Goal: Task Accomplishment & Management: Complete application form

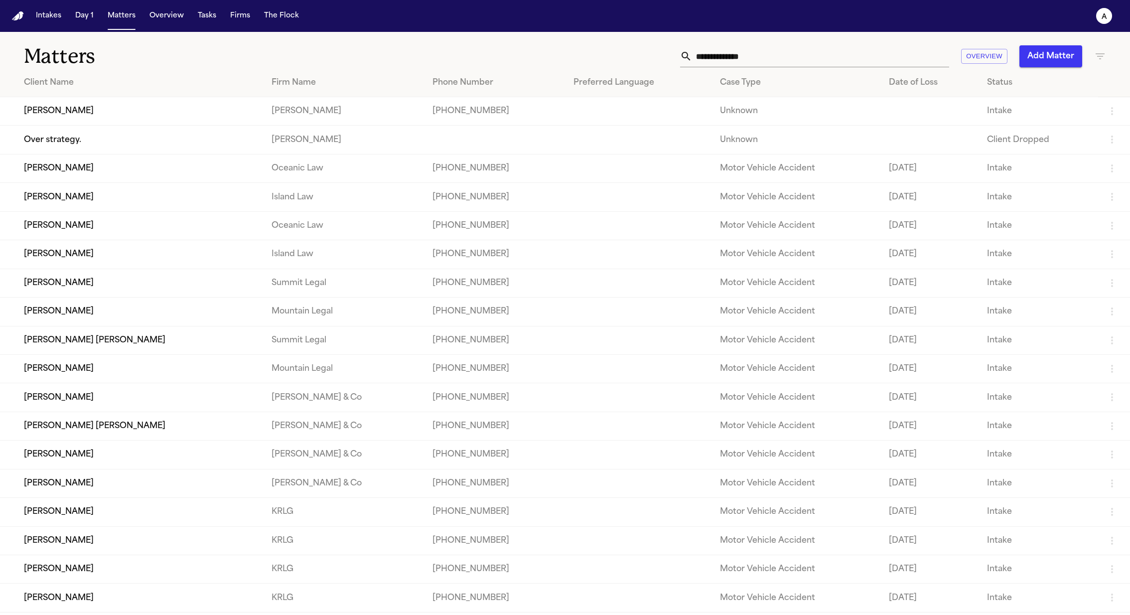
click at [62, 118] on td "[PERSON_NAME]" at bounding box center [132, 111] width 264 height 28
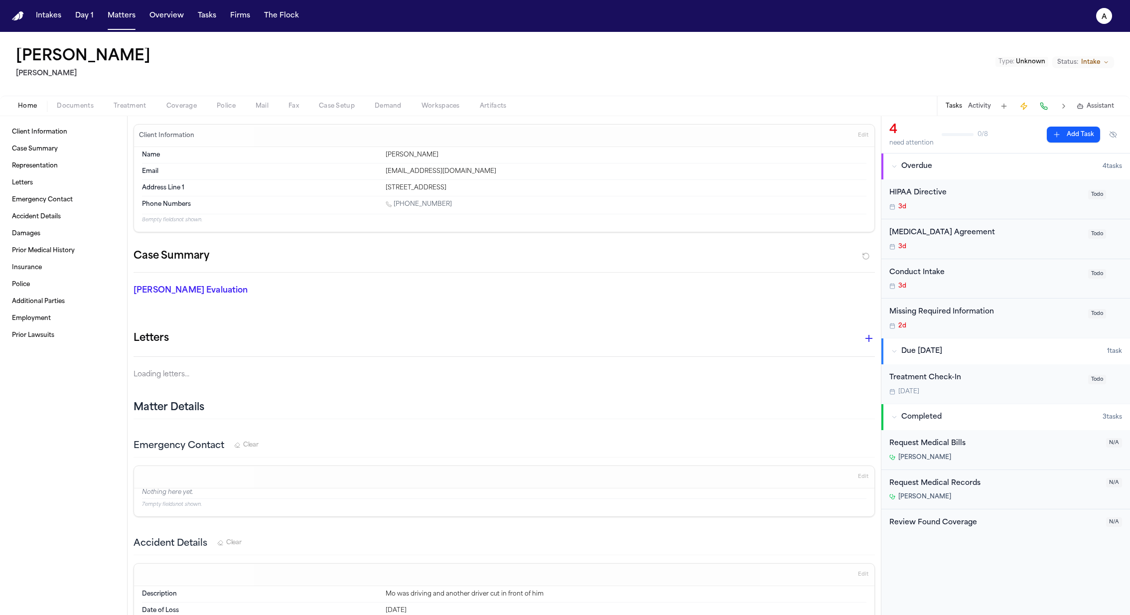
click at [198, 111] on span "button" at bounding box center [181, 111] width 42 height 1
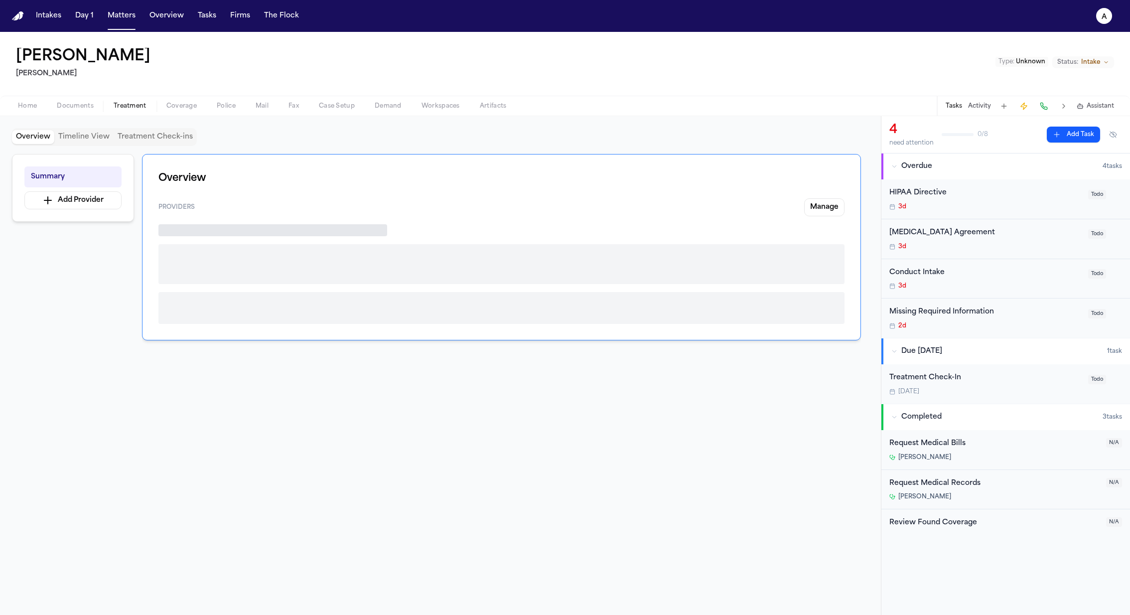
click at [137, 106] on span "Treatment" at bounding box center [130, 106] width 33 height 8
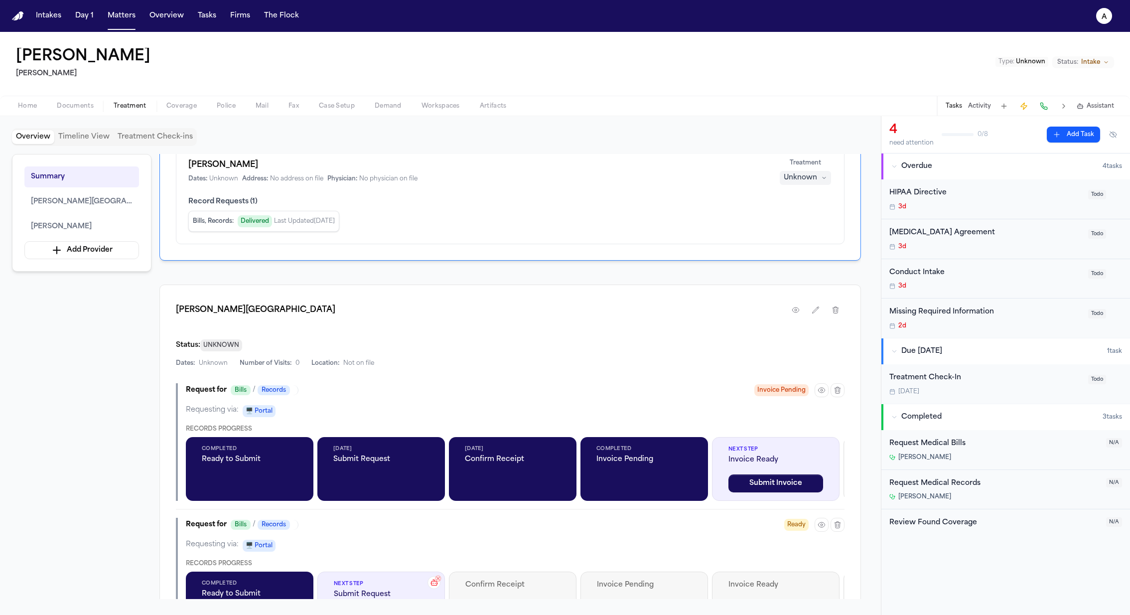
scroll to position [253, 0]
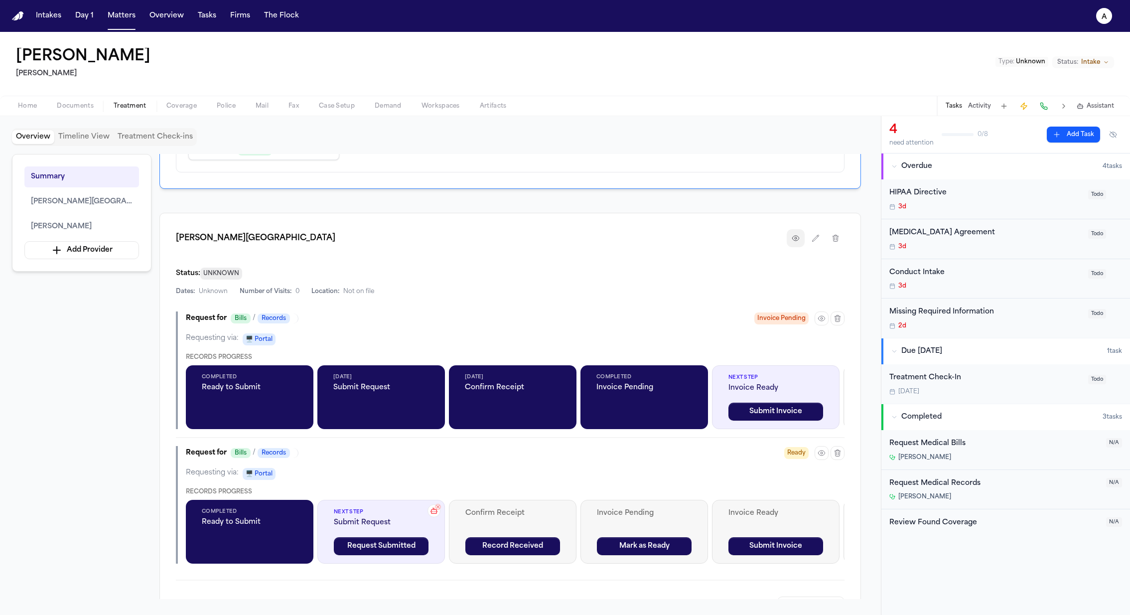
click at [800, 235] on icon "button" at bounding box center [796, 238] width 8 height 8
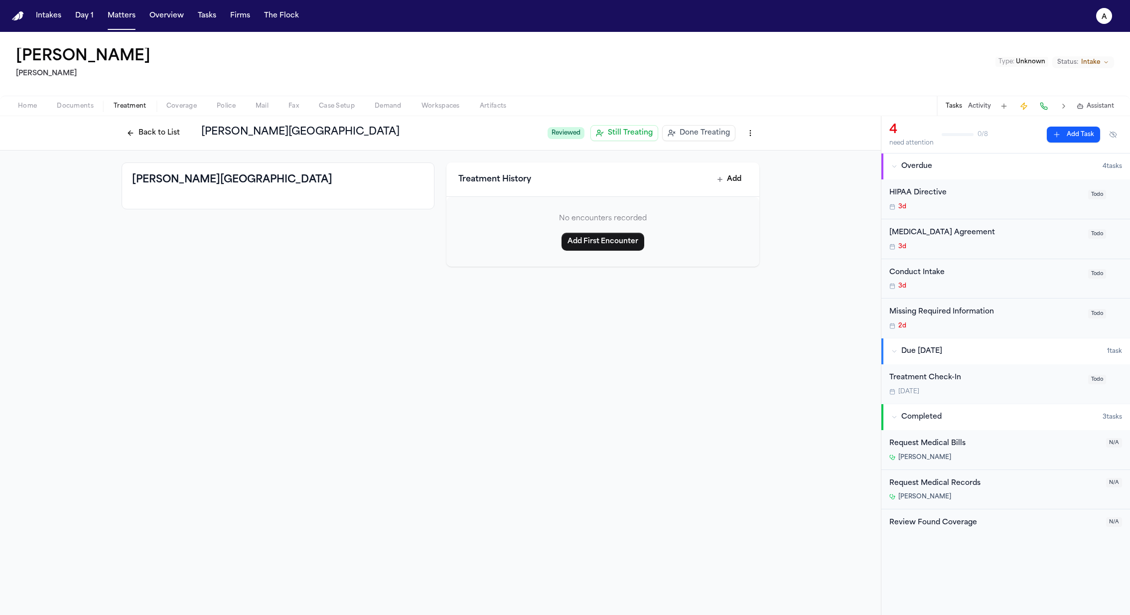
click at [138, 138] on button "Back to List" at bounding box center [153, 133] width 63 height 16
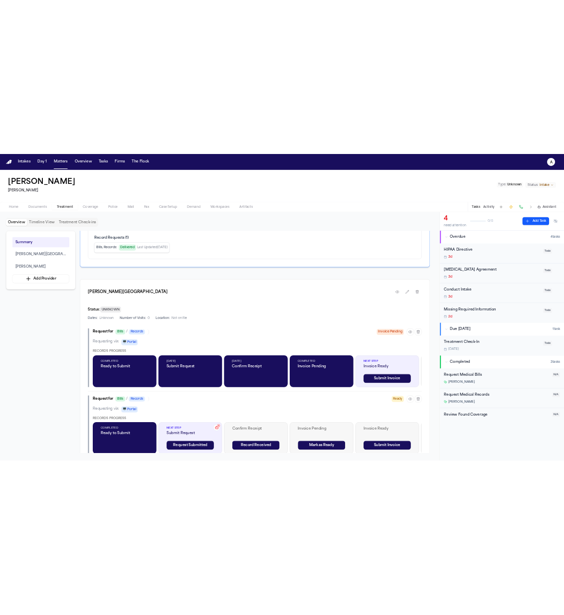
scroll to position [287, 0]
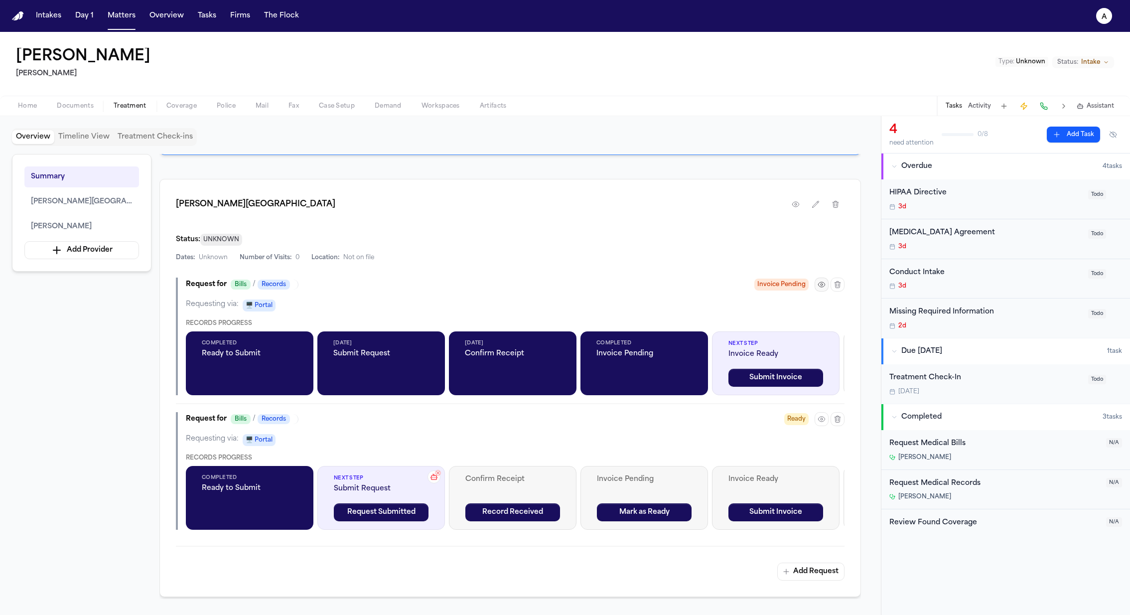
click at [820, 284] on icon "button" at bounding box center [822, 285] width 8 height 8
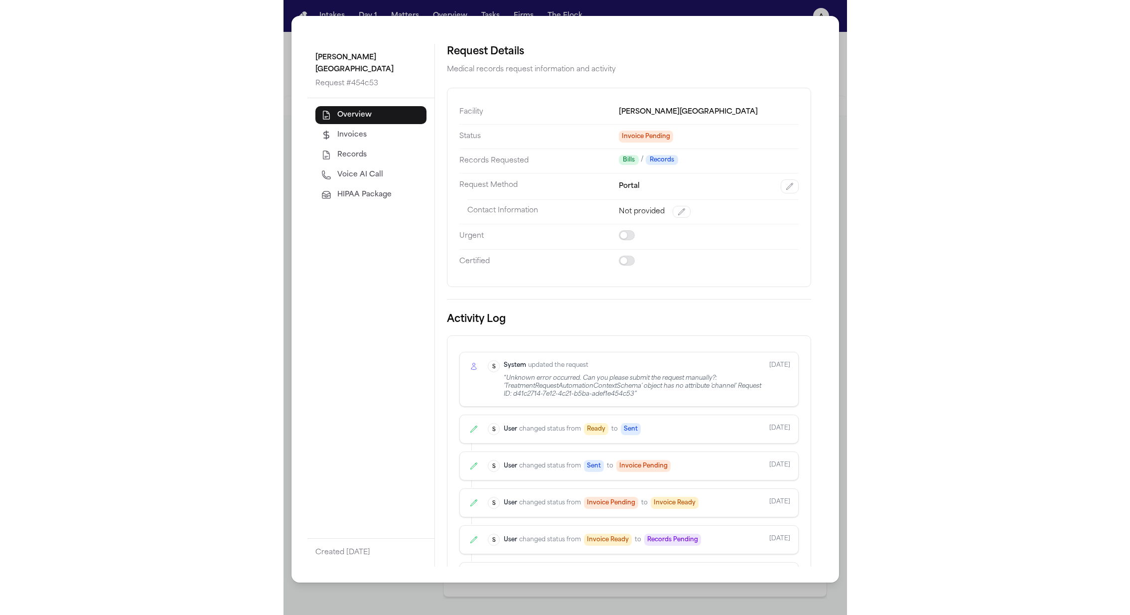
scroll to position [311, 0]
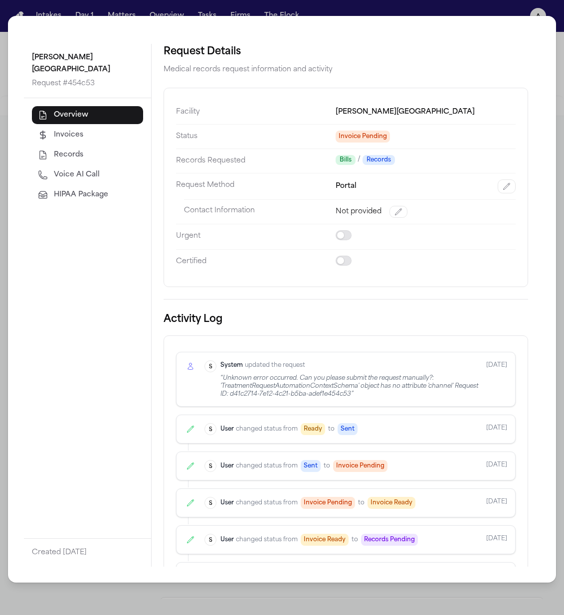
click at [524, 603] on div "Morgan Hospital Request # 454c53 Overview Invoices Records Voice AI Call HIPAA …" at bounding box center [282, 307] width 564 height 615
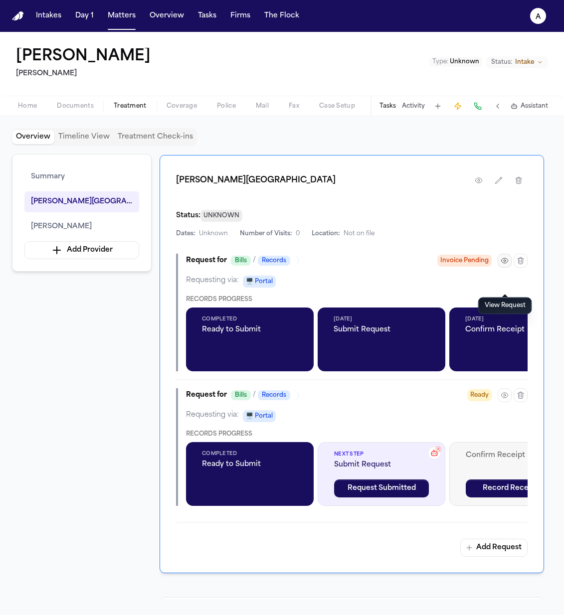
click at [504, 265] on icon "button" at bounding box center [504, 261] width 8 height 8
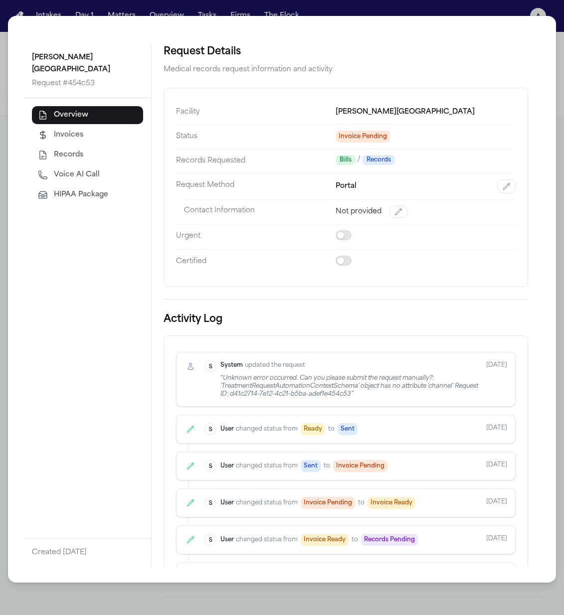
click at [78, 190] on span "HIPAA Package" at bounding box center [81, 195] width 54 height 10
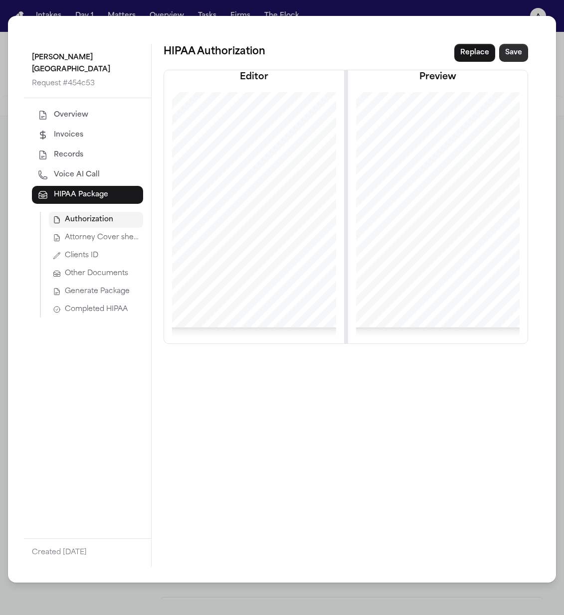
click at [513, 53] on button "Save" at bounding box center [513, 53] width 29 height 18
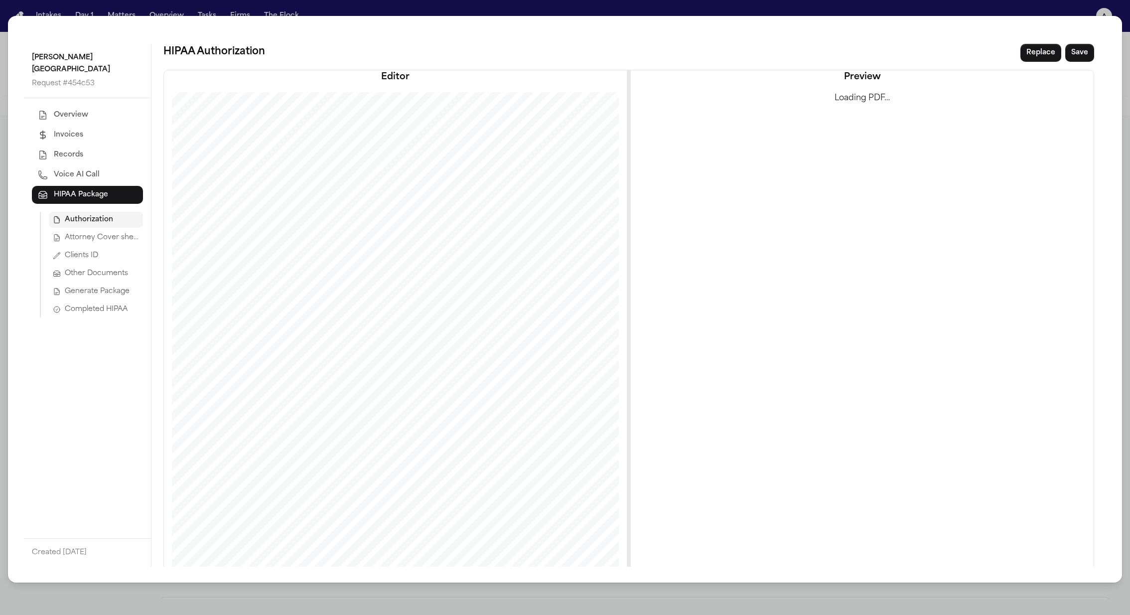
scroll to position [287, 0]
click at [1039, 13] on div "Morgan Hospital Request # 454c53 Overview Invoices Records Voice AI Call HIPAA …" at bounding box center [565, 307] width 1130 height 615
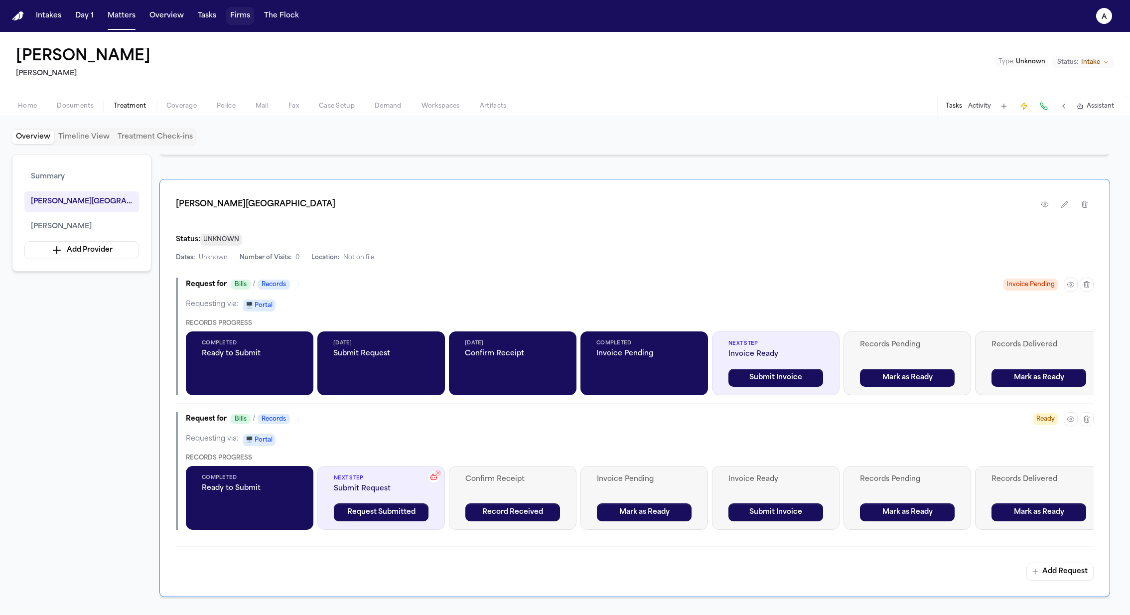
click at [239, 17] on button "Firms" at bounding box center [240, 16] width 28 height 18
click at [211, 9] on button "Tasks" at bounding box center [207, 16] width 26 height 18
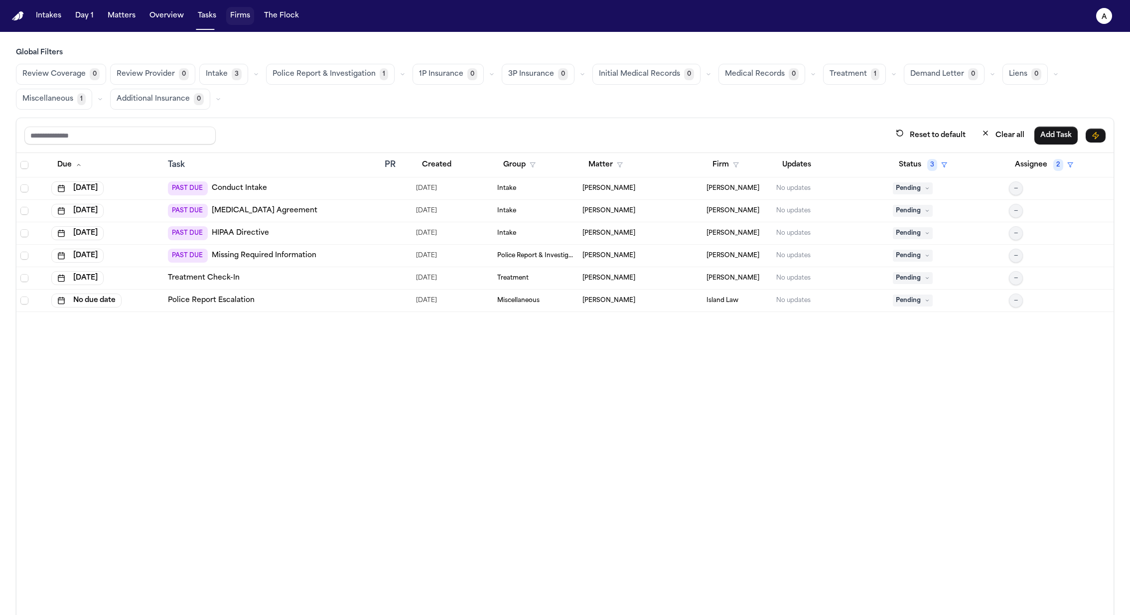
click at [243, 17] on button "Firms" at bounding box center [240, 16] width 28 height 18
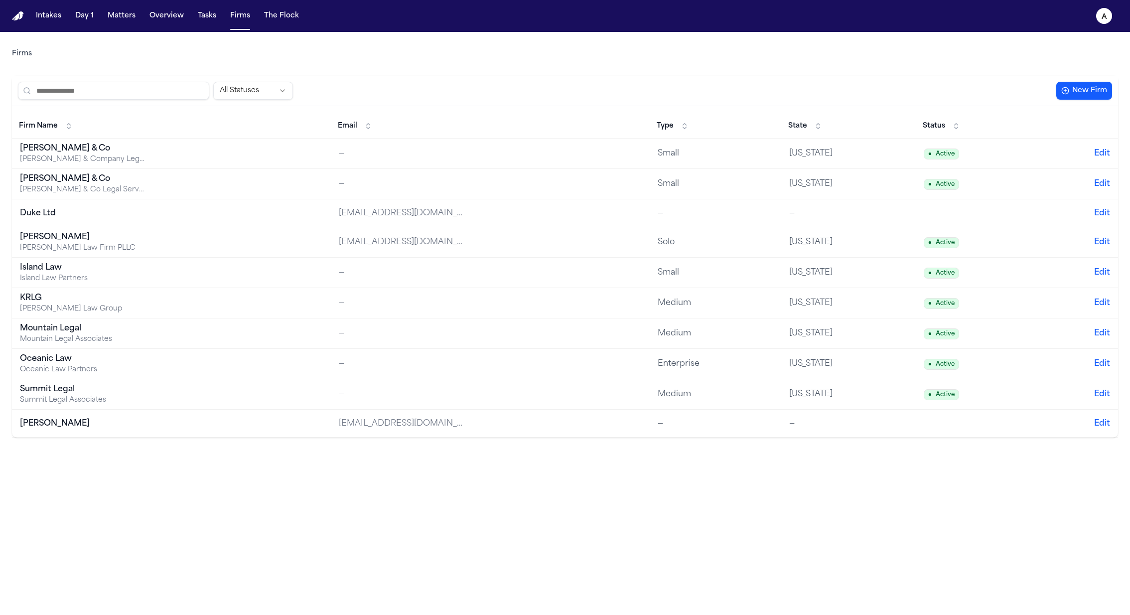
click at [50, 239] on div "[PERSON_NAME]" at bounding box center [82, 237] width 125 height 12
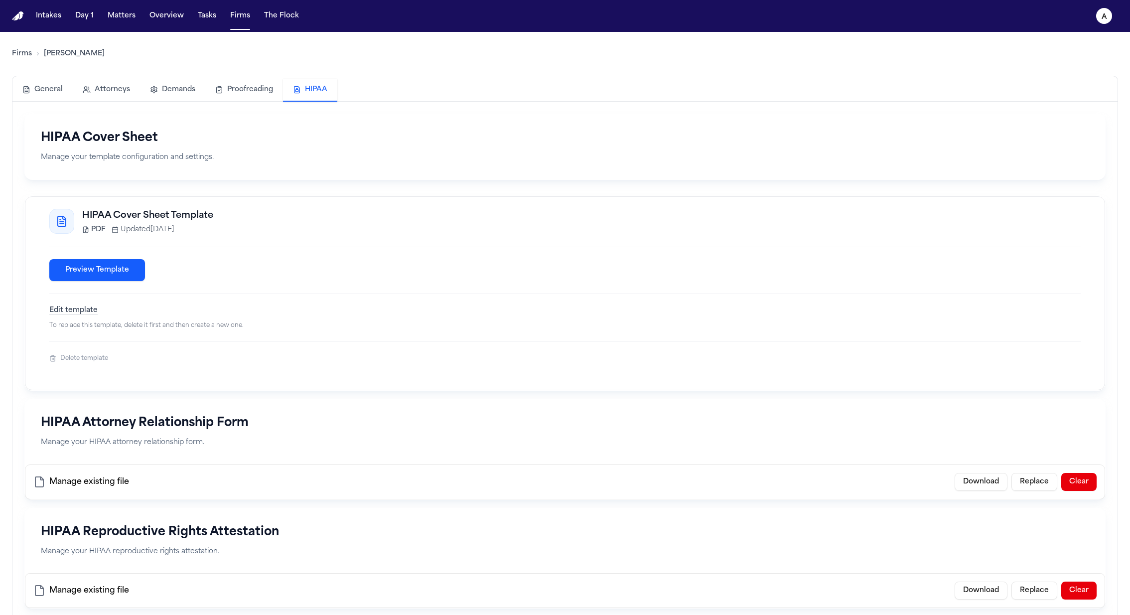
click at [312, 91] on button "HIPAA" at bounding box center [310, 90] width 54 height 23
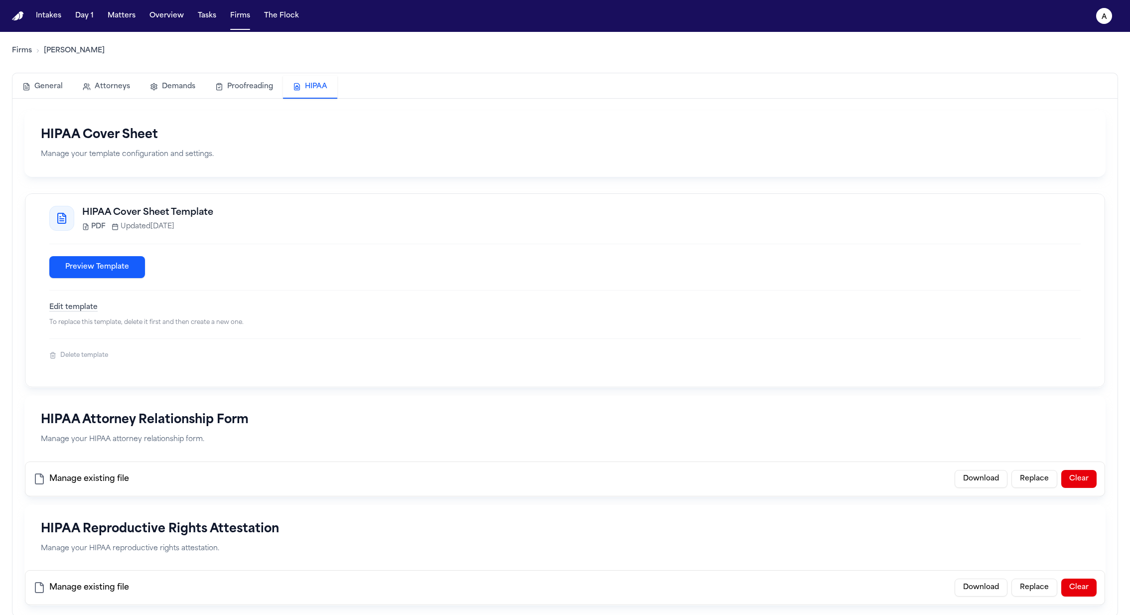
click at [87, 268] on button "Preview Template" at bounding box center [97, 267] width 96 height 22
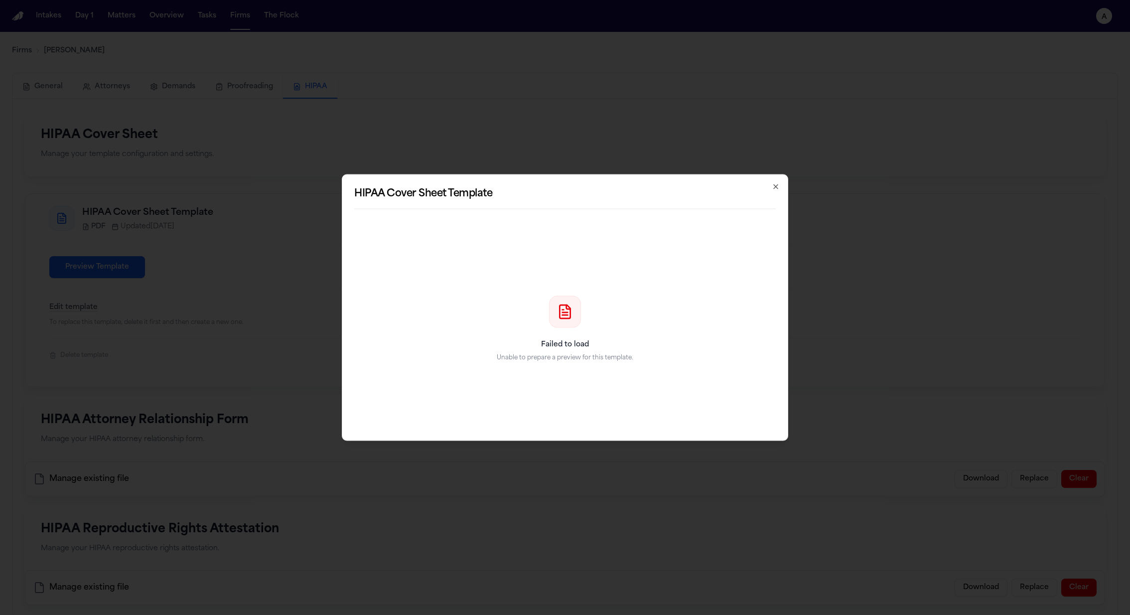
click at [775, 193] on h2 "HIPAA Cover Sheet Template" at bounding box center [565, 194] width 422 height 14
click at [775, 189] on icon "button" at bounding box center [776, 187] width 8 height 8
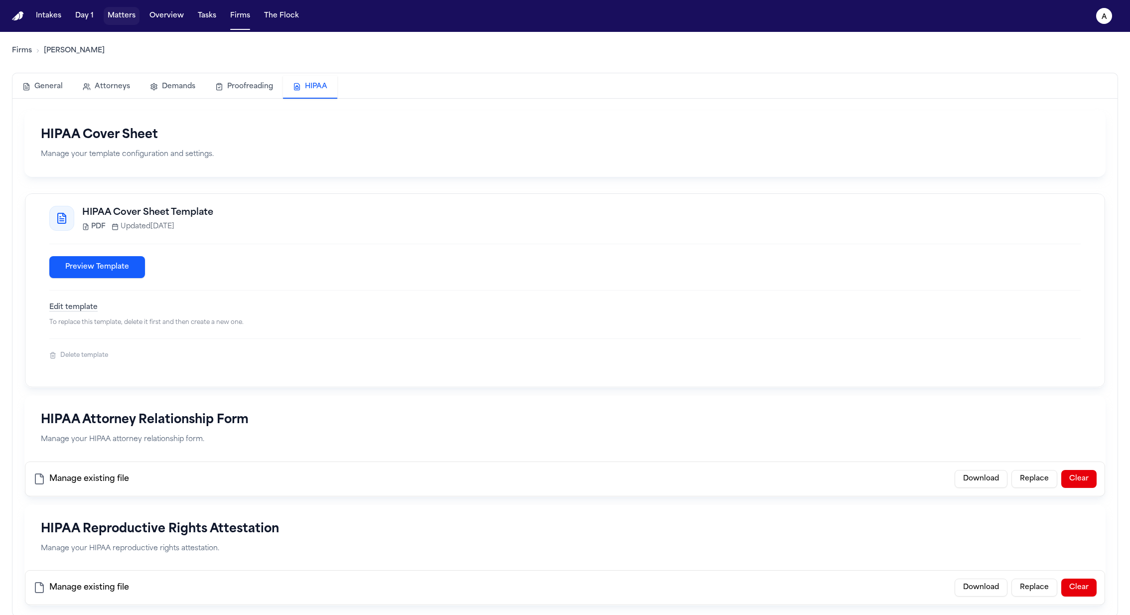
click at [121, 9] on button "Matters" at bounding box center [122, 16] width 36 height 18
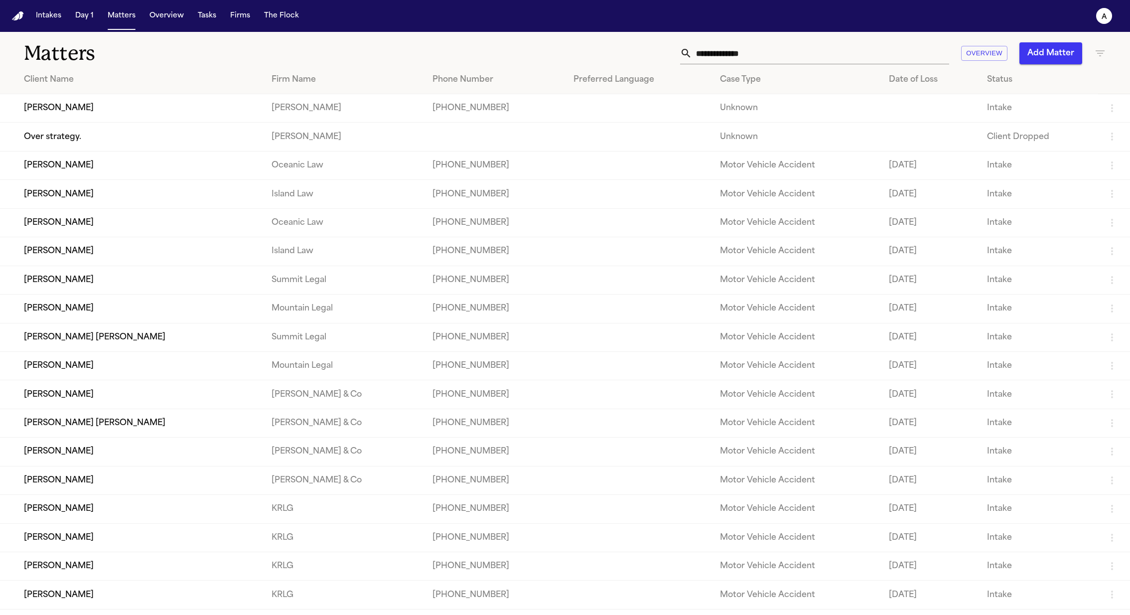
click at [66, 116] on td "[PERSON_NAME]" at bounding box center [132, 108] width 264 height 28
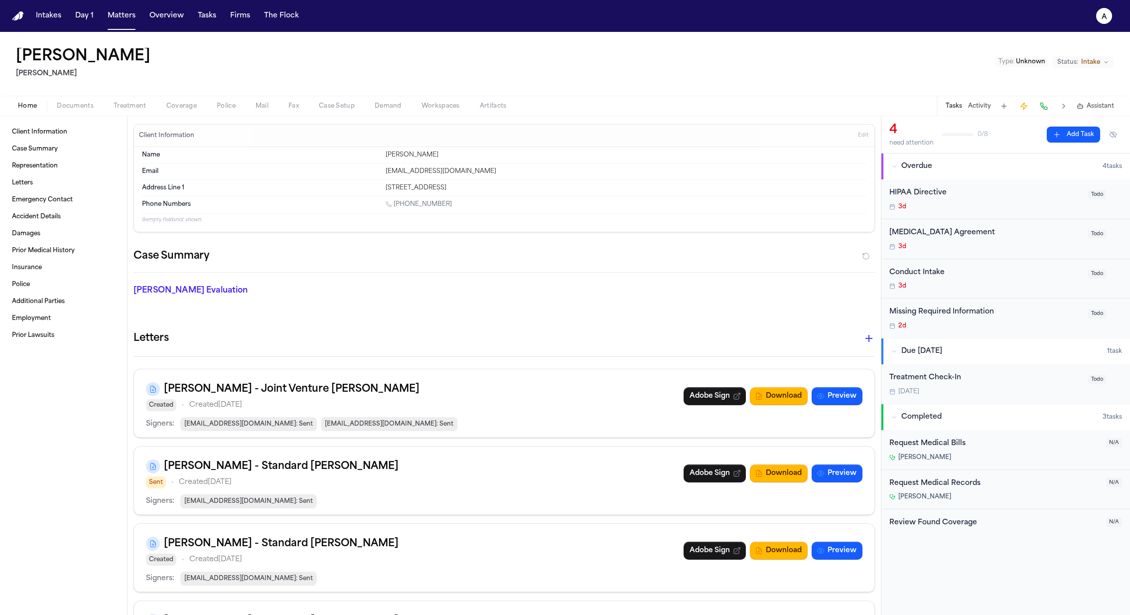
click at [140, 109] on span "Treatment" at bounding box center [130, 106] width 33 height 8
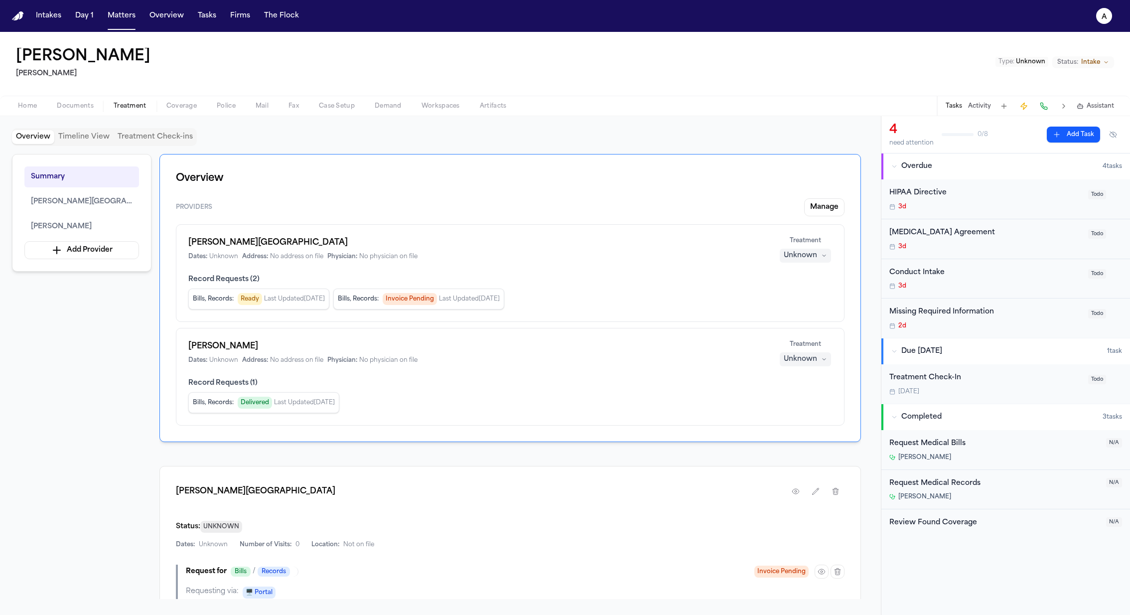
scroll to position [88, 0]
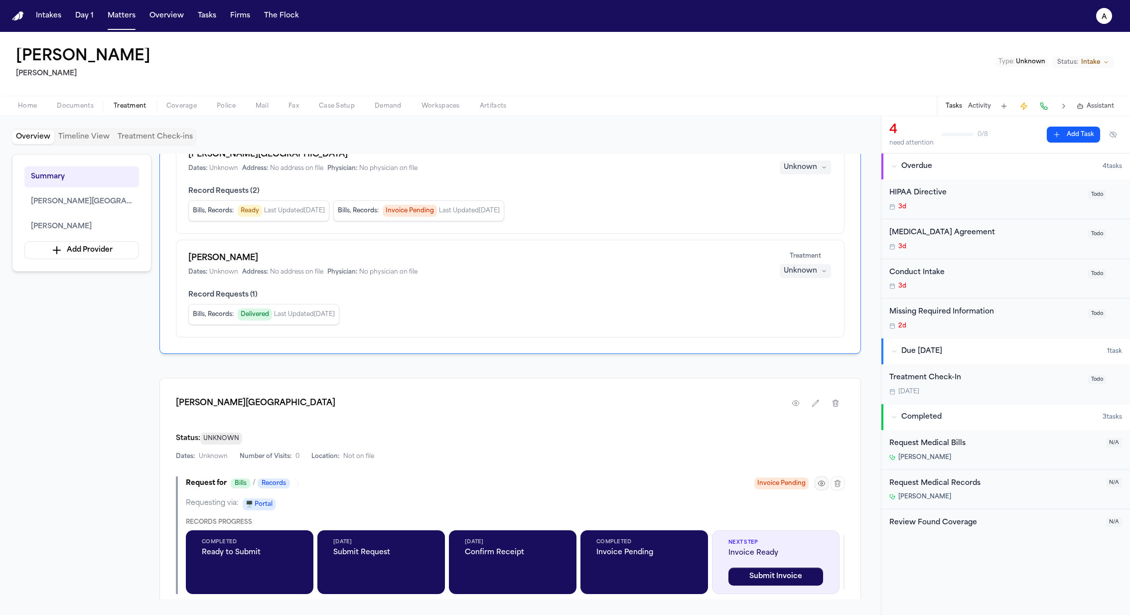
click at [821, 482] on icon "button" at bounding box center [822, 483] width 2 height 2
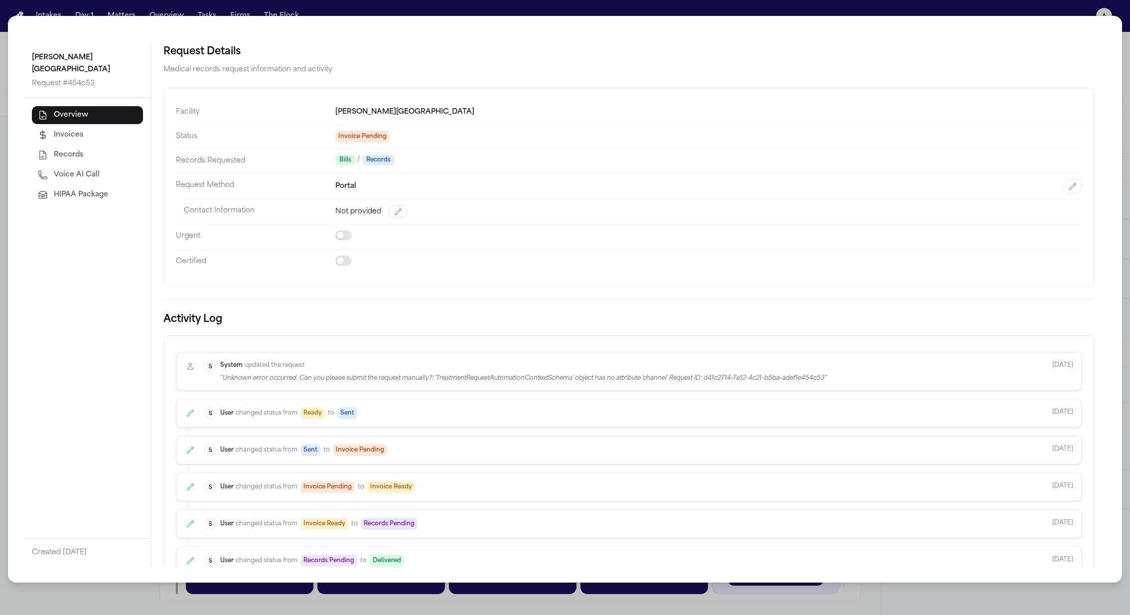
click at [85, 170] on button "Voice AI Call" at bounding box center [87, 175] width 111 height 18
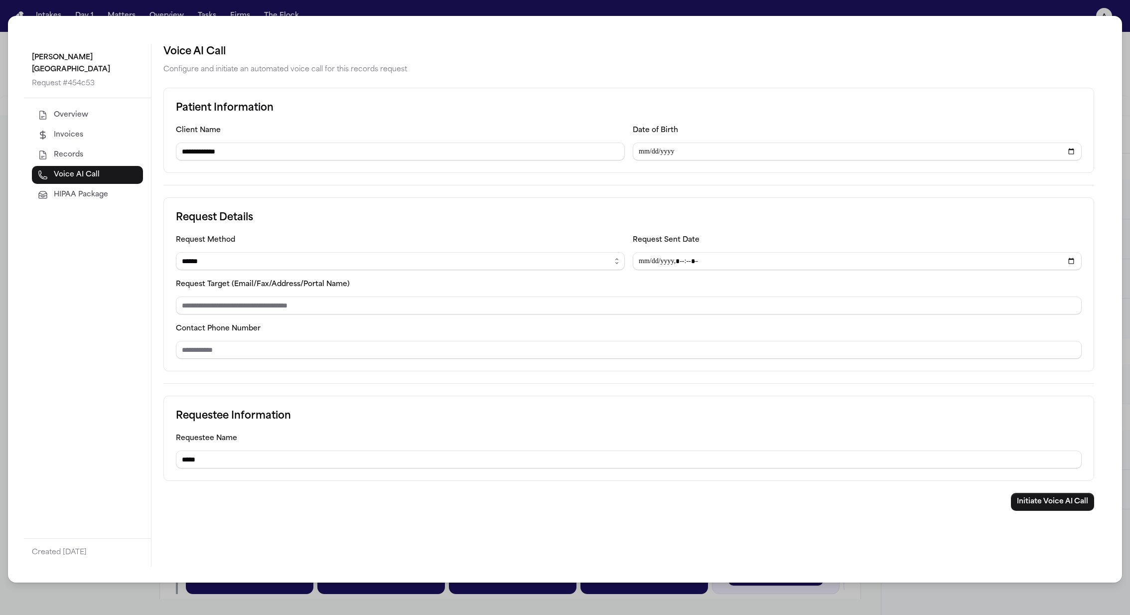
click at [78, 191] on button "HIPAA Package" at bounding box center [87, 195] width 111 height 18
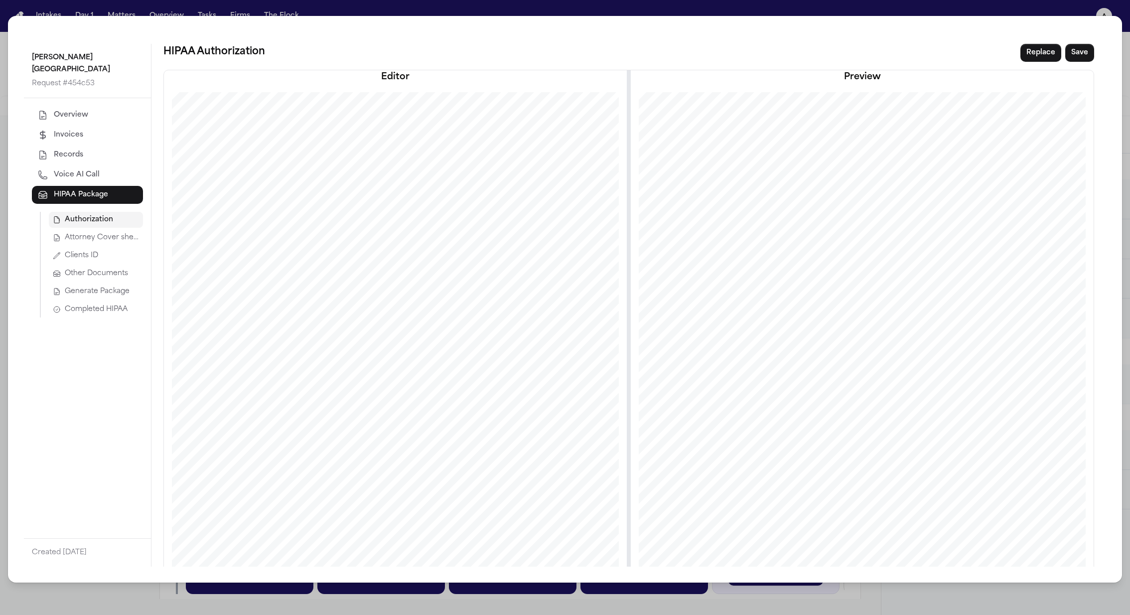
click at [124, 230] on button "Attorney Cover sheet" at bounding box center [96, 238] width 94 height 16
click at [90, 269] on span "Other Documents" at bounding box center [96, 274] width 63 height 10
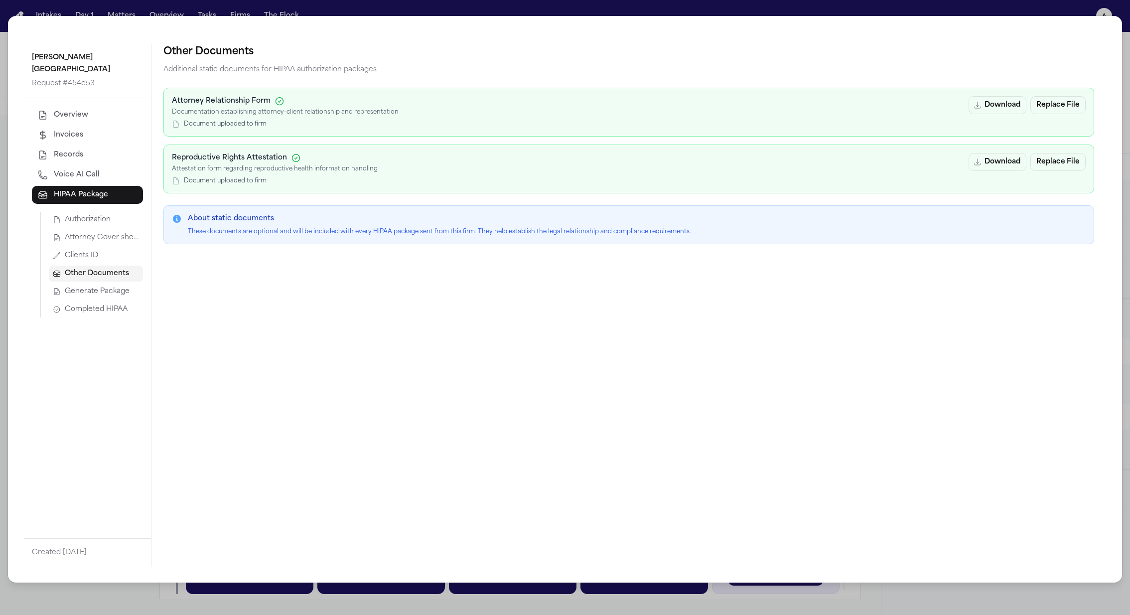
click at [100, 248] on button "Clients ID" at bounding box center [96, 256] width 94 height 16
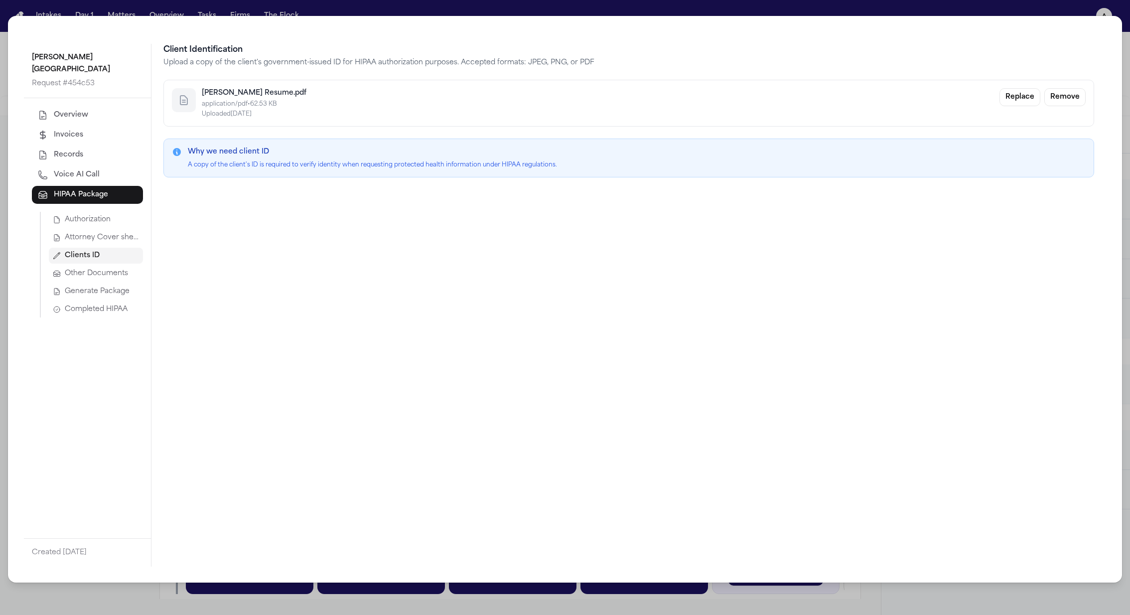
click at [88, 215] on span "Authorization" at bounding box center [88, 220] width 46 height 10
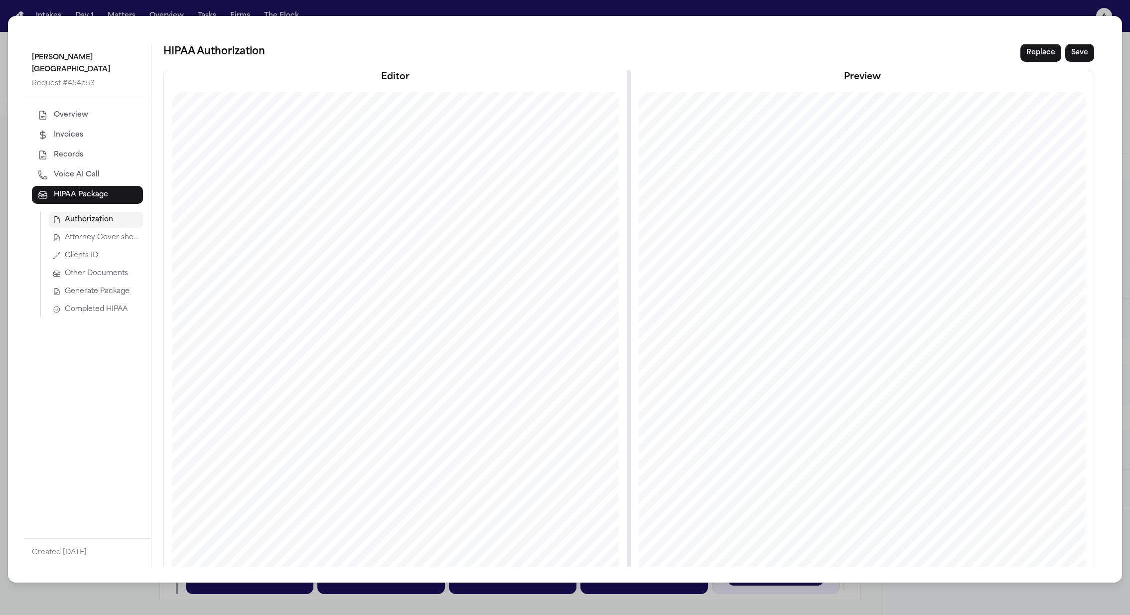
scroll to position [0, 8]
click at [1021, 53] on div "HIPAA Authorization Replace Save" at bounding box center [628, 53] width 931 height 18
click at [1045, 53] on button "Replace" at bounding box center [1041, 53] width 41 height 18
click at [646, 307] on div "Drag and drop your template here (PDF or DOCX) or click to browse" at bounding box center [628, 310] width 207 height 90
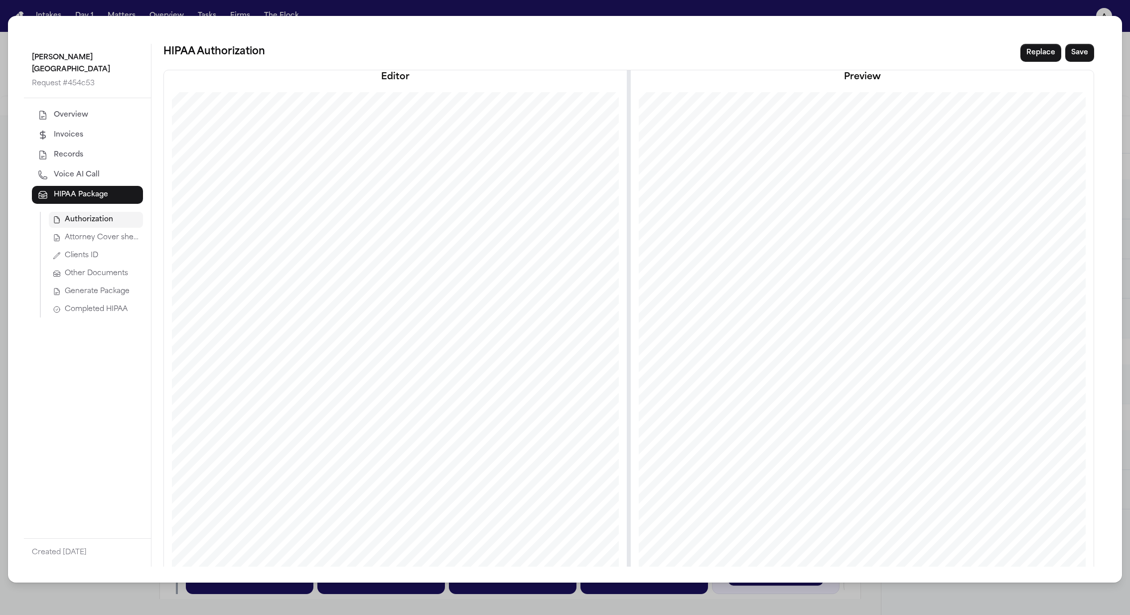
click at [841, 9] on div "Morgan Hospital Request # 454c53 Overview Invoices Records Voice AI Call HIPAA …" at bounding box center [565, 307] width 1130 height 615
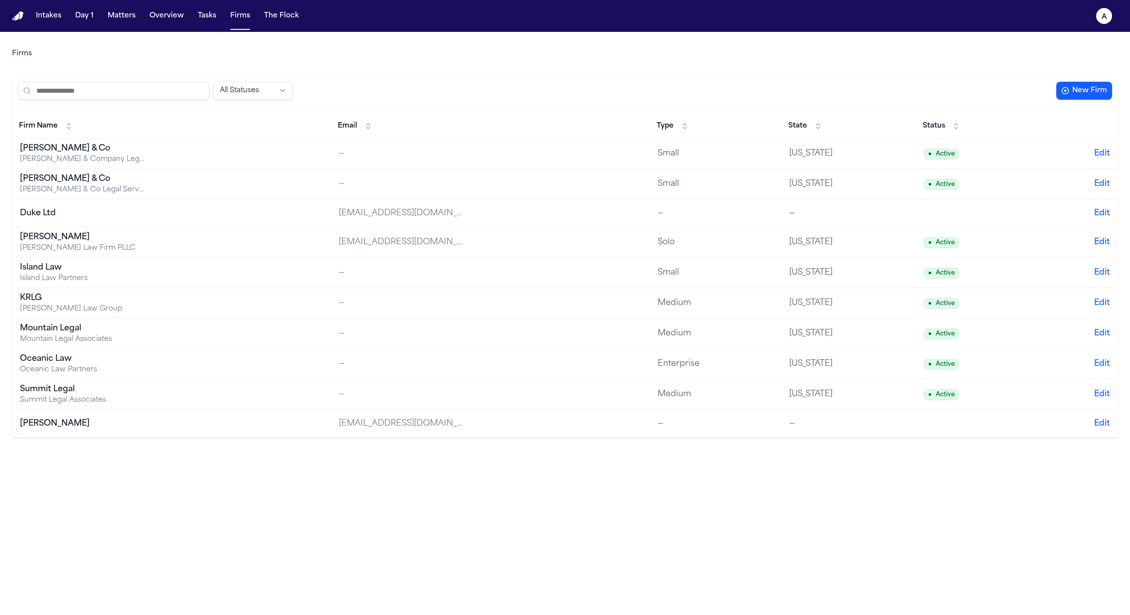
click at [32, 243] on div "[PERSON_NAME] Law Firm PLLC" at bounding box center [82, 248] width 125 height 10
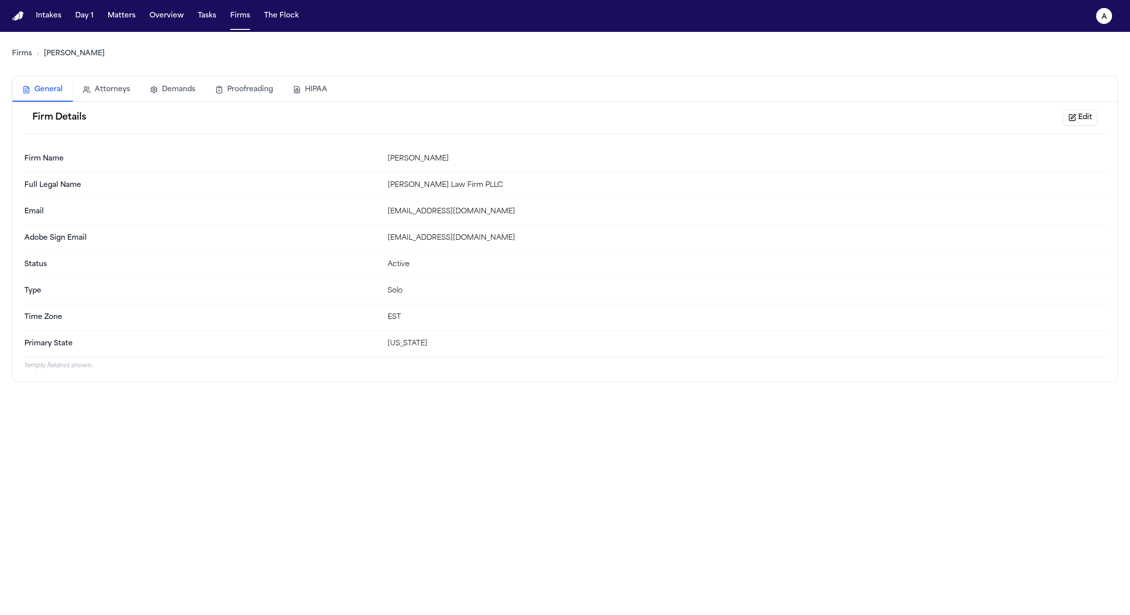
click at [319, 86] on button "HIPAA" at bounding box center [310, 90] width 54 height 22
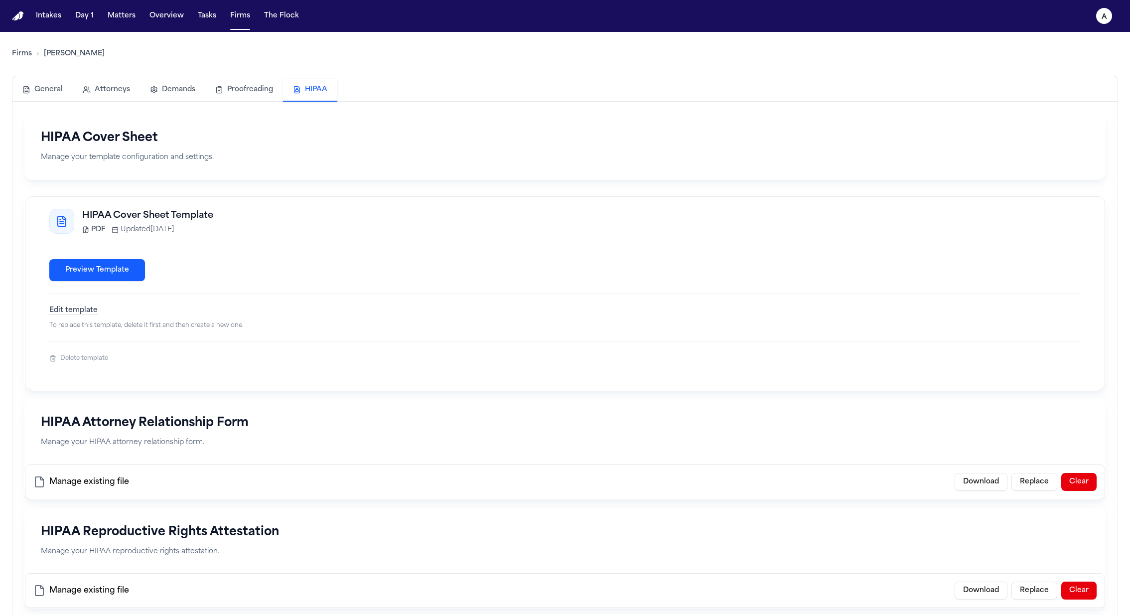
scroll to position [3, 0]
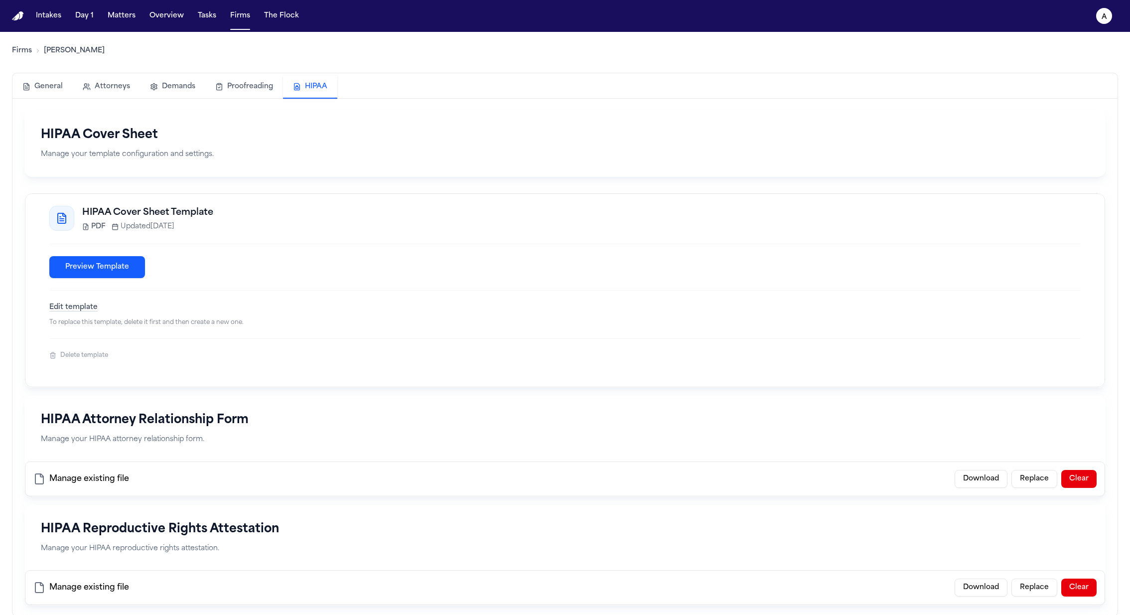
click at [78, 261] on button "Preview Template" at bounding box center [97, 267] width 96 height 22
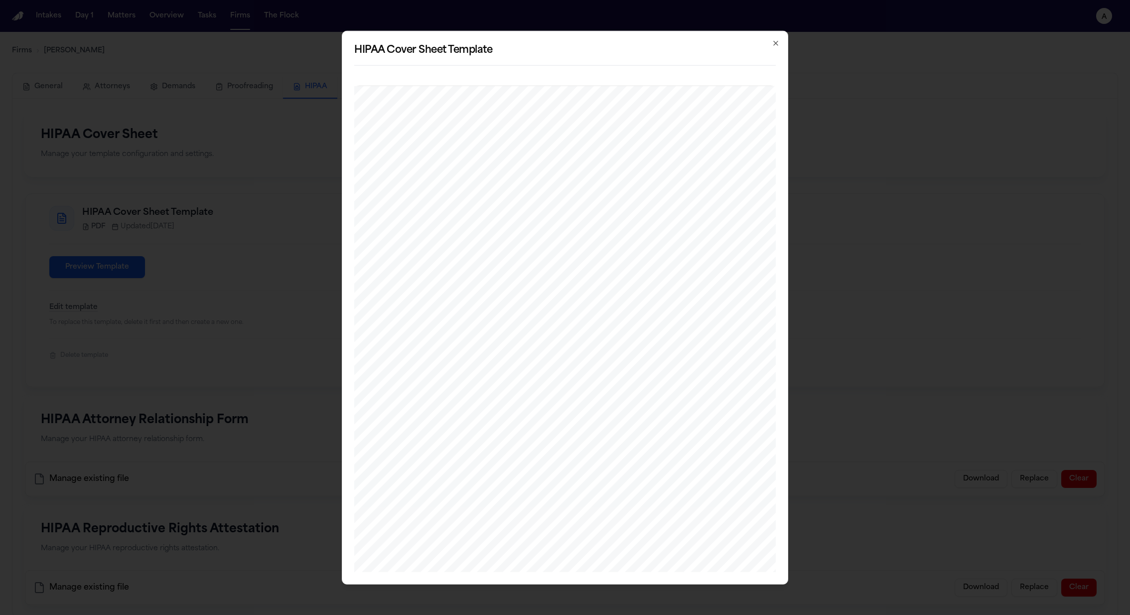
scroll to position [76, 0]
click at [776, 45] on icon "button" at bounding box center [776, 43] width 8 height 8
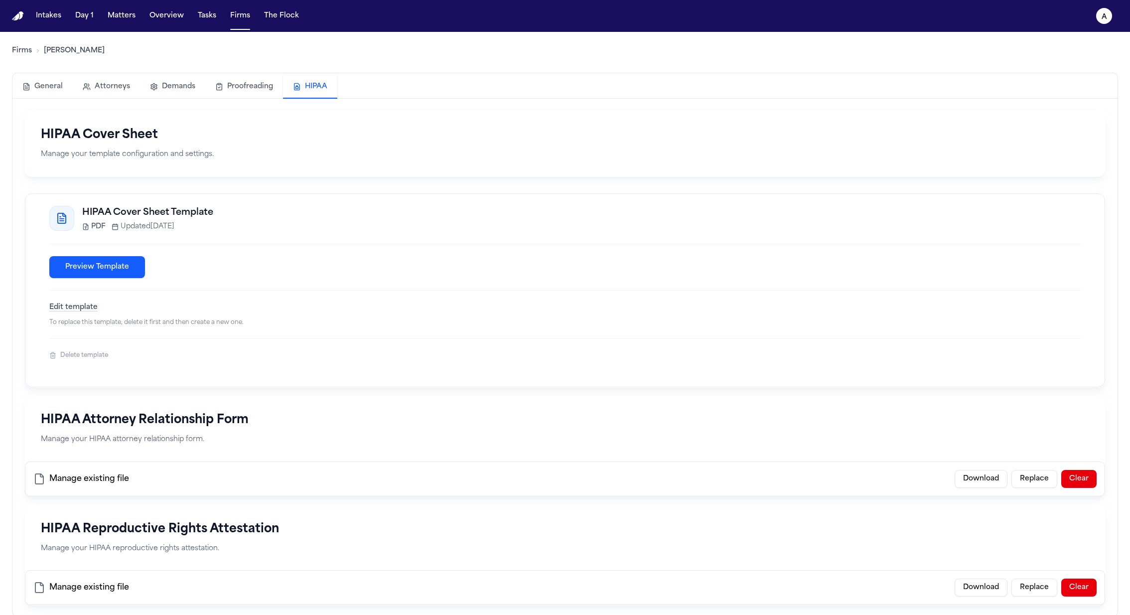
click at [89, 355] on button "Delete template" at bounding box center [78, 355] width 59 height 8
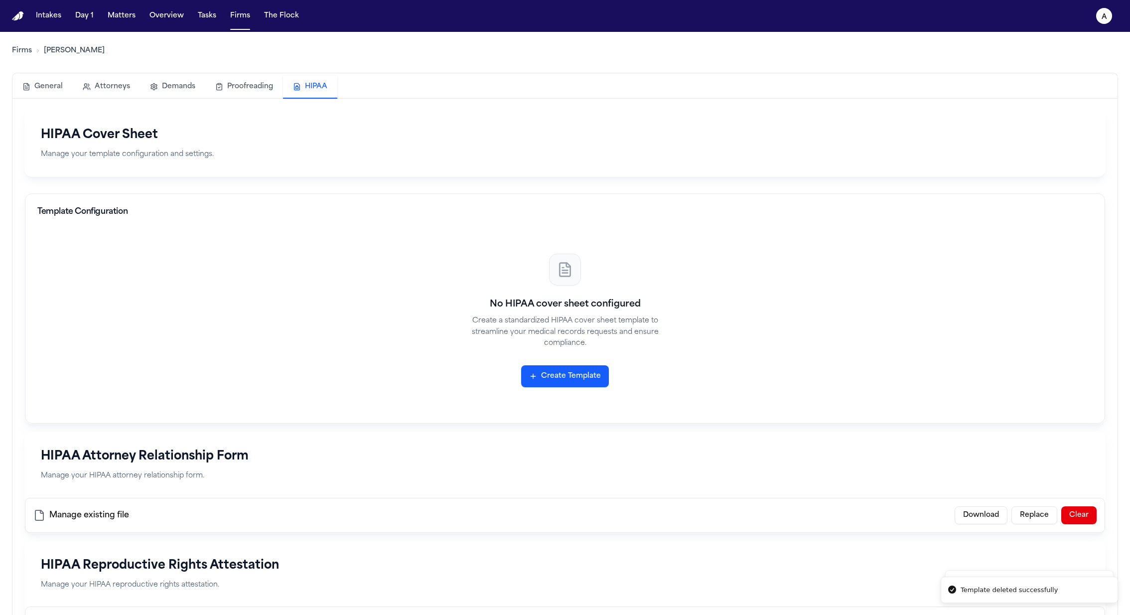
click at [555, 375] on button "Create Template" at bounding box center [565, 376] width 88 height 22
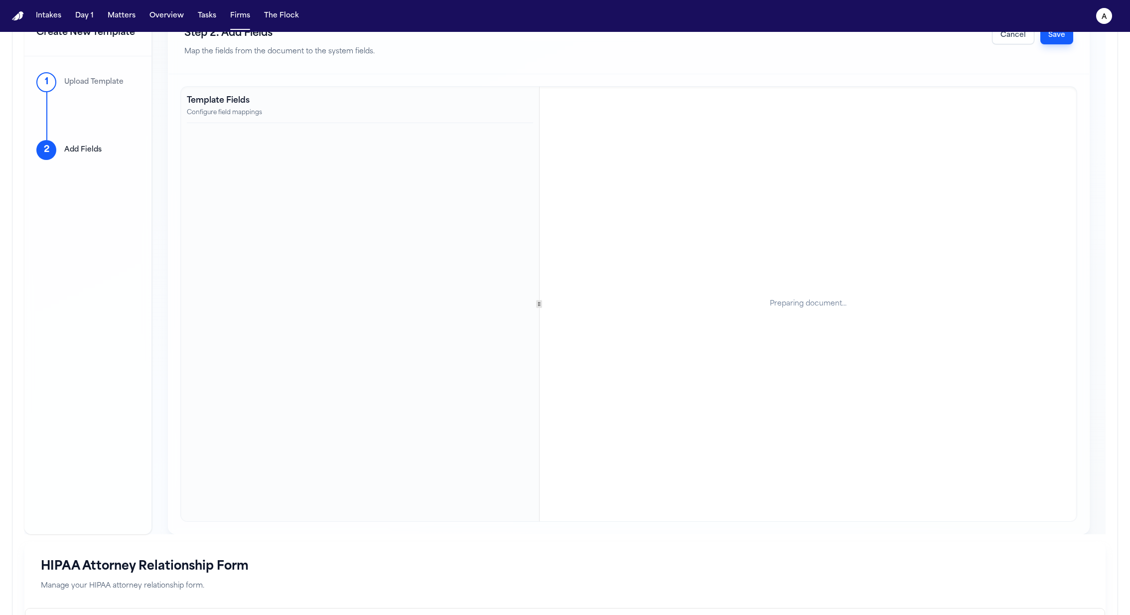
scroll to position [45, 0]
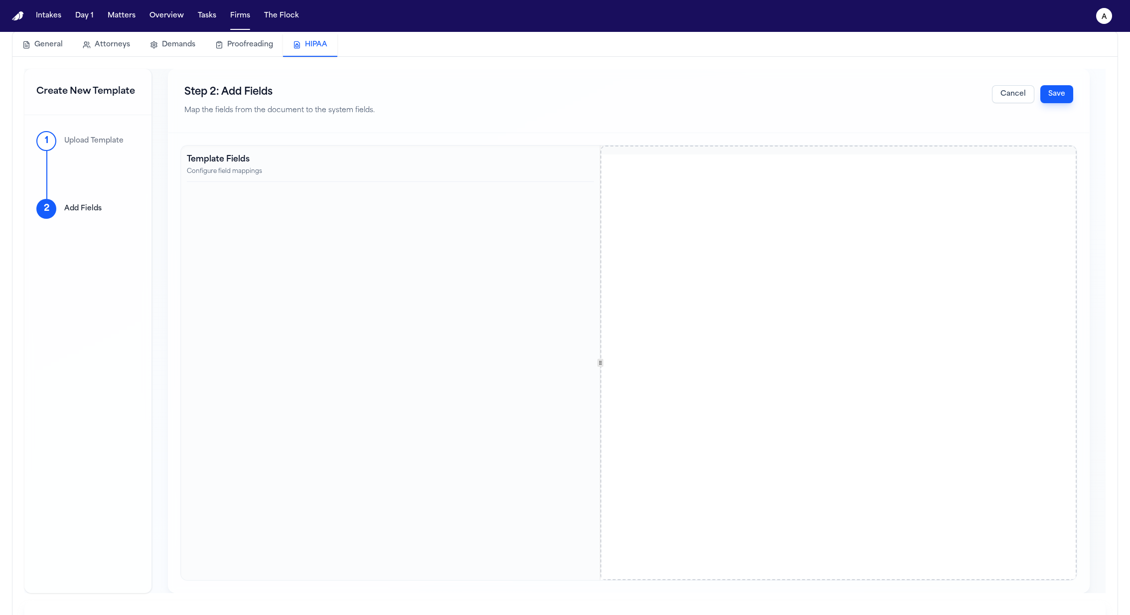
click at [604, 360] on div at bounding box center [601, 363] width 6 height 8
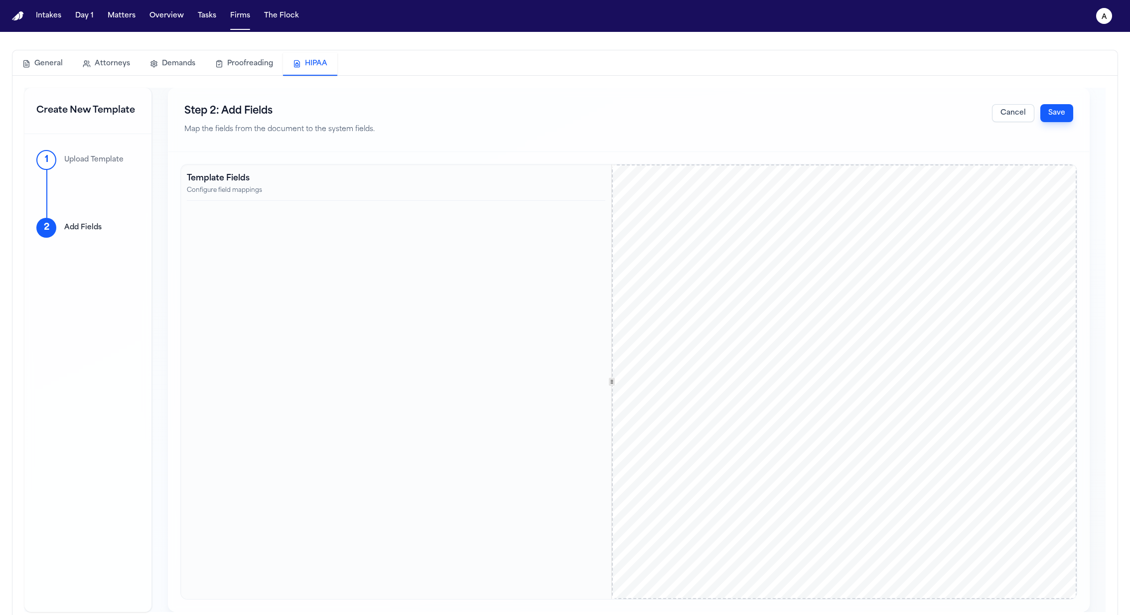
scroll to position [84, 0]
drag, startPoint x: 770, startPoint y: 227, endPoint x: 815, endPoint y: 260, distance: 55.7
click at [815, 260] on div "www.FallLaw.com Offices Farmington Hills Grand Rapids July 31 , 2025 SENT FIRST…" at bounding box center [844, 390] width 465 height 602
drag, startPoint x: 227, startPoint y: 259, endPoint x: 396, endPoint y: 376, distance: 205.6
click at [396, 376] on div "Template Fields Configure field mappings" at bounding box center [396, 381] width 431 height 435
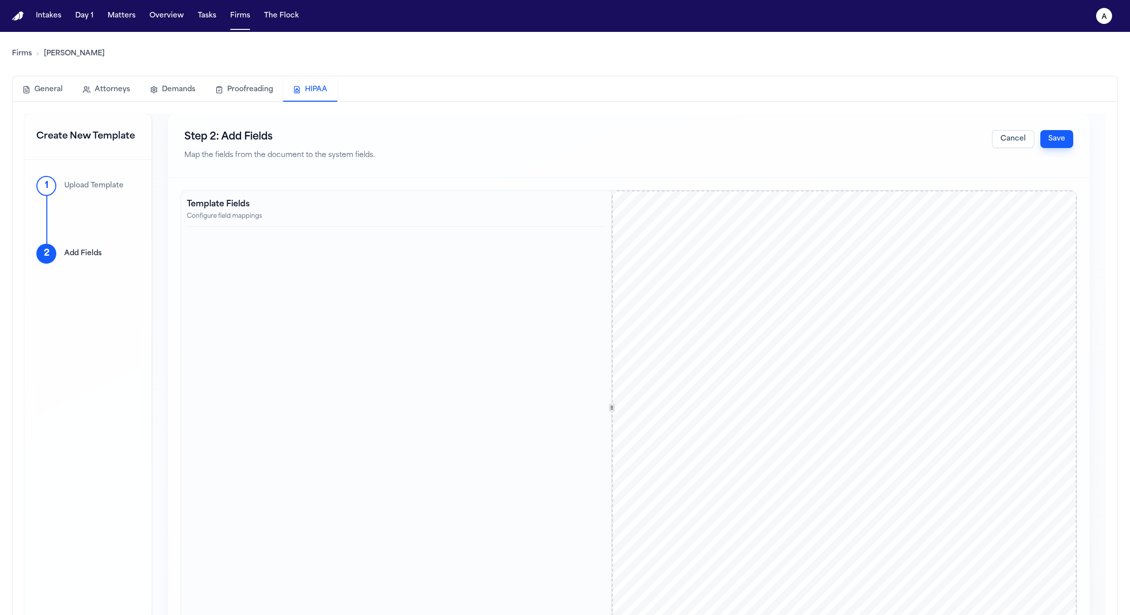
scroll to position [0, 0]
click at [1056, 140] on button "Save" at bounding box center [1057, 139] width 33 height 18
click at [1069, 135] on button "Save" at bounding box center [1057, 139] width 33 height 18
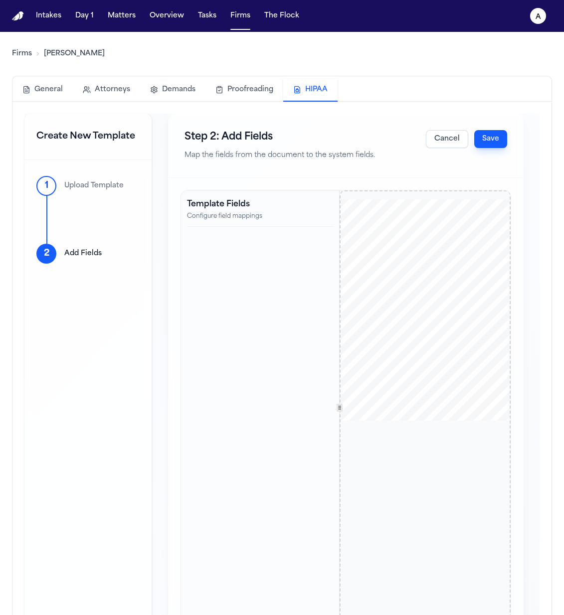
click at [498, 137] on button "Save" at bounding box center [490, 139] width 33 height 18
click at [447, 144] on button "Cancel" at bounding box center [447, 139] width 42 height 18
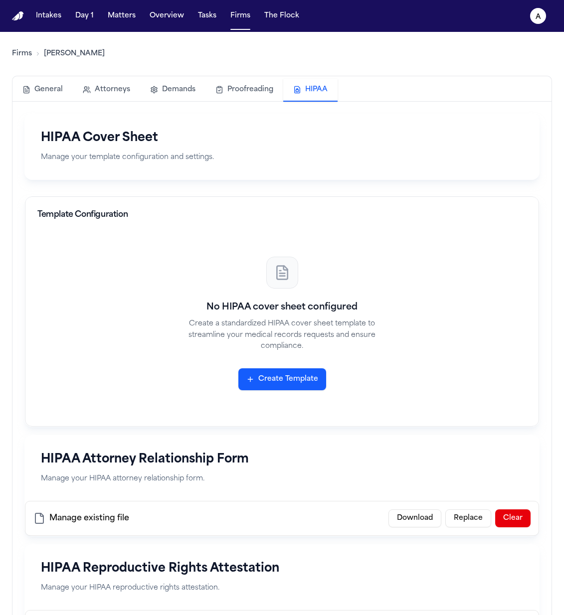
click at [297, 379] on button "Create Template" at bounding box center [282, 379] width 88 height 22
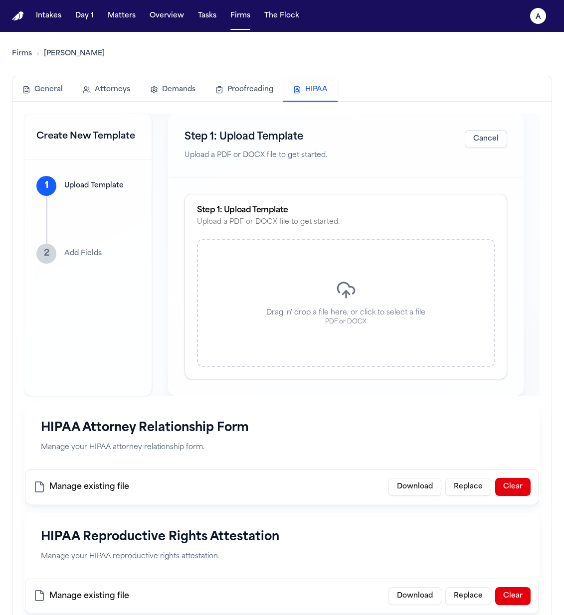
click at [321, 282] on div "Drag 'n' drop a file here, or click to select a file PDF or DOCX" at bounding box center [346, 303] width 298 height 128
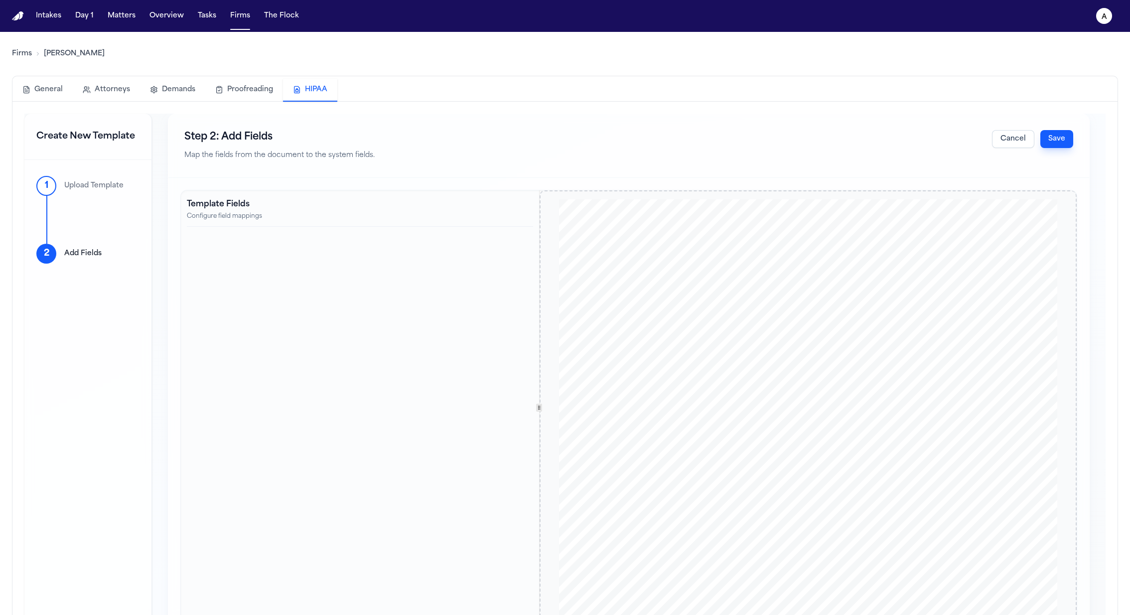
click at [1053, 130] on button "Save" at bounding box center [1057, 139] width 33 height 18
click at [105, 15] on button "Matters" at bounding box center [122, 16] width 36 height 18
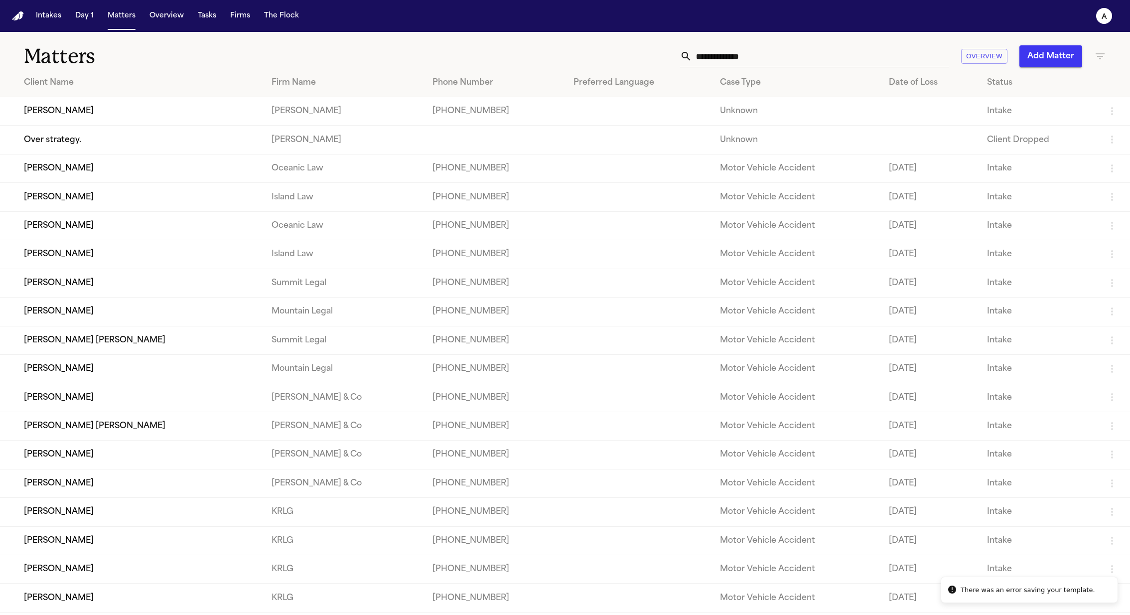
click at [81, 116] on td "[PERSON_NAME]" at bounding box center [132, 111] width 264 height 28
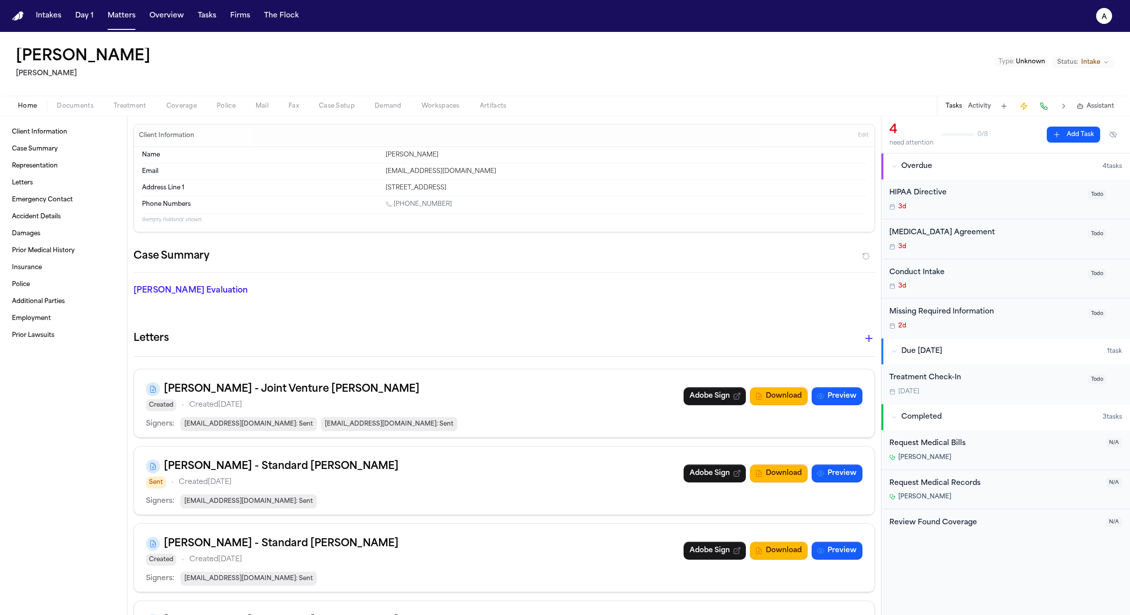
click at [128, 104] on span "Treatment" at bounding box center [130, 106] width 33 height 8
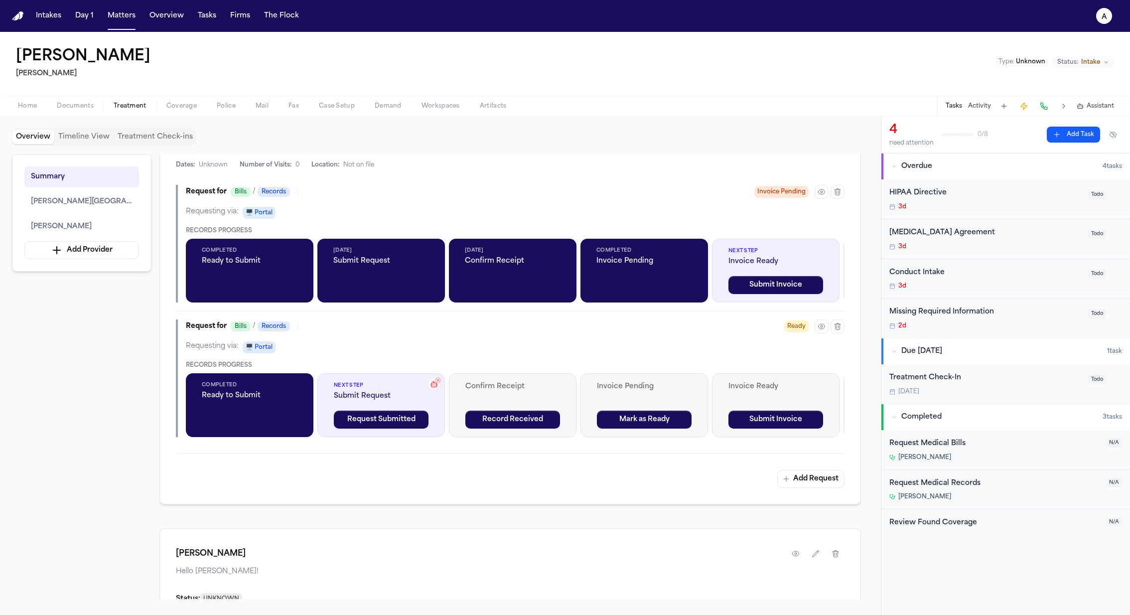
scroll to position [356, 0]
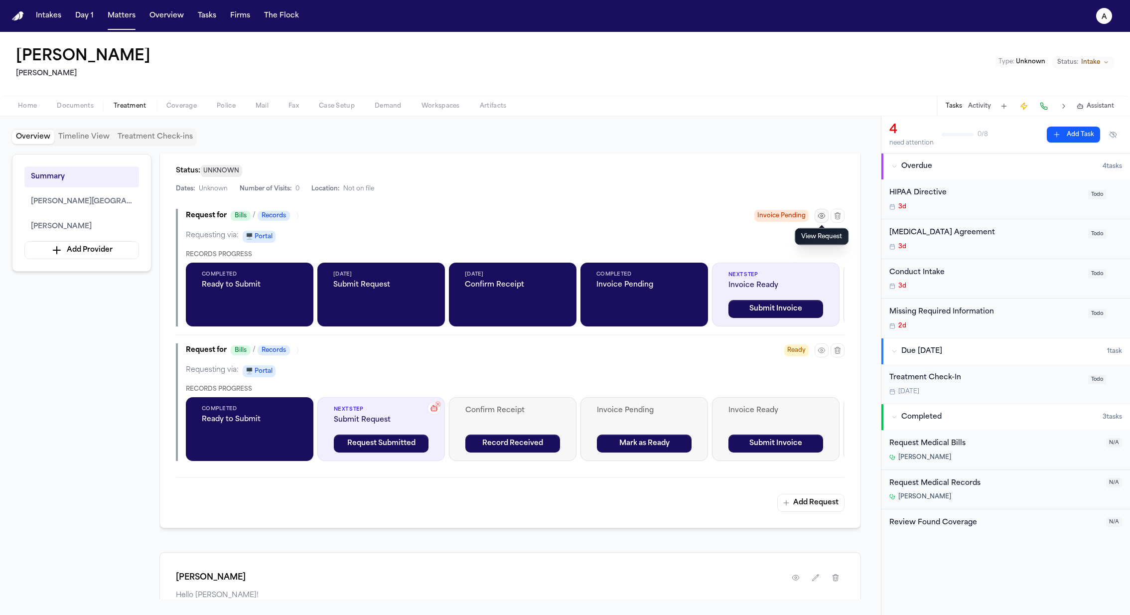
click at [819, 216] on icon "button" at bounding box center [822, 216] width 8 height 8
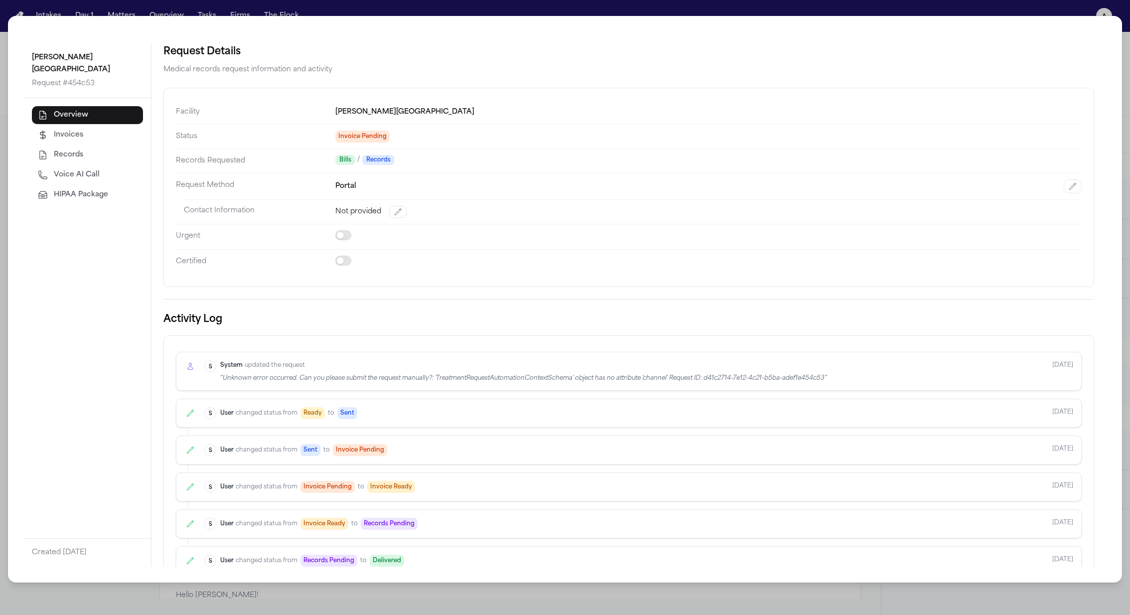
click at [61, 191] on button "HIPAA Package" at bounding box center [87, 195] width 111 height 18
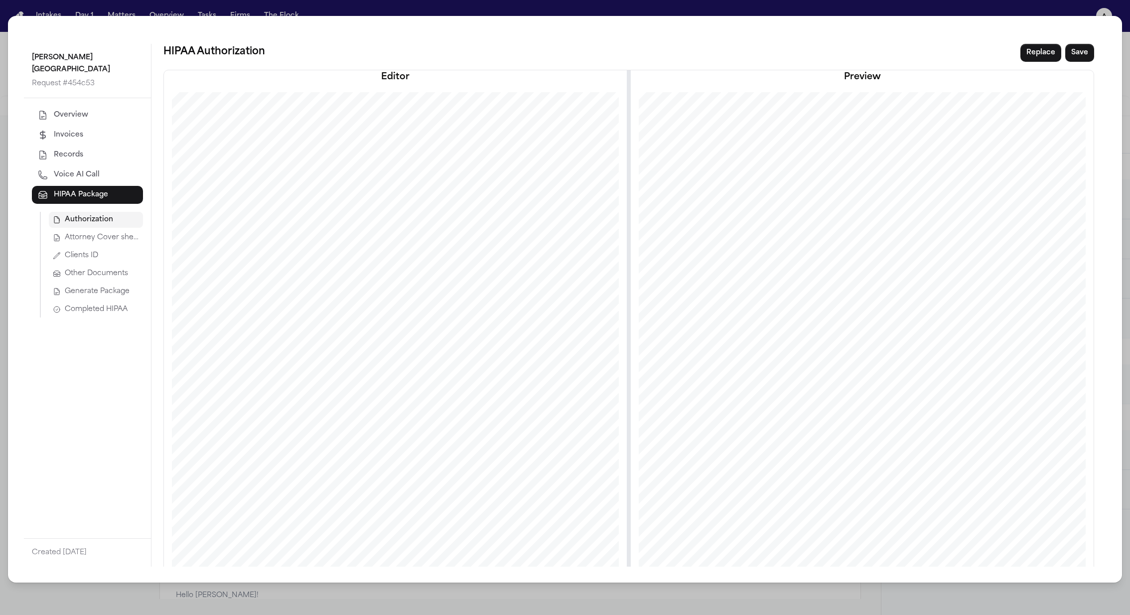
click at [107, 233] on span "Attorney Cover sheet" at bounding box center [102, 238] width 74 height 10
click at [661, 326] on p "Drag and drop your template here (PDF or DOCX)" at bounding box center [628, 330] width 173 height 12
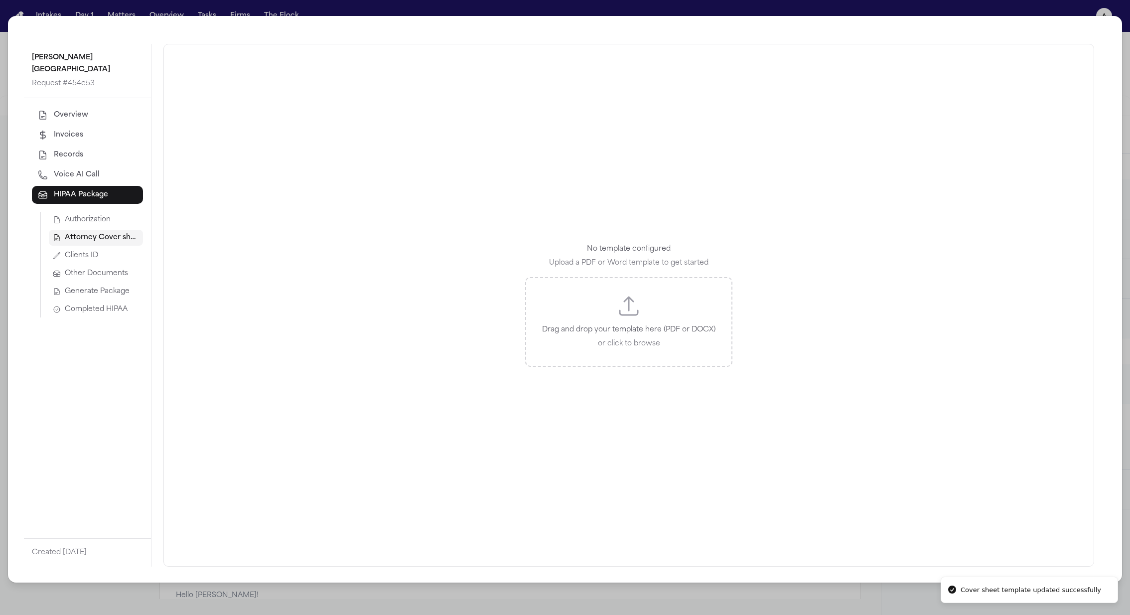
click at [669, 336] on p "Drag and drop your template here (PDF or DOCX)" at bounding box center [628, 330] width 173 height 12
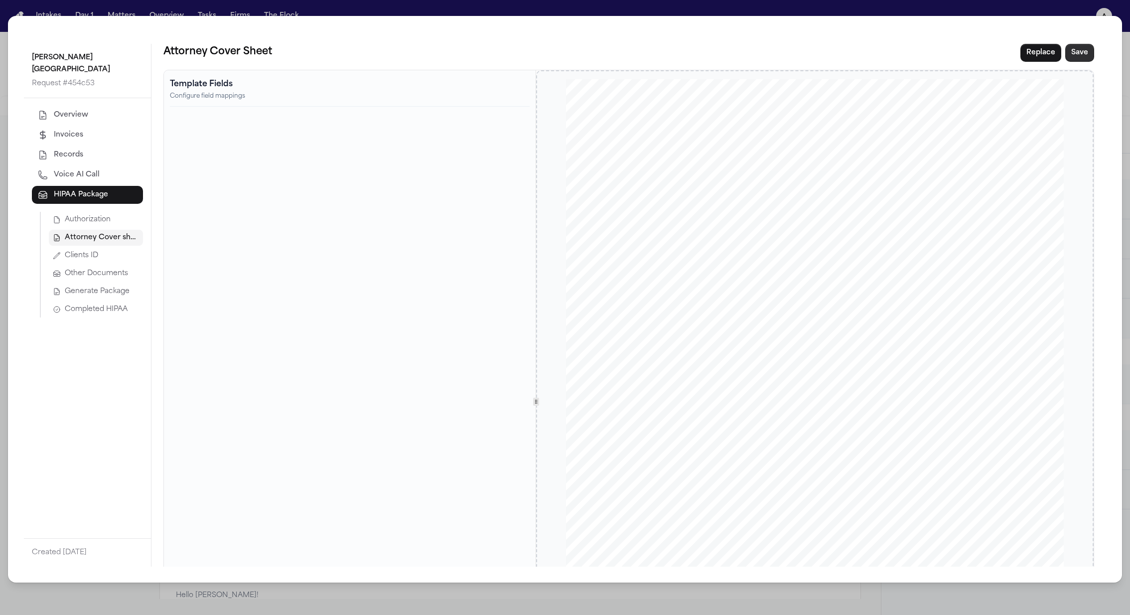
click at [1082, 57] on button "Save" at bounding box center [1080, 53] width 29 height 18
click at [92, 251] on span "Clients ID" at bounding box center [81, 256] width 33 height 10
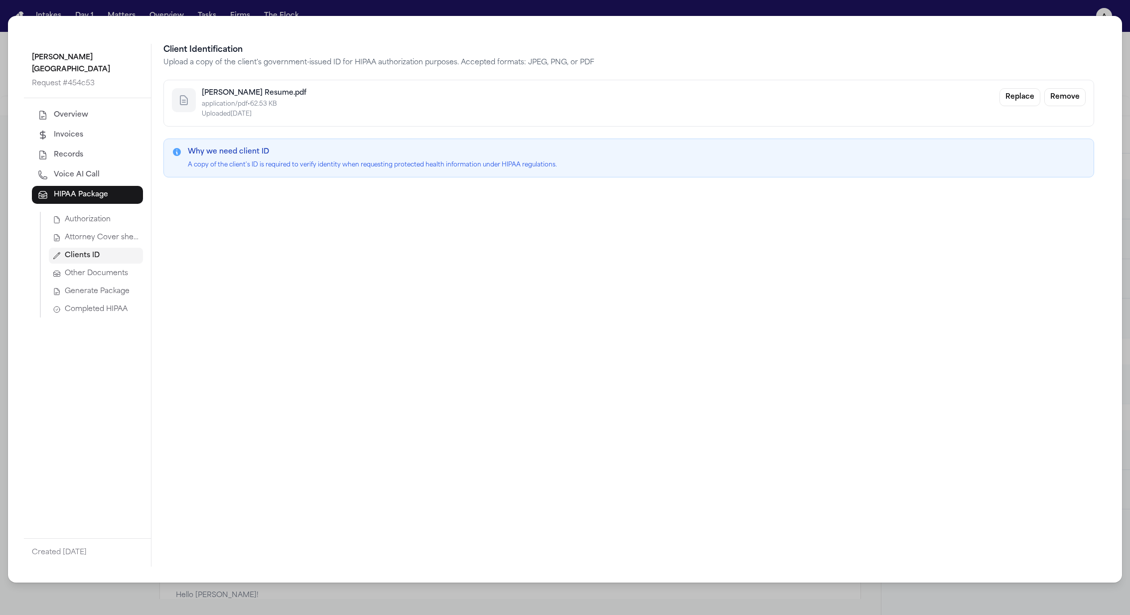
click at [978, 8] on div "Morgan Hospital Request # 454c53 Overview Invoices Records Voice AI Call HIPAA …" at bounding box center [565, 307] width 1130 height 615
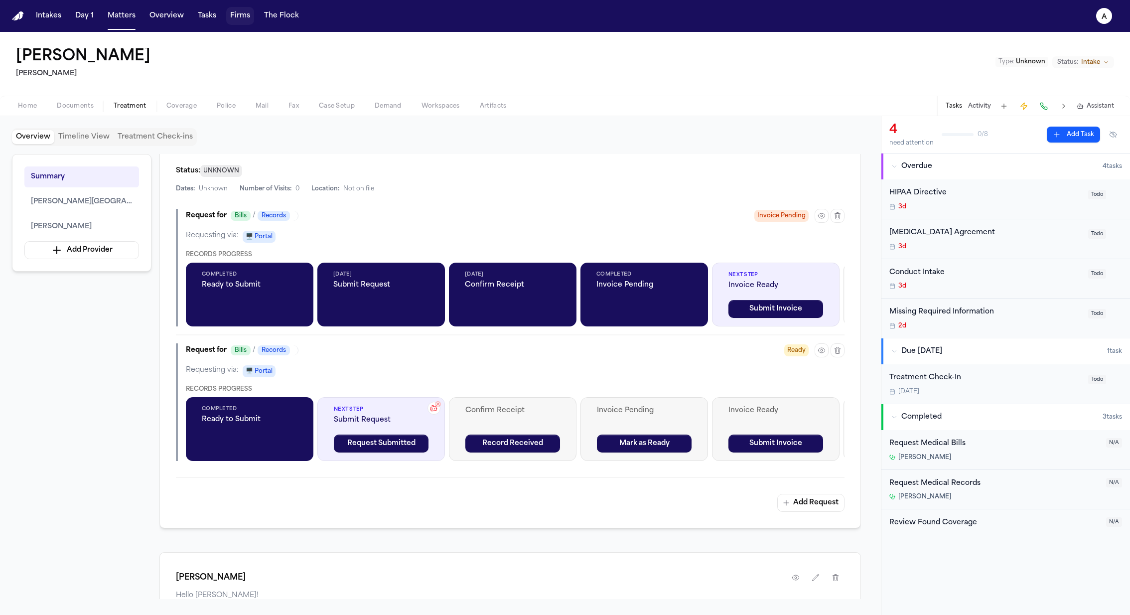
click at [241, 20] on button "Firms" at bounding box center [240, 16] width 28 height 18
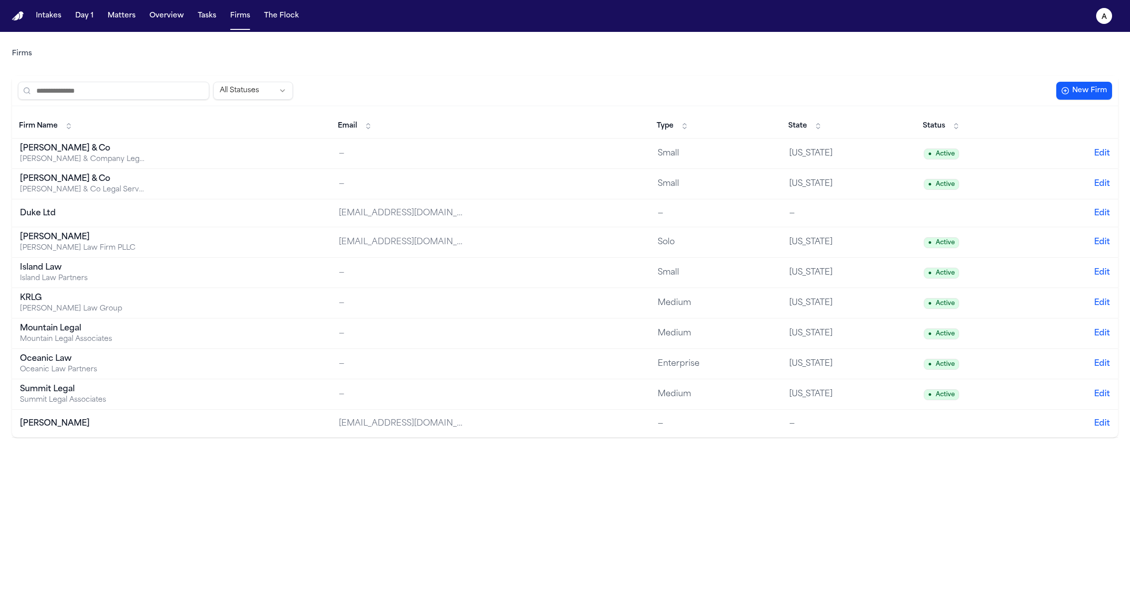
click at [67, 241] on div "[PERSON_NAME]" at bounding box center [82, 237] width 125 height 12
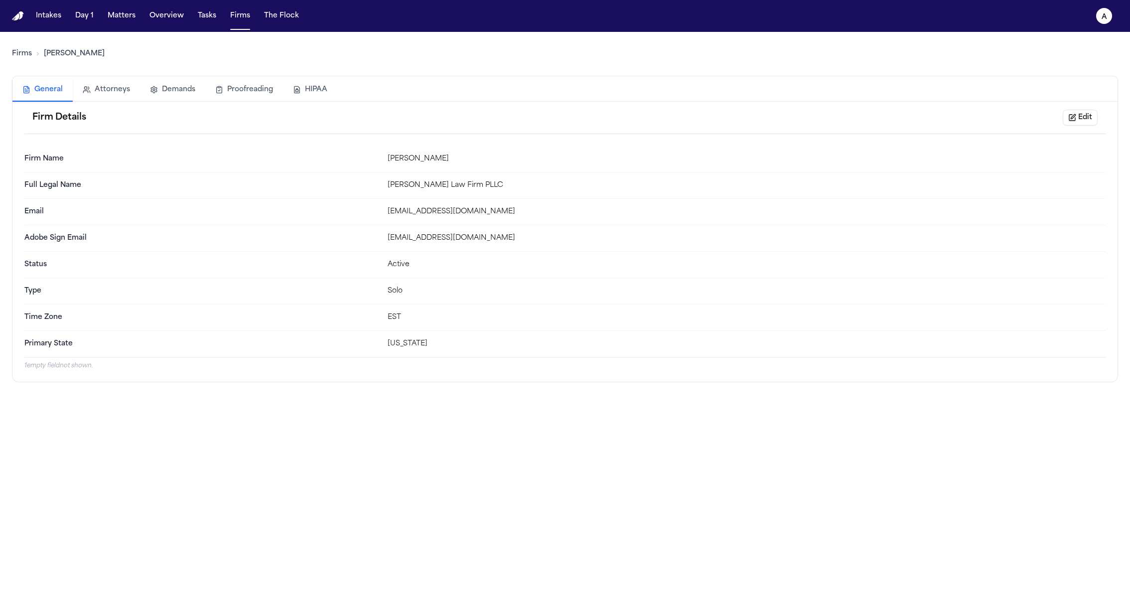
click at [331, 92] on button "HIPAA" at bounding box center [310, 90] width 54 height 22
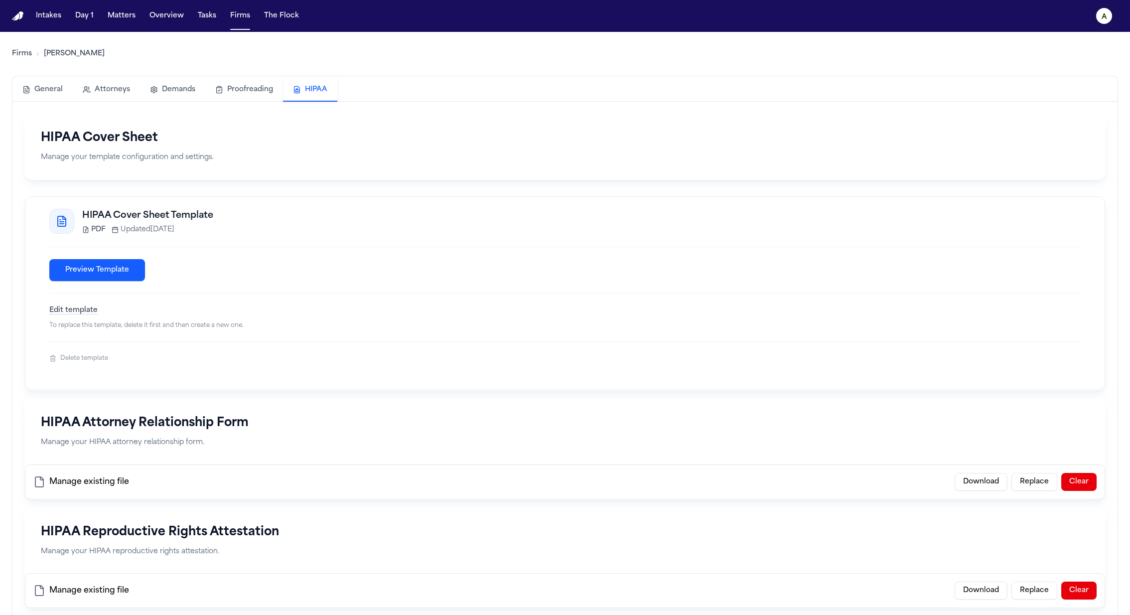
click at [21, 58] on link "Firms" at bounding box center [22, 54] width 20 height 10
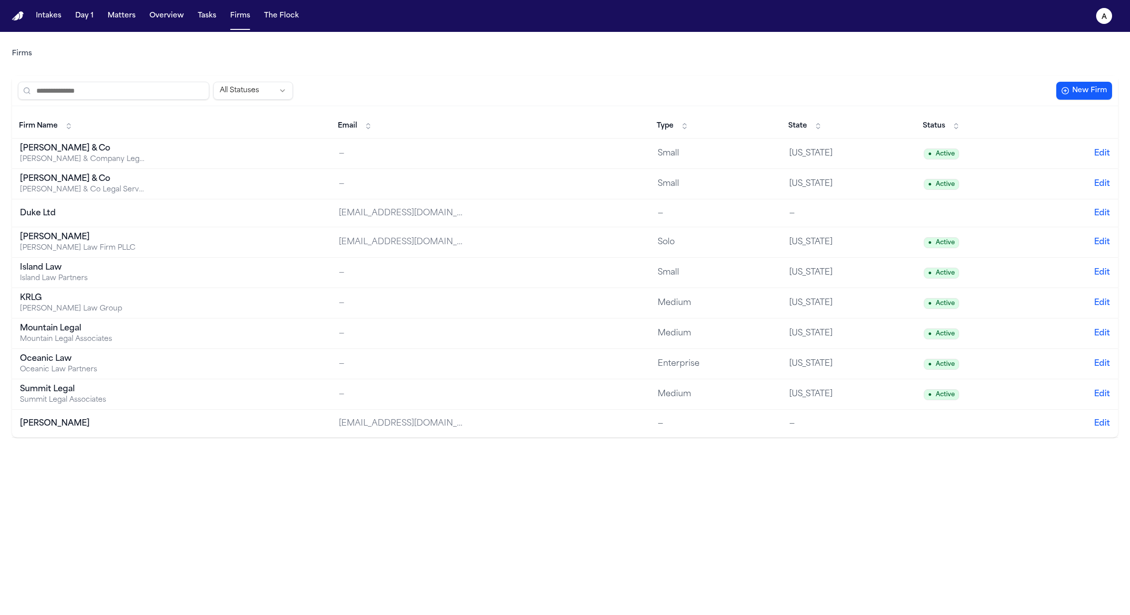
click at [70, 399] on div "Summit Legal Associates" at bounding box center [82, 400] width 125 height 10
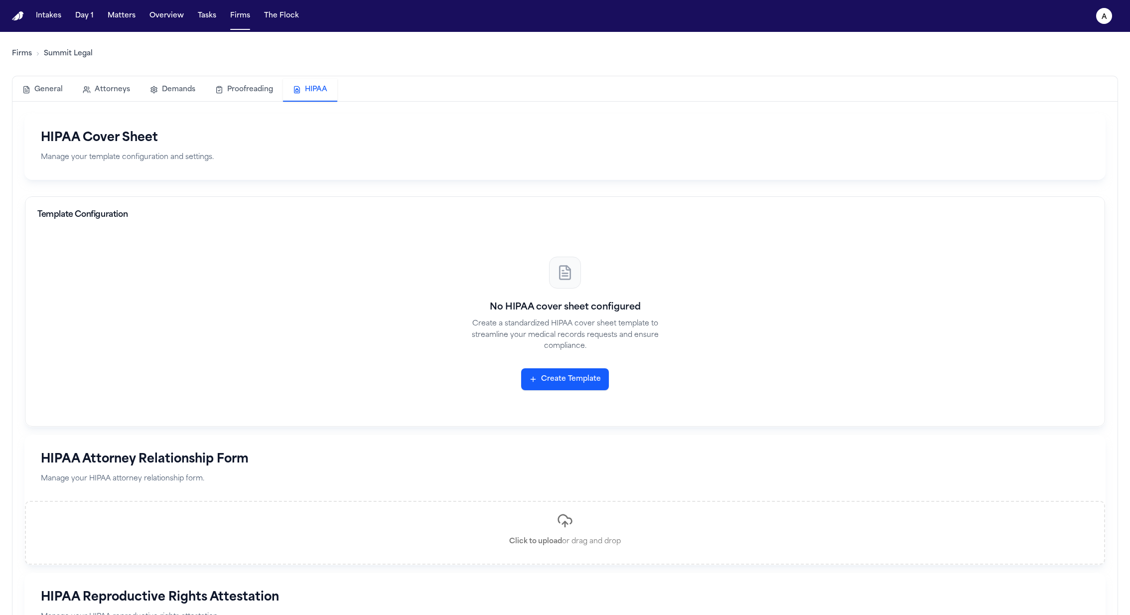
click at [323, 85] on button "HIPAA" at bounding box center [310, 90] width 54 height 23
click at [567, 377] on button "Create Template" at bounding box center [565, 379] width 88 height 22
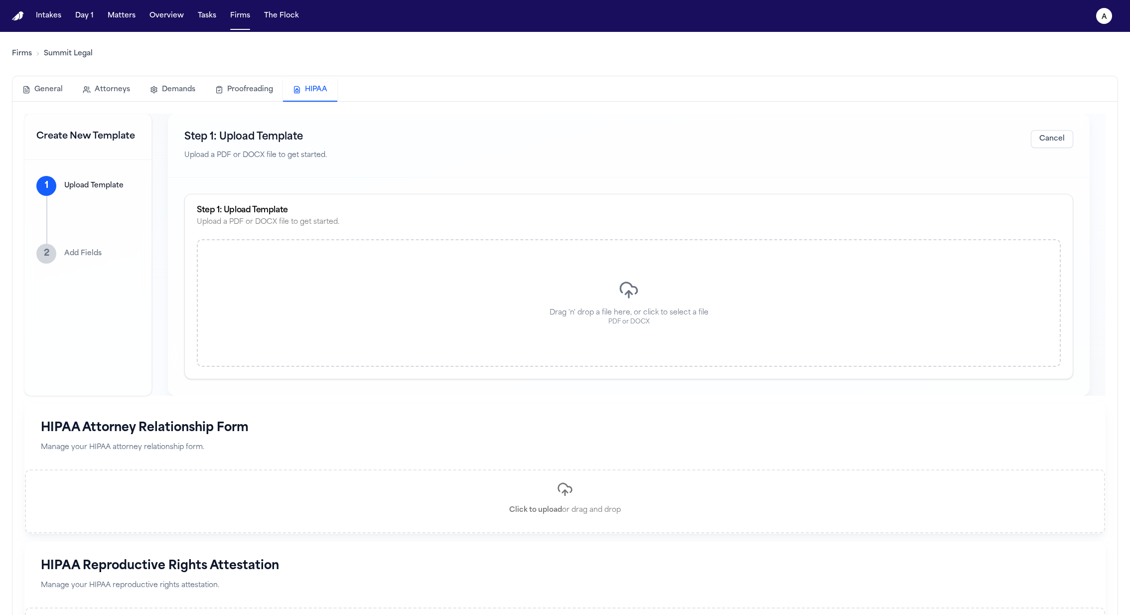
click at [589, 288] on div "Drag 'n' drop a file here, or click to select a file PDF or DOCX" at bounding box center [629, 303] width 864 height 128
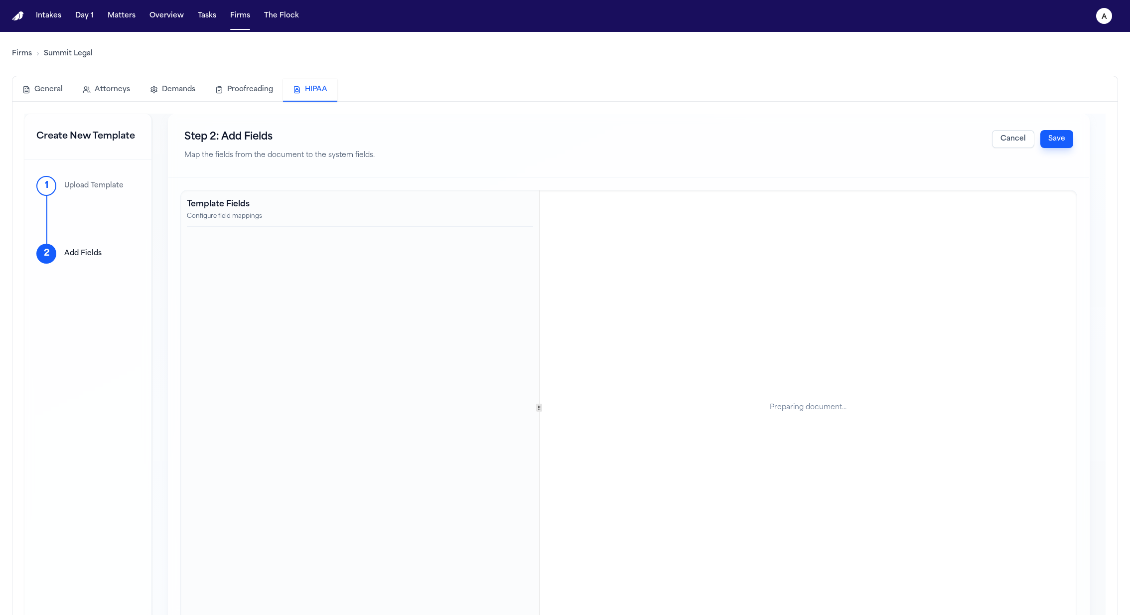
click at [1070, 139] on button "Save" at bounding box center [1057, 139] width 33 height 18
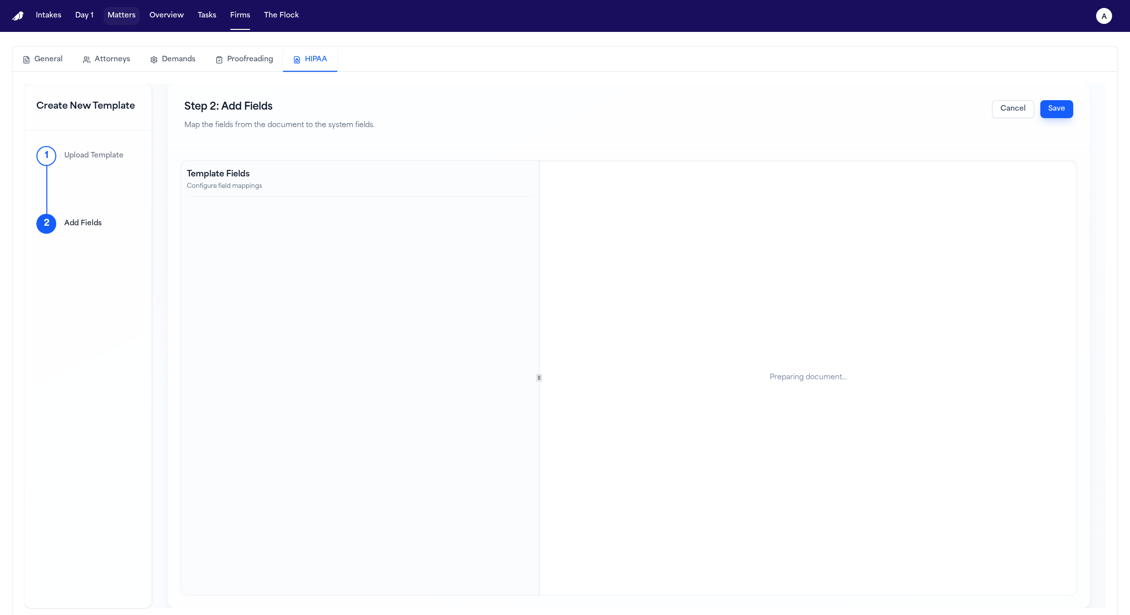
click at [129, 16] on button "Matters" at bounding box center [122, 16] width 36 height 18
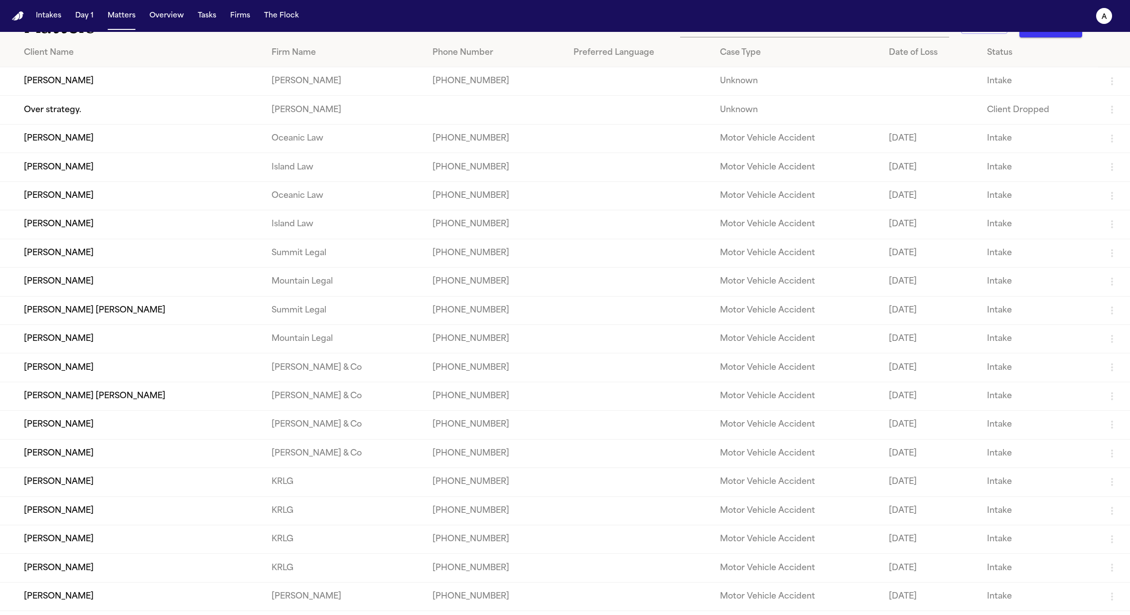
click at [74, 85] on td "[PERSON_NAME]" at bounding box center [132, 81] width 264 height 28
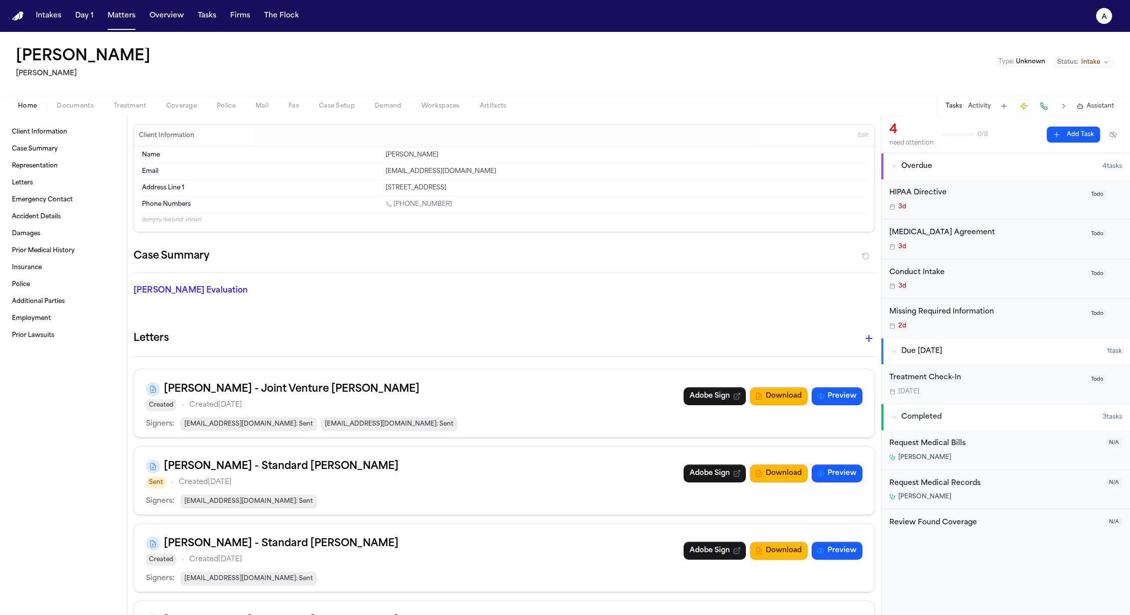
click at [133, 107] on span "Treatment" at bounding box center [130, 106] width 33 height 8
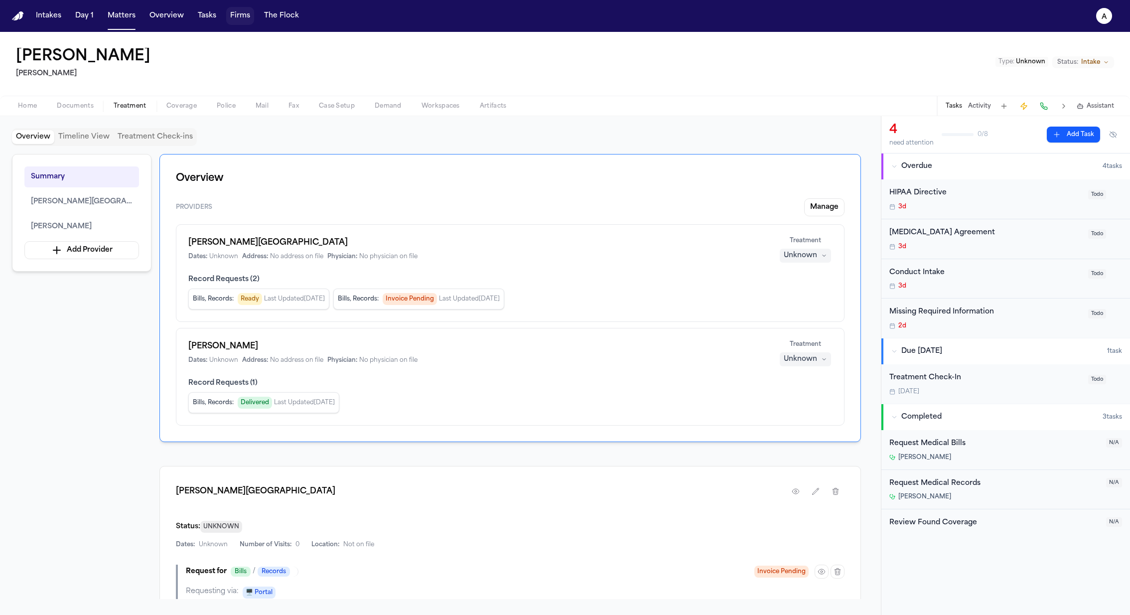
click at [239, 20] on button "Firms" at bounding box center [240, 16] width 28 height 18
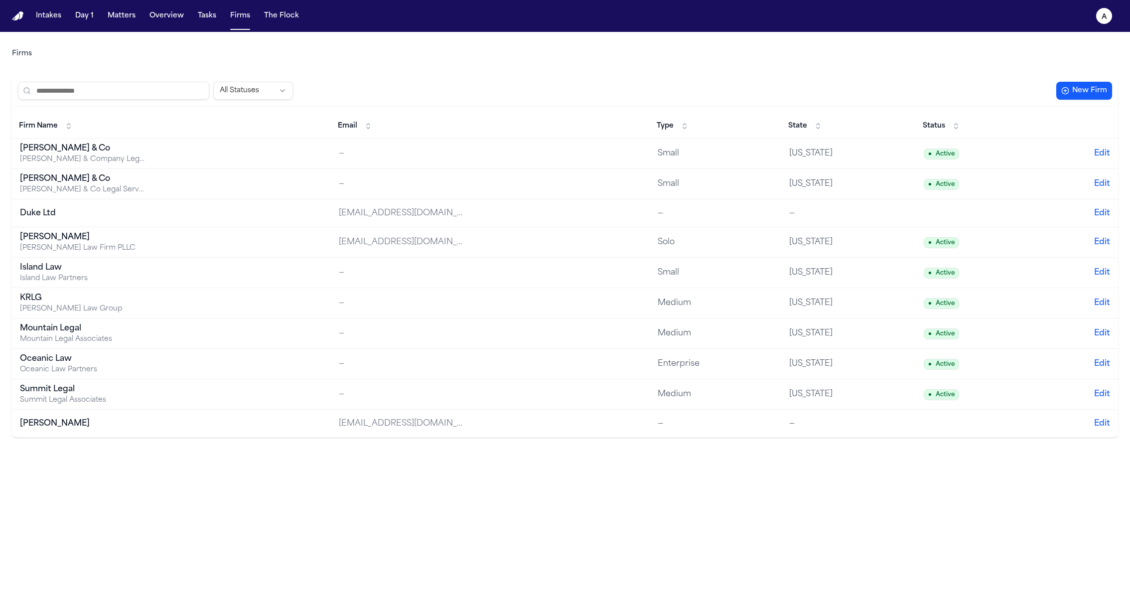
click at [1081, 94] on button "New Firm" at bounding box center [1085, 91] width 56 height 18
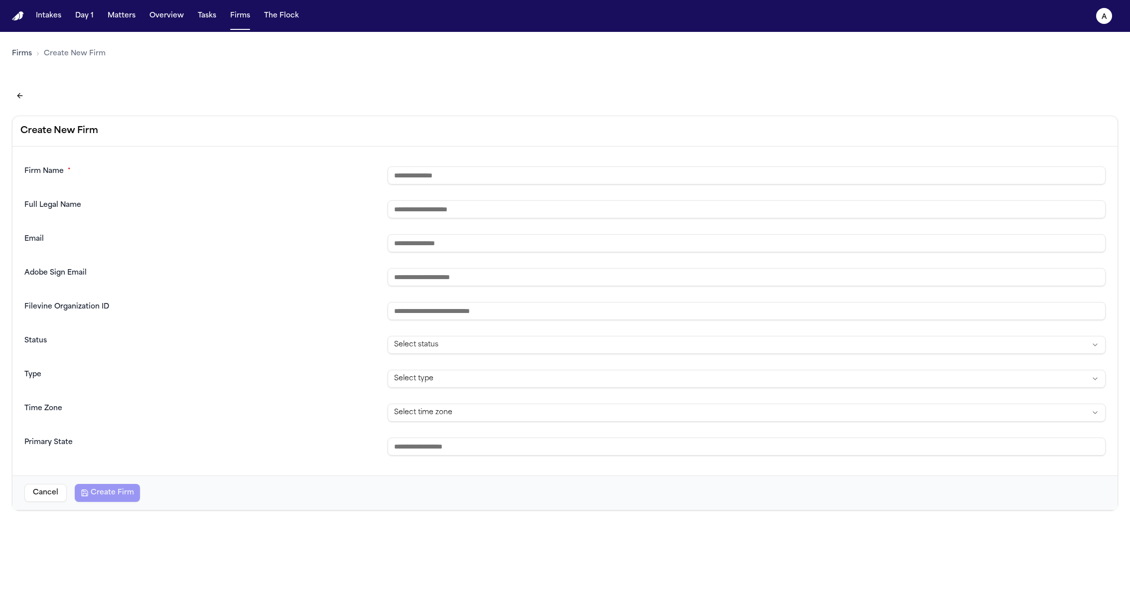
click at [444, 180] on input "text" at bounding box center [747, 175] width 718 height 18
type input "*********"
click at [113, 496] on button "Create Firm" at bounding box center [107, 493] width 65 height 18
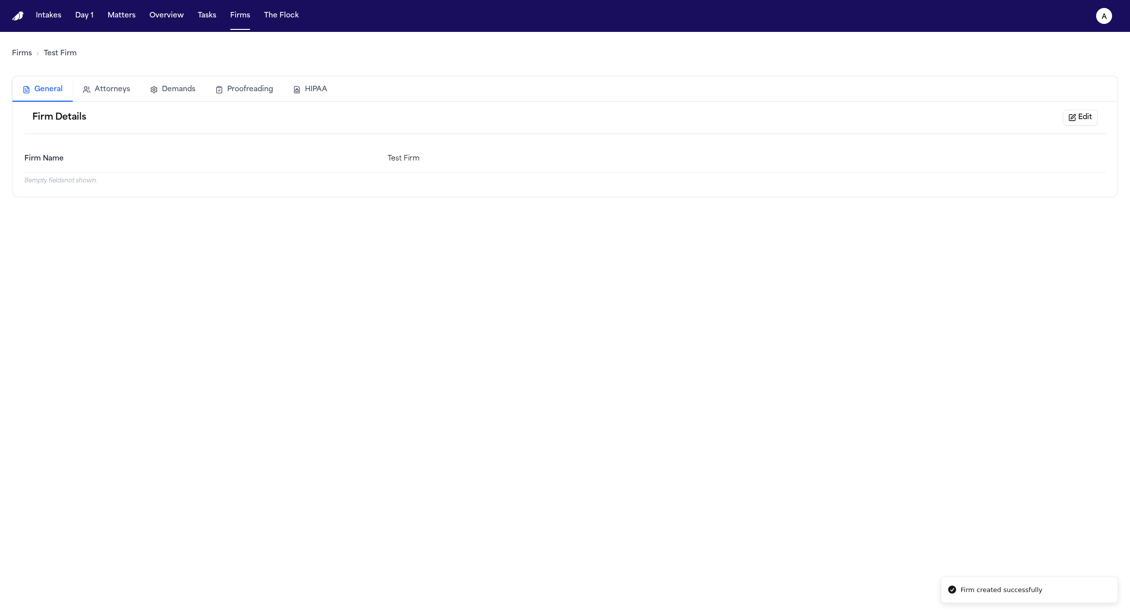
click at [317, 90] on button "HIPAA" at bounding box center [310, 90] width 54 height 22
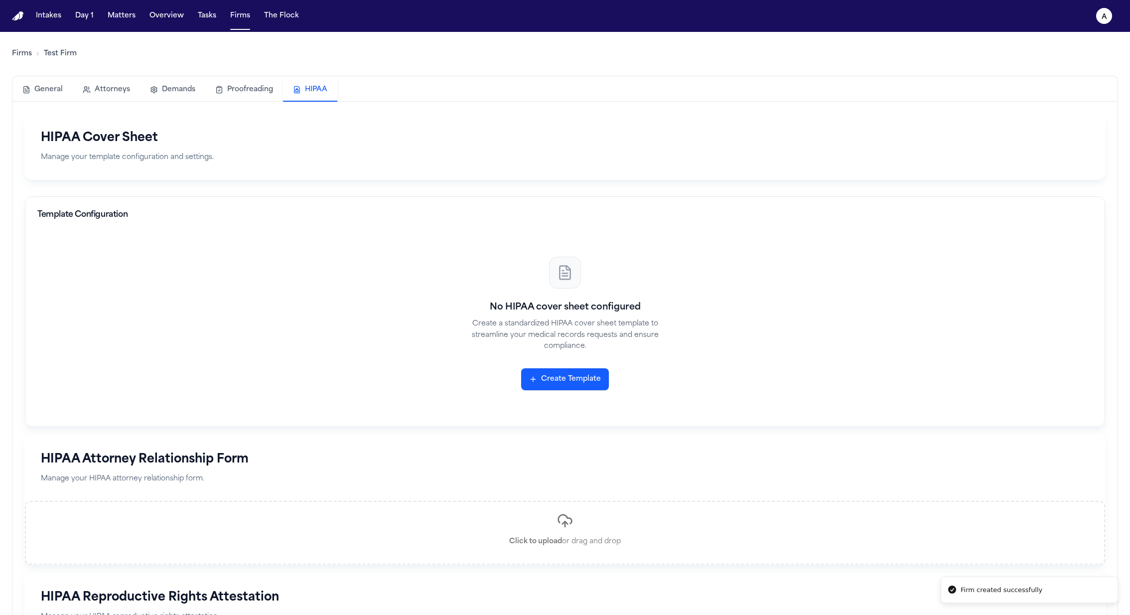
click at [556, 376] on button "Create Template" at bounding box center [565, 379] width 88 height 22
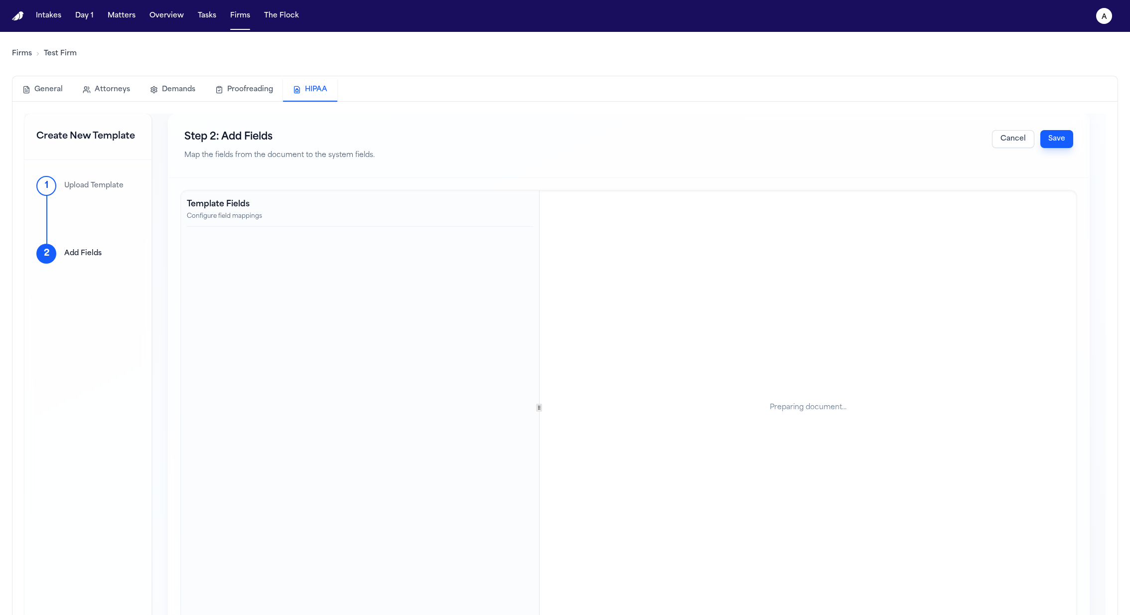
click at [745, 302] on div "Preparing document..." at bounding box center [808, 407] width 537 height 435
click at [453, 262] on button "Custom" at bounding box center [359, 269] width 333 height 18
click at [380, 291] on button "Prefill from Matter" at bounding box center [359, 291] width 91 height 18
click at [375, 292] on button "Select a variable..." at bounding box center [359, 290] width 333 height 16
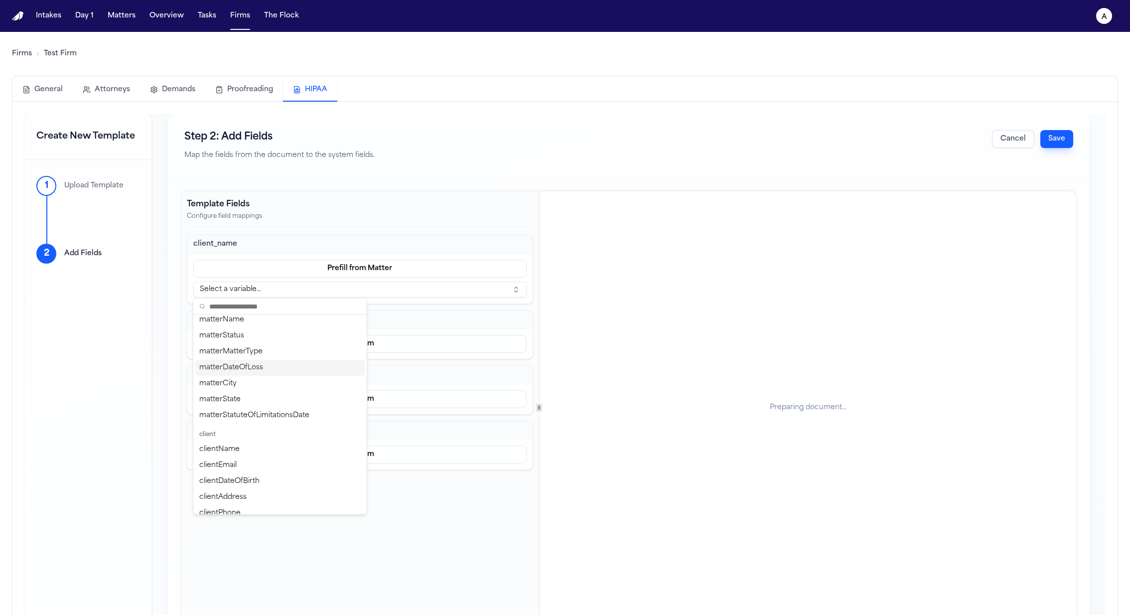
scroll to position [78, 0]
click at [287, 435] on div "clientName" at bounding box center [279, 441] width 169 height 16
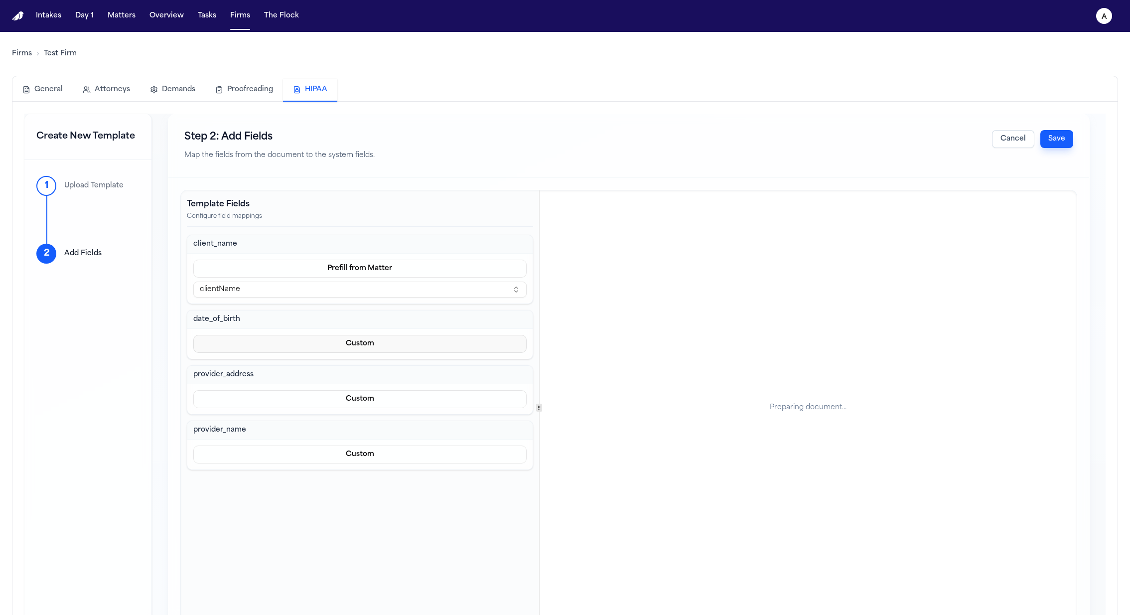
click at [370, 344] on button "Custom" at bounding box center [359, 344] width 333 height 18
click at [365, 381] on button "Custom" at bounding box center [359, 383] width 91 height 18
click at [369, 344] on button "Custom" at bounding box center [359, 344] width 333 height 18
click at [367, 364] on button "Prefill from Matter" at bounding box center [359, 365] width 91 height 18
click at [361, 365] on button "Select a variable..." at bounding box center [359, 365] width 333 height 16
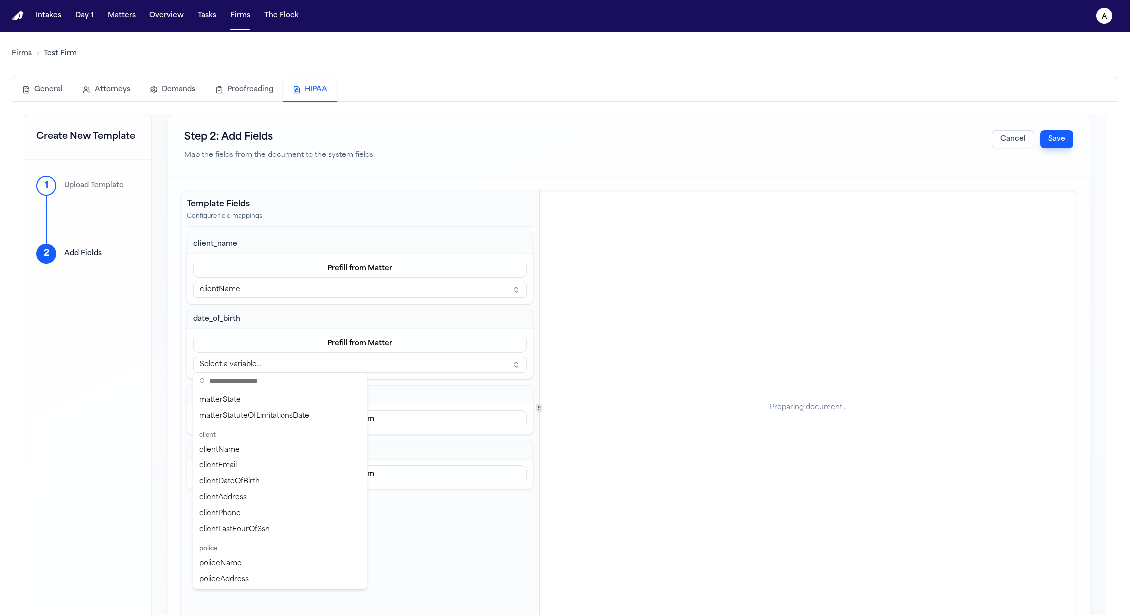
scroll to position [147, 0]
click at [290, 482] on div "clientDateOfBirth" at bounding box center [279, 477] width 169 height 16
click at [351, 424] on button "Custom" at bounding box center [359, 419] width 333 height 18
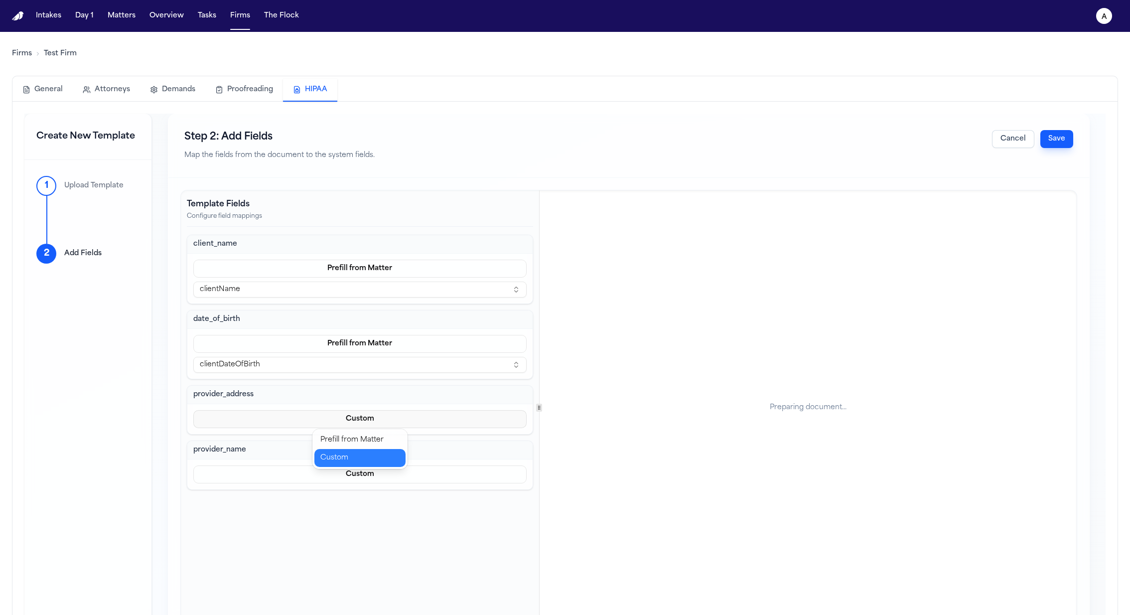
click at [352, 456] on button "Custom" at bounding box center [359, 458] width 91 height 18
click at [350, 412] on button "Custom" at bounding box center [359, 419] width 333 height 18
click at [347, 432] on button "Prefill from Matter" at bounding box center [359, 440] width 91 height 18
click at [343, 433] on button "Select a variable..." at bounding box center [359, 440] width 333 height 16
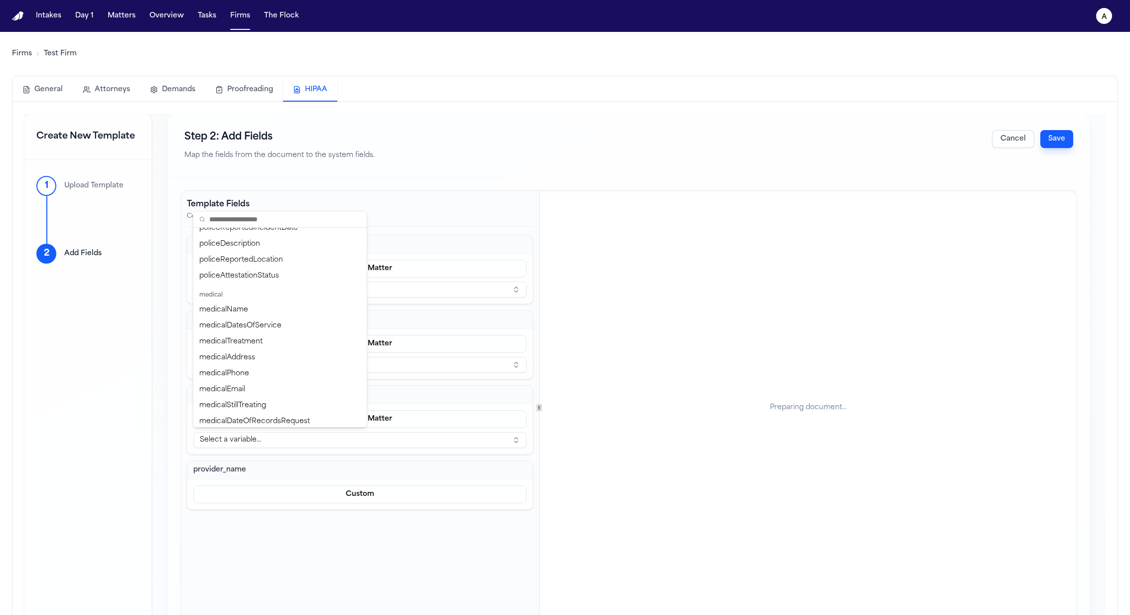
scroll to position [392, 0]
click at [294, 311] on div "medicalName" at bounding box center [279, 315] width 169 height 16
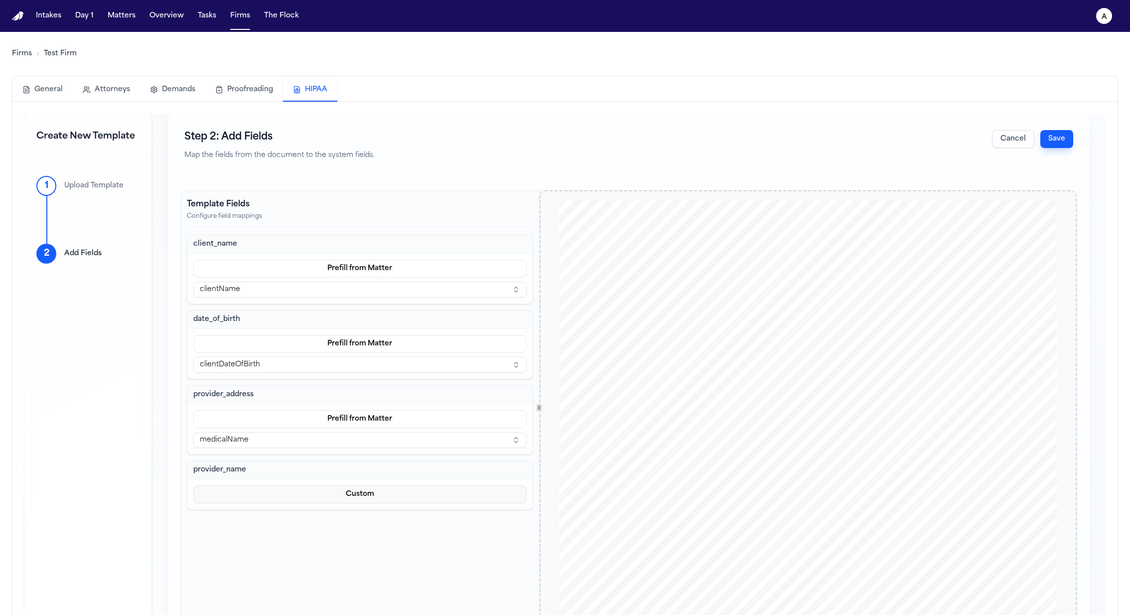
click at [401, 491] on button "Custom" at bounding box center [359, 494] width 333 height 18
click at [381, 436] on div "client_name Prefill from Matter clientName date_of_birth Prefill from Matter cl…" at bounding box center [360, 372] width 346 height 275
click at [377, 436] on button "medicalName" at bounding box center [359, 440] width 333 height 16
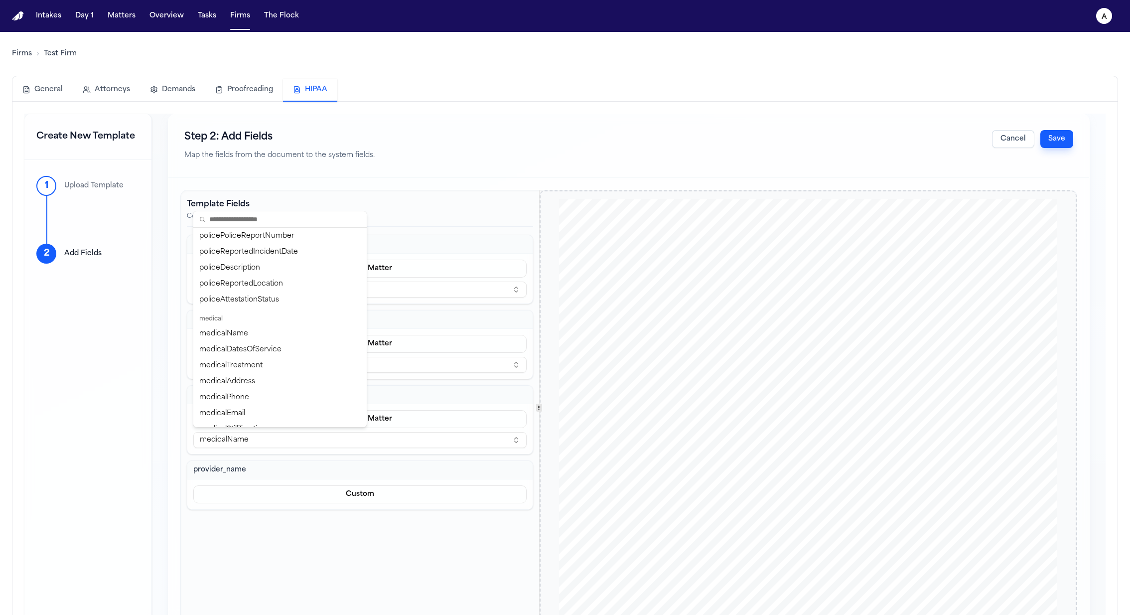
scroll to position [380, 0]
click at [275, 372] on div "medicalAddress" at bounding box center [279, 374] width 169 height 16
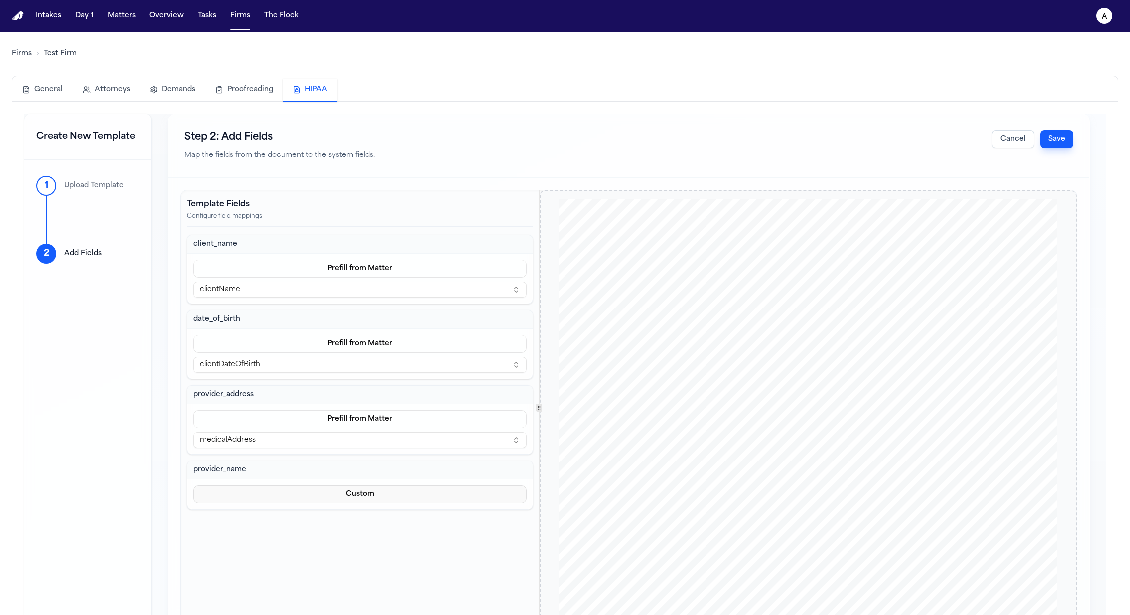
click at [342, 496] on button "Custom" at bounding box center [359, 494] width 333 height 18
click at [357, 517] on button "Prefill from Matter" at bounding box center [359, 515] width 91 height 18
click at [354, 517] on button "Select a variable..." at bounding box center [359, 515] width 333 height 16
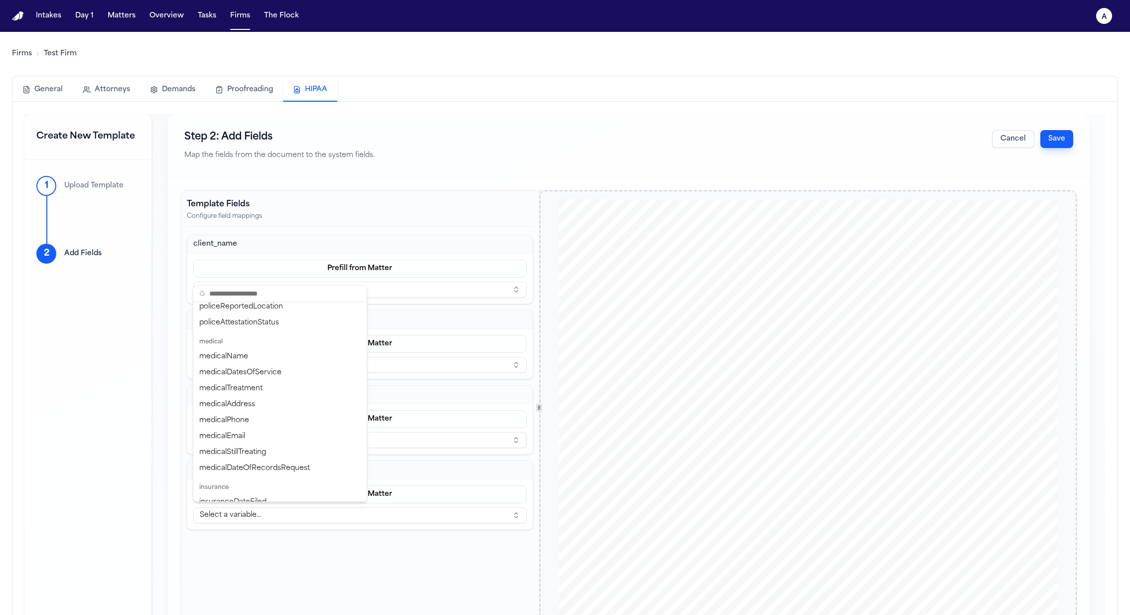
scroll to position [427, 0]
click at [303, 353] on div "medicalName" at bounding box center [279, 354] width 169 height 16
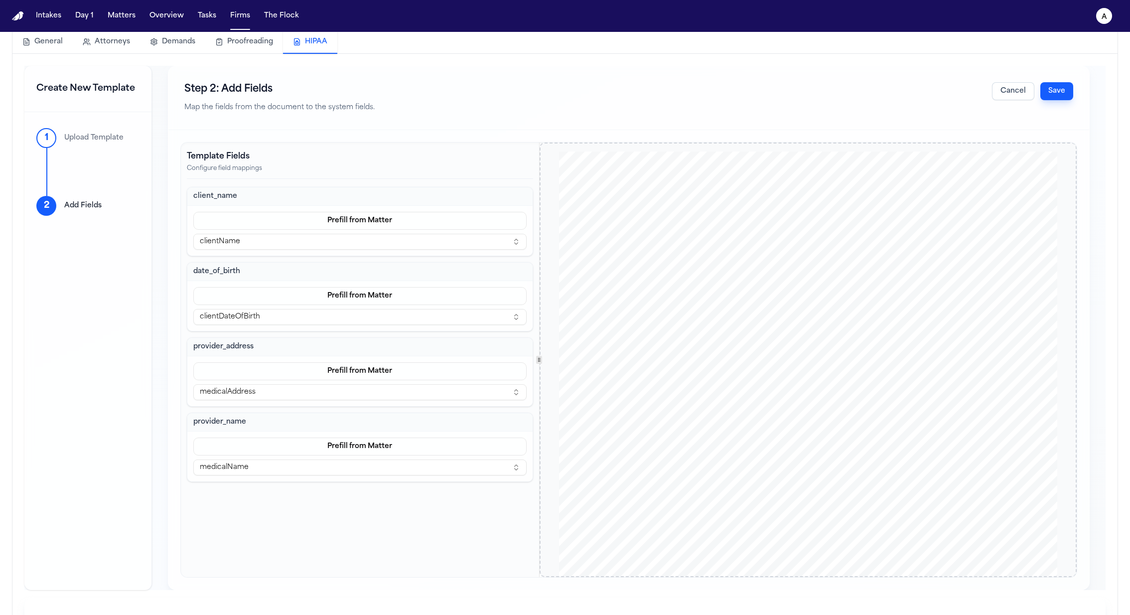
scroll to position [49, 0]
click at [397, 464] on button "medicalName" at bounding box center [359, 466] width 333 height 16
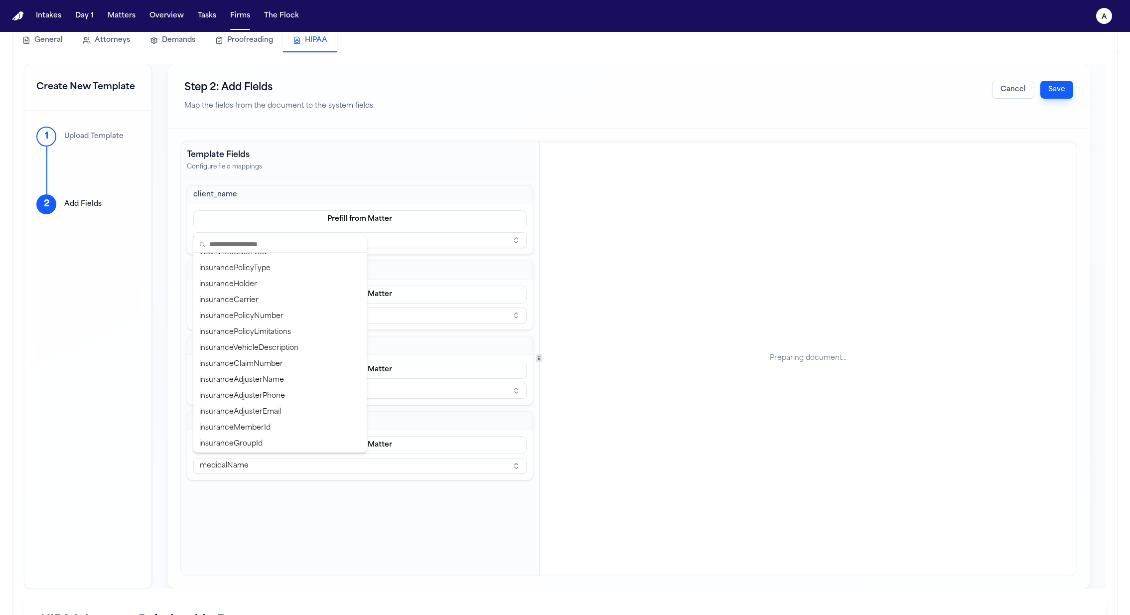
scroll to position [653, 0]
click at [352, 557] on div "Template Fields Configure field mappings client_name Prefill from Matter client…" at bounding box center [360, 358] width 358 height 435
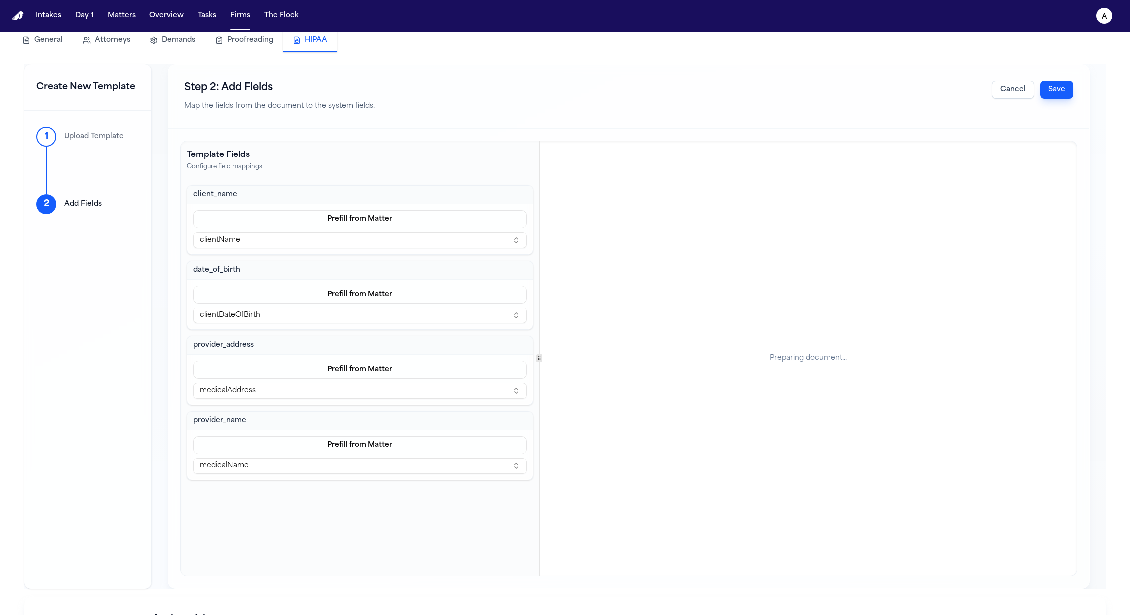
click at [1012, 97] on button "Cancel" at bounding box center [1013, 90] width 42 height 18
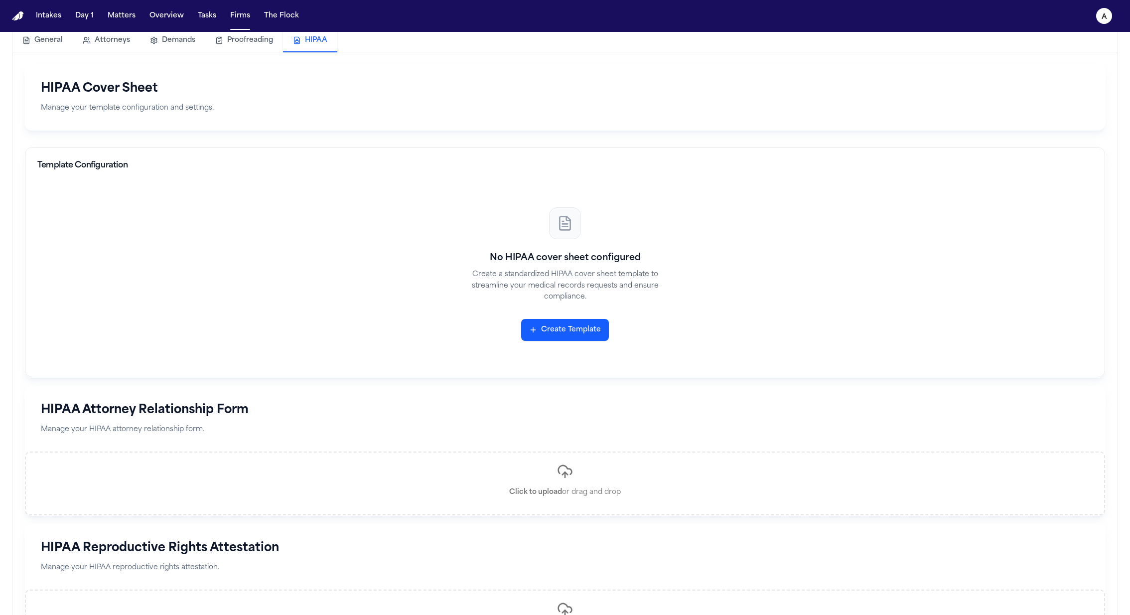
click at [582, 340] on div "No HIPAA cover sheet configured Create a standardized HIPAA cover sheet templat…" at bounding box center [565, 273] width 1056 height 181
click at [582, 334] on button "Create Template" at bounding box center [565, 330] width 88 height 22
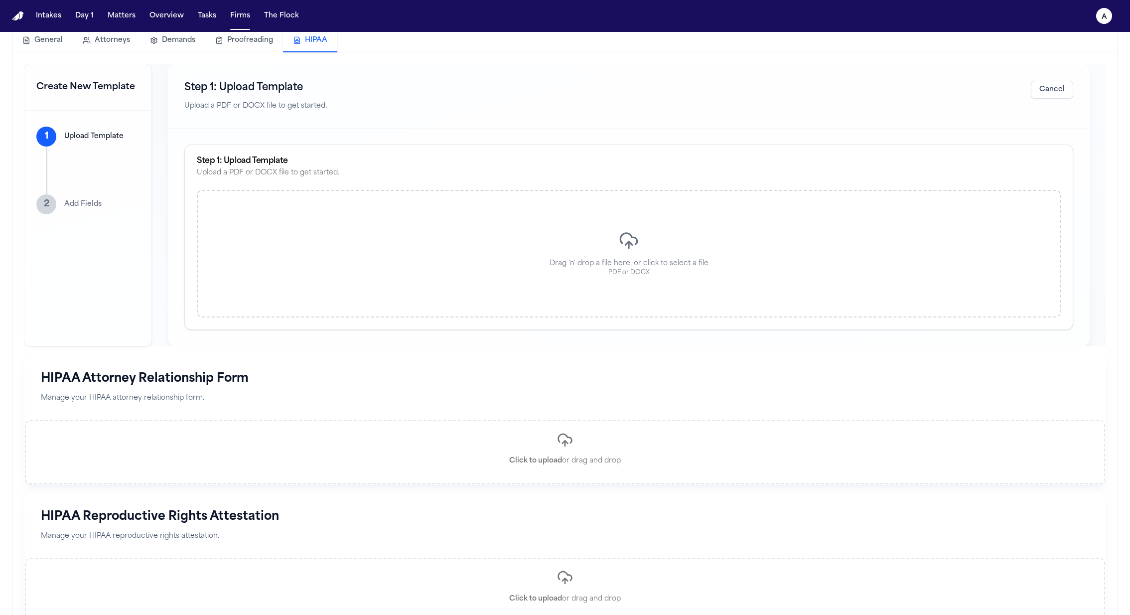
click at [627, 249] on icon at bounding box center [629, 241] width 20 height 20
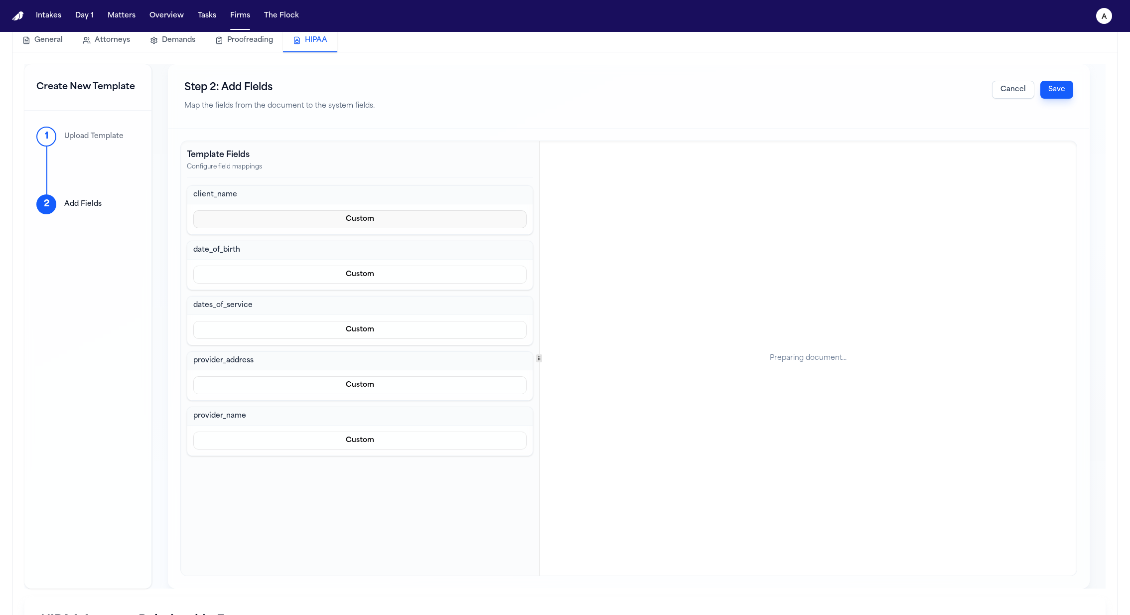
click at [348, 217] on button "Custom" at bounding box center [359, 219] width 333 height 18
click at [351, 240] on button "Prefill from Matter" at bounding box center [359, 242] width 91 height 18
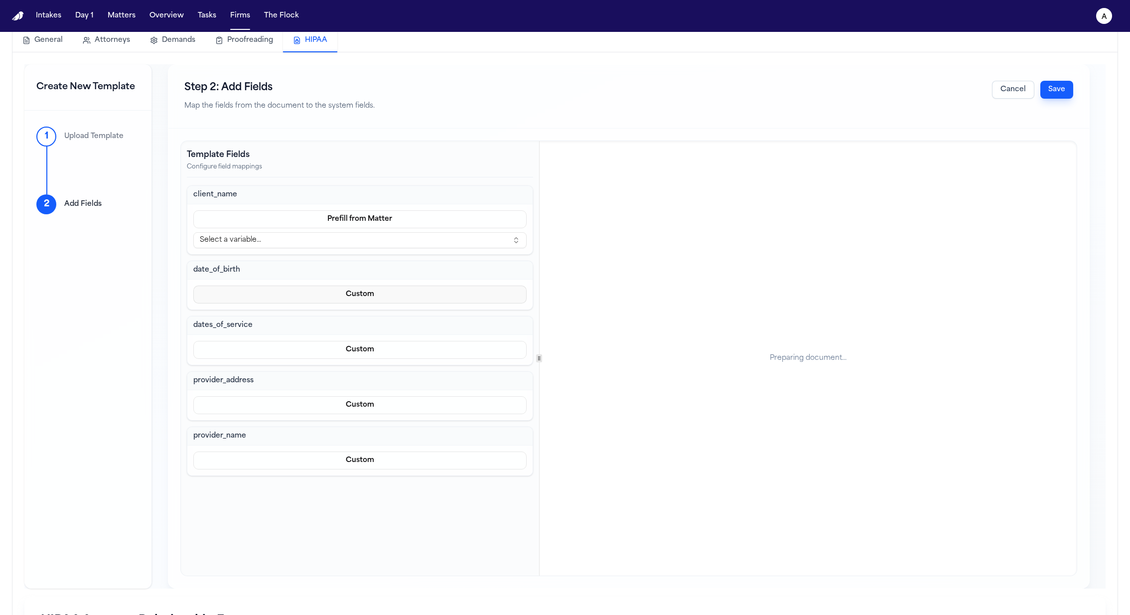
click at [358, 298] on button "Custom" at bounding box center [359, 295] width 333 height 18
click at [360, 319] on button "Prefill from Matter" at bounding box center [359, 316] width 91 height 18
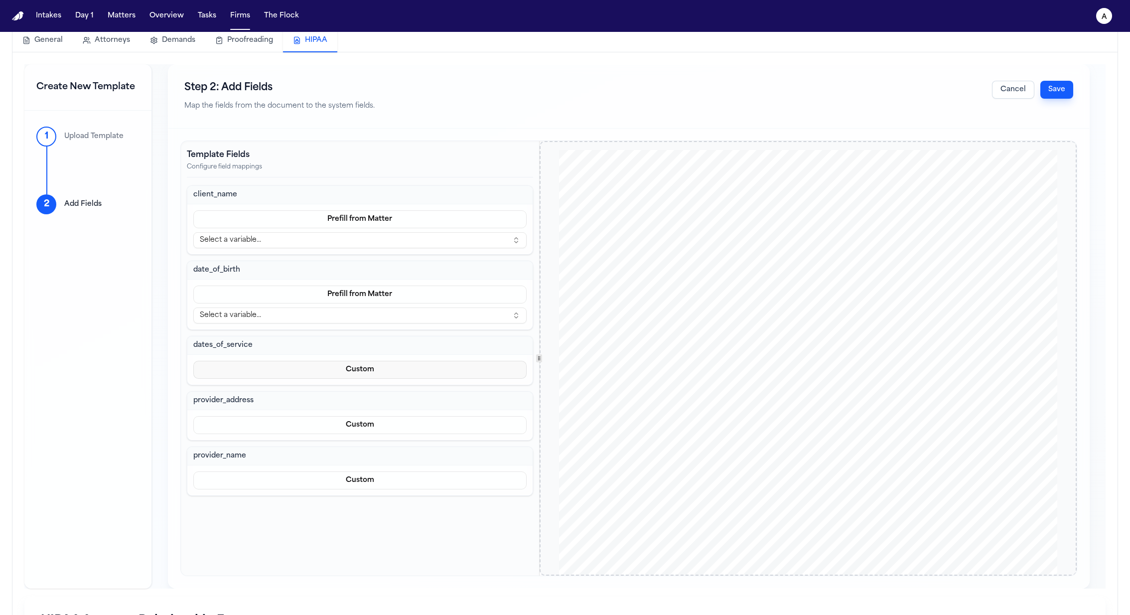
click at [364, 364] on button "Custom" at bounding box center [359, 370] width 333 height 18
click at [365, 388] on button "Prefill from Matter" at bounding box center [359, 391] width 91 height 18
click at [376, 438] on button "Custom" at bounding box center [359, 445] width 333 height 18
click at [381, 463] on button "Prefill from Matter" at bounding box center [359, 466] width 91 height 18
click at [390, 519] on button "Custom" at bounding box center [359, 520] width 333 height 18
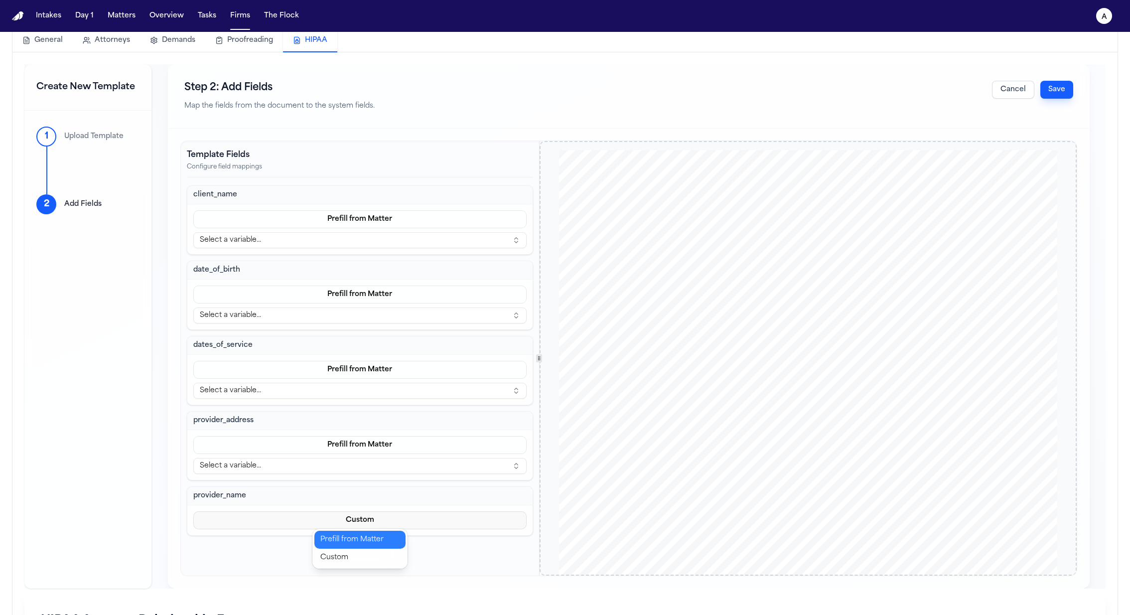
click at [377, 540] on button "Prefill from Matter" at bounding box center [359, 540] width 91 height 18
click at [364, 235] on button "Select a variable..." at bounding box center [359, 240] width 333 height 16
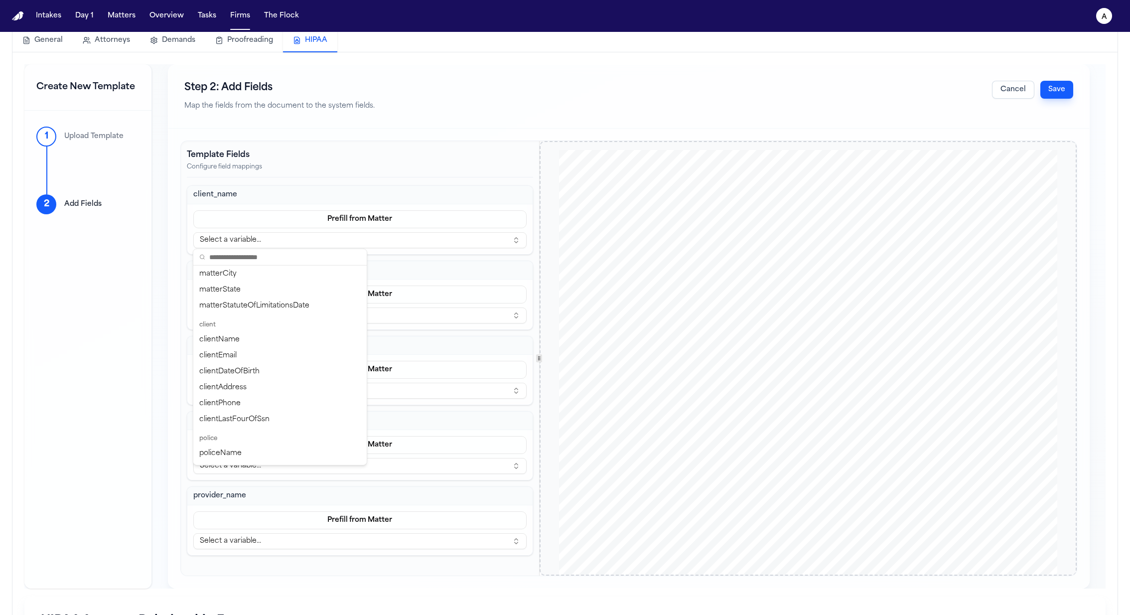
scroll to position [130, 0]
click at [281, 336] on div "clientName" at bounding box center [279, 339] width 169 height 16
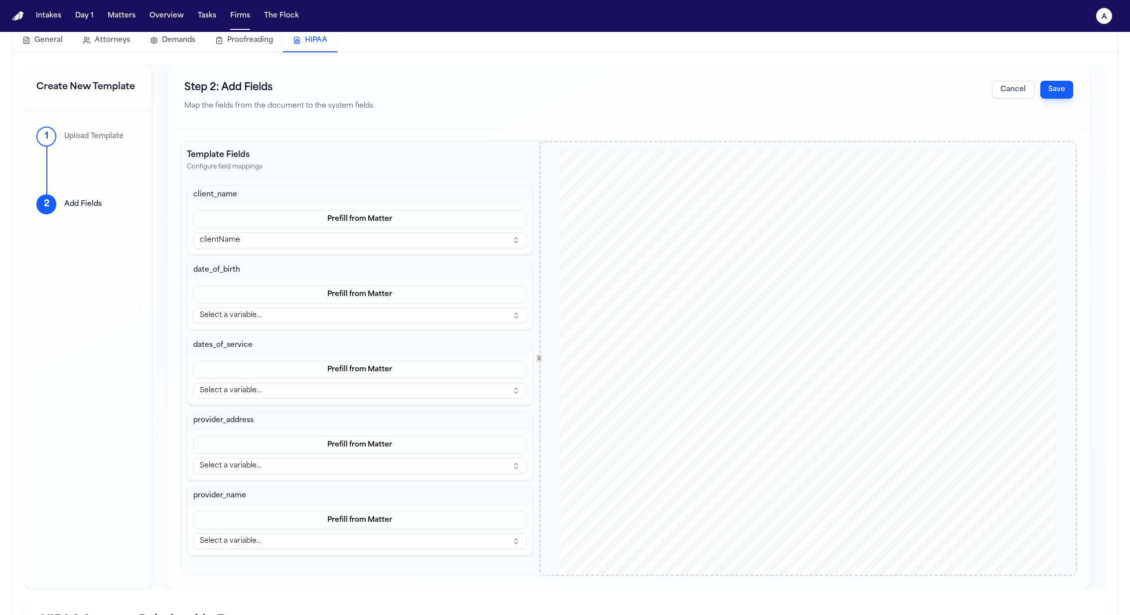
click at [309, 318] on button "Select a variable..." at bounding box center [359, 316] width 333 height 16
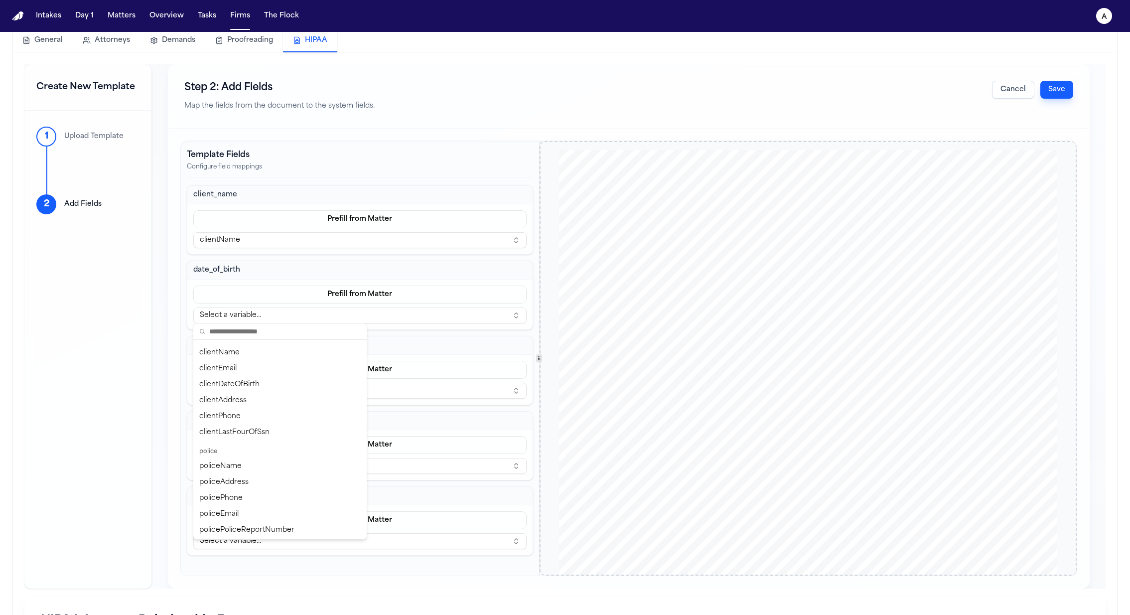
scroll to position [198, 0]
click at [279, 378] on div "clientDateOfBirth" at bounding box center [279, 377] width 169 height 16
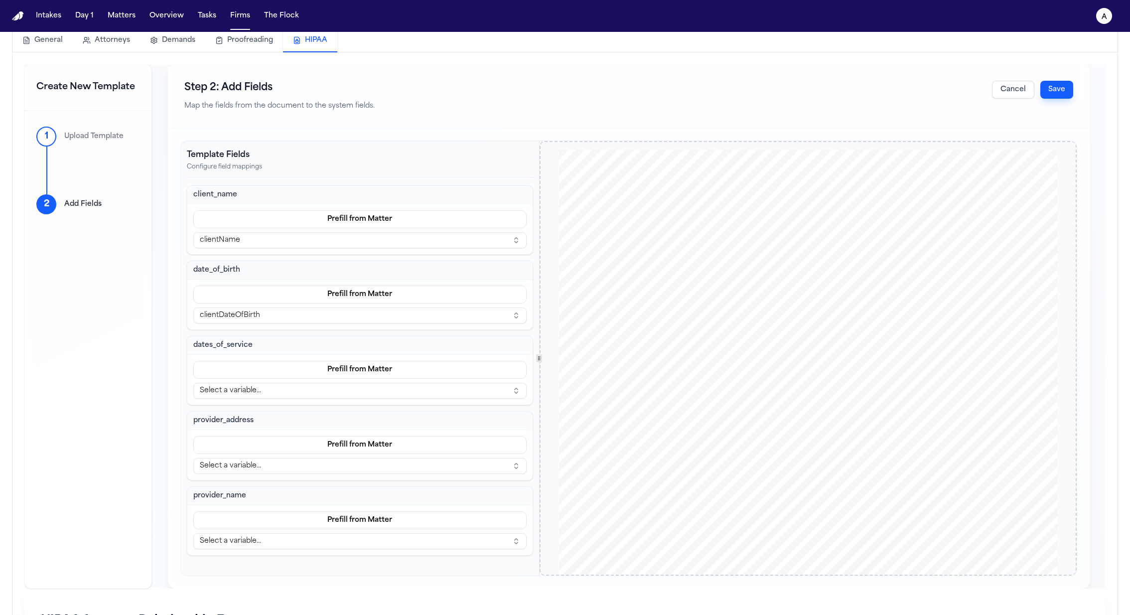
click at [291, 393] on button "Select a variable..." at bounding box center [359, 391] width 333 height 16
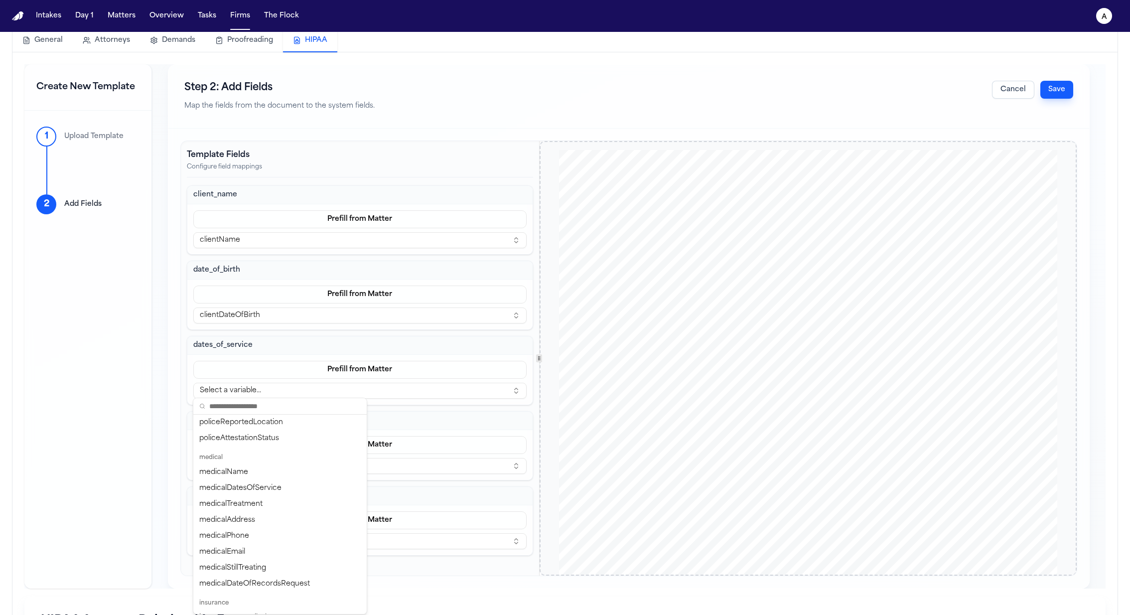
scroll to position [427, 0]
click at [301, 483] on div "medicalDatesOfService" at bounding box center [279, 482] width 169 height 16
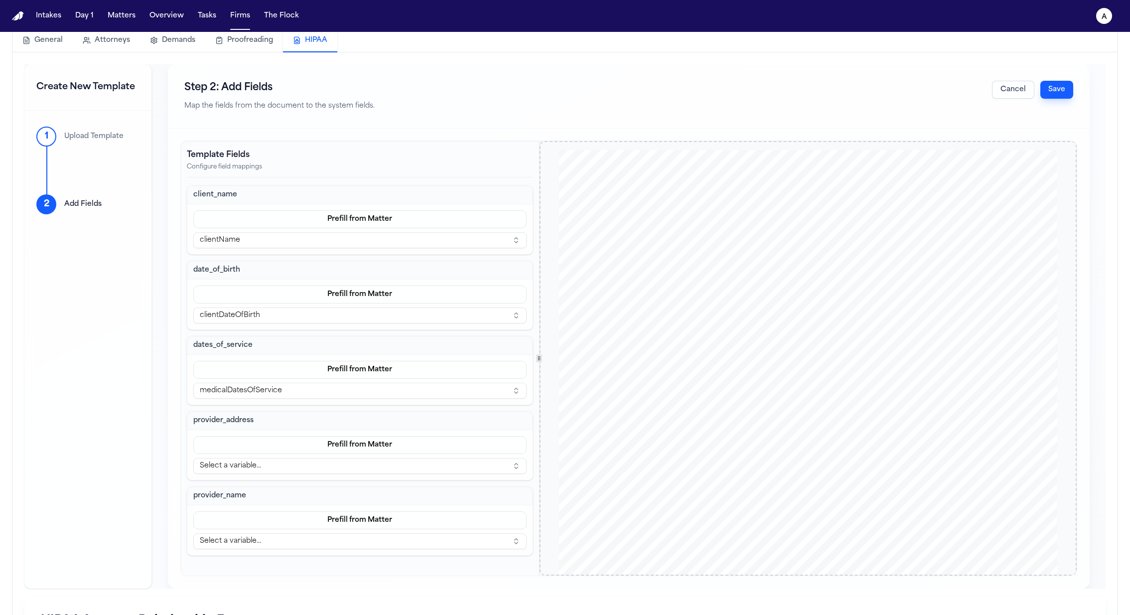
click at [335, 466] on button "Select a variable..." at bounding box center [359, 466] width 333 height 16
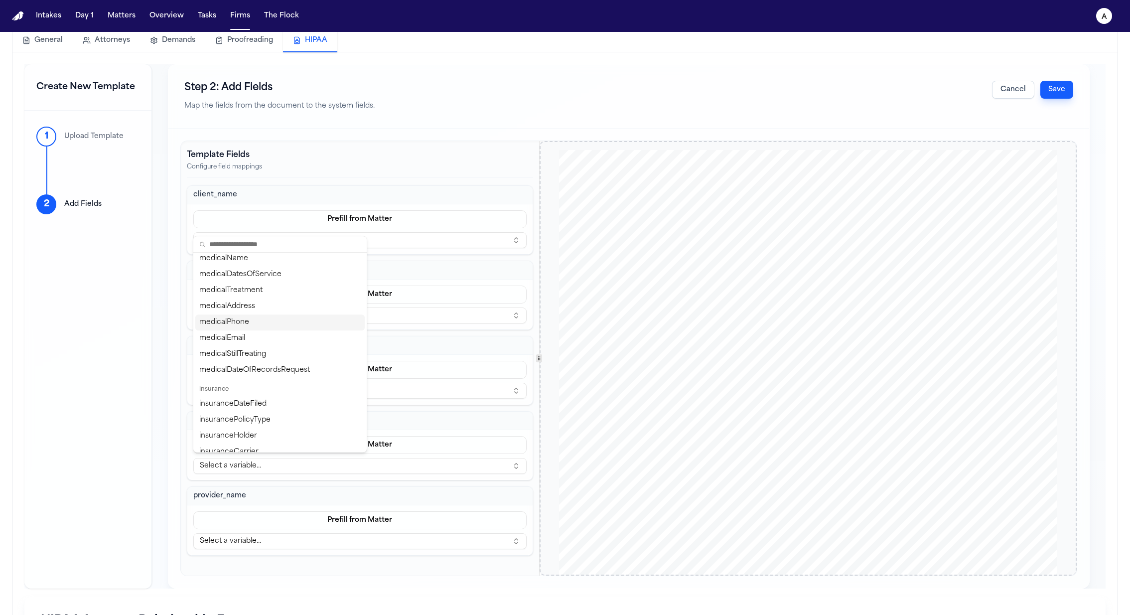
scroll to position [434, 0]
click at [295, 342] on div "medicalAddress" at bounding box center [279, 345] width 169 height 16
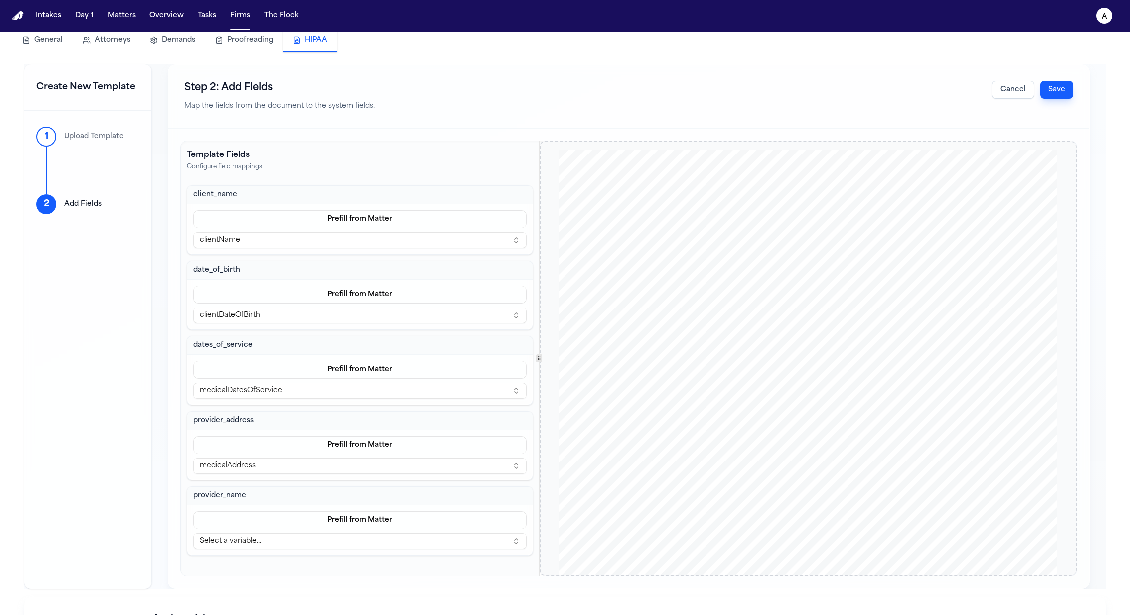
click at [293, 533] on button "Select a variable..." at bounding box center [359, 541] width 333 height 16
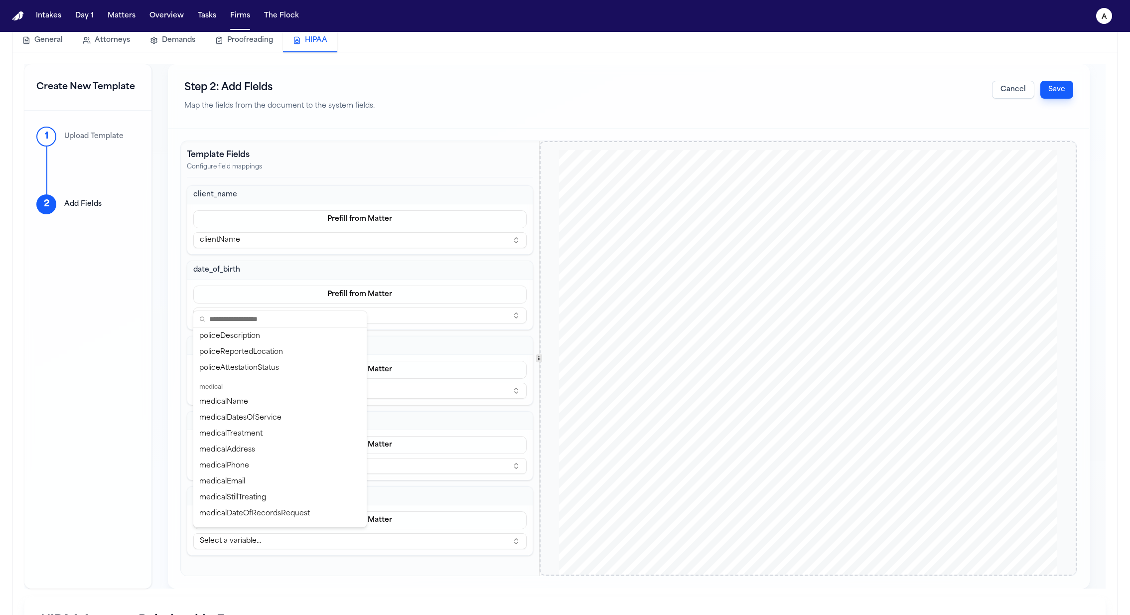
scroll to position [425, 0]
click at [285, 380] on div "medicalName" at bounding box center [279, 381] width 169 height 16
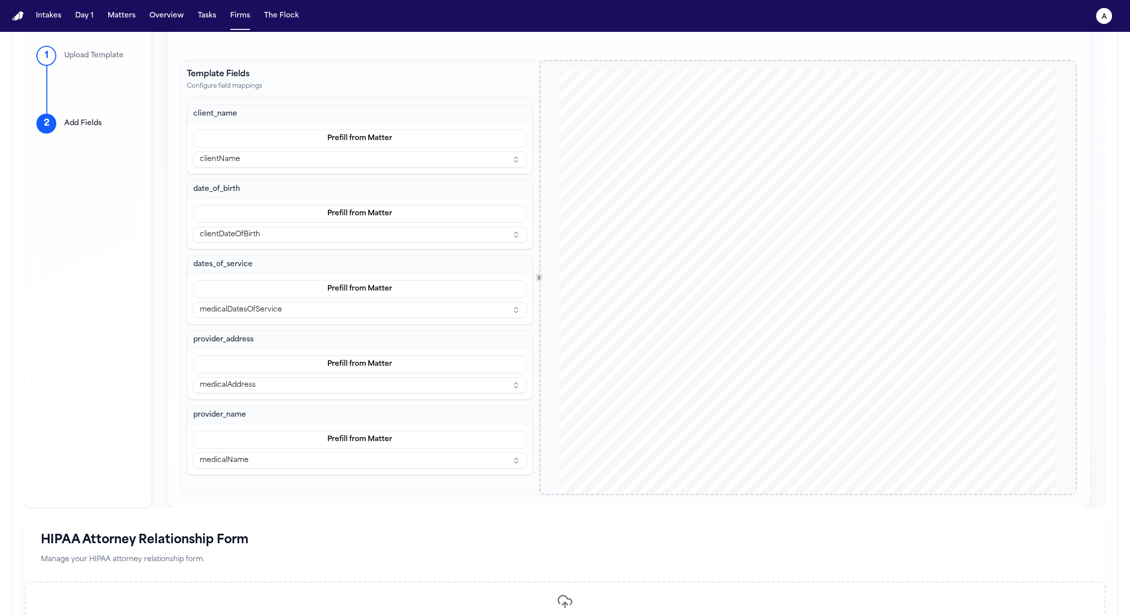
scroll to position [140, 0]
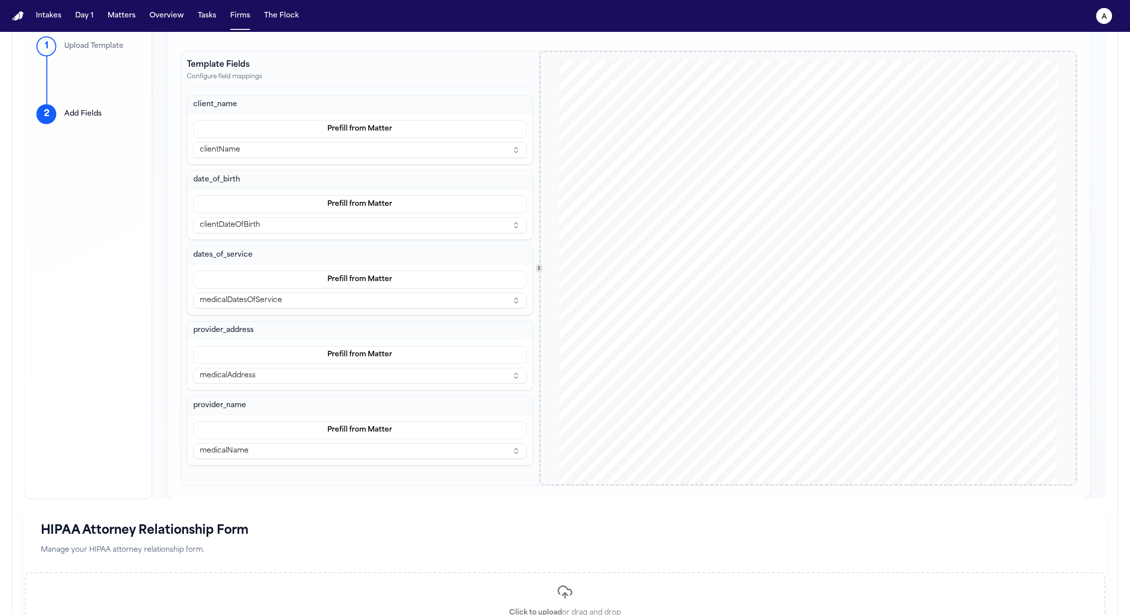
click at [495, 497] on div "Step 2: Add Fields Map the fields from the document to the system fields. Cance…" at bounding box center [629, 236] width 922 height 524
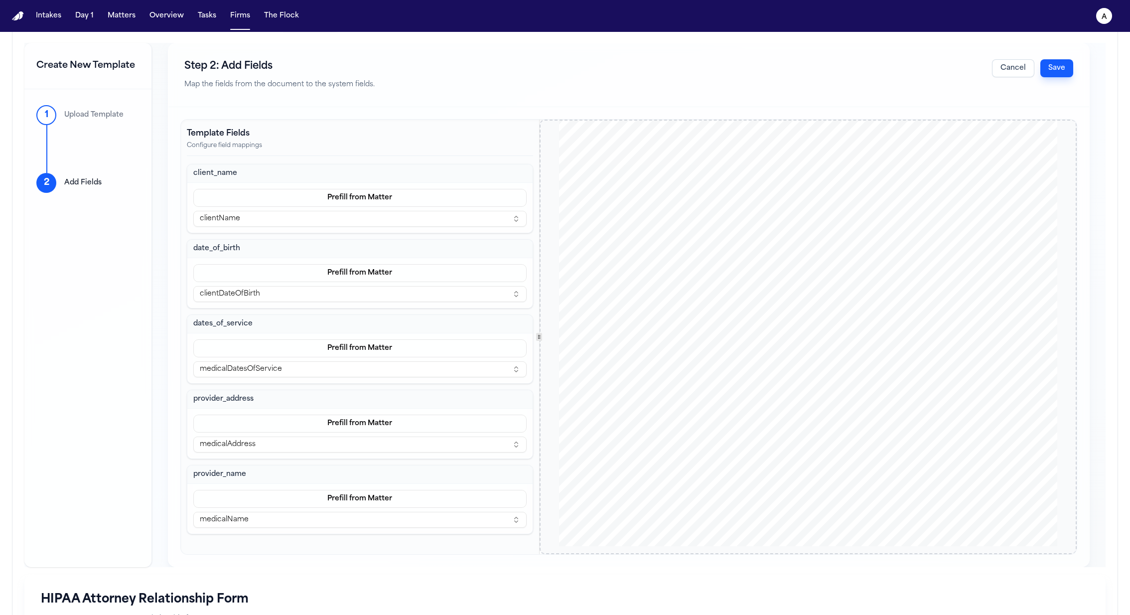
scroll to position [0, 0]
click at [1055, 64] on button "Save" at bounding box center [1057, 68] width 33 height 18
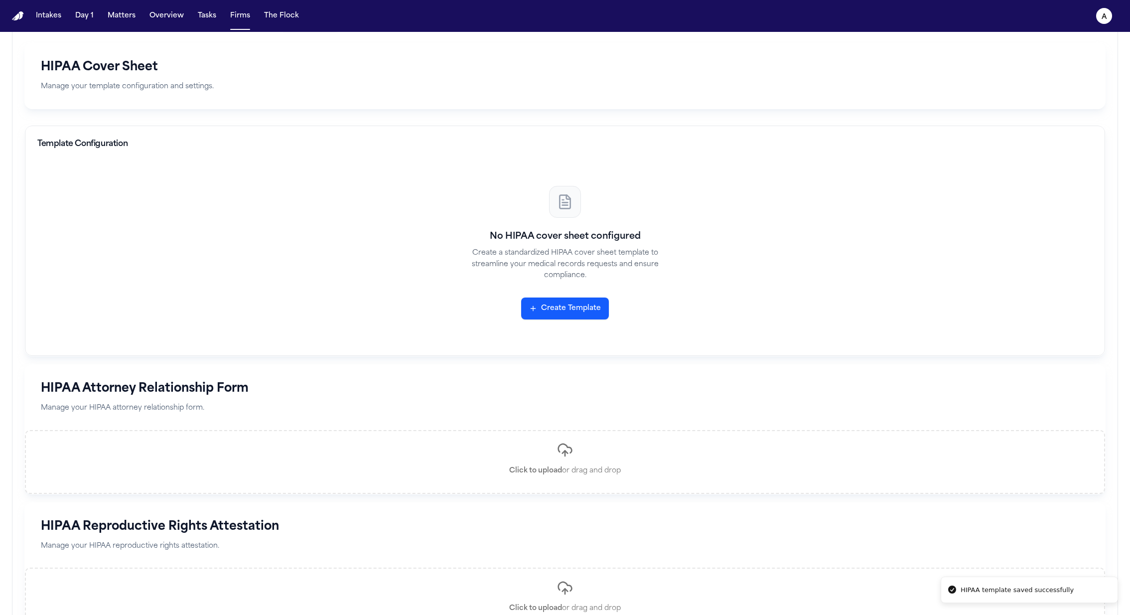
scroll to position [61, 0]
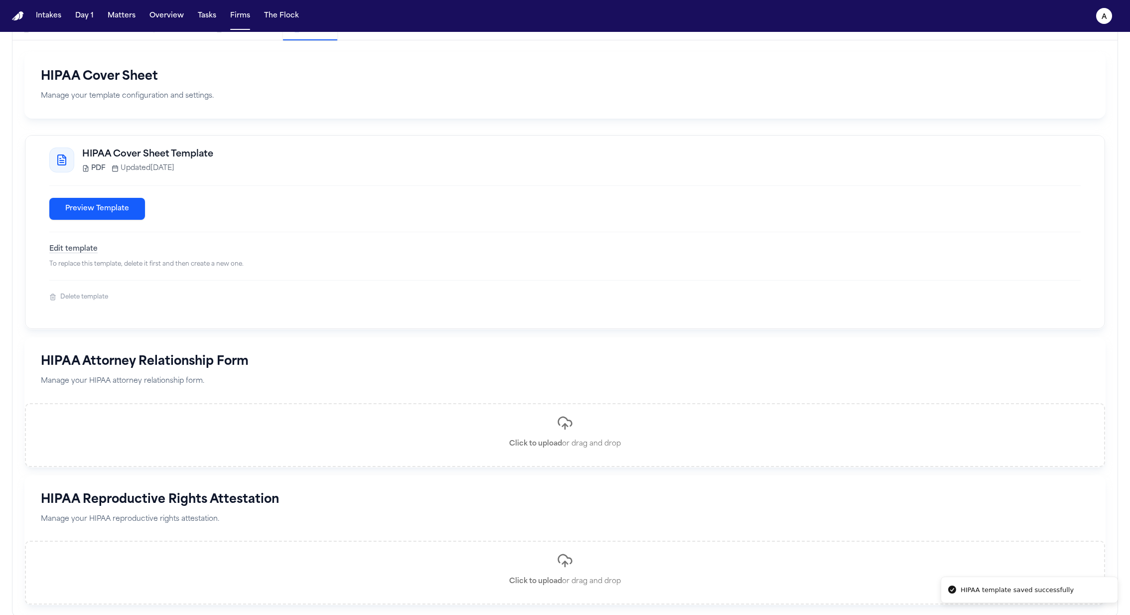
click at [99, 208] on button "Preview Template" at bounding box center [97, 209] width 96 height 22
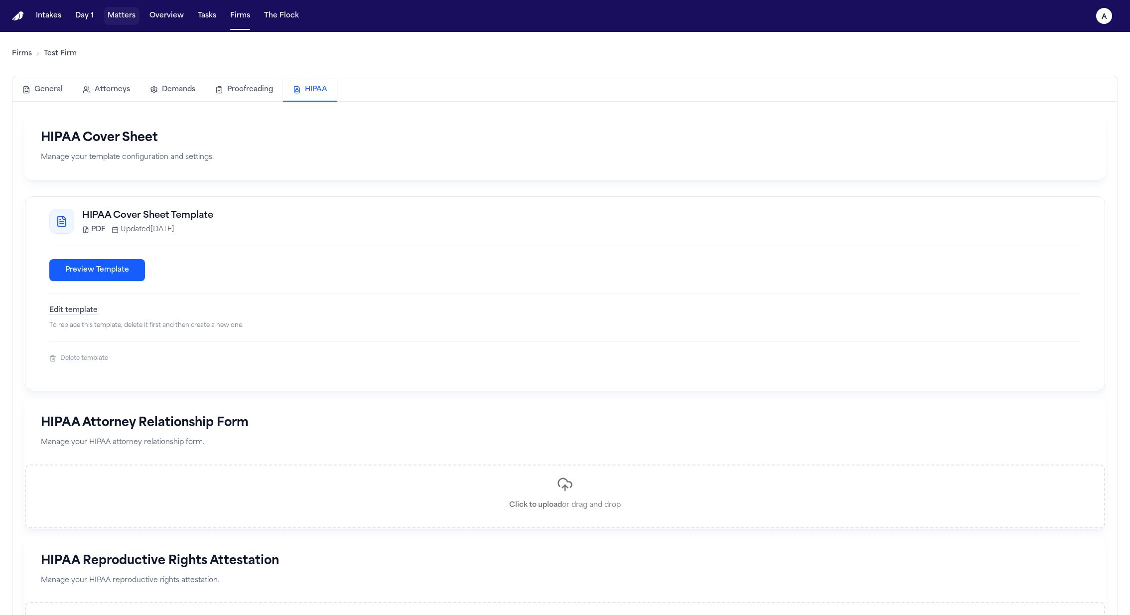
click at [128, 16] on button "Matters" at bounding box center [122, 16] width 36 height 18
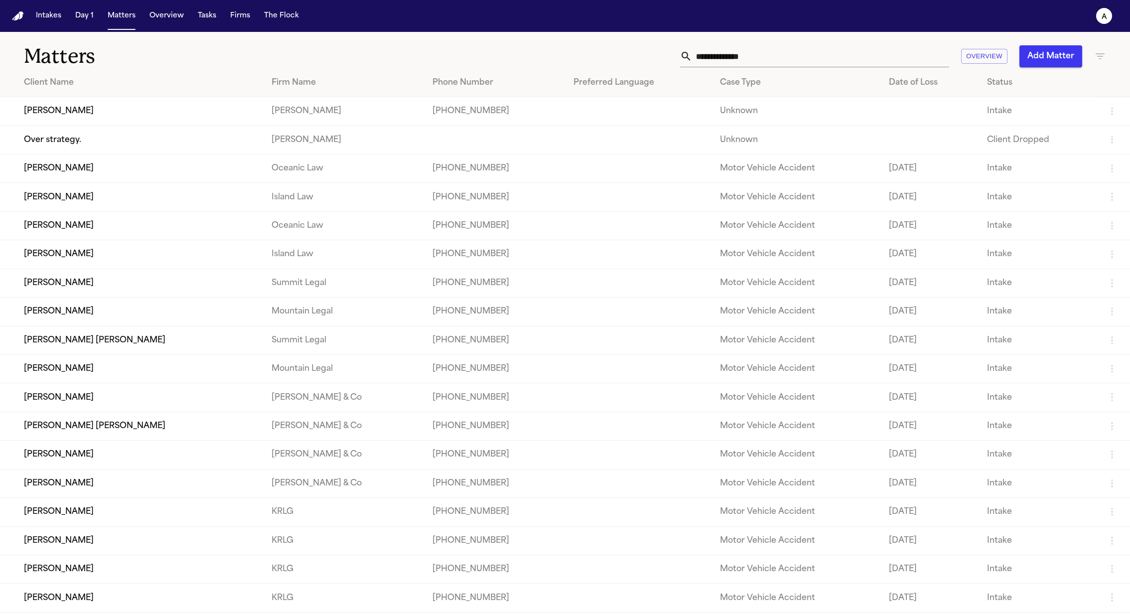
click at [95, 118] on td "[PERSON_NAME]" at bounding box center [132, 111] width 264 height 28
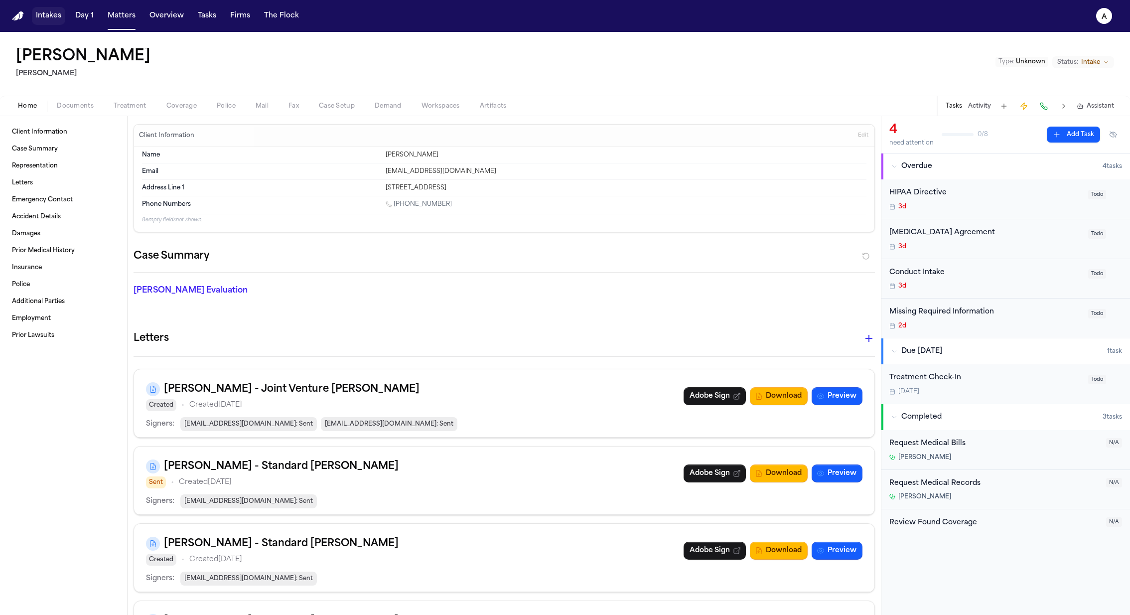
click at [36, 14] on button "Intakes" at bounding box center [48, 16] width 33 height 18
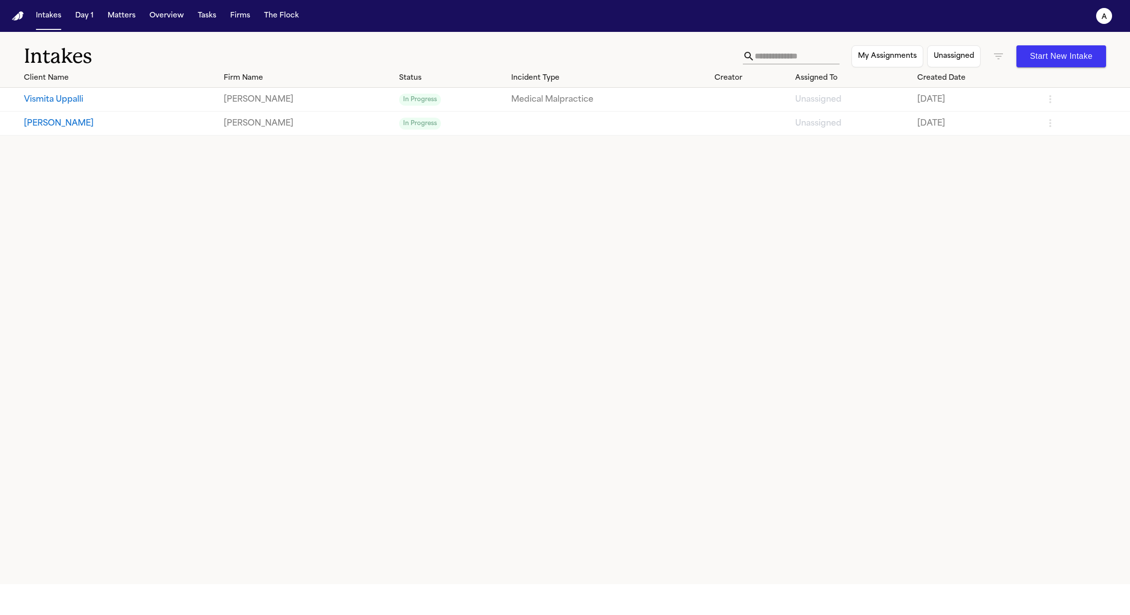
click at [1041, 55] on button "Start New Intake" at bounding box center [1062, 56] width 90 height 22
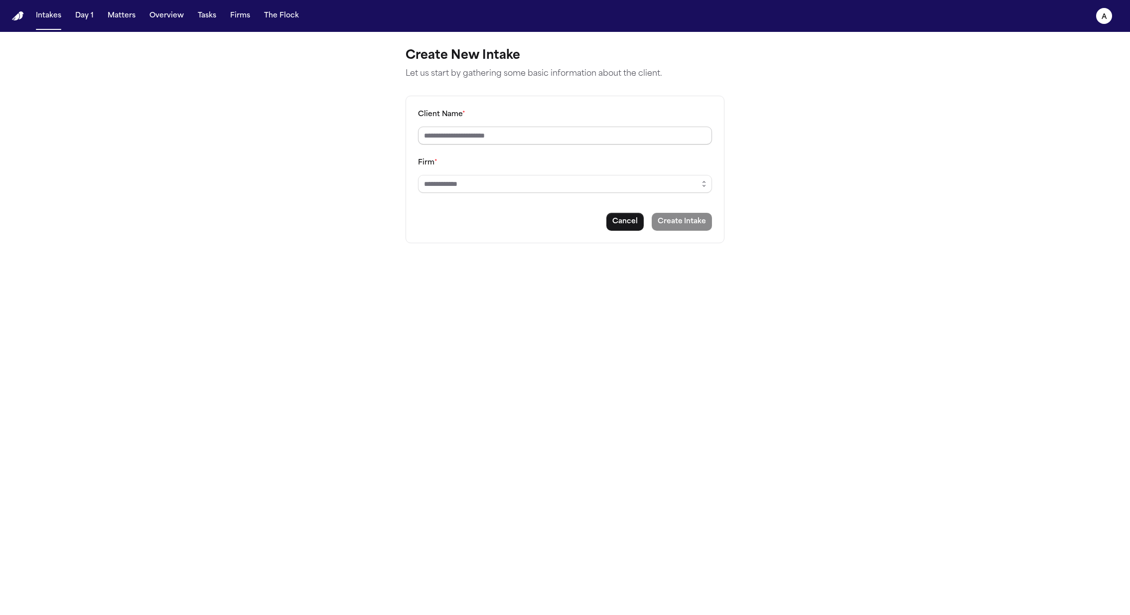
click at [500, 138] on input "Client Name *" at bounding box center [565, 136] width 294 height 18
type input "********"
click at [541, 177] on input "Firm *" at bounding box center [565, 184] width 294 height 18
click at [712, 178] on div "Client Name * ******** Firm * Cancel Create Intake" at bounding box center [565, 170] width 319 height 148
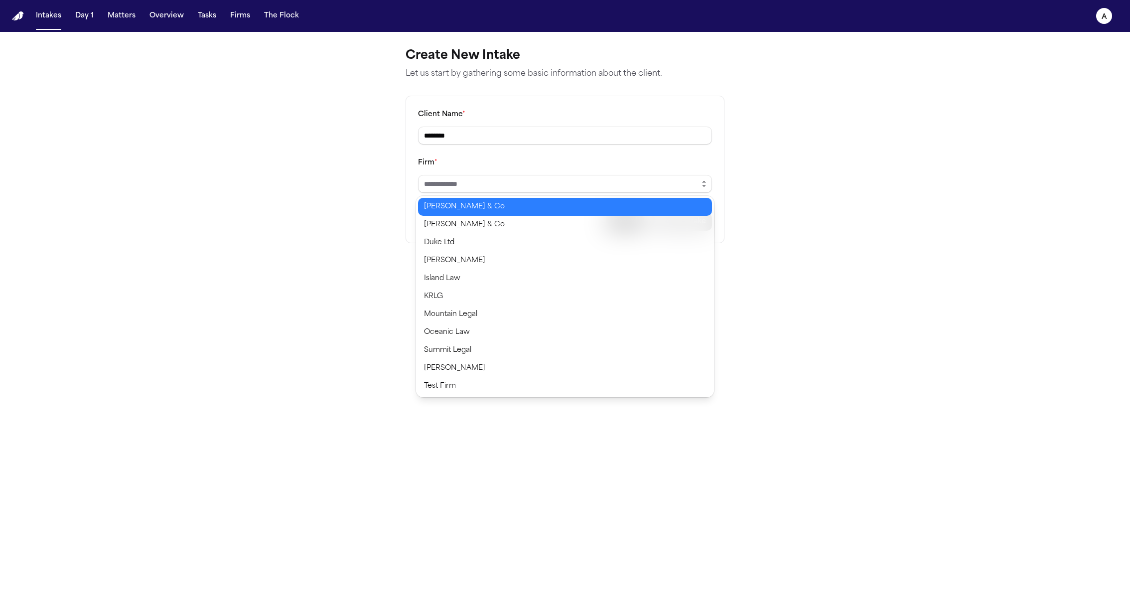
click at [699, 181] on button "button" at bounding box center [704, 184] width 16 height 18
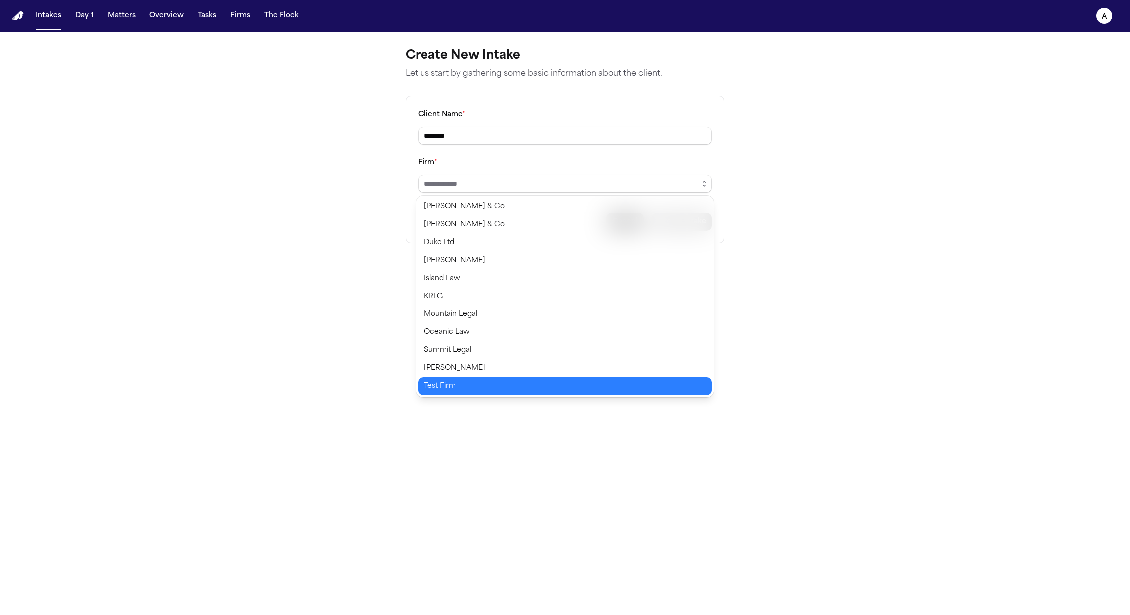
type input "*********"
click at [554, 378] on body "Intakes Day 1 Matters Overview Tasks Firms The Flock a Create New Intake Let us…" at bounding box center [565, 307] width 1130 height 615
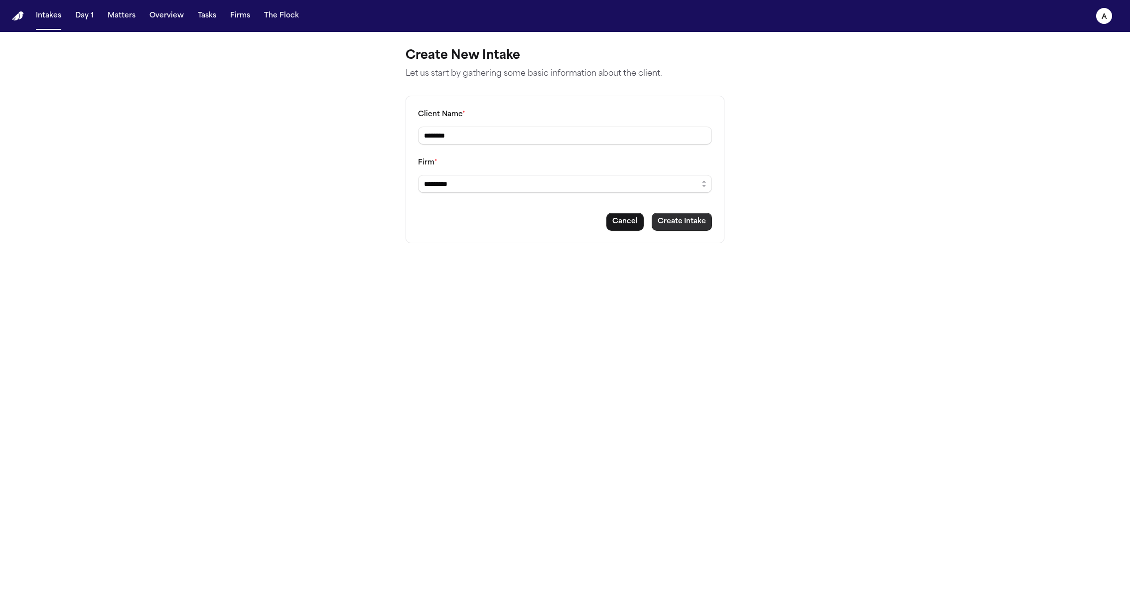
click at [703, 224] on button "Create Intake" at bounding box center [682, 222] width 60 height 18
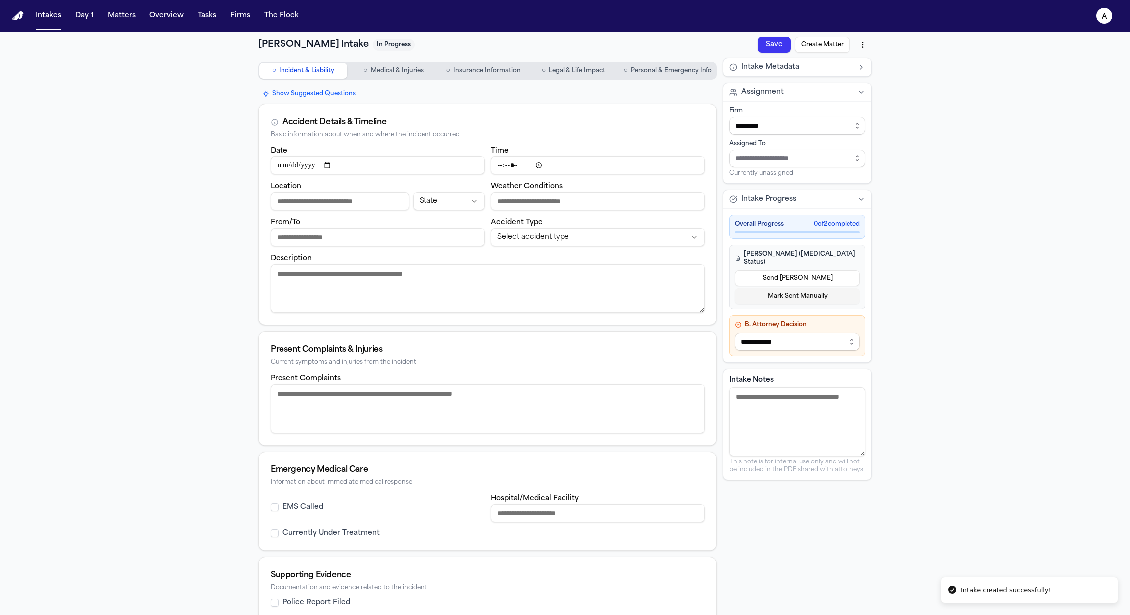
click at [403, 61] on nav "○ Incident & Liability ○ Medical & Injuries ○ Insurance Information ○ Legal & L…" at bounding box center [487, 71] width 459 height 26
click at [396, 70] on span "Medical & Injuries" at bounding box center [397, 71] width 53 height 8
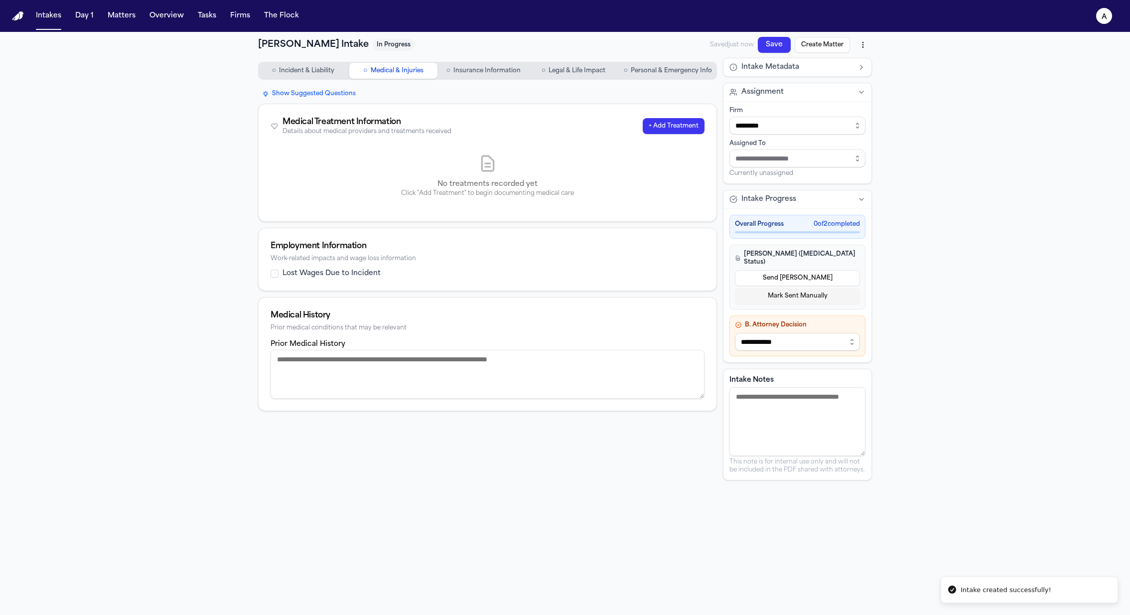
click at [675, 129] on button "+ Add Treatment" at bounding box center [674, 126] width 62 height 16
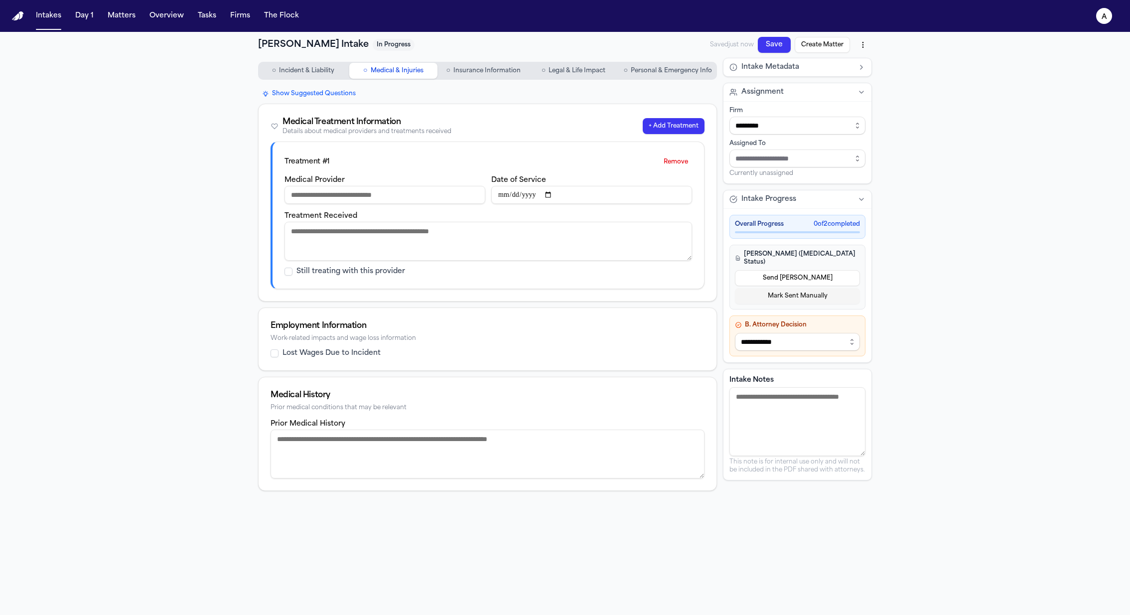
click at [432, 190] on input "Medical Provider" at bounding box center [385, 195] width 201 height 18
type input "*********"
click at [504, 196] on input "Date of Service" at bounding box center [591, 195] width 201 height 18
type input "**********"
click at [517, 222] on textarea "Treatment Received" at bounding box center [489, 241] width 408 height 39
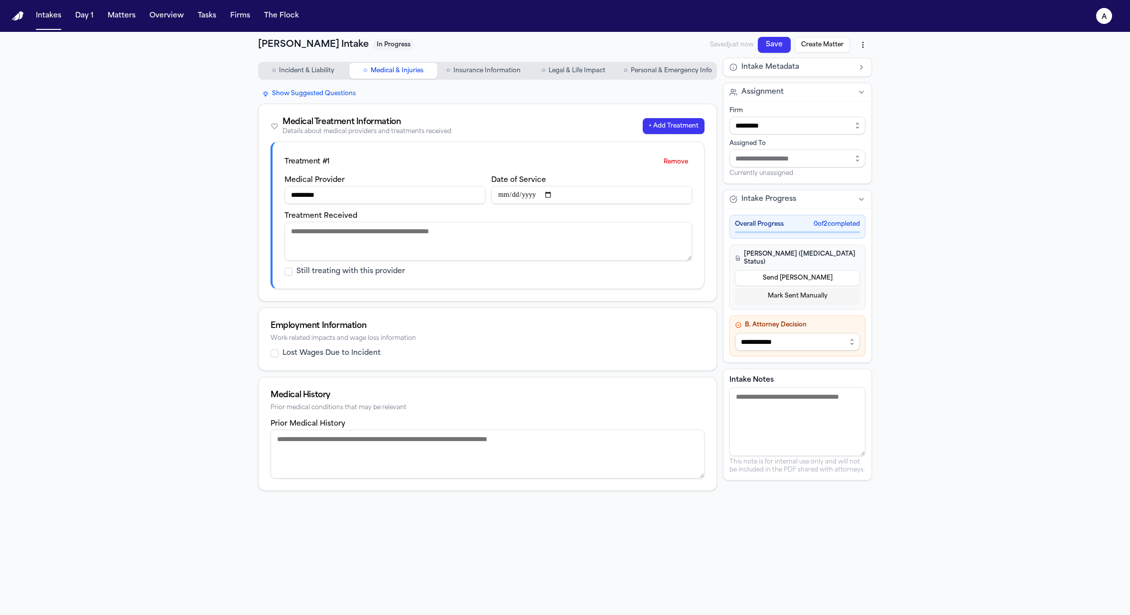
type textarea "*"
type textarea "**********"
click at [504, 198] on input "**********" at bounding box center [591, 195] width 201 height 18
type input "**********"
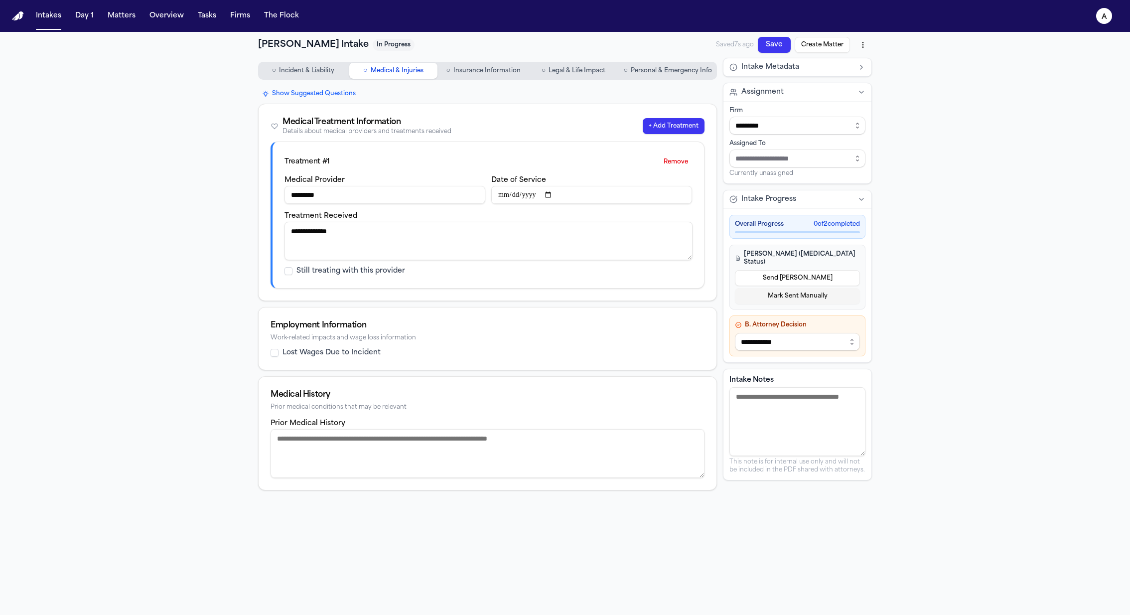
type input "**********"
click at [1012, 299] on div "**********" at bounding box center [565, 339] width 1130 height 615
click at [381, 272] on label "Still treating with this provider" at bounding box center [351, 271] width 109 height 10
click at [293, 272] on button "Still treating with this provider" at bounding box center [289, 271] width 8 height 8
click at [381, 272] on label "Still treating with this provider" at bounding box center [351, 271] width 109 height 10
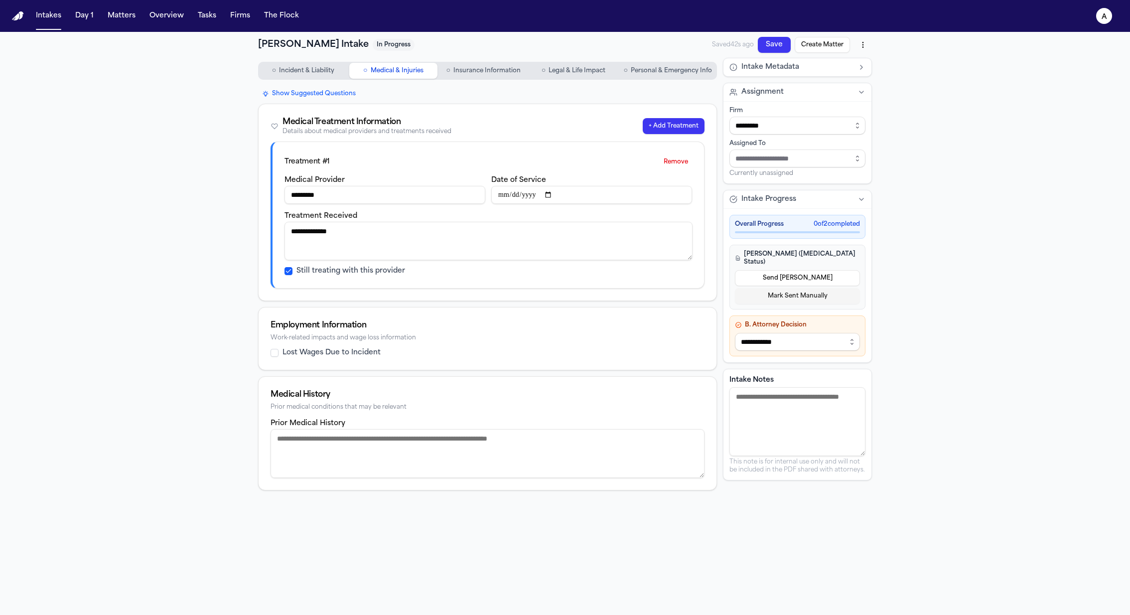
click at [293, 272] on button "Still treating with this provider" at bounding box center [289, 271] width 8 height 8
click at [952, 174] on div "**********" at bounding box center [565, 339] width 1130 height 615
click at [774, 42] on button "Save" at bounding box center [774, 45] width 33 height 16
click at [824, 48] on button "Create Matter" at bounding box center [822, 45] width 55 height 16
click at [692, 69] on span "Personal & Emergency Info" at bounding box center [671, 71] width 81 height 8
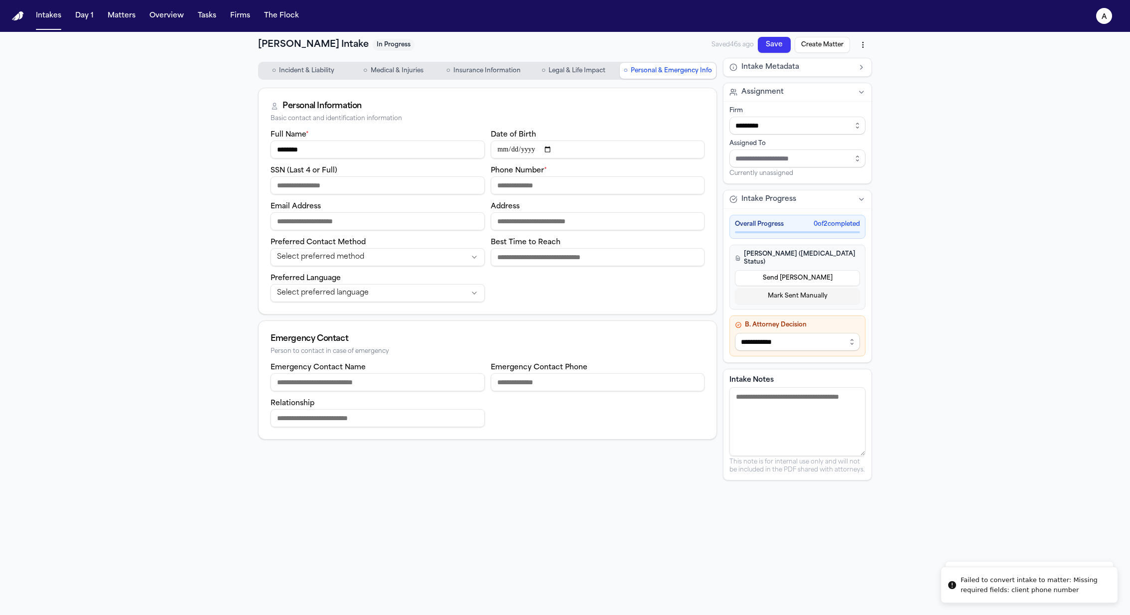
click at [558, 188] on input "Phone Number *" at bounding box center [598, 185] width 214 height 18
type input "**********"
click at [781, 47] on button "Save" at bounding box center [774, 45] width 33 height 16
click at [826, 43] on button "Create Matter" at bounding box center [822, 45] width 55 height 16
click at [826, 43] on button "Sync to Matter" at bounding box center [821, 45] width 58 height 16
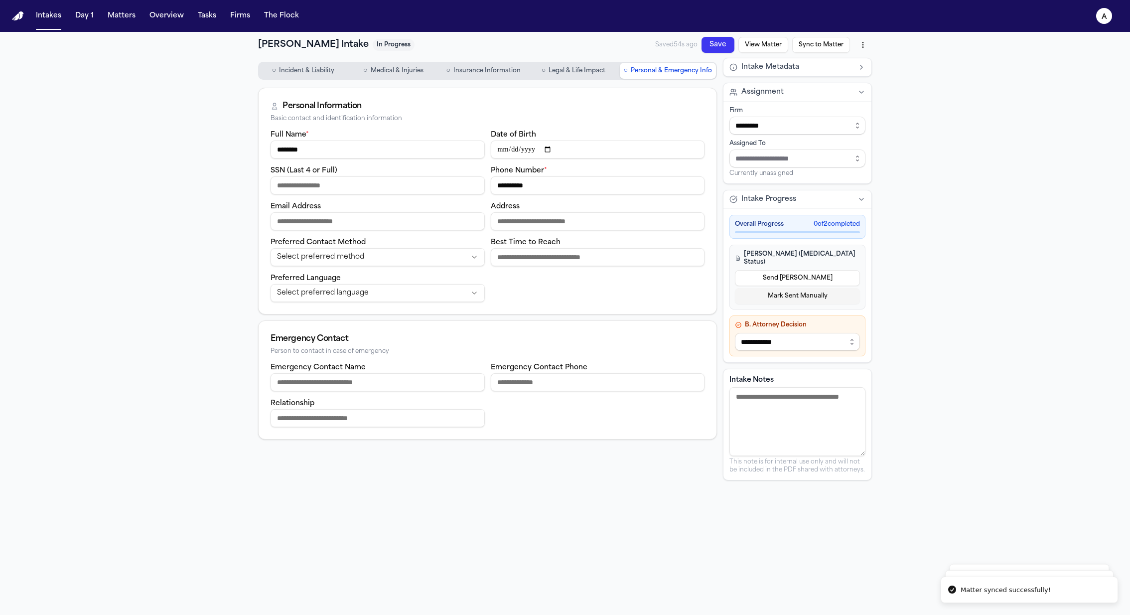
click at [777, 51] on button "View Matter" at bounding box center [764, 45] width 50 height 16
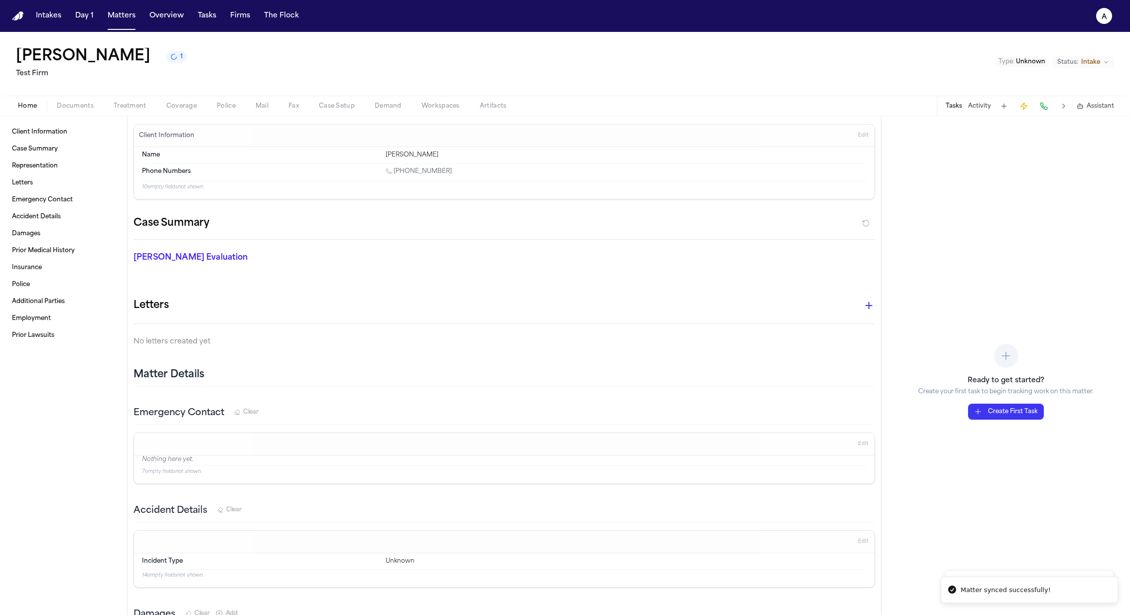
click at [129, 106] on span "Treatment" at bounding box center [130, 106] width 33 height 8
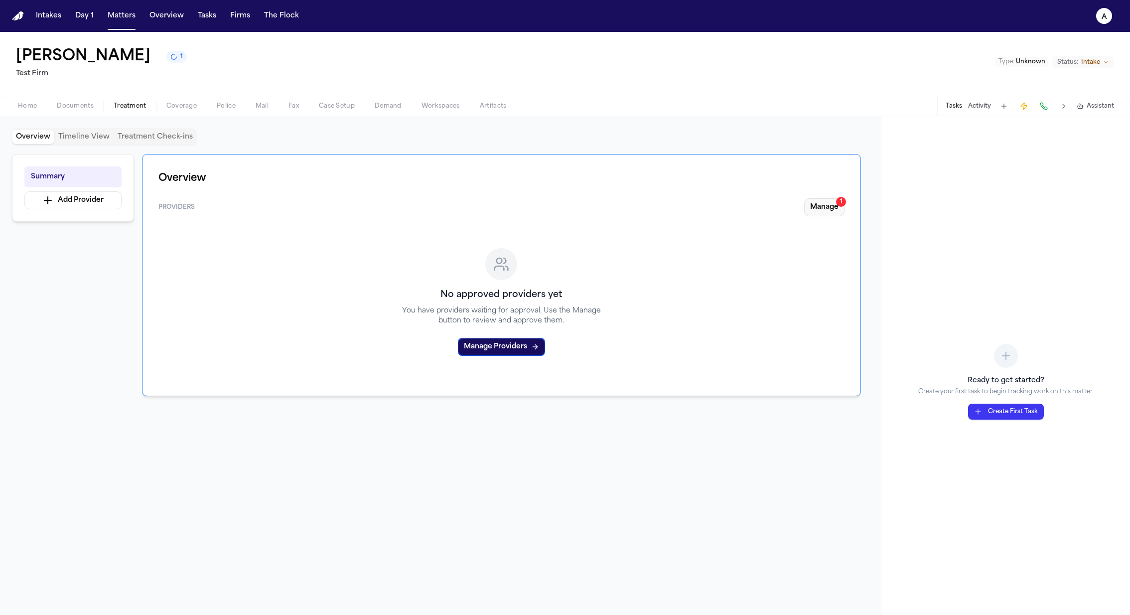
click at [833, 206] on button "Manage 1" at bounding box center [824, 207] width 40 height 18
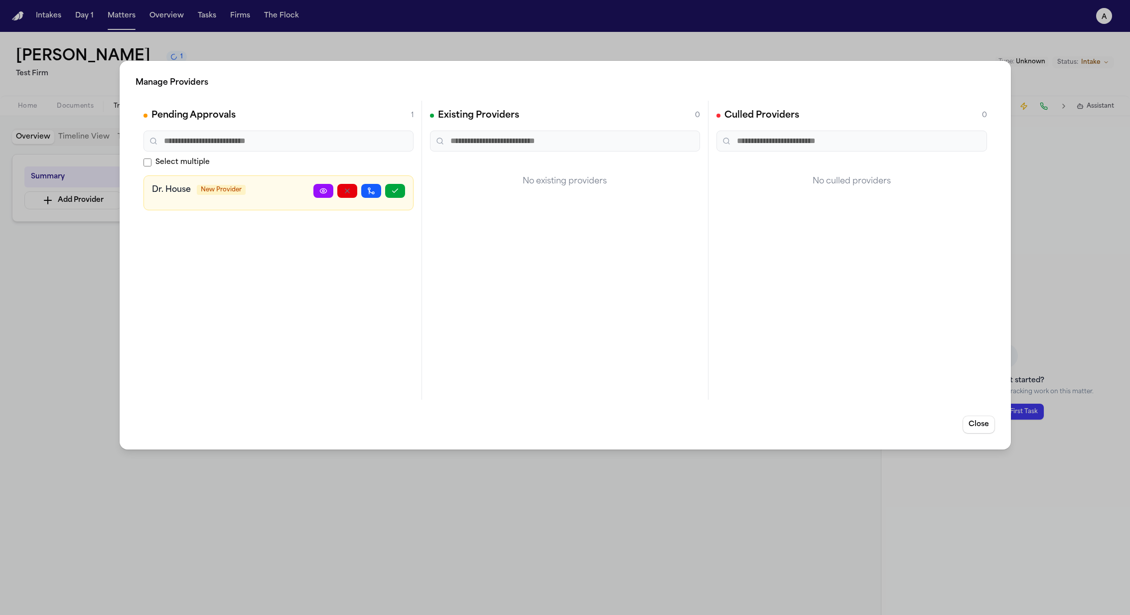
click at [147, 190] on div "Dr. House New Provider" at bounding box center [279, 192] width 270 height 35
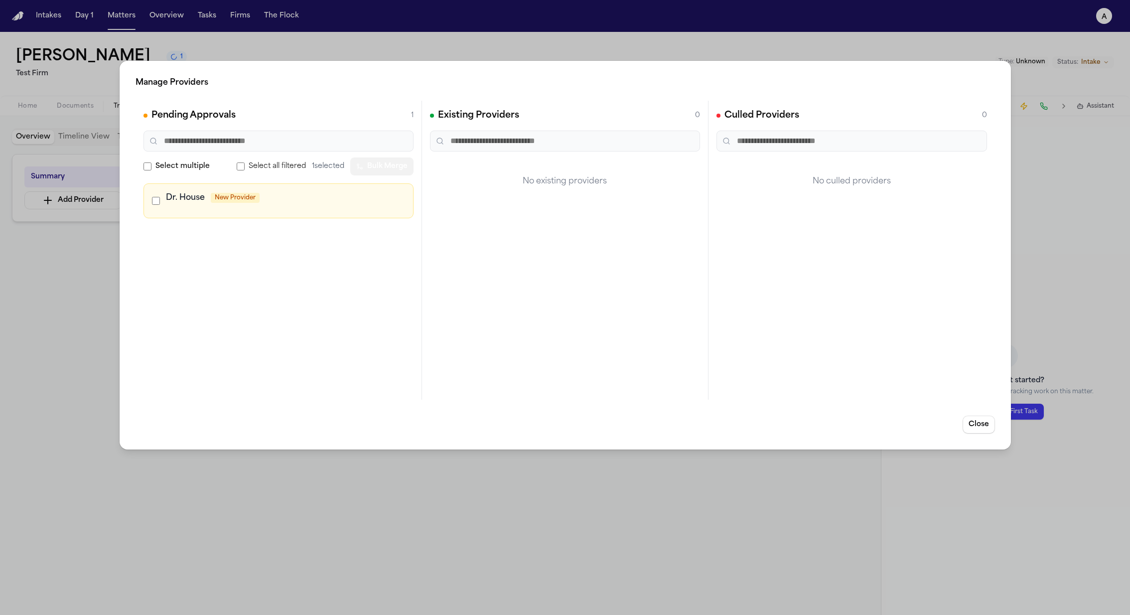
click at [389, 166] on button "Bulk Merge" at bounding box center [381, 166] width 63 height 18
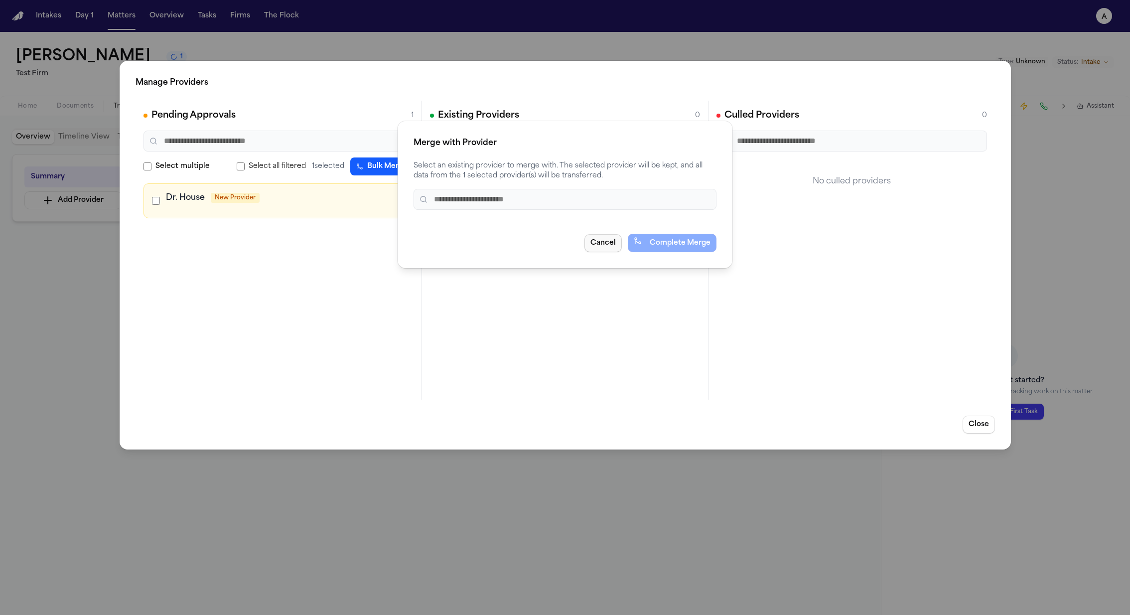
click at [604, 250] on button "Cancel" at bounding box center [603, 243] width 37 height 18
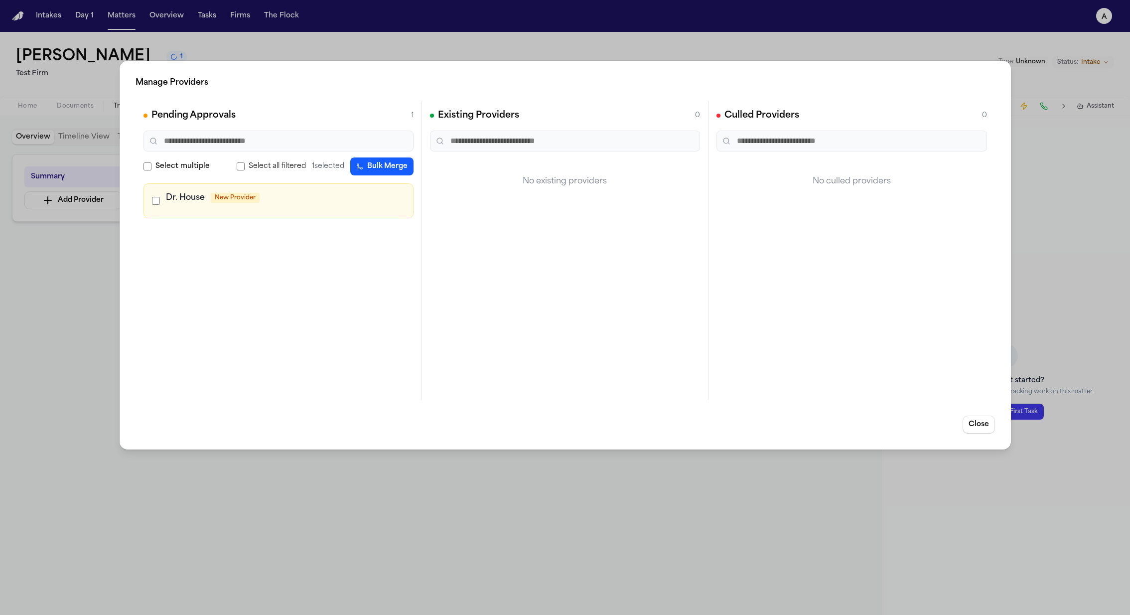
click at [169, 164] on span "Select multiple" at bounding box center [182, 166] width 54 height 10
click at [256, 165] on span "Select all filtered" at bounding box center [277, 166] width 57 height 10
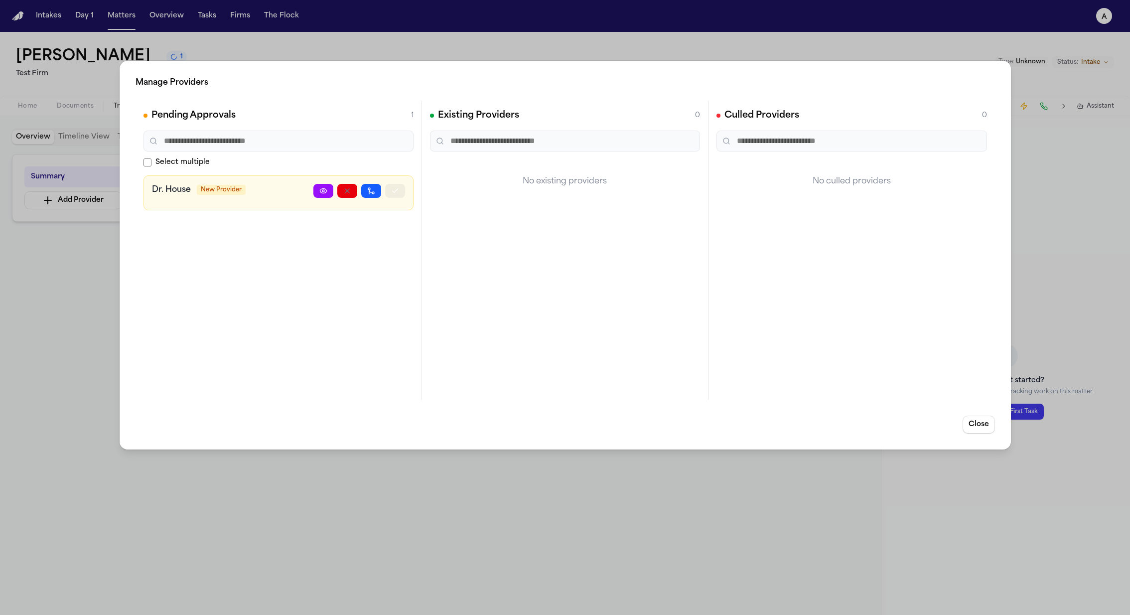
click at [399, 190] on button "button" at bounding box center [395, 191] width 20 height 14
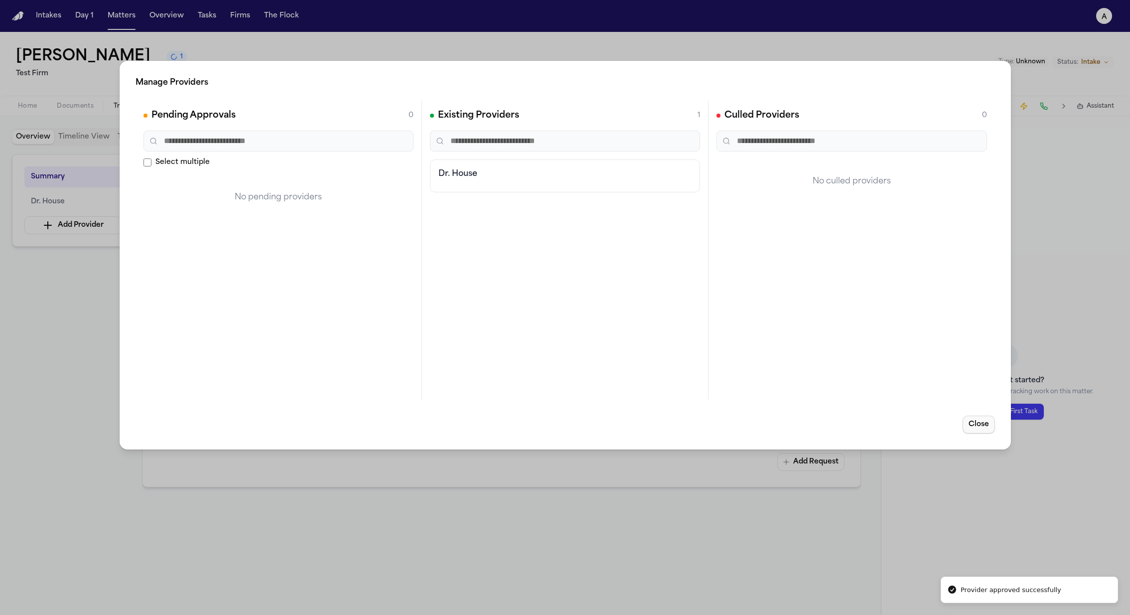
click at [975, 424] on button "Close" at bounding box center [978, 425] width 32 height 18
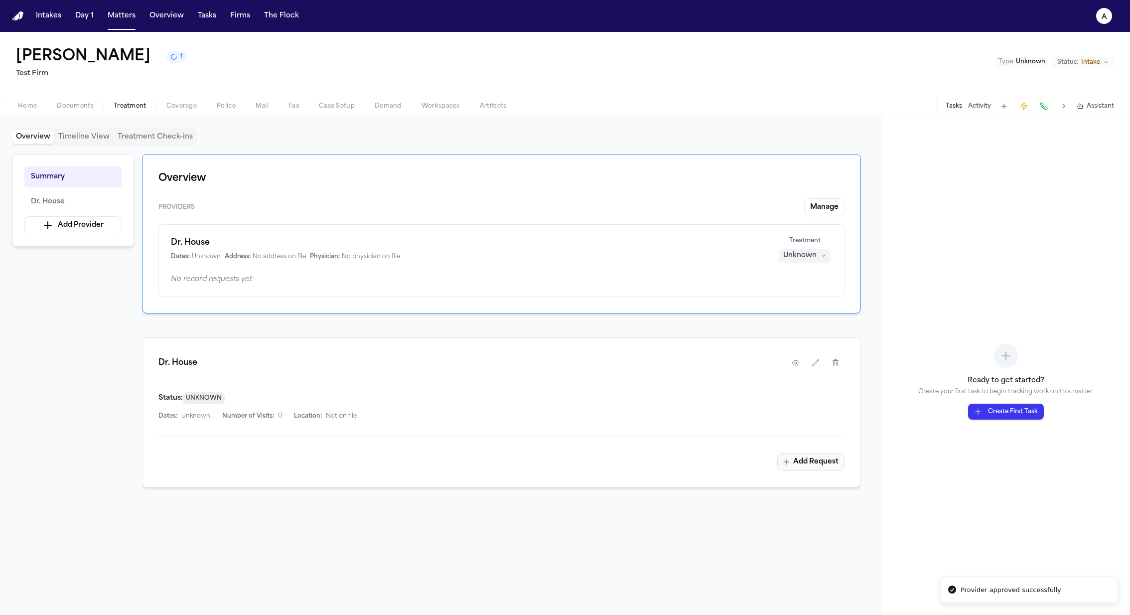
click at [803, 465] on button "Add Request" at bounding box center [810, 462] width 67 height 18
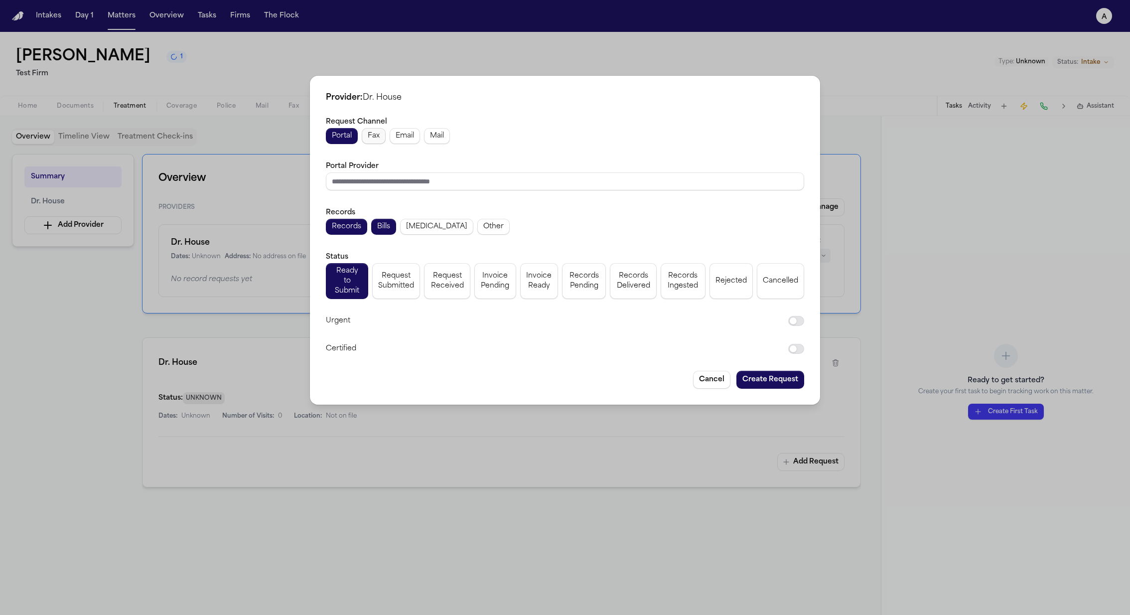
click at [373, 144] on button "Fax" at bounding box center [374, 136] width 24 height 16
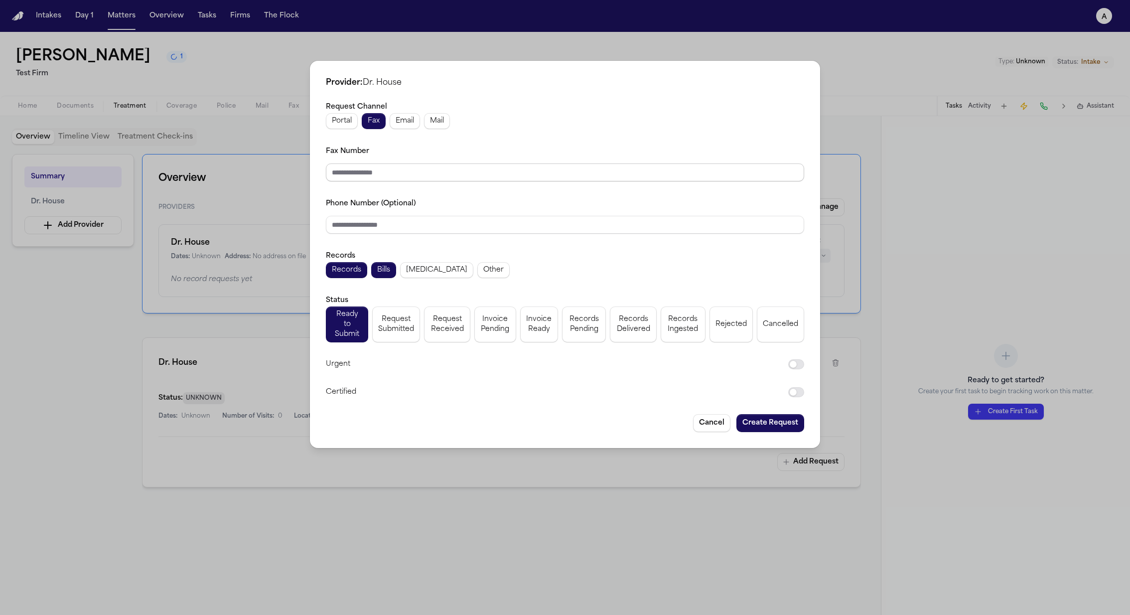
click at [376, 176] on input "Fax Number" at bounding box center [565, 172] width 478 height 18
click at [405, 122] on span "Email" at bounding box center [405, 121] width 18 height 10
click at [410, 175] on input "Email Address" at bounding box center [565, 172] width 478 height 18
type input "**********"
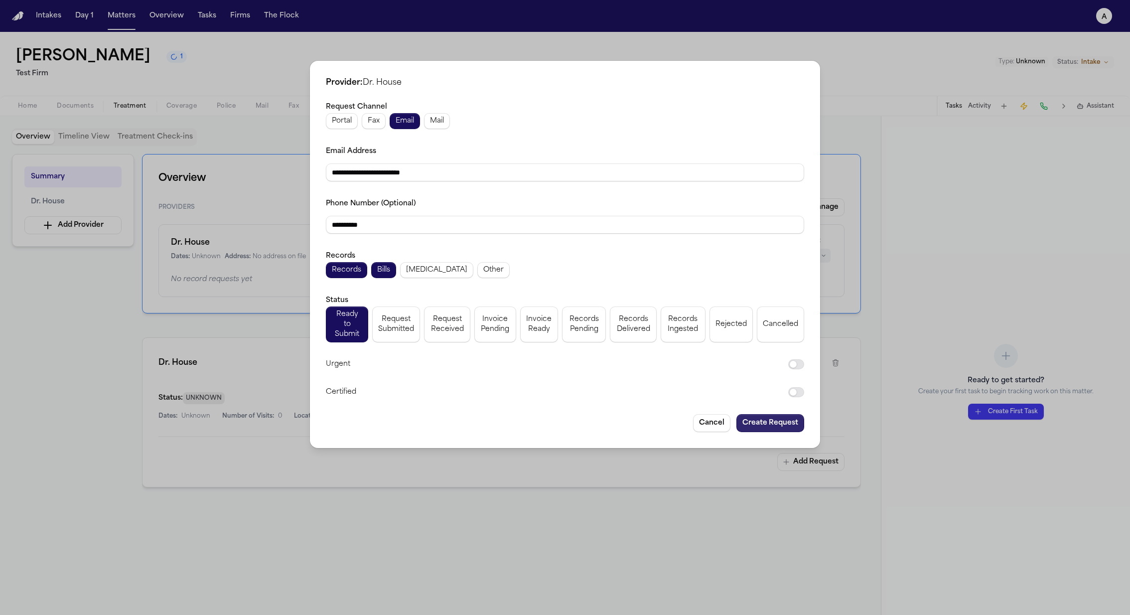
click at [765, 417] on button "Create Request" at bounding box center [771, 423] width 68 height 18
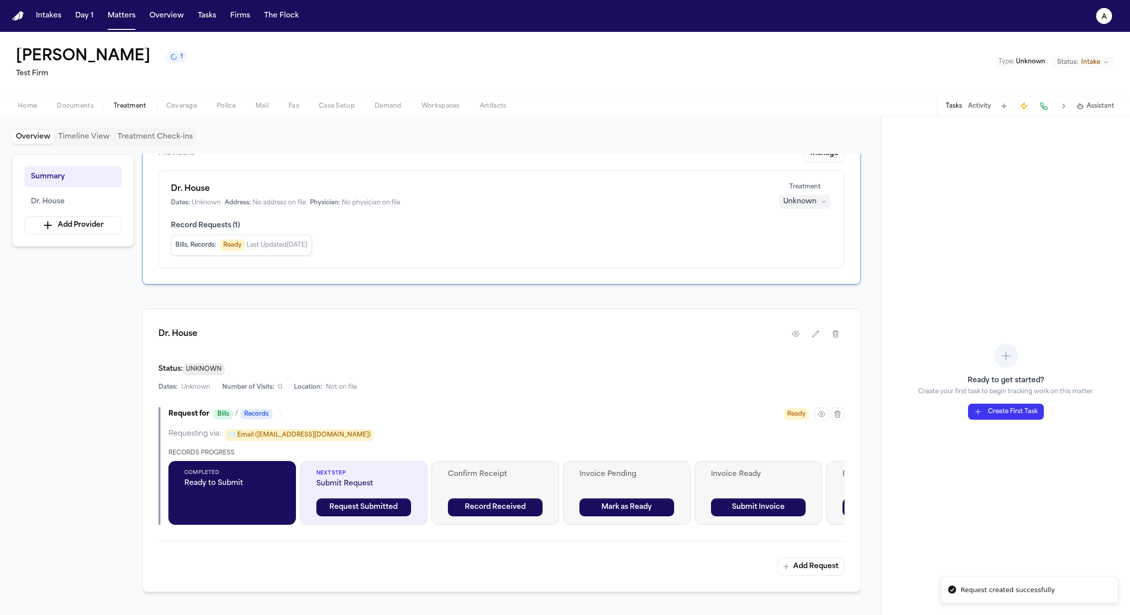
scroll to position [66, 0]
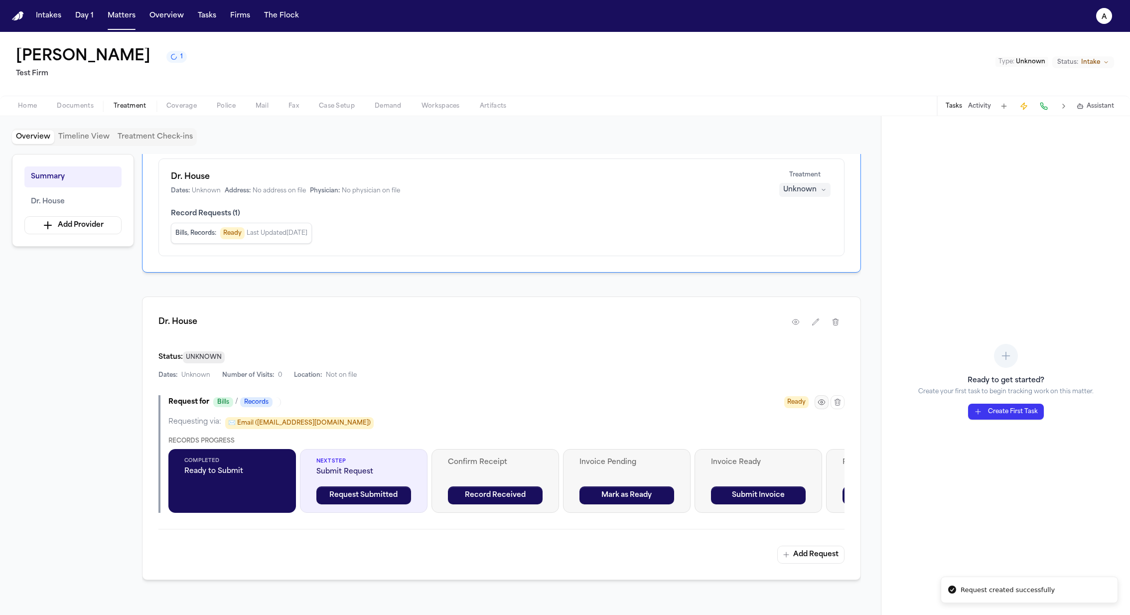
click at [822, 396] on button "button" at bounding box center [822, 402] width 14 height 14
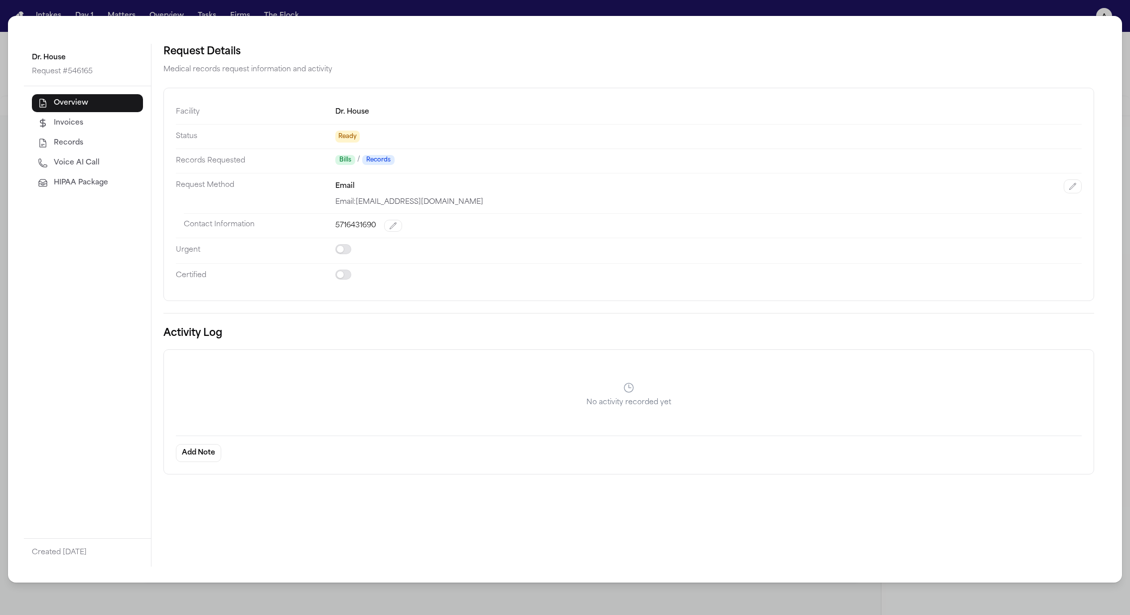
click at [91, 180] on span "HIPAA Package" at bounding box center [81, 183] width 54 height 10
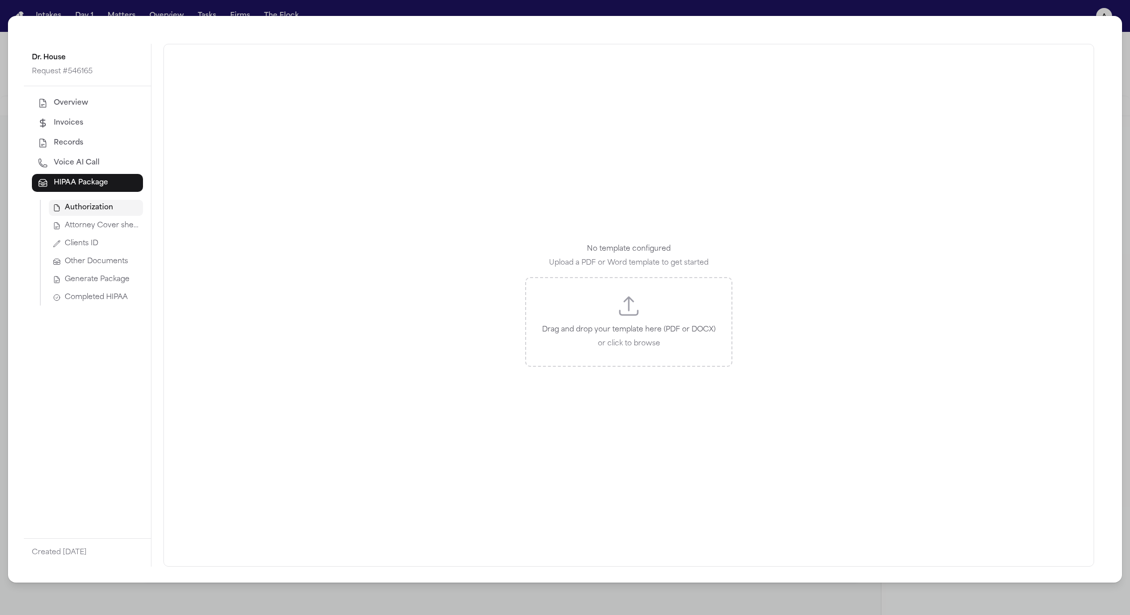
click at [100, 220] on button "Attorney Cover sheet" at bounding box center [96, 226] width 94 height 16
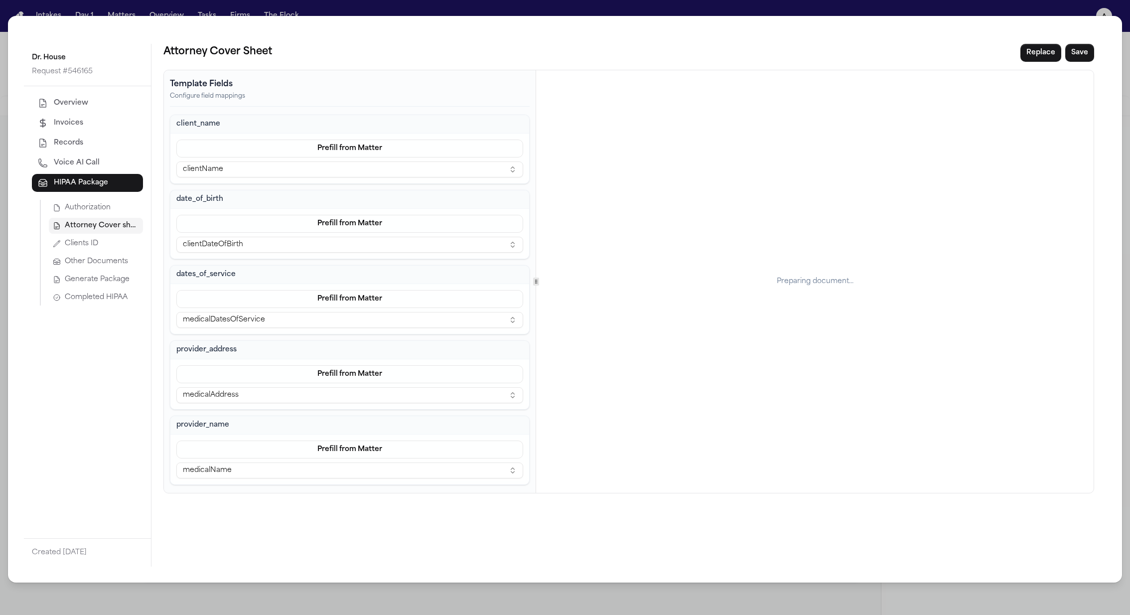
click at [112, 209] on button "Authorization" at bounding box center [96, 208] width 94 height 16
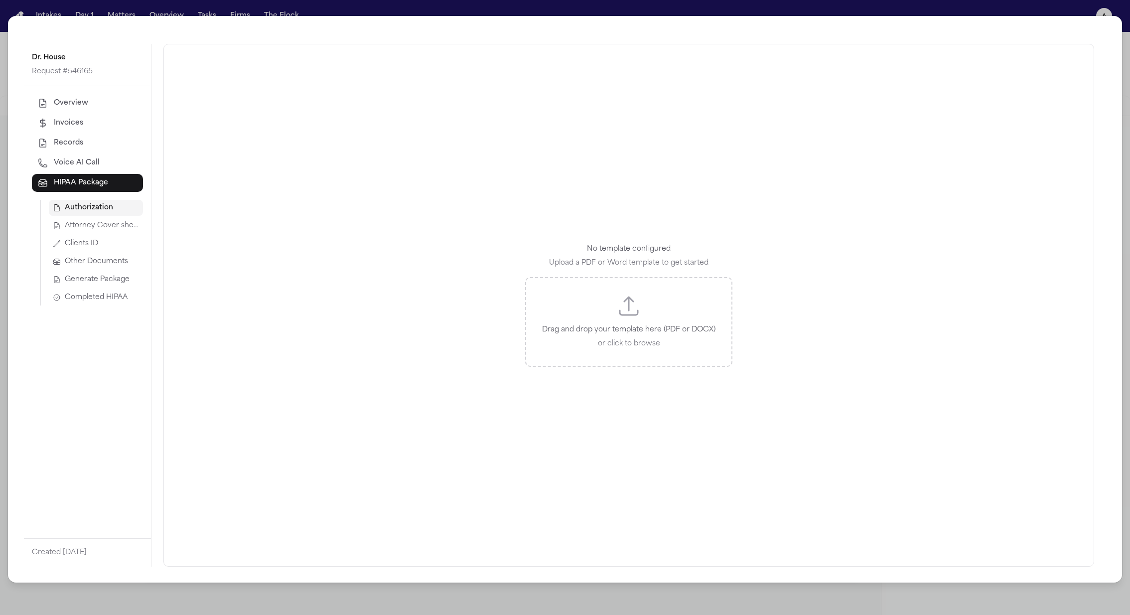
click at [111, 219] on button "Attorney Cover sheet" at bounding box center [96, 226] width 94 height 16
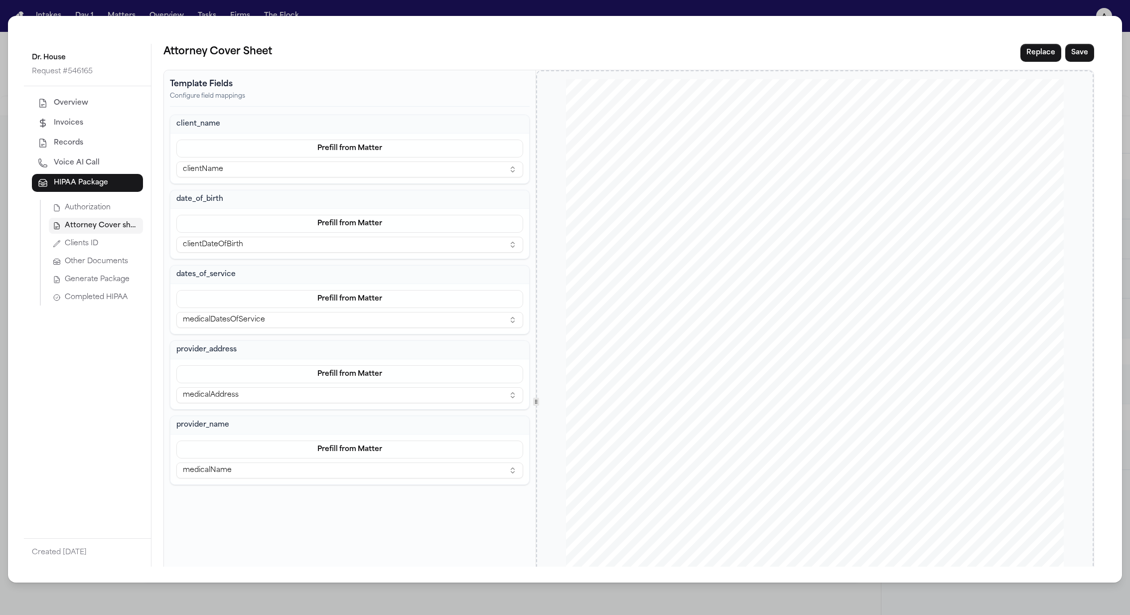
click at [82, 287] on button "Generate Package" at bounding box center [96, 280] width 94 height 16
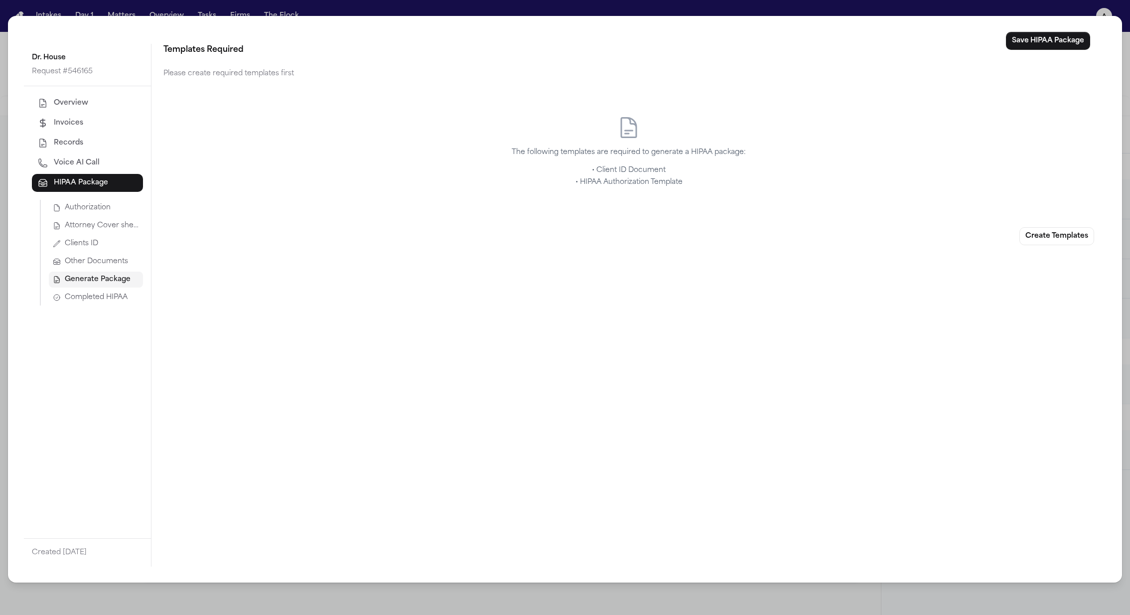
click at [109, 211] on span "Authorization" at bounding box center [88, 208] width 46 height 10
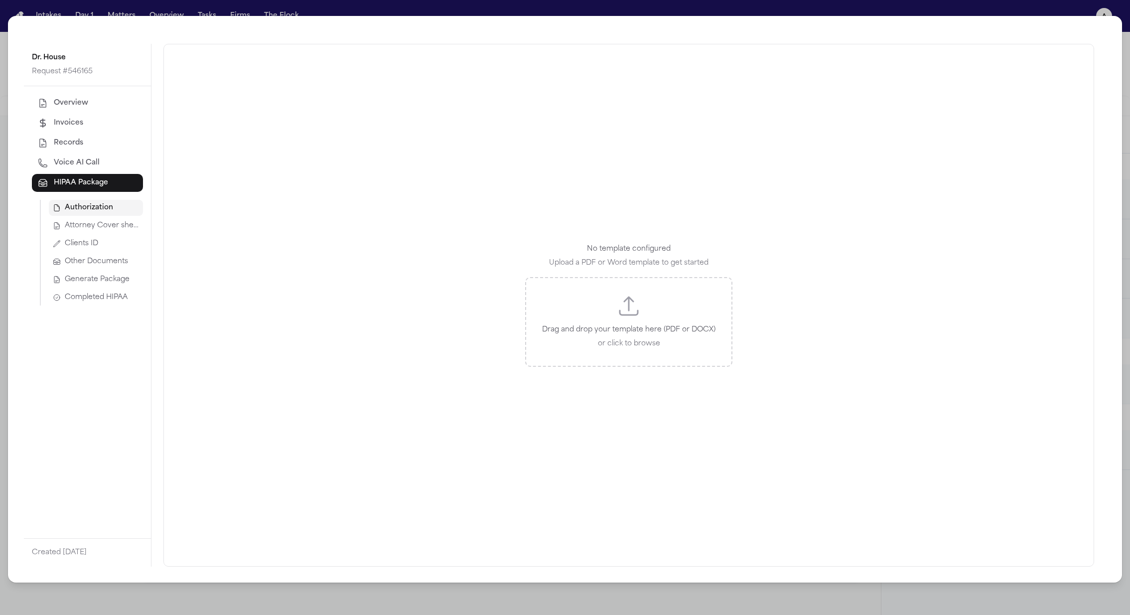
click at [110, 222] on span "Attorney Cover sheet" at bounding box center [102, 226] width 74 height 10
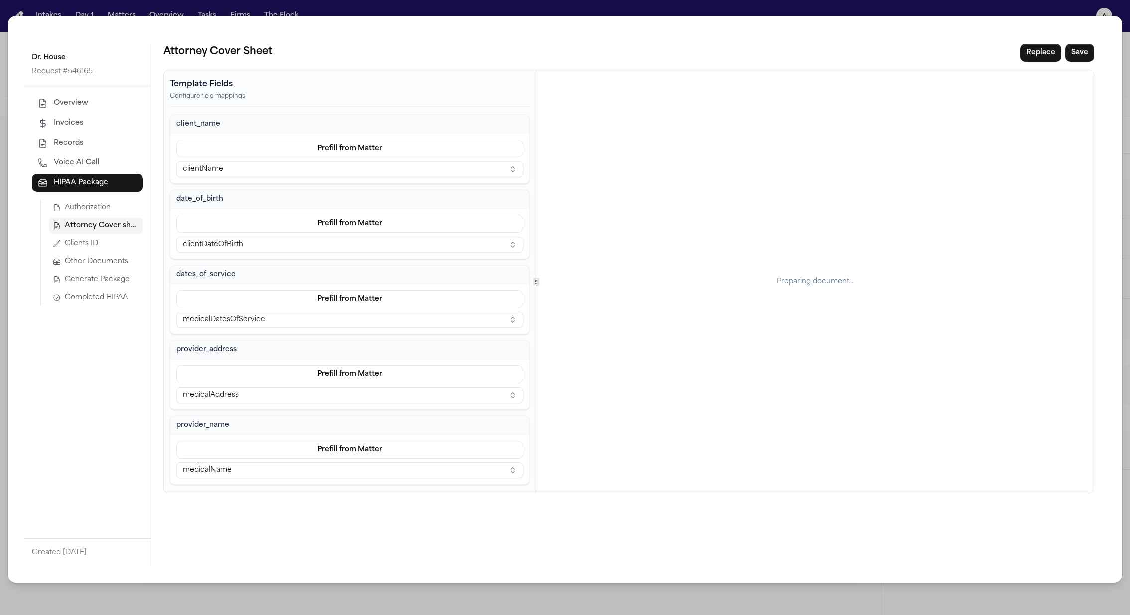
click at [110, 250] on button "Clients ID" at bounding box center [96, 244] width 94 height 16
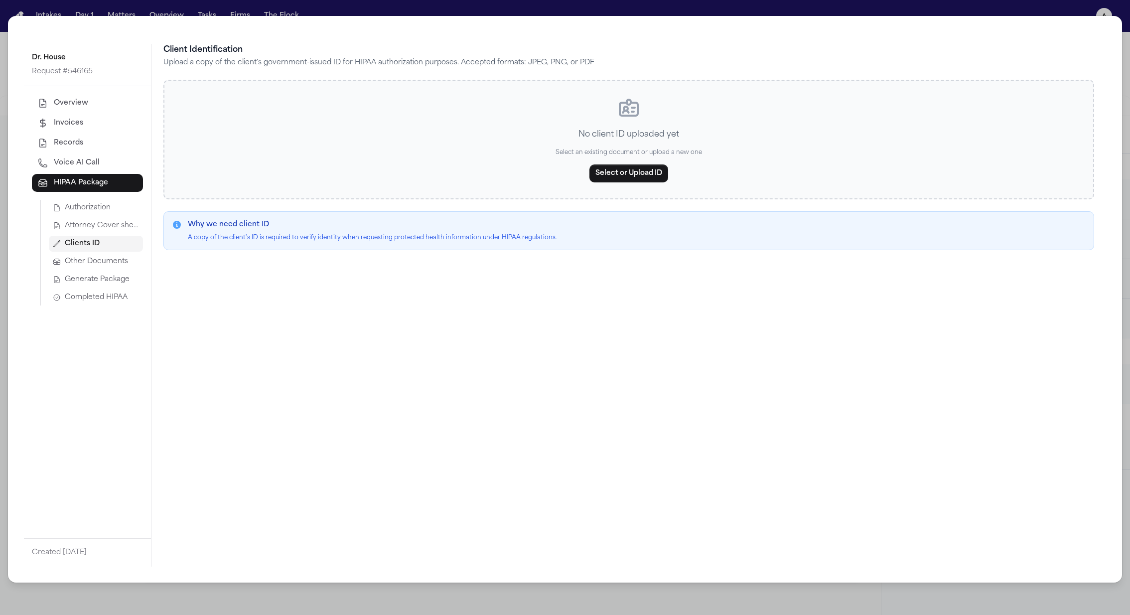
click at [110, 259] on span "Other Documents" at bounding box center [96, 262] width 63 height 10
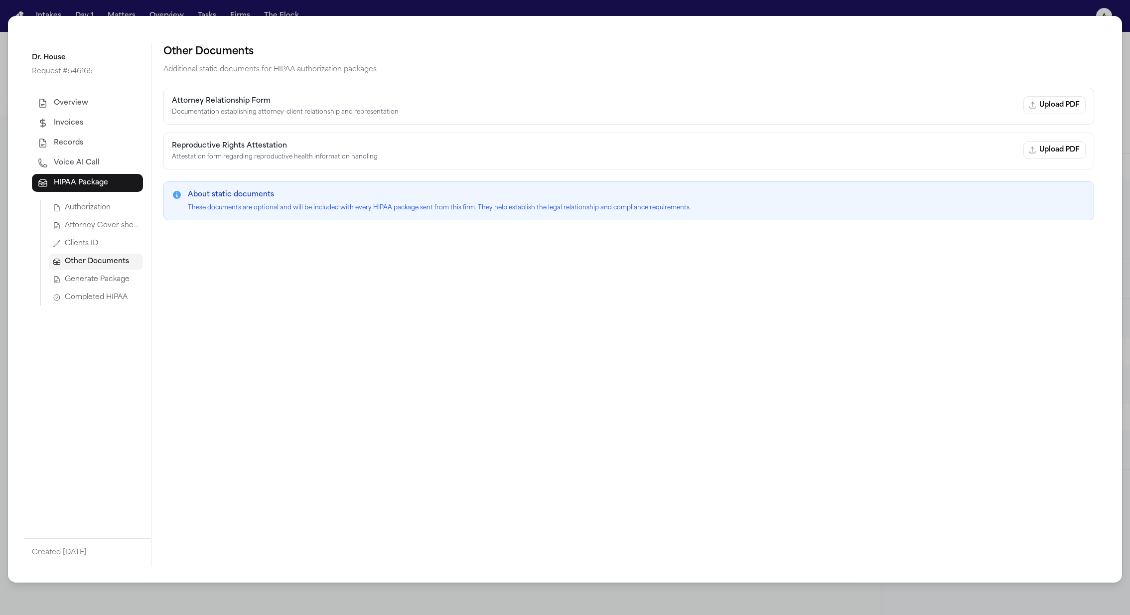
click at [112, 281] on span "Generate Package" at bounding box center [97, 280] width 65 height 10
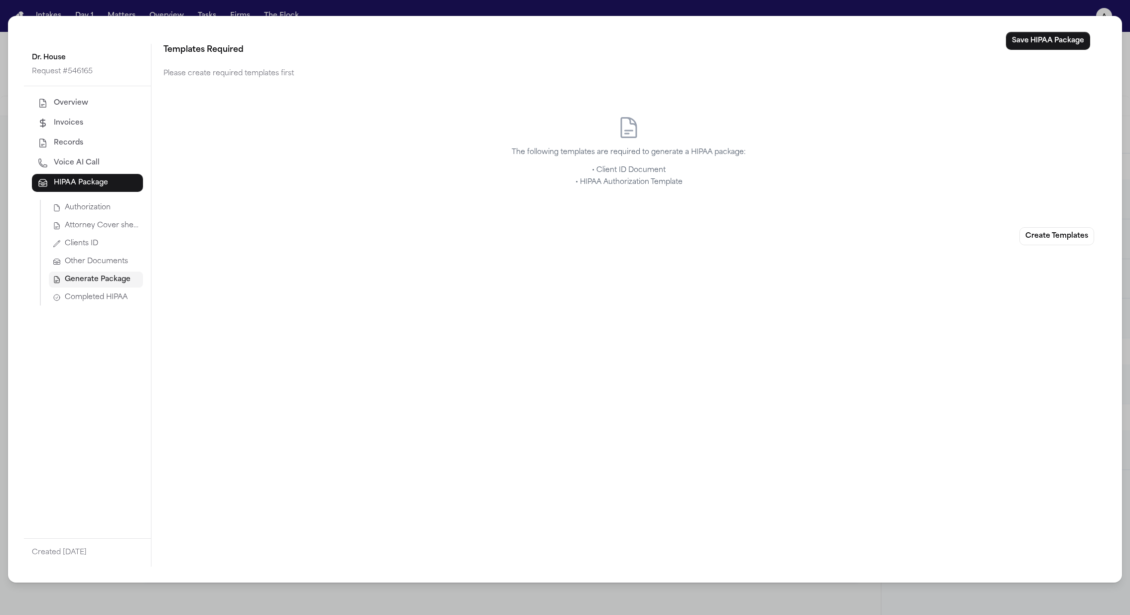
click at [113, 295] on span "Completed HIPAA" at bounding box center [96, 298] width 63 height 10
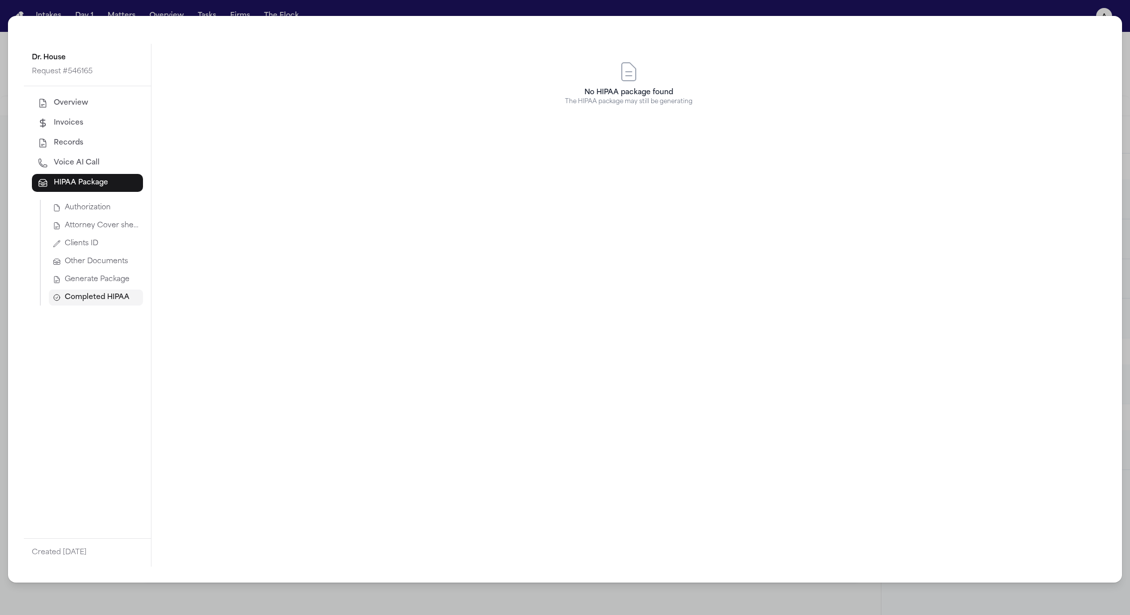
click at [109, 230] on span "Attorney Cover sheet" at bounding box center [102, 226] width 74 height 10
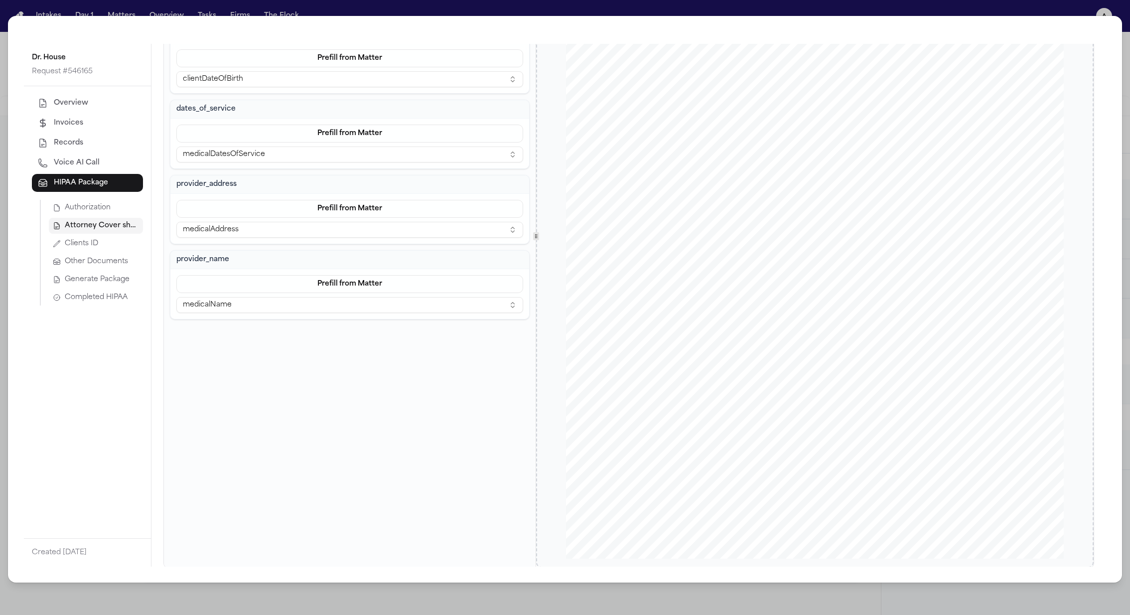
scroll to position [0, 0]
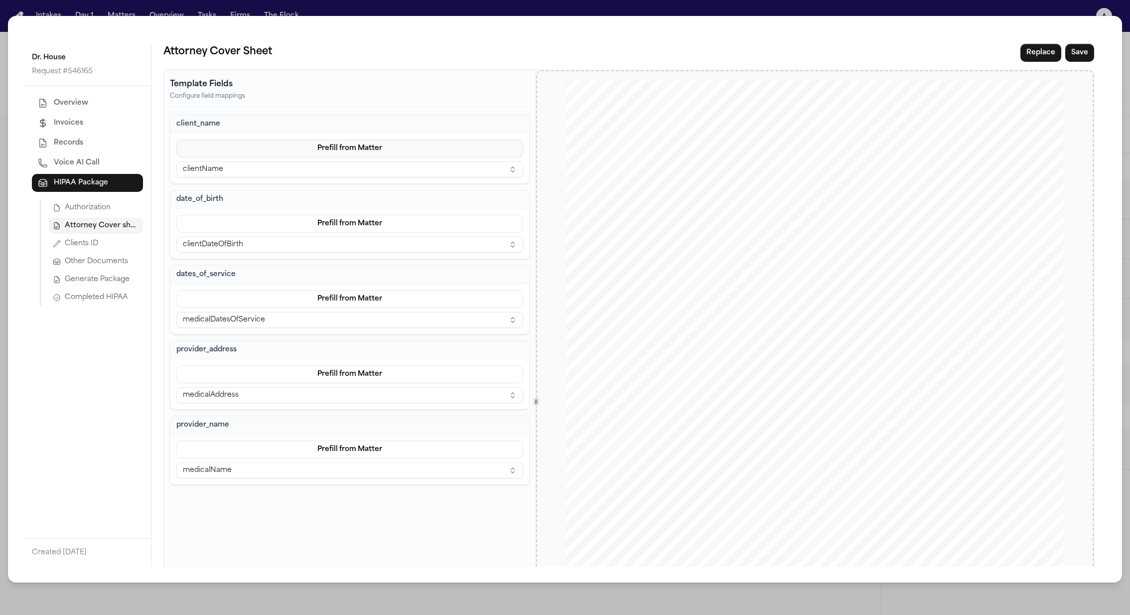
click at [392, 146] on button "Prefill from Matter" at bounding box center [349, 149] width 347 height 18
click at [638, 11] on div "Dr. House Request # 546165 Overview Invoices Records Voice AI Call HIPAA Packag…" at bounding box center [565, 307] width 1130 height 615
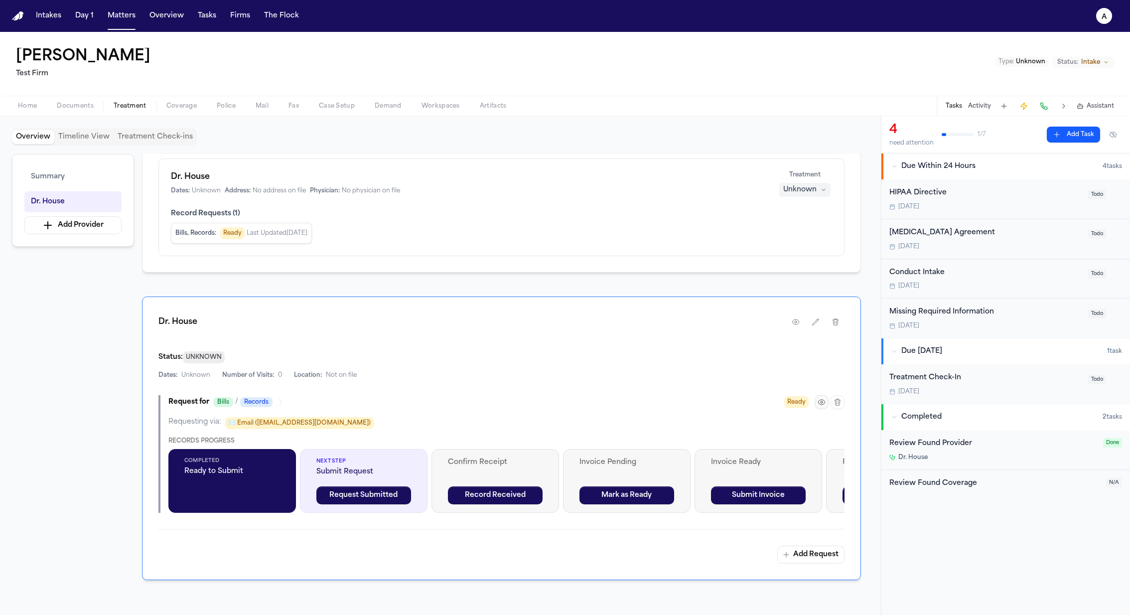
click at [824, 399] on icon "button" at bounding box center [822, 402] width 8 height 8
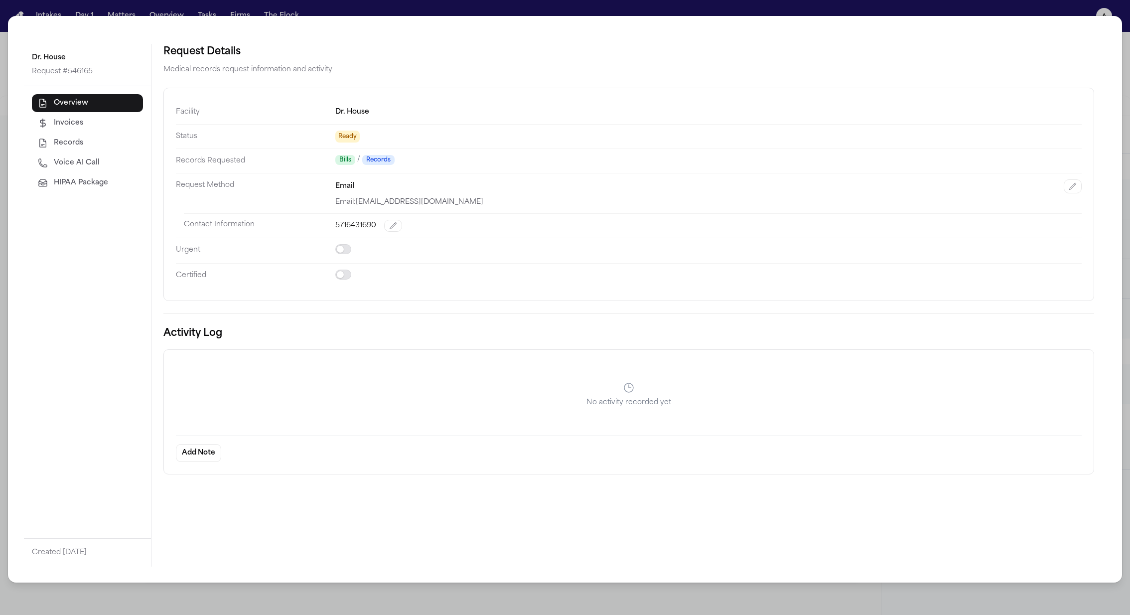
click at [93, 184] on span "HIPAA Package" at bounding box center [81, 183] width 54 height 10
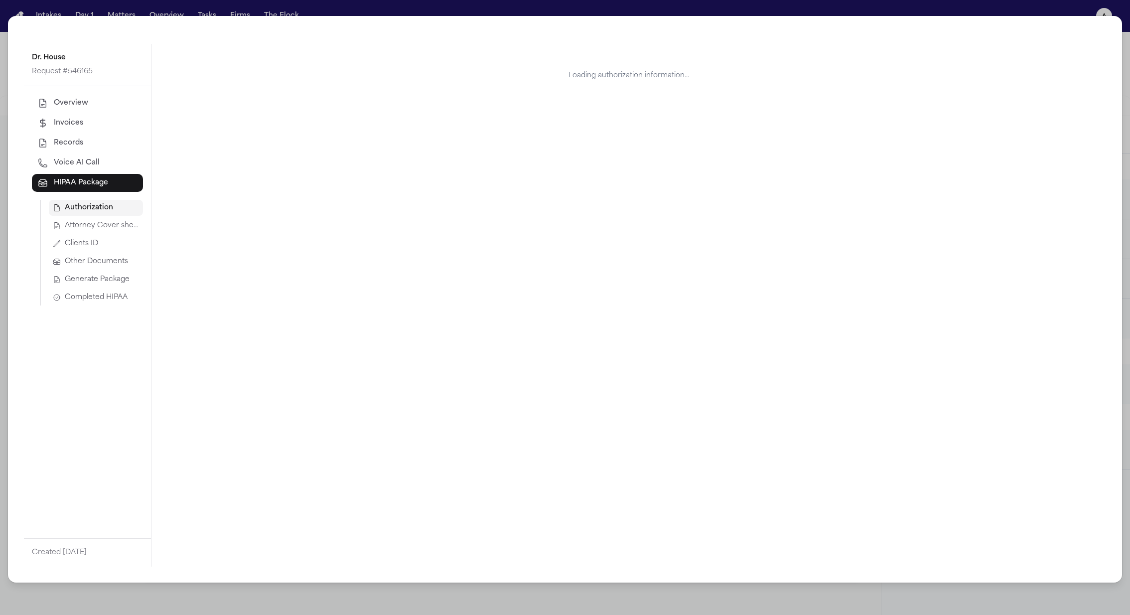
click at [101, 228] on span "Attorney Cover sheet" at bounding box center [102, 226] width 74 height 10
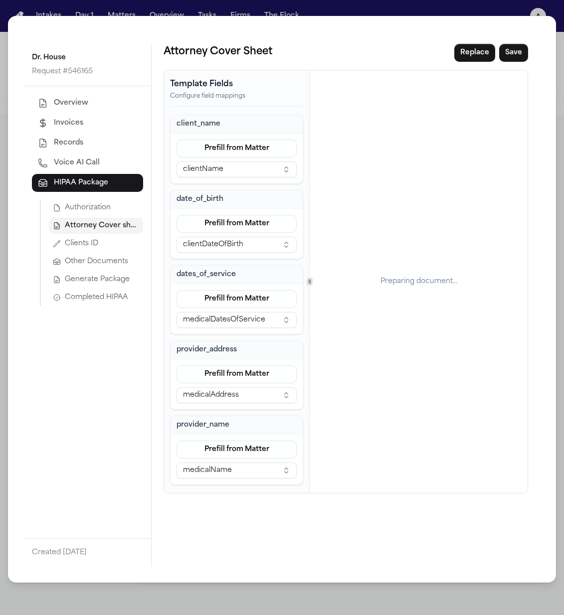
click at [72, 246] on span "Clients ID" at bounding box center [81, 244] width 33 height 10
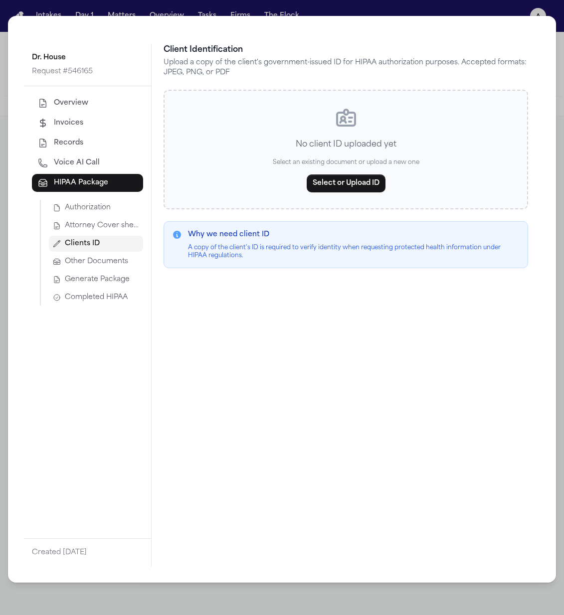
click at [81, 226] on span "Attorney Cover sheet" at bounding box center [102, 226] width 74 height 10
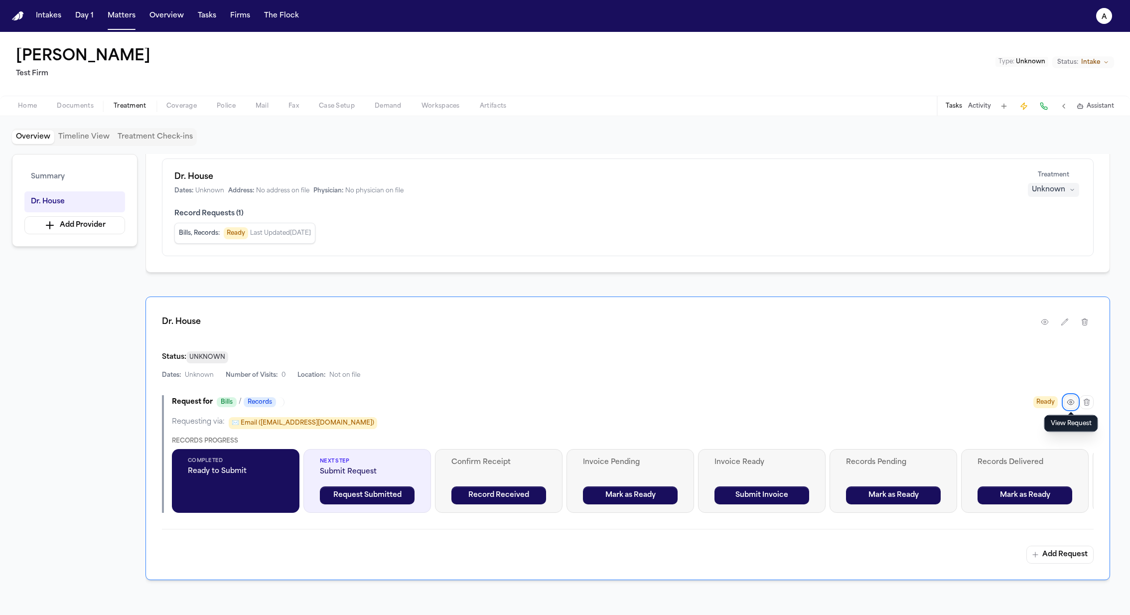
click at [1068, 395] on button "button" at bounding box center [1071, 402] width 14 height 14
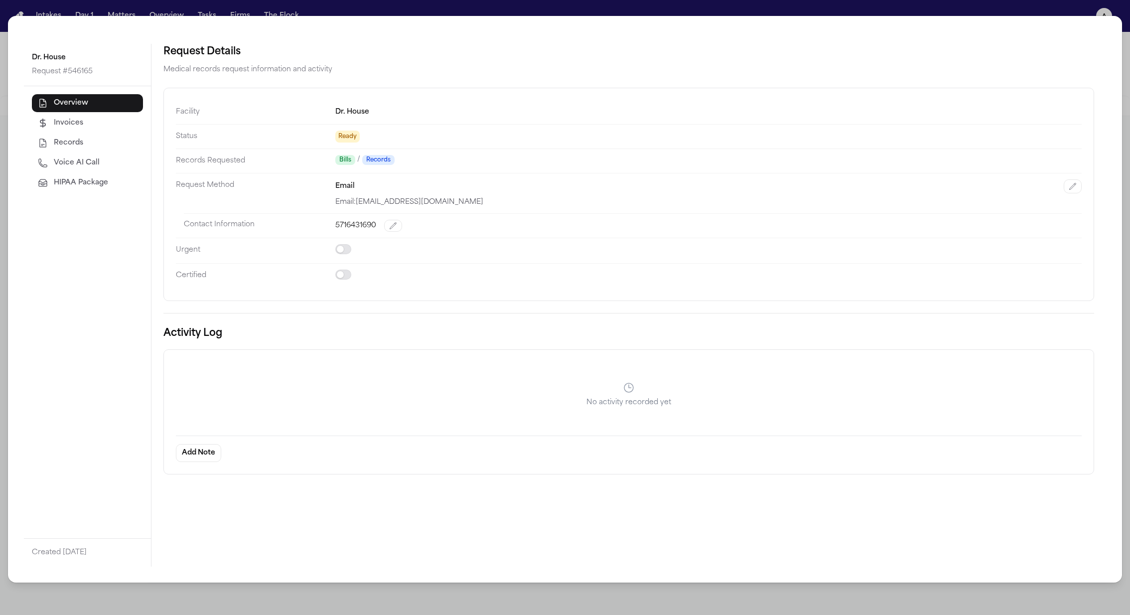
click at [89, 188] on button "HIPAA Package" at bounding box center [87, 183] width 111 height 18
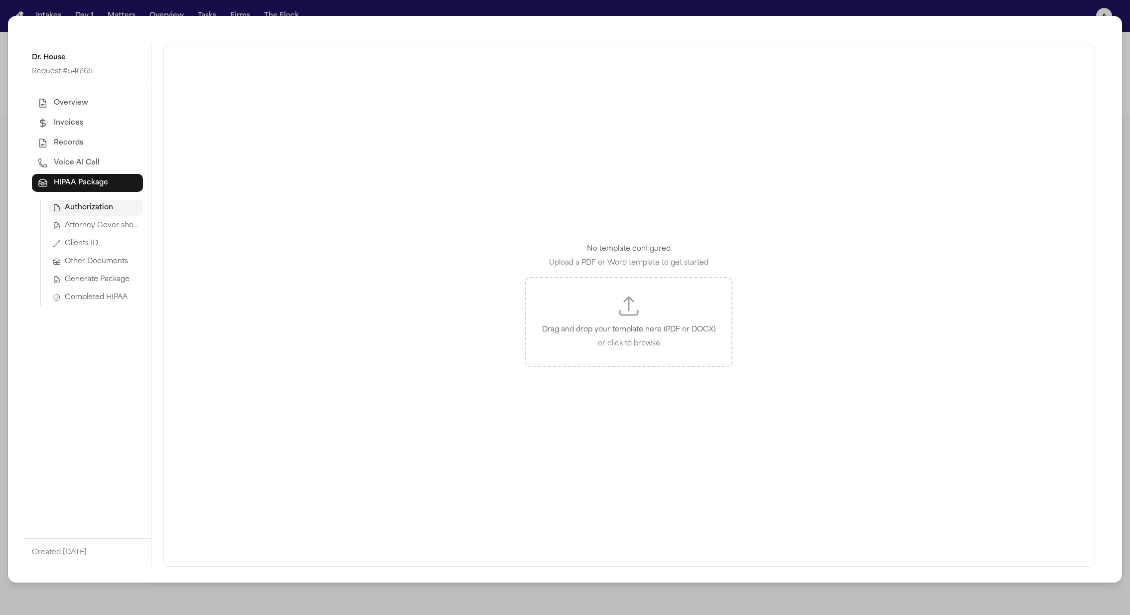
click at [95, 221] on span "Attorney Cover sheet" at bounding box center [102, 226] width 74 height 10
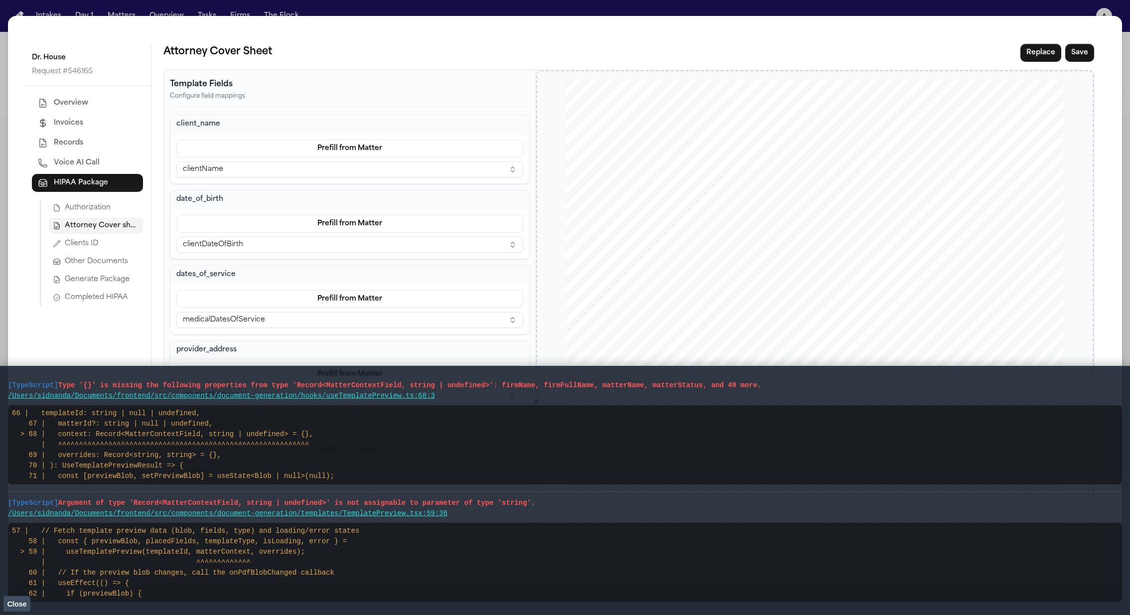
click at [772, 392] on pre "/Users/sidnanda/Documents/frontend/src/components/document-generation/hooks/use…" at bounding box center [565, 396] width 1114 height 10
drag, startPoint x: 776, startPoint y: 388, endPoint x: 2, endPoint y: 384, distance: 774.0
click at [2, 384] on main "[TypeScript] Type '{}' is missing the following properties from type 'Record<Ma…" at bounding box center [565, 490] width 1130 height 249
drag, startPoint x: 545, startPoint y: 505, endPoint x: 0, endPoint y: 505, distance: 545.2
click at [0, 505] on main "[TypeScript] Type '{}' is missing the following properties from type 'Record<Ma…" at bounding box center [565, 490] width 1130 height 249
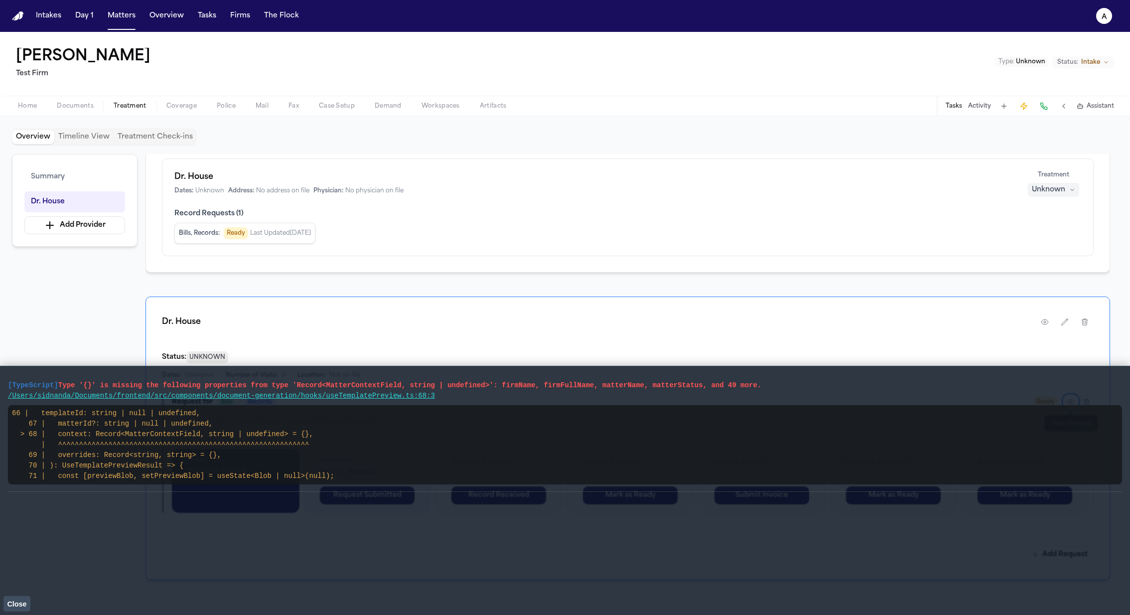
scroll to position [196, 0]
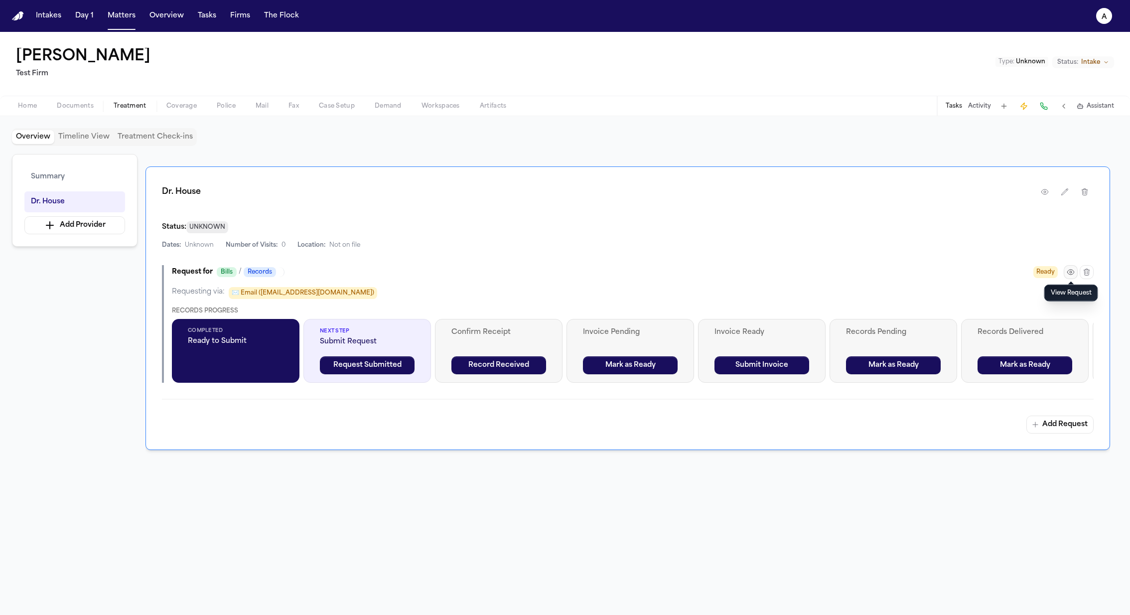
click at [1072, 271] on icon "button" at bounding box center [1071, 272] width 8 height 8
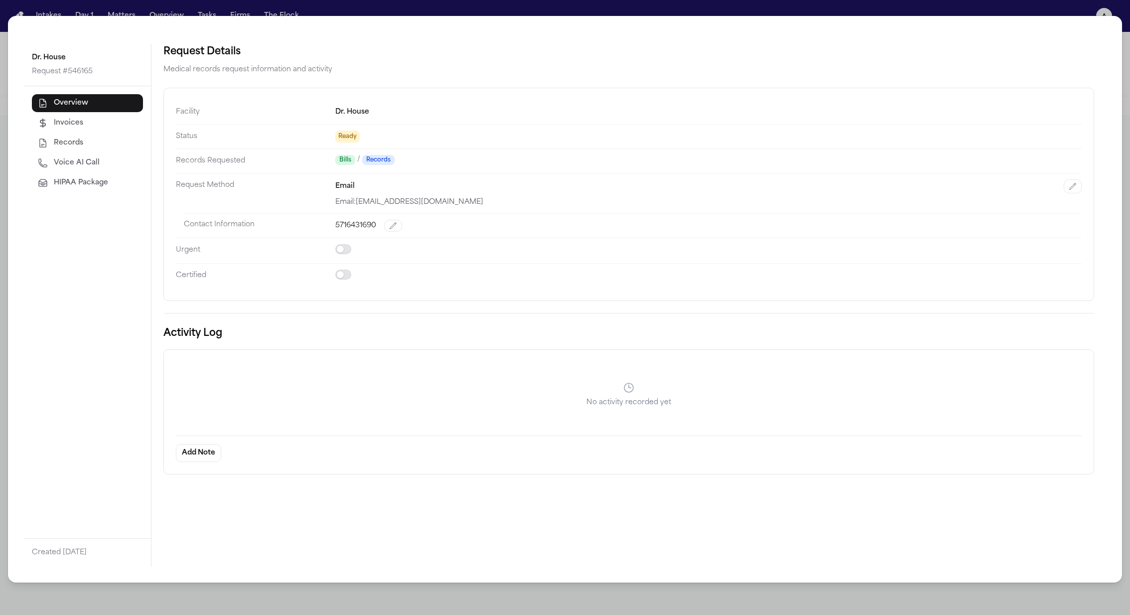
click at [88, 182] on span "HIPAA Package" at bounding box center [81, 183] width 54 height 10
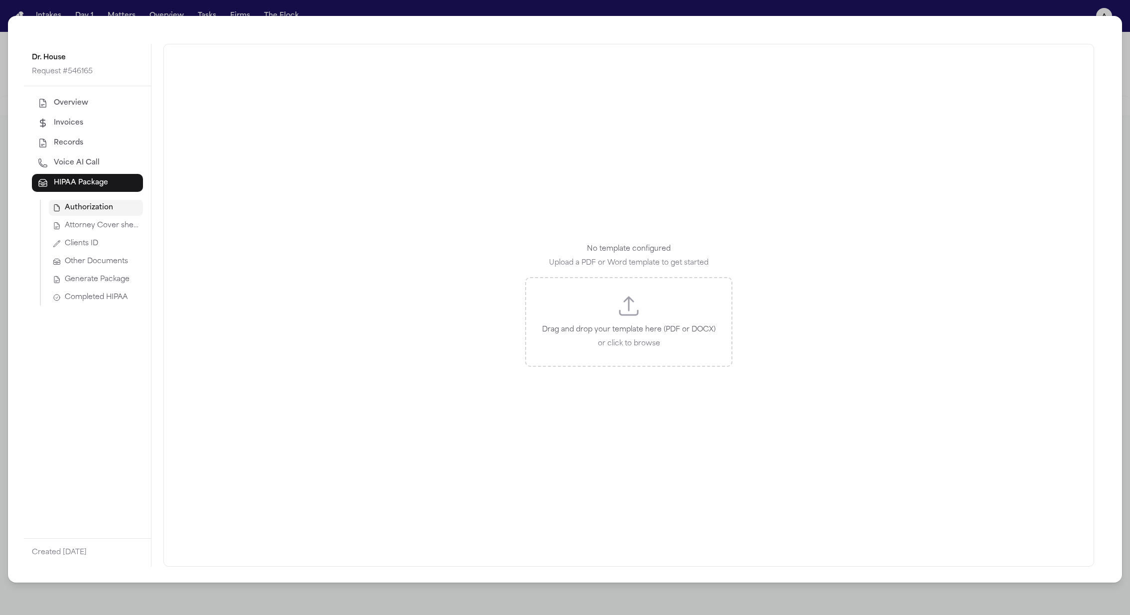
click at [90, 221] on span "Attorney Cover sheet" at bounding box center [102, 226] width 74 height 10
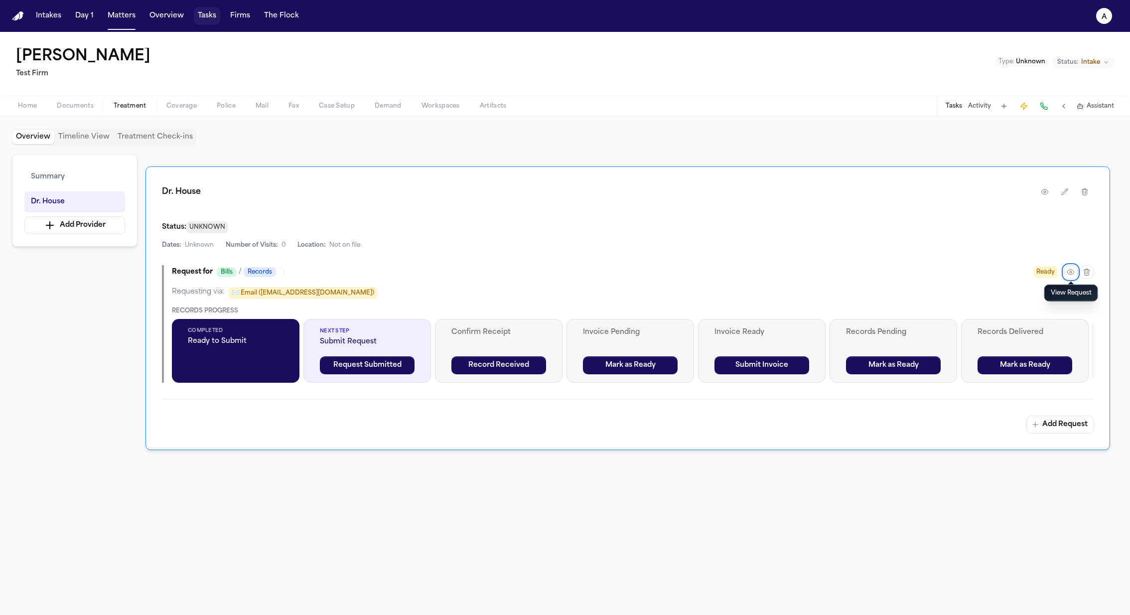
click at [183, 17] on button "Overview" at bounding box center [167, 16] width 42 height 18
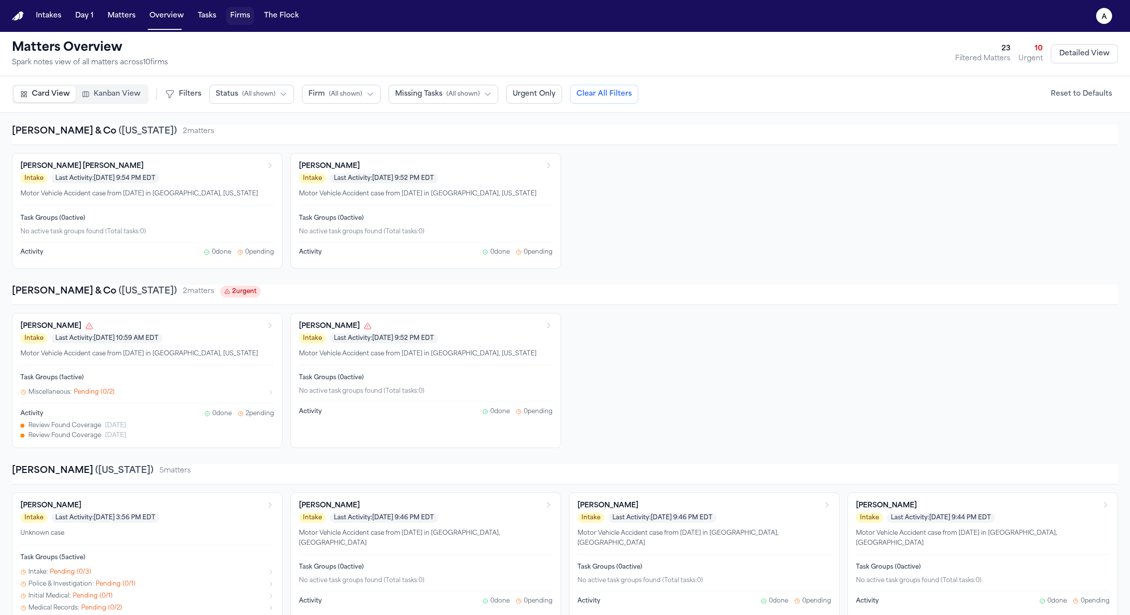
click at [250, 14] on button "Firms" at bounding box center [240, 16] width 28 height 18
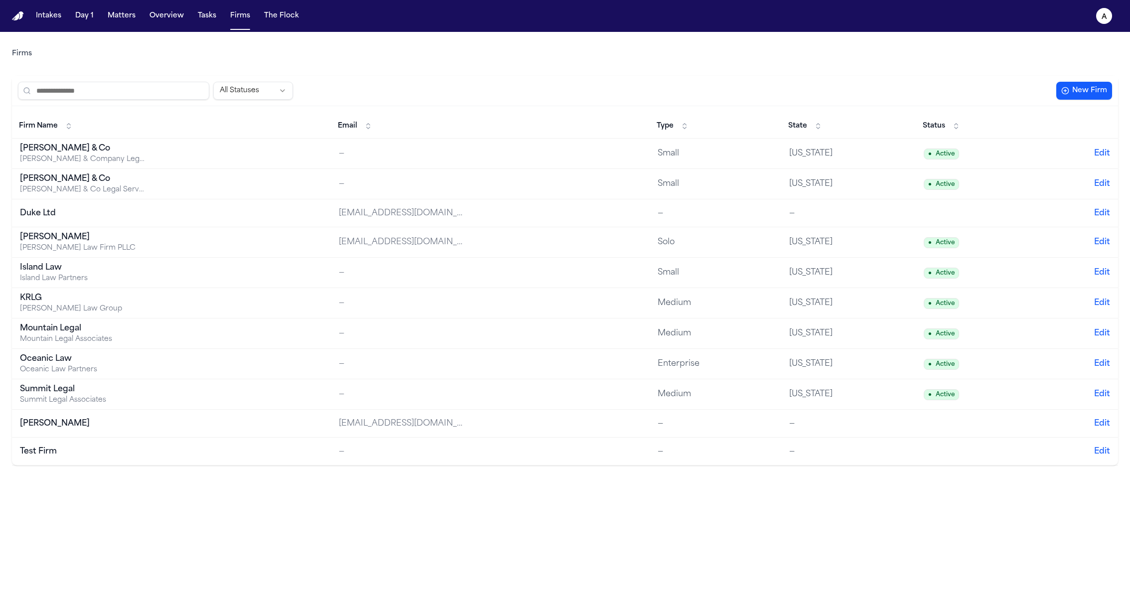
click at [182, 451] on td "Test Firm" at bounding box center [171, 452] width 319 height 28
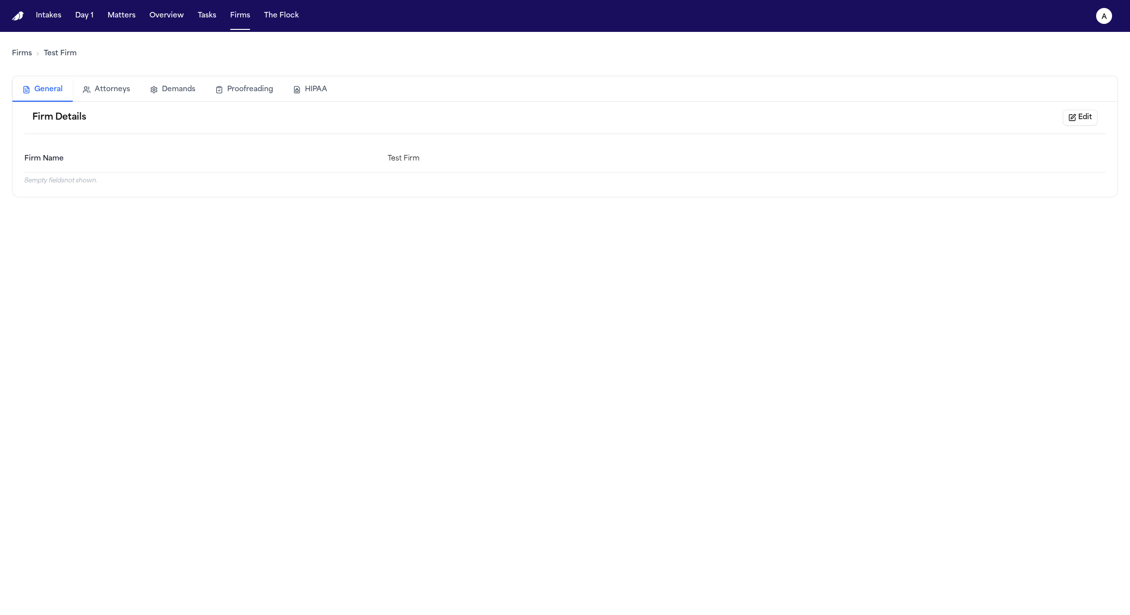
click at [313, 88] on button "HIPAA" at bounding box center [310, 90] width 54 height 22
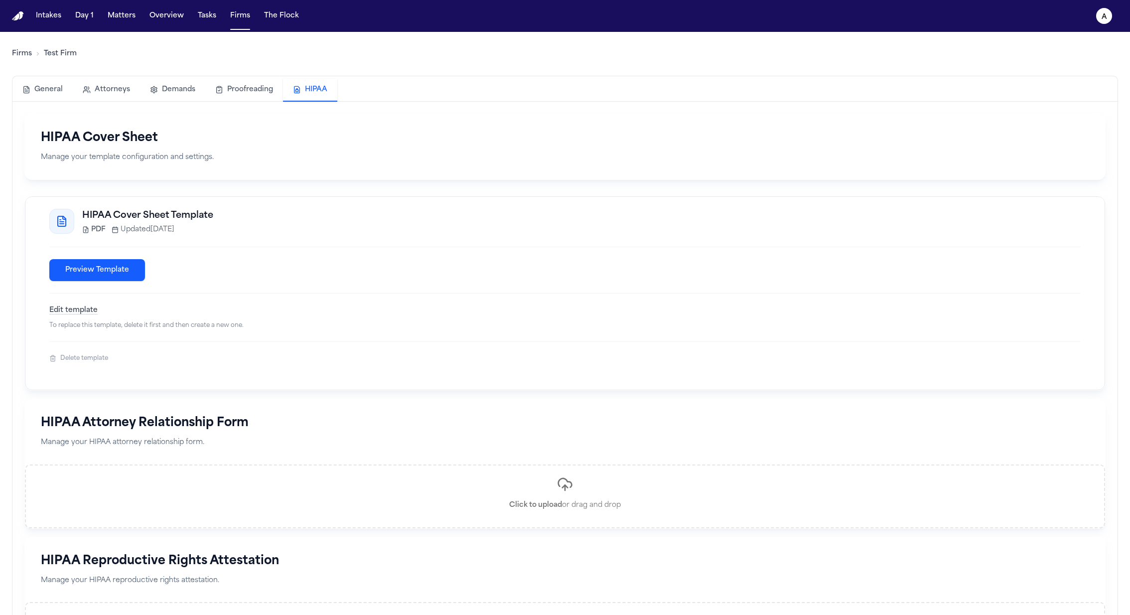
click at [96, 354] on button "Delete template" at bounding box center [78, 358] width 59 height 8
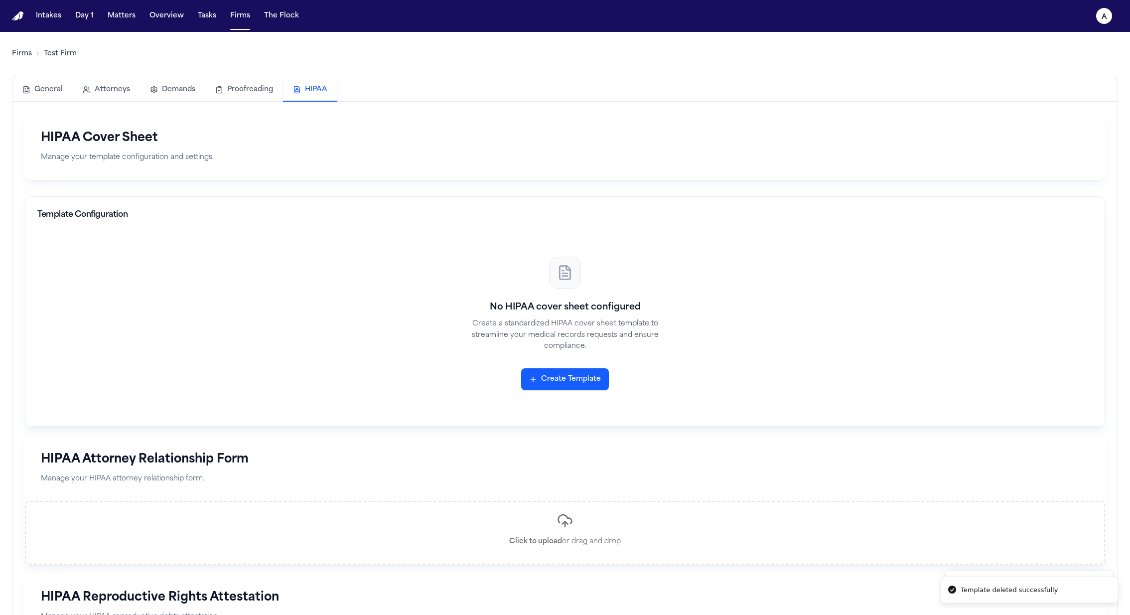
click at [584, 384] on button "Create Template" at bounding box center [565, 379] width 88 height 22
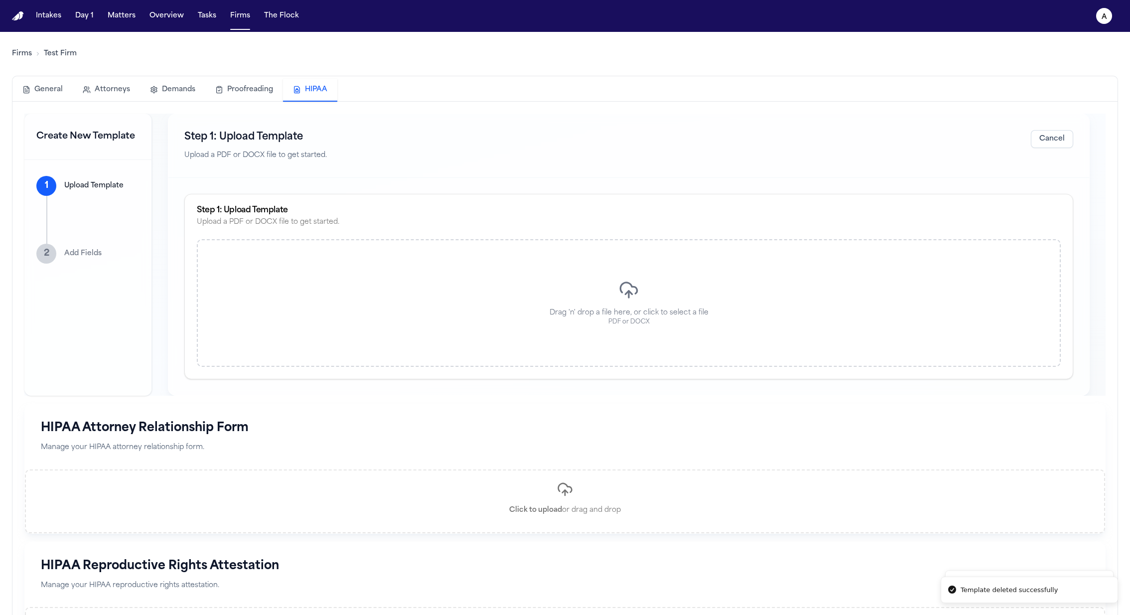
click at [818, 356] on div "Drag 'n' drop a file here, or click to select a file PDF or DOCX" at bounding box center [629, 303] width 864 height 128
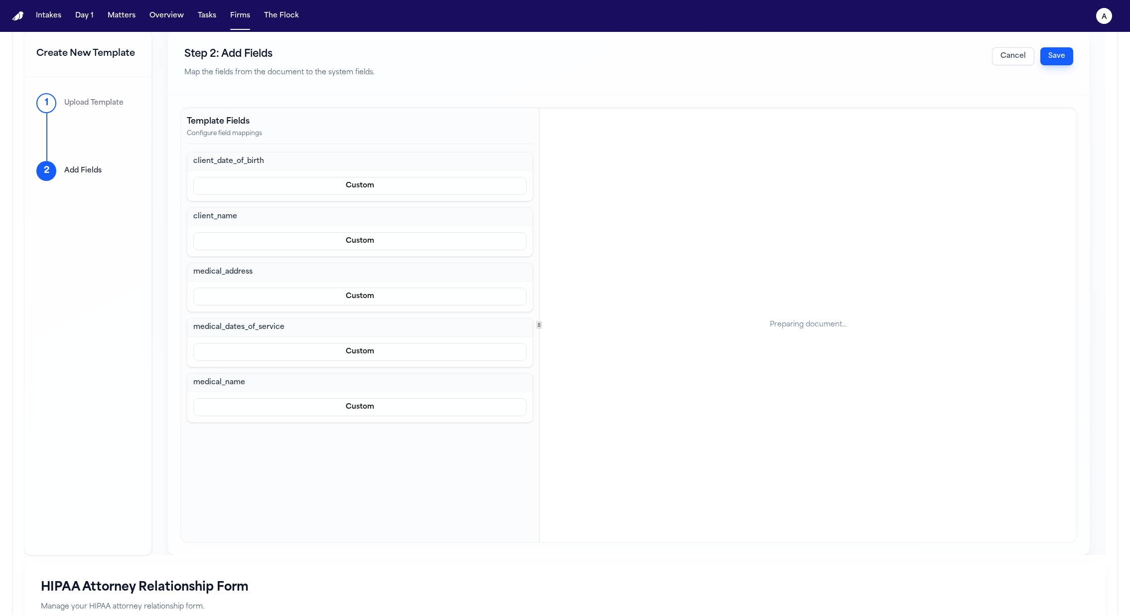
scroll to position [84, 0]
click at [414, 186] on button "Custom" at bounding box center [359, 184] width 333 height 18
click at [379, 213] on button "Prefill from Matter" at bounding box center [359, 206] width 91 height 18
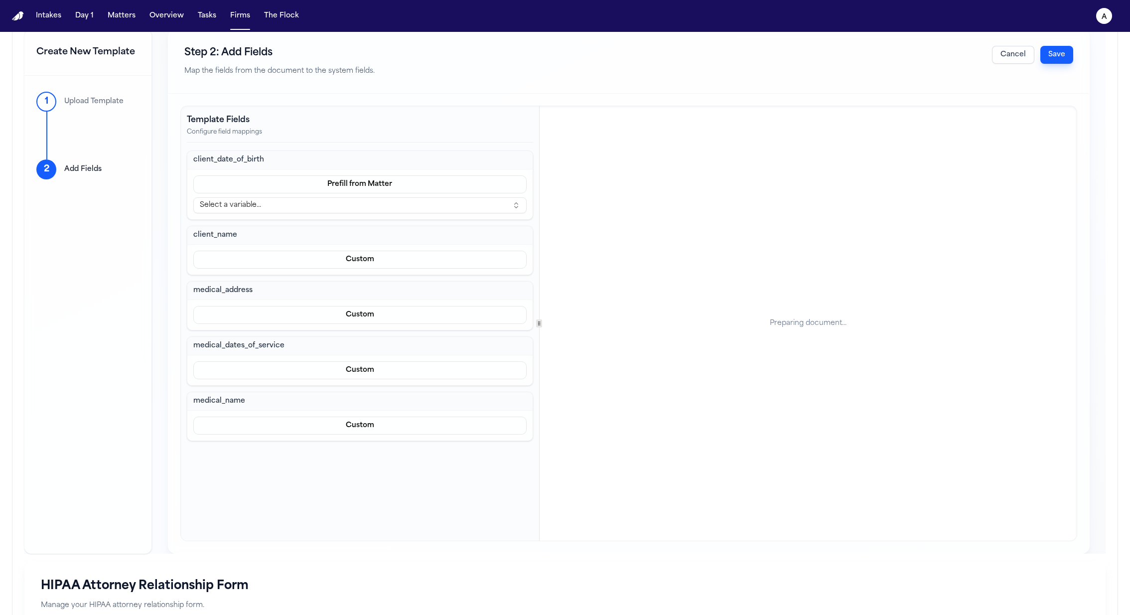
click at [370, 200] on button "Select a variable..." at bounding box center [359, 205] width 333 height 16
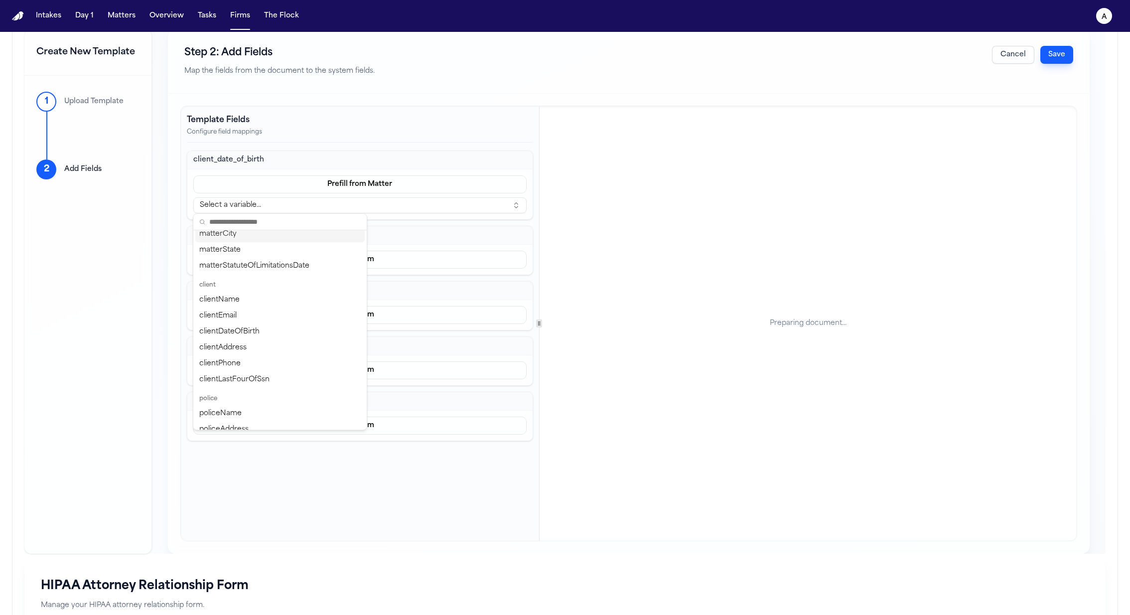
scroll to position [144, 0]
click at [278, 311] on div "clientEmail" at bounding box center [279, 306] width 169 height 16
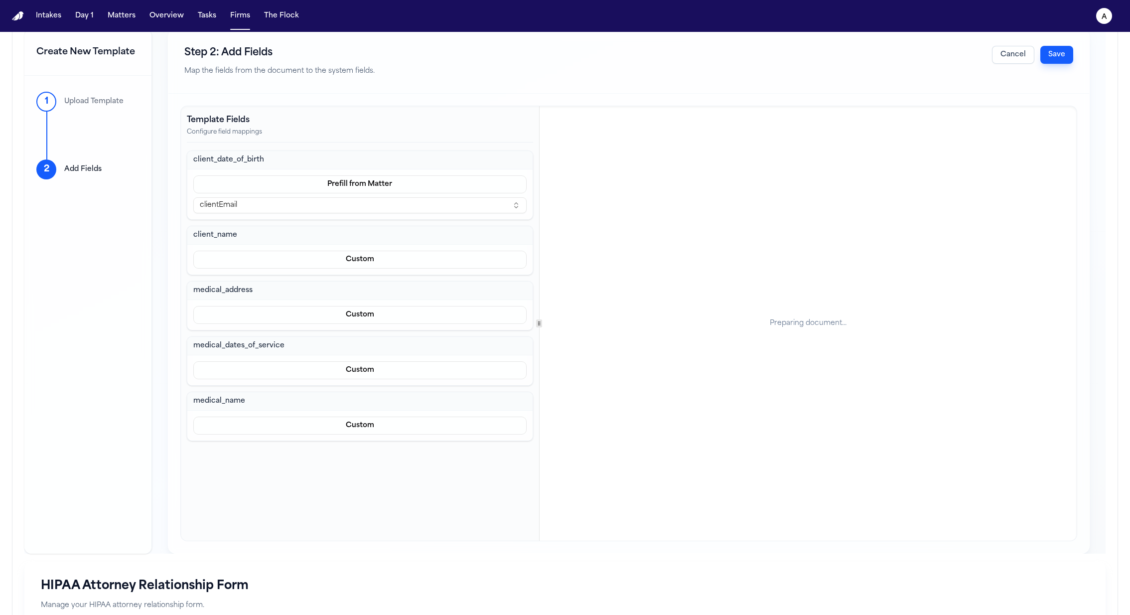
click at [292, 207] on button "clientEmail" at bounding box center [359, 205] width 333 height 16
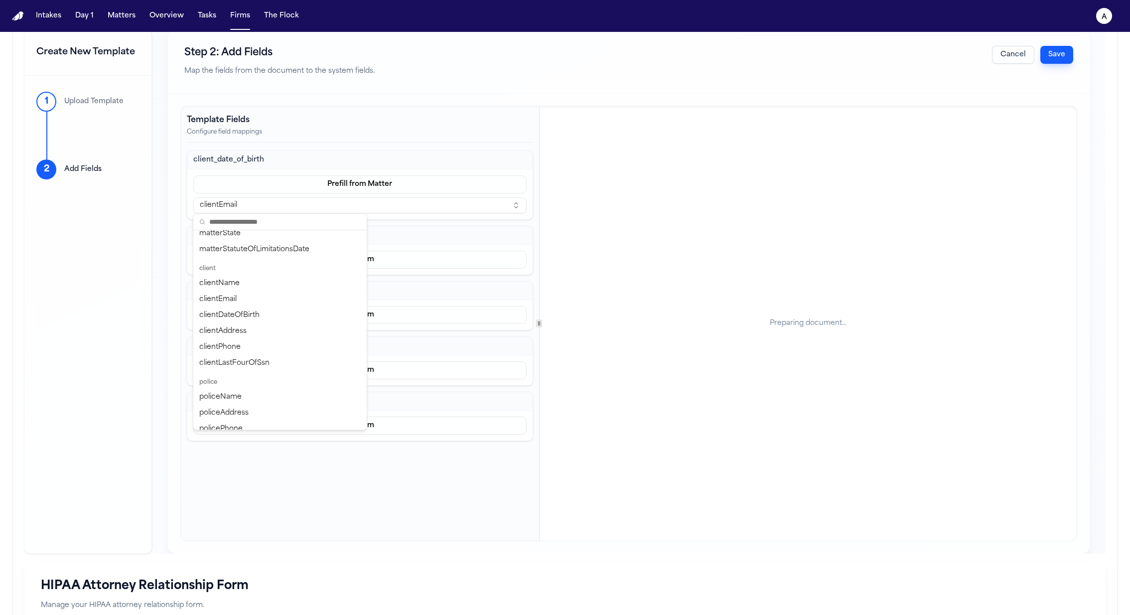
scroll to position [152, 0]
click at [258, 315] on div "clientDateOfBirth" at bounding box center [279, 314] width 169 height 16
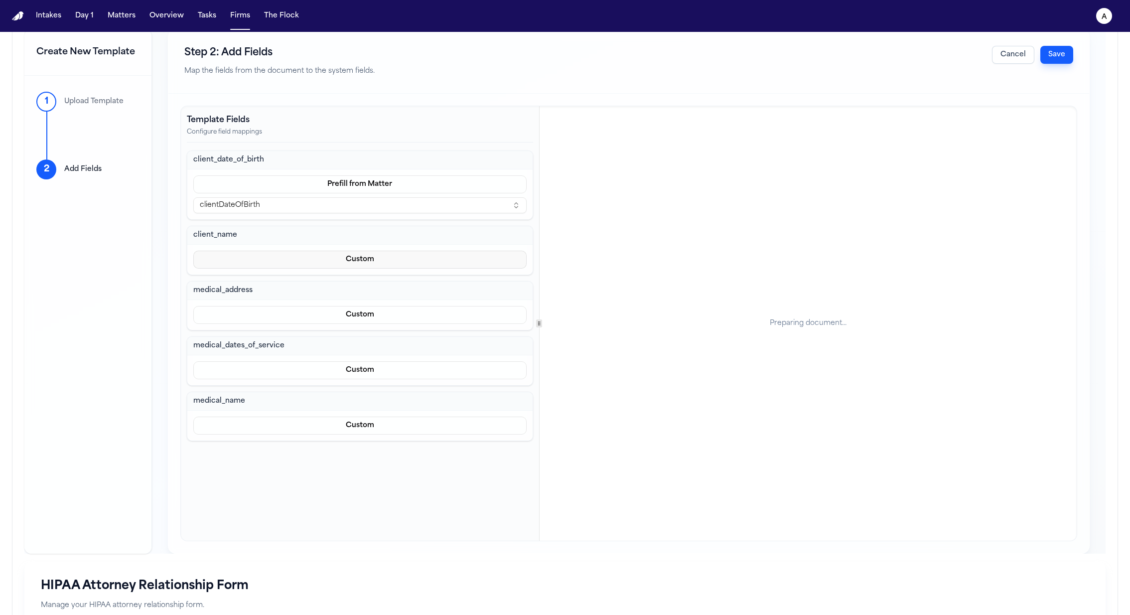
click at [283, 261] on button "Custom" at bounding box center [359, 260] width 333 height 18
click at [375, 304] on button "Custom" at bounding box center [359, 299] width 91 height 18
click at [352, 262] on button "Custom" at bounding box center [359, 260] width 333 height 18
click at [352, 275] on button "Prefill from Matter" at bounding box center [359, 281] width 91 height 18
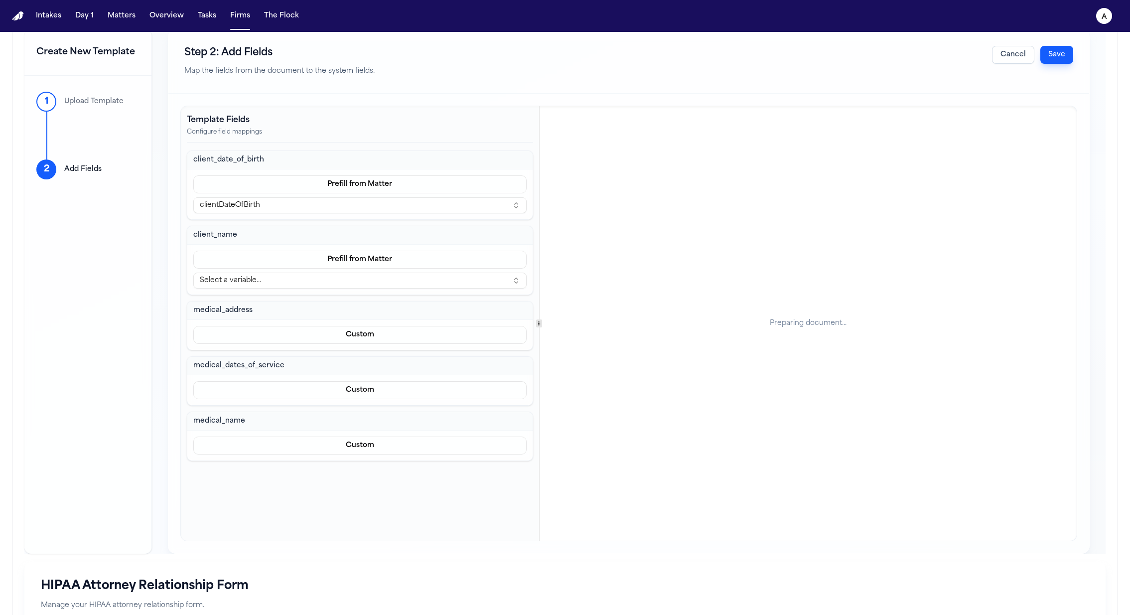
click at [350, 275] on button "Select a variable..." at bounding box center [359, 281] width 333 height 16
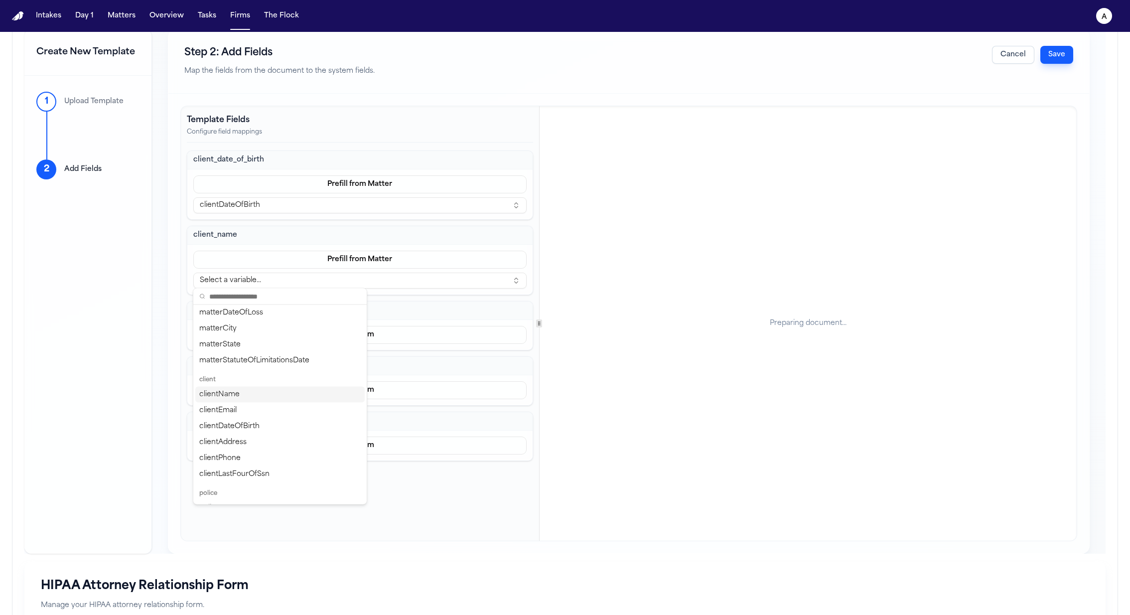
click at [267, 392] on div "clientName" at bounding box center [279, 395] width 169 height 16
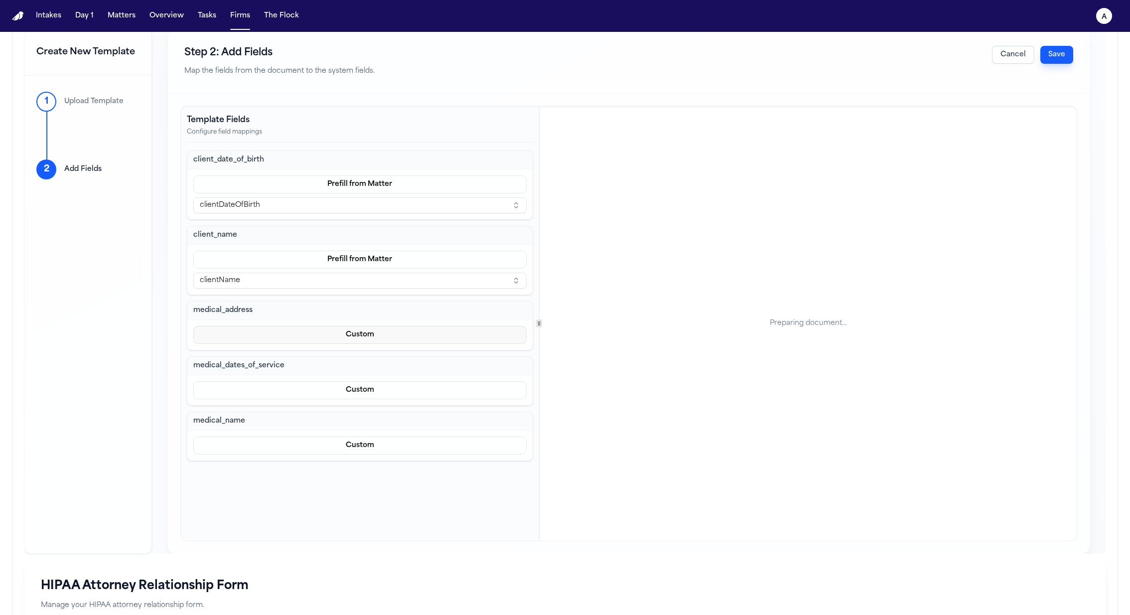
click at [313, 331] on button "Custom" at bounding box center [359, 335] width 333 height 18
click at [341, 358] on button "Prefill from Matter" at bounding box center [359, 356] width 91 height 18
click at [263, 357] on button "Select a variable..." at bounding box center [359, 356] width 333 height 16
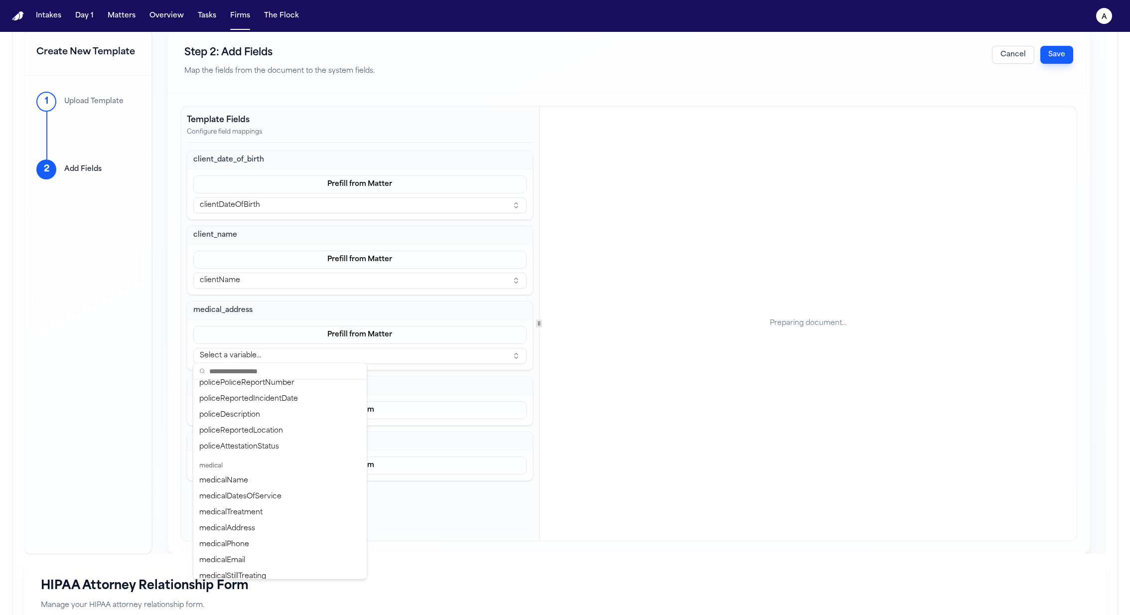
scroll to position [385, 0]
click at [258, 525] on div "medicalAddress" at bounding box center [279, 521] width 169 height 16
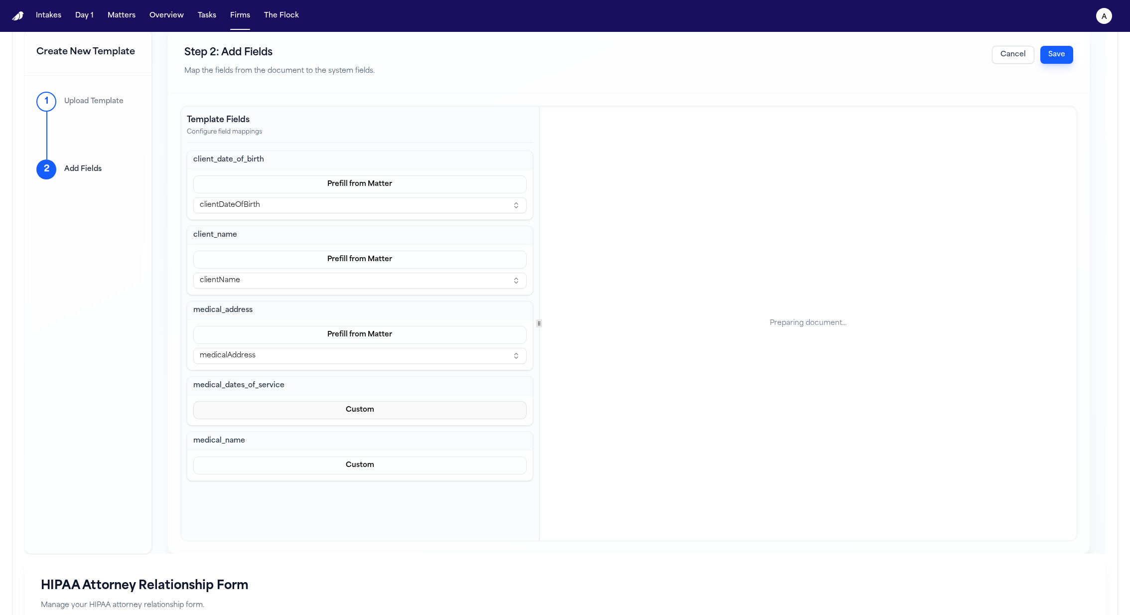
click at [274, 403] on button "Custom" at bounding box center [359, 410] width 333 height 18
click at [341, 438] on button "Prefill from Matter" at bounding box center [359, 431] width 91 height 18
click at [283, 429] on button "Select a variable..." at bounding box center [359, 431] width 333 height 16
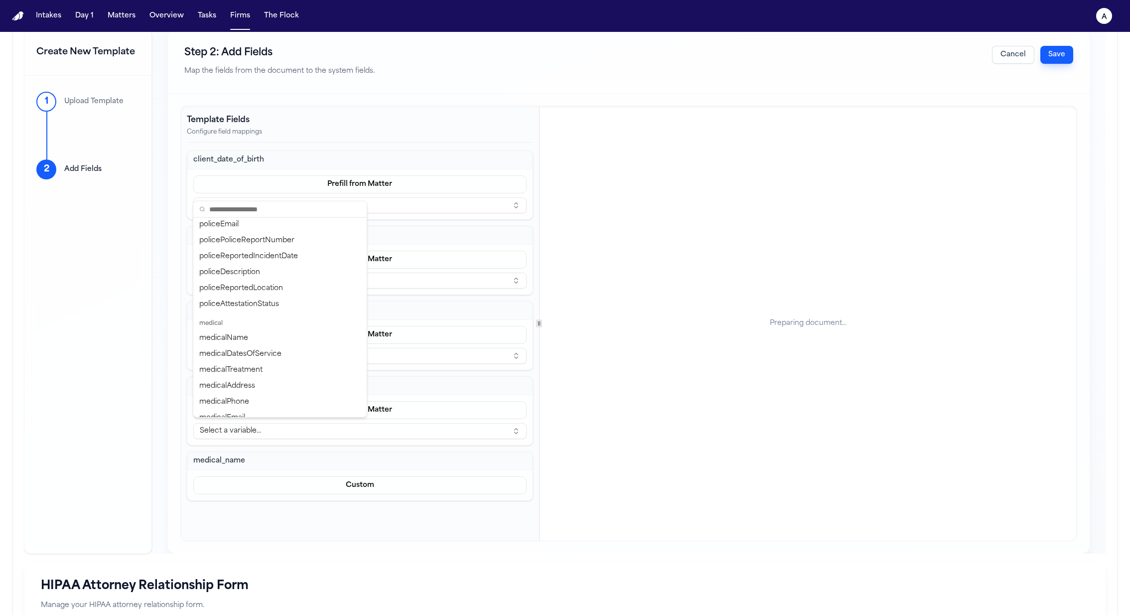
scroll to position [390, 0]
click at [275, 319] on div "medicalDatesOfService" at bounding box center [279, 322] width 169 height 16
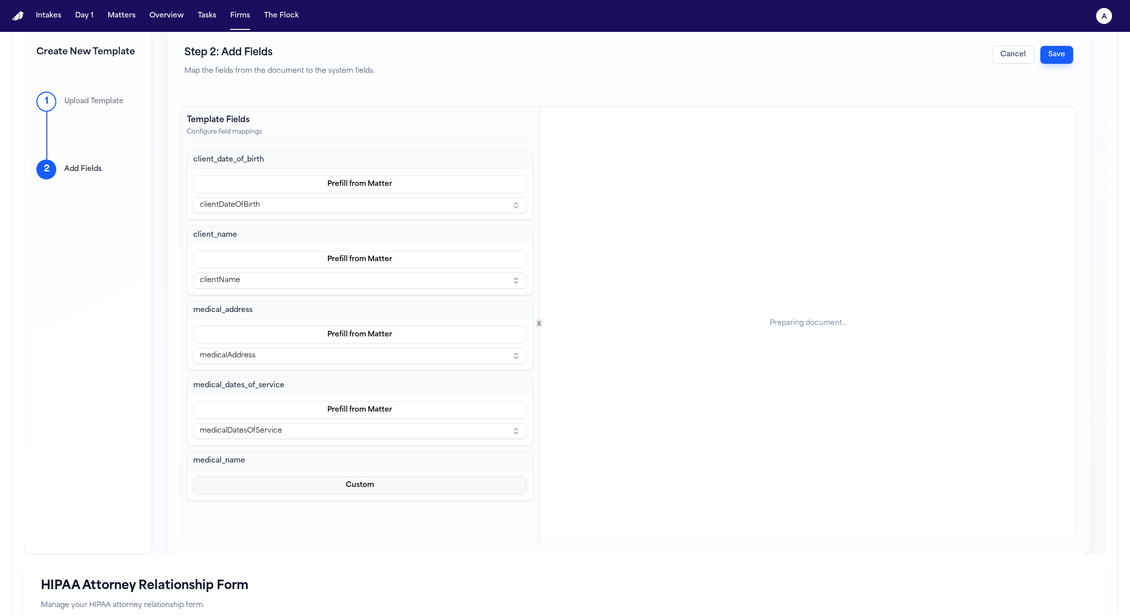
click at [289, 476] on button "Custom" at bounding box center [359, 485] width 333 height 18
click at [328, 507] on button "Prefill from Matter" at bounding box center [359, 505] width 91 height 18
click at [318, 507] on button "Select a variable..." at bounding box center [359, 506] width 333 height 16
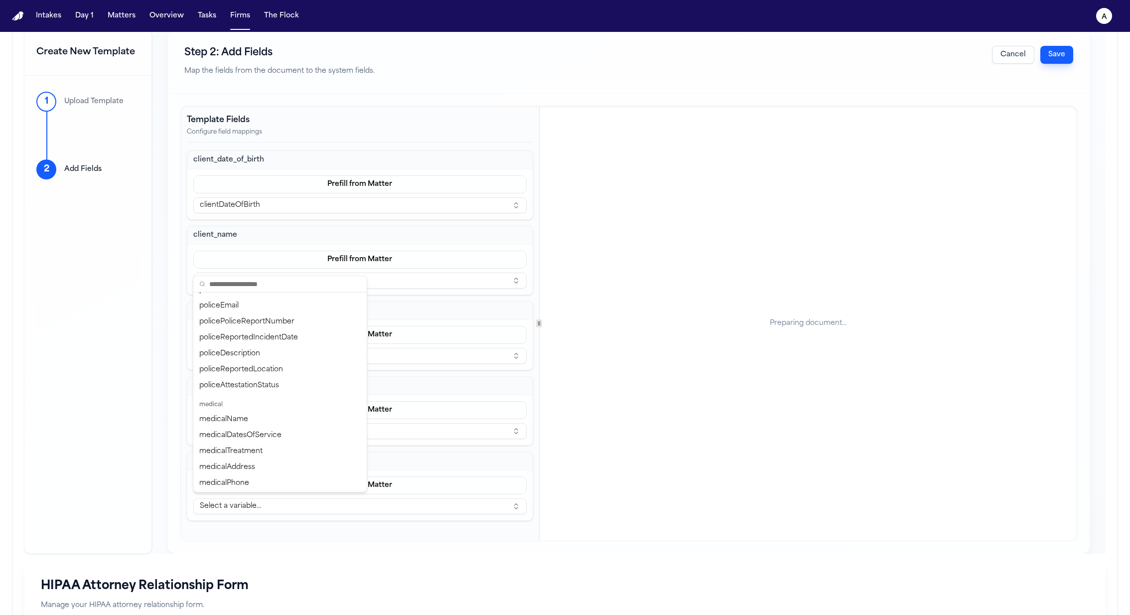
scroll to position [352, 0]
click at [279, 416] on div "medicalName" at bounding box center [279, 419] width 169 height 16
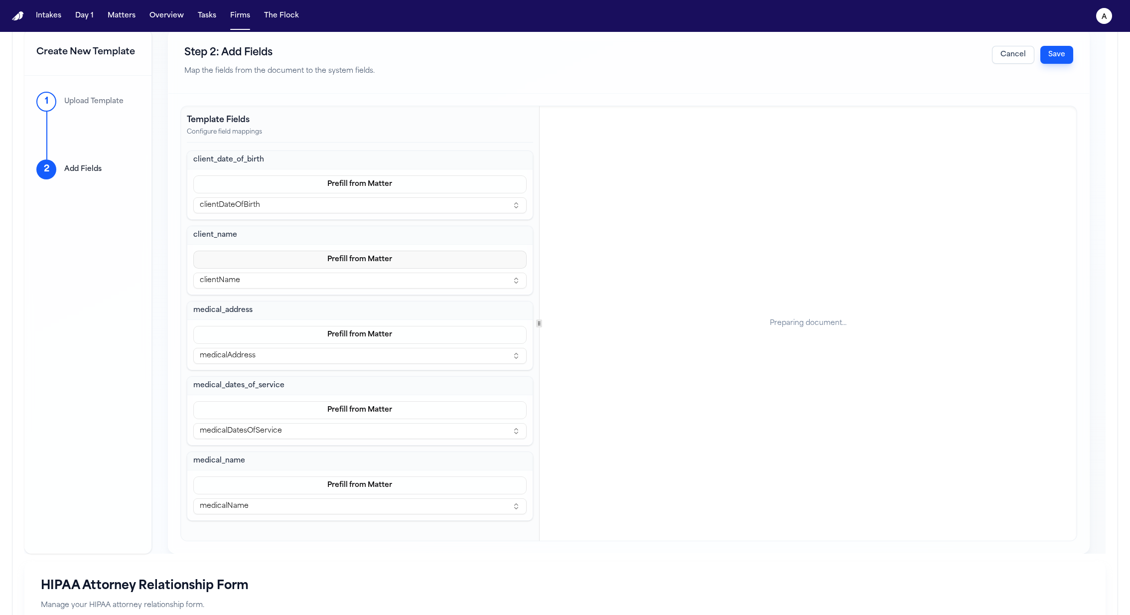
scroll to position [0, 0]
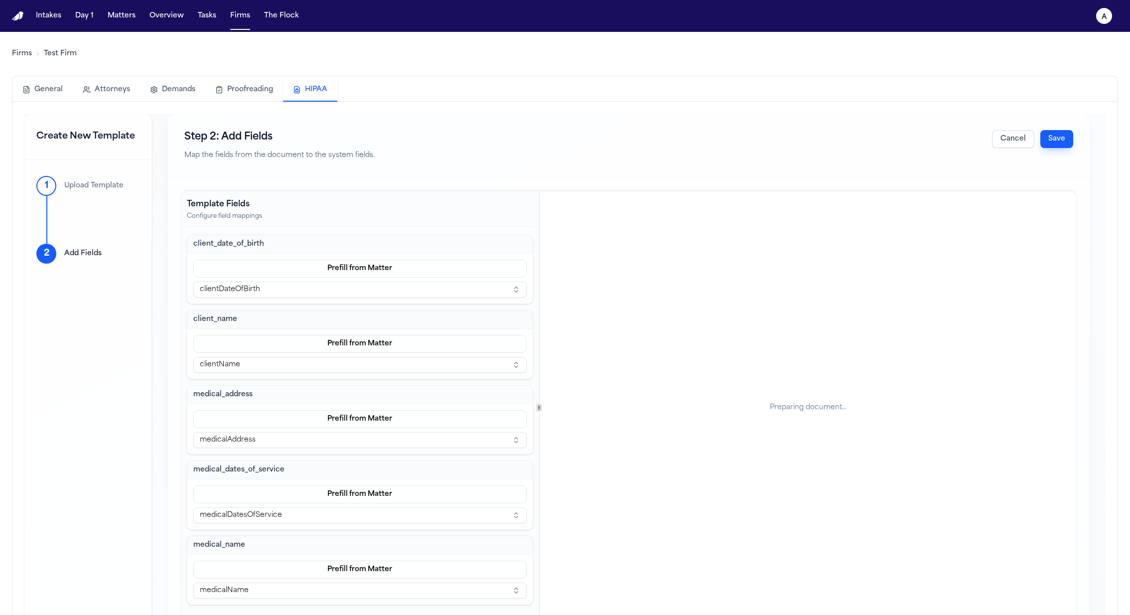
click at [1051, 141] on button "Save" at bounding box center [1057, 139] width 33 height 18
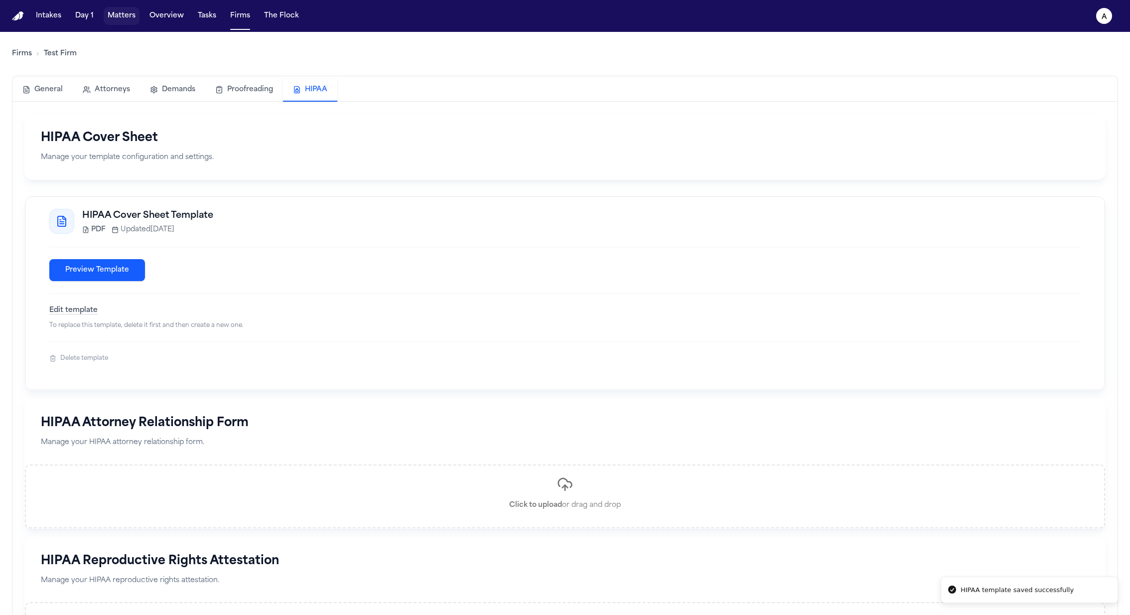
click at [127, 17] on button "Matters" at bounding box center [122, 16] width 36 height 18
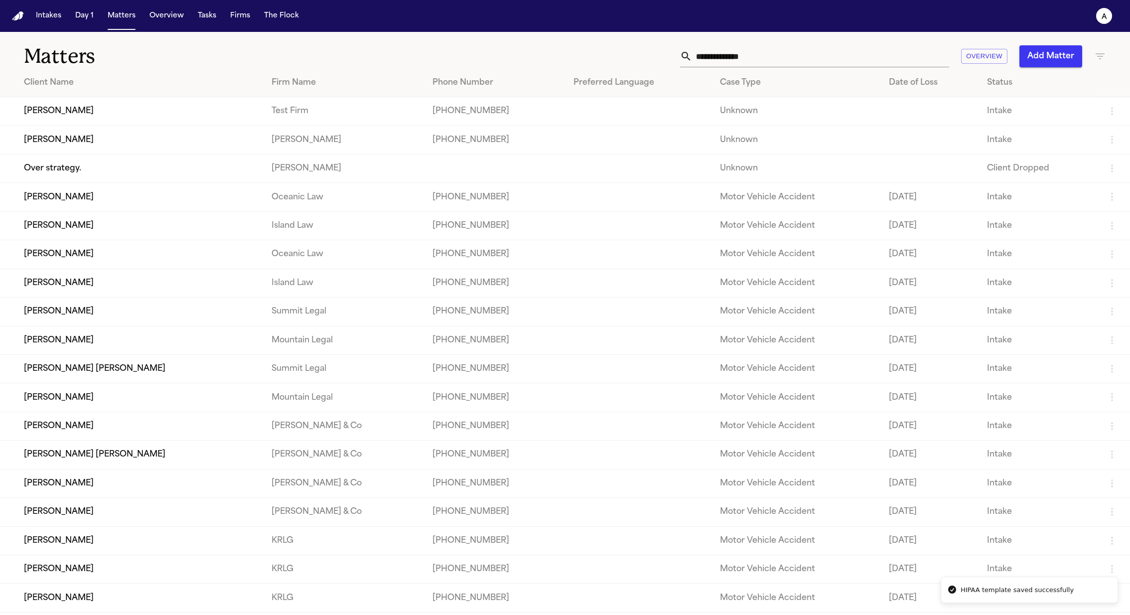
click at [58, 113] on td "[PERSON_NAME]" at bounding box center [132, 111] width 264 height 28
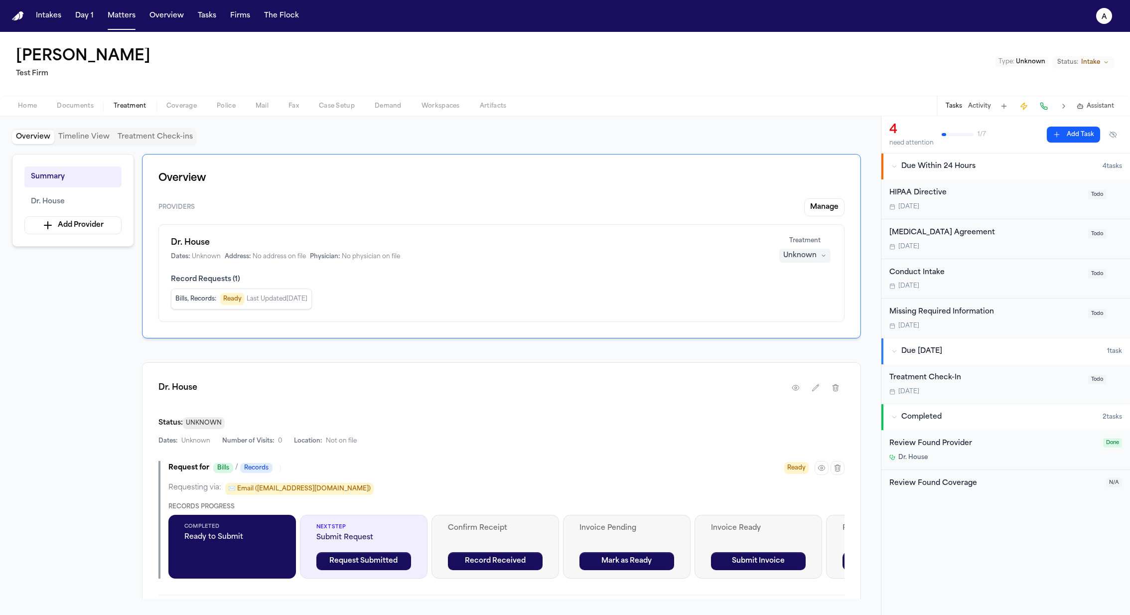
click at [139, 106] on span "Treatment" at bounding box center [130, 106] width 33 height 8
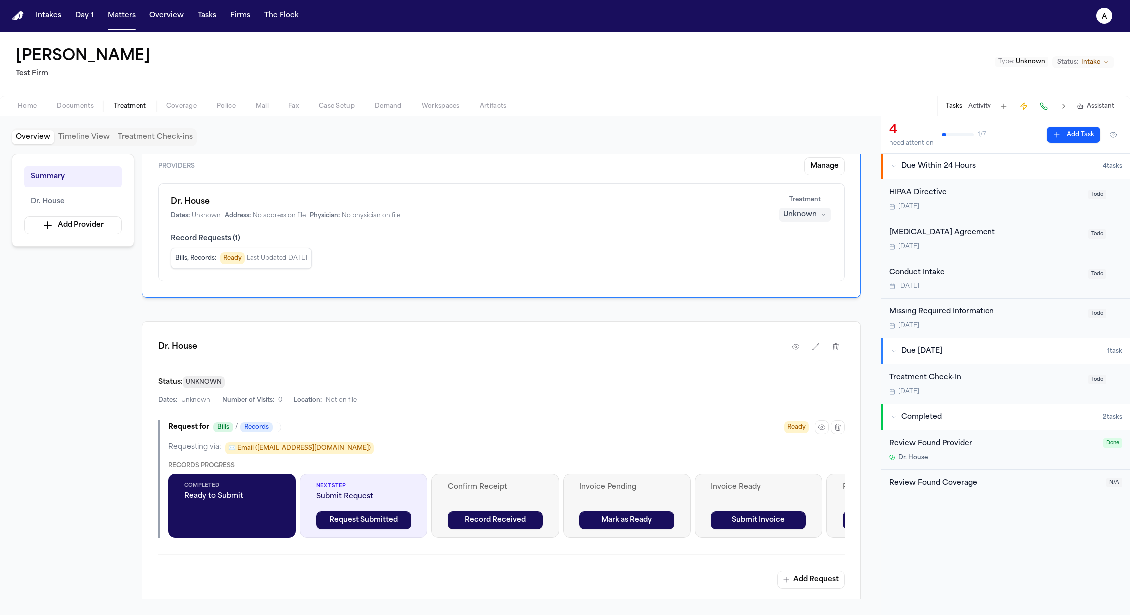
scroll to position [50, 0]
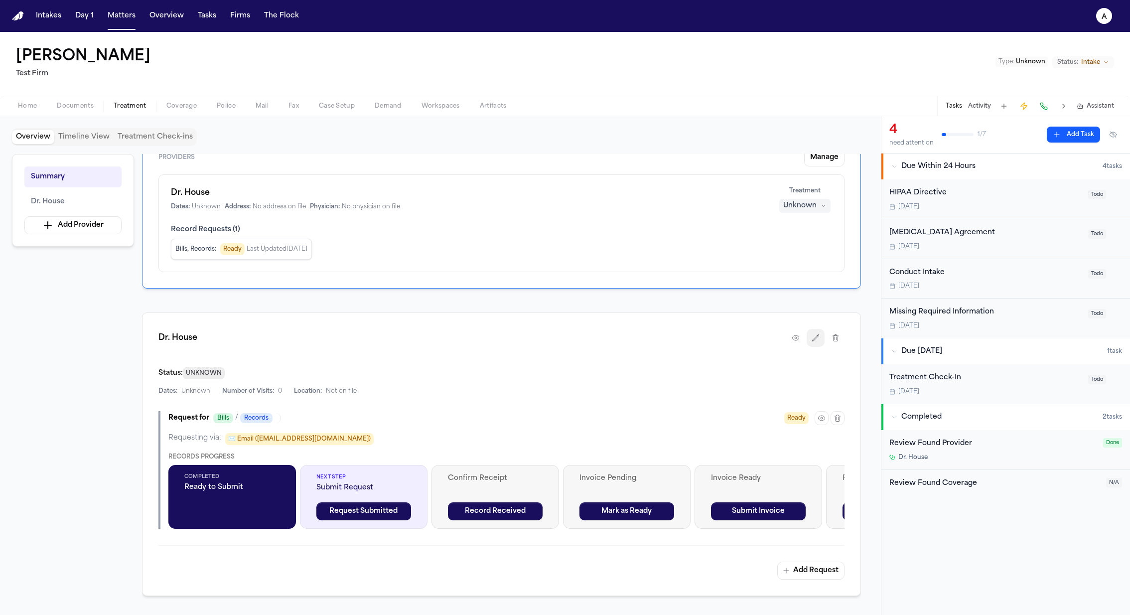
click at [820, 337] on button "button" at bounding box center [816, 338] width 18 height 18
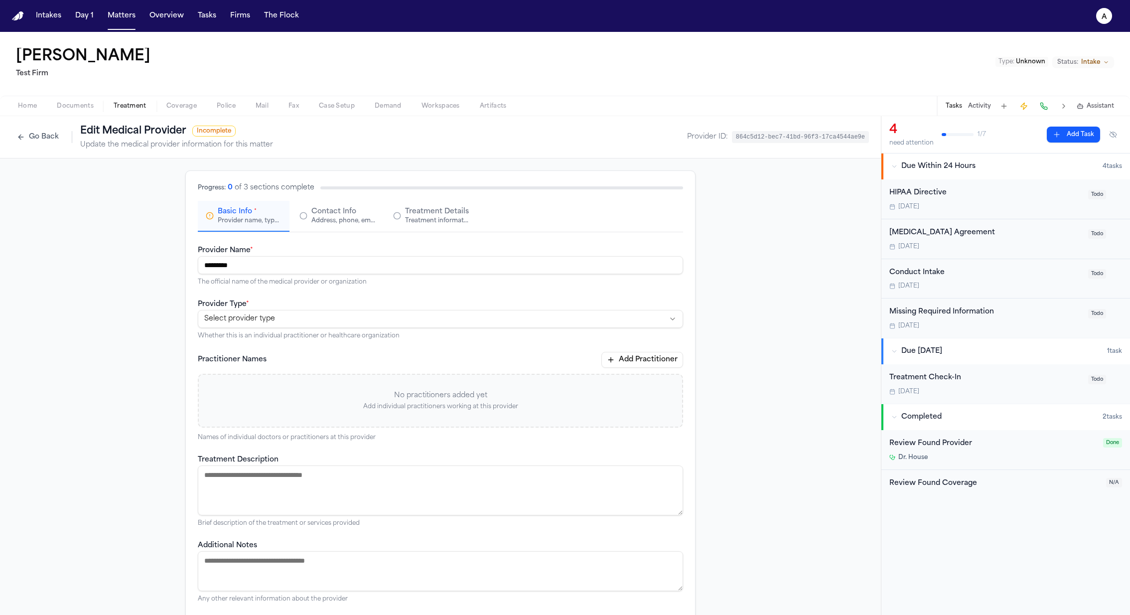
click at [459, 310] on html "**********" at bounding box center [565, 307] width 1130 height 615
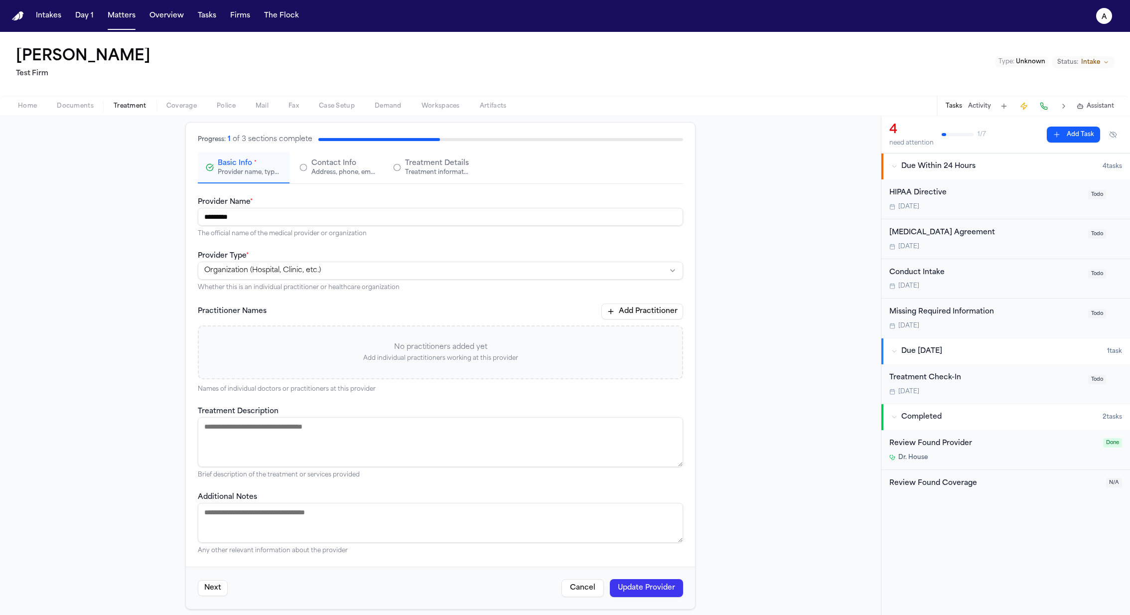
scroll to position [52, 0]
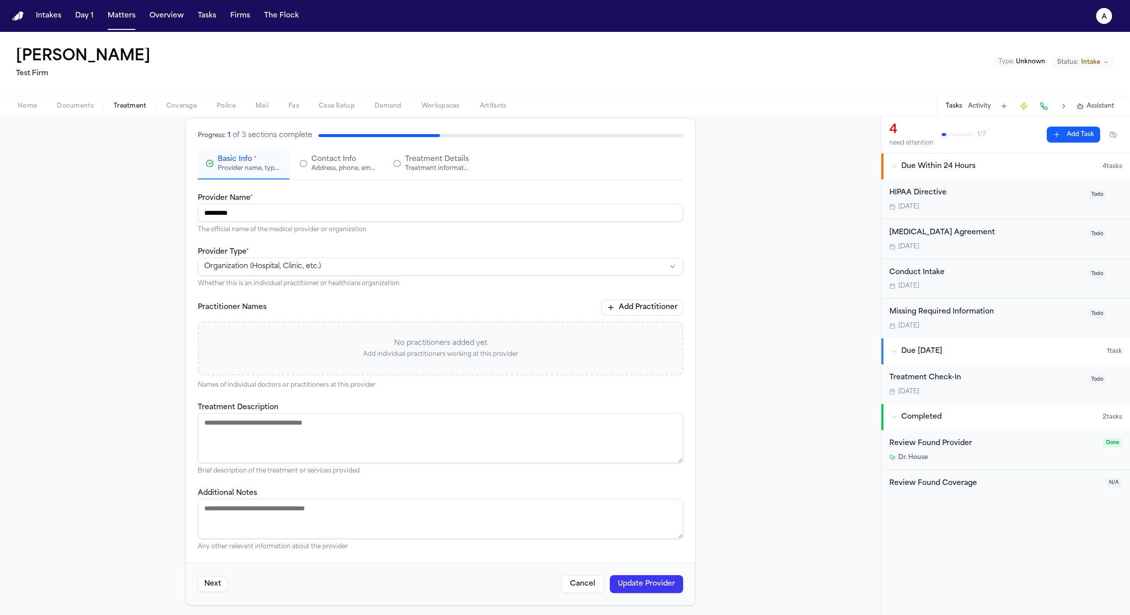
click at [663, 587] on button "Update Provider" at bounding box center [646, 584] width 73 height 18
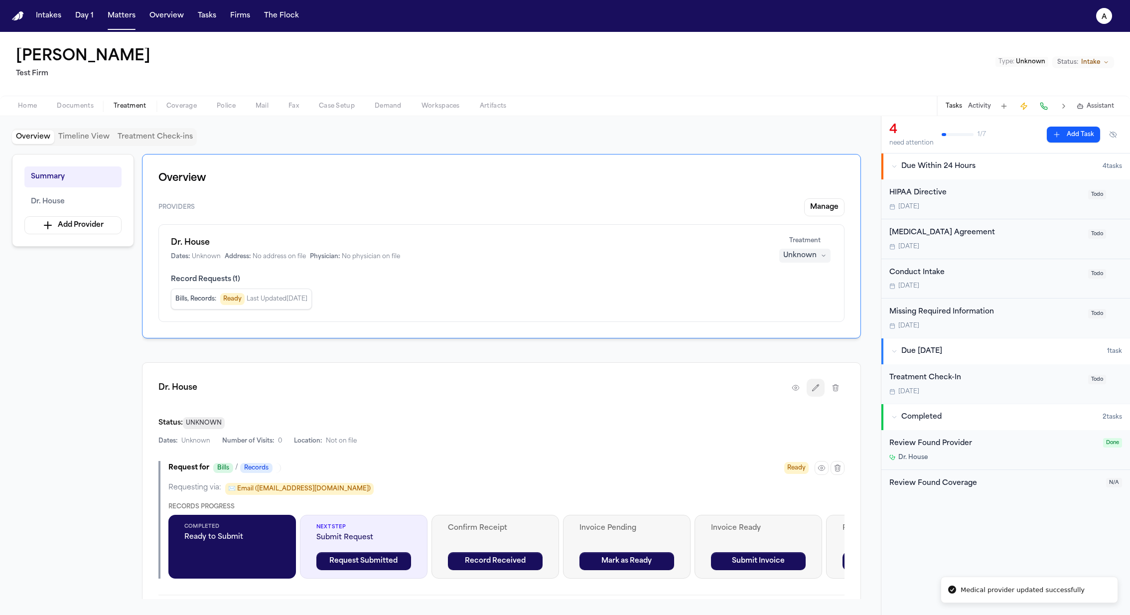
click at [816, 391] on button "button" at bounding box center [816, 388] width 18 height 18
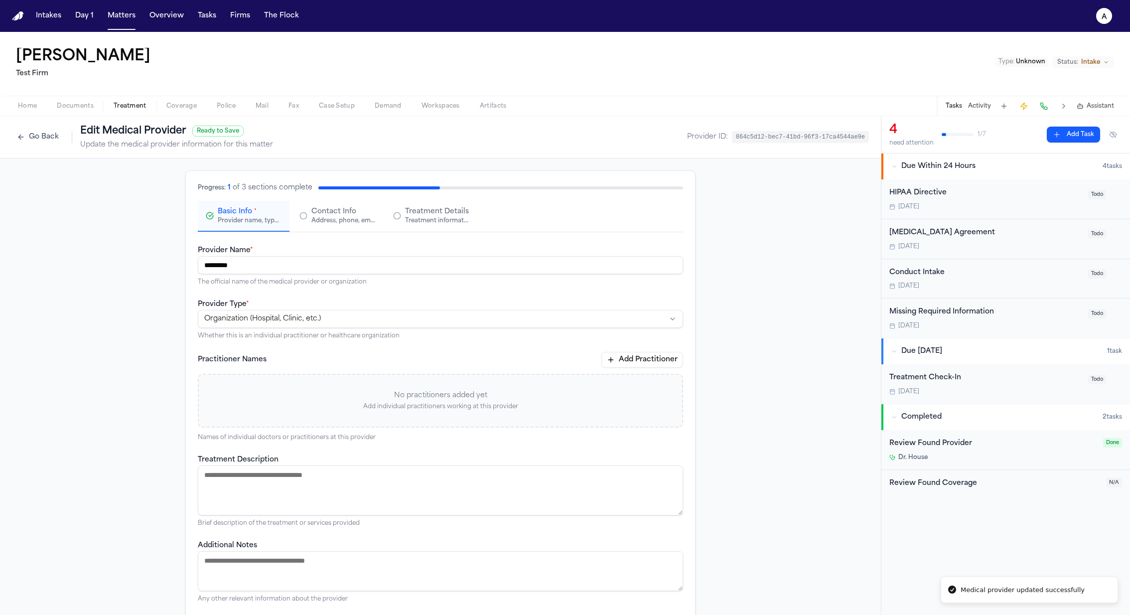
click at [341, 205] on button "Contact Info Address, phone, email, and other contact details" at bounding box center [338, 216] width 92 height 31
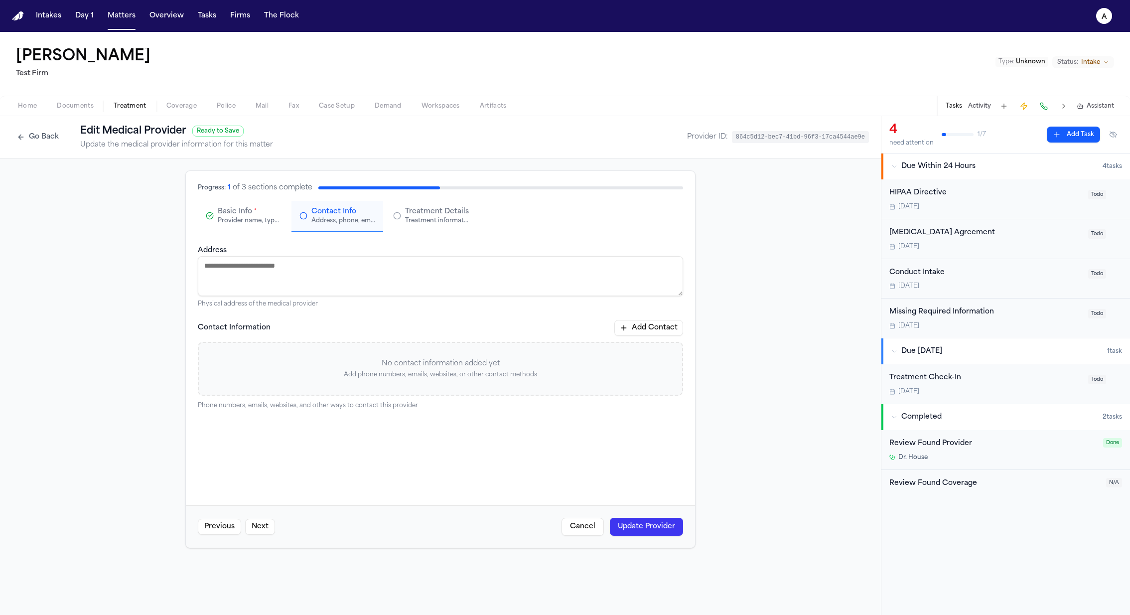
click at [350, 261] on textarea "Address" at bounding box center [440, 276] width 485 height 40
click at [269, 269] on textarea "**********" at bounding box center [440, 276] width 485 height 40
type textarea "**********"
click at [426, 225] on button "Treatment Details Treatment information, practitioners, and dates" at bounding box center [431, 216] width 92 height 31
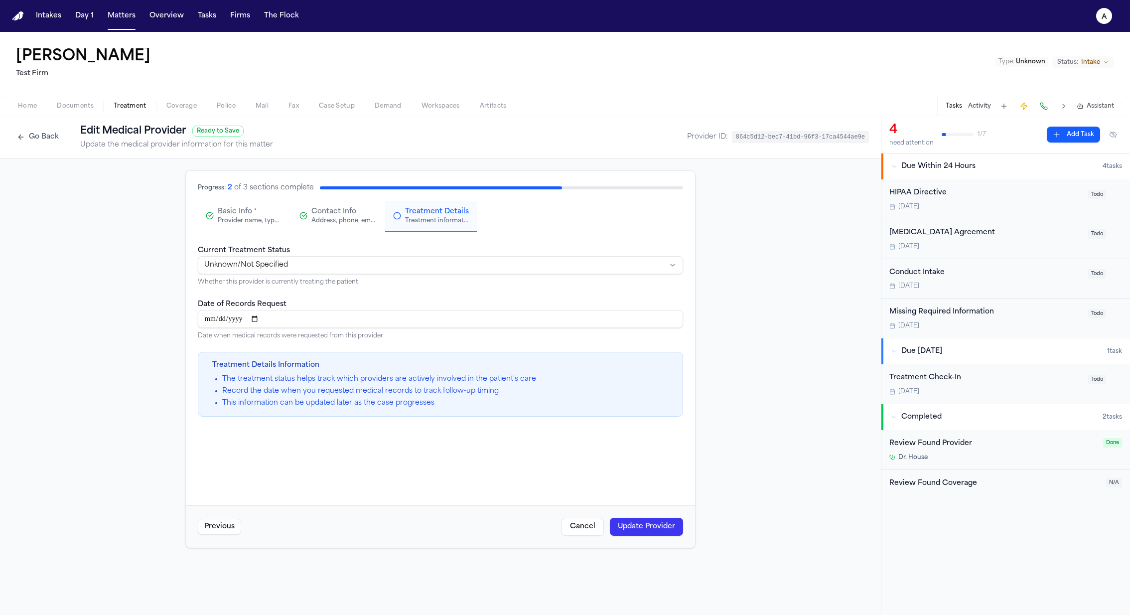
click at [348, 260] on html "**********" at bounding box center [565, 307] width 1130 height 615
select select "*********"
click at [291, 320] on input "Date of Records Request" at bounding box center [440, 319] width 485 height 18
click at [265, 217] on div "Provider name, type, and general information" at bounding box center [250, 221] width 64 height 8
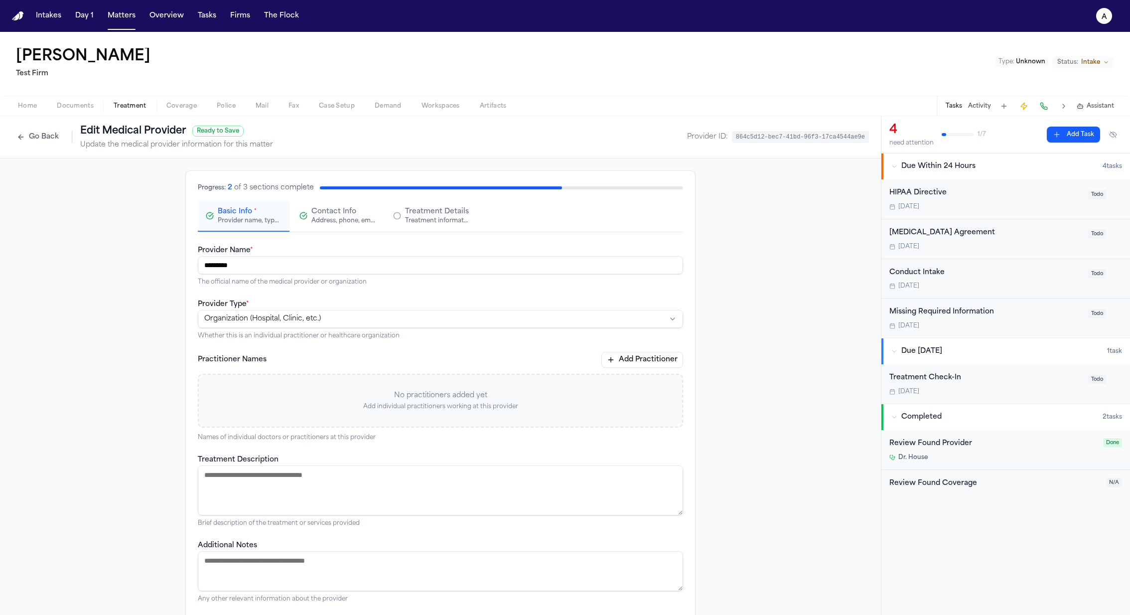
scroll to position [52, 0]
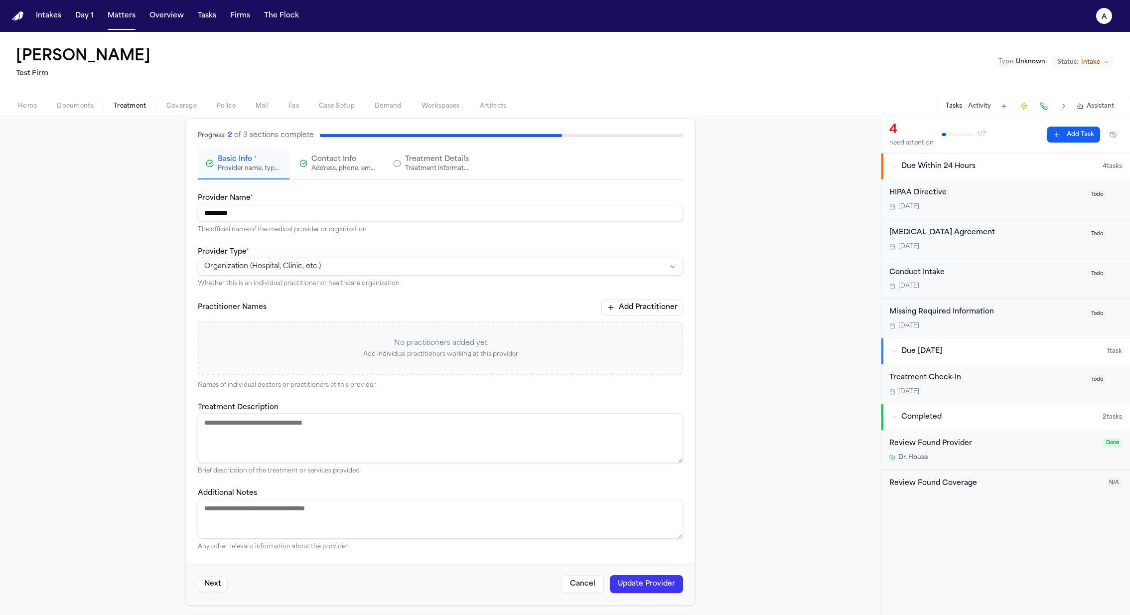
click at [336, 171] on div "Address, phone, email, and other contact details" at bounding box center [343, 168] width 64 height 8
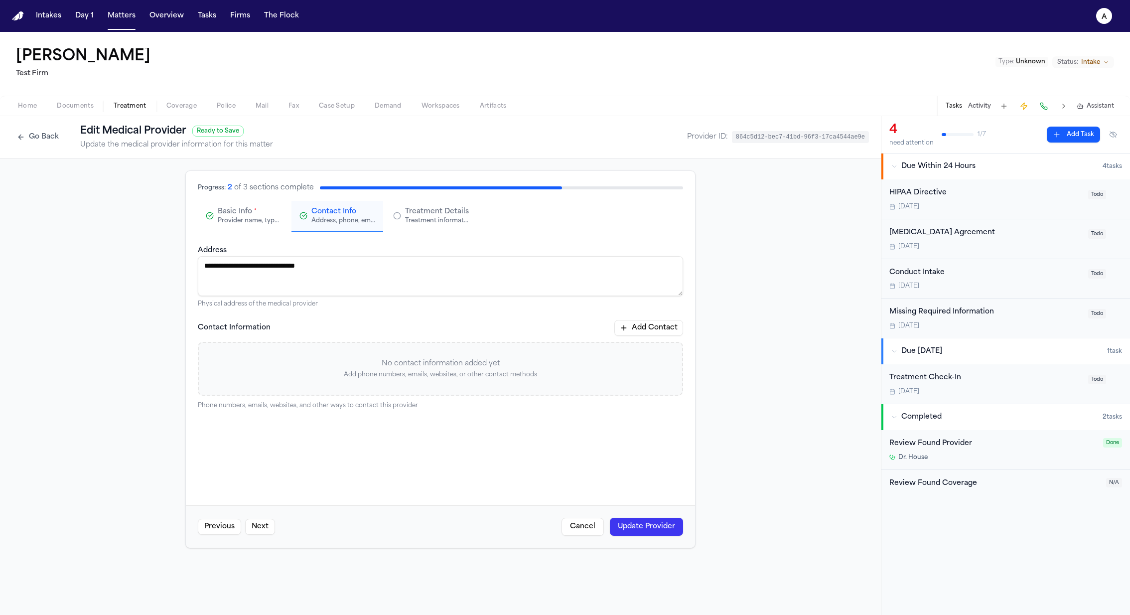
click at [418, 207] on span "Treatment Details" at bounding box center [437, 212] width 64 height 10
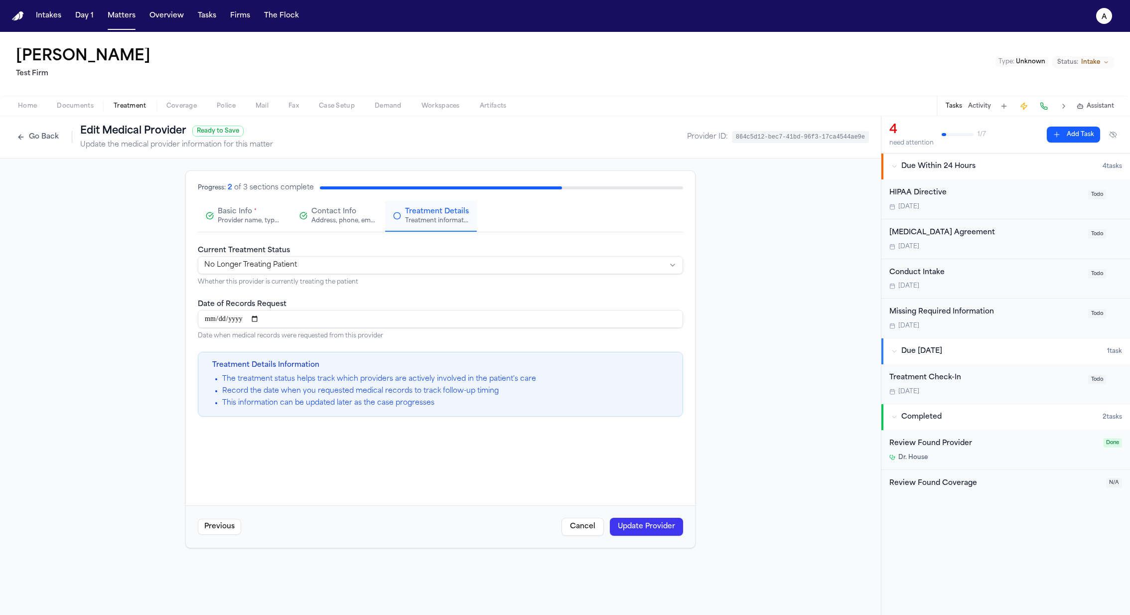
click at [642, 529] on button "Update Provider" at bounding box center [646, 527] width 73 height 18
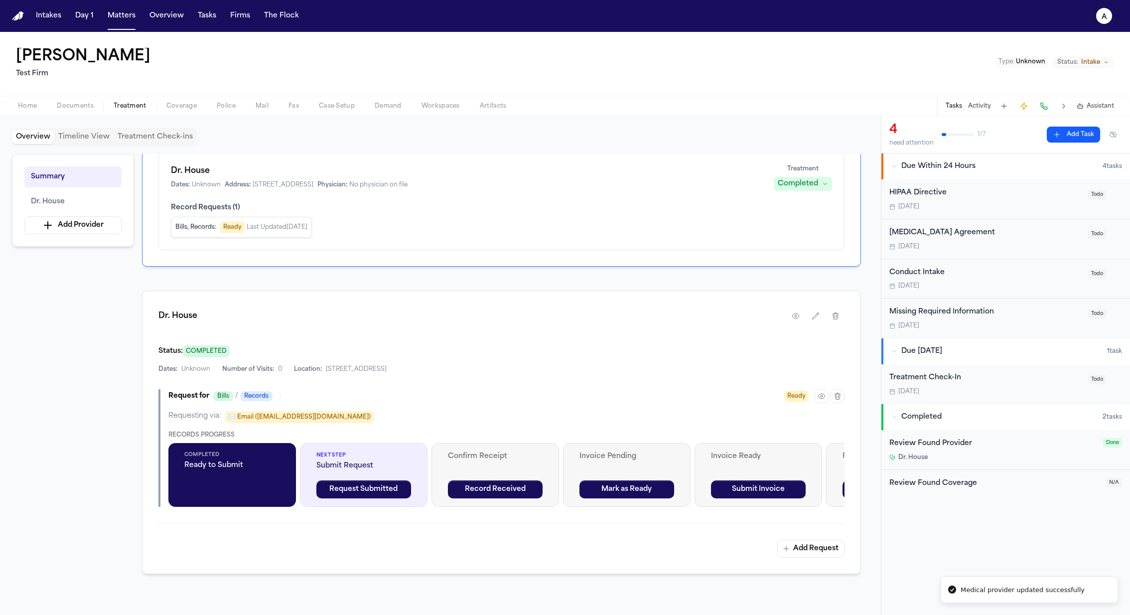
scroll to position [63, 0]
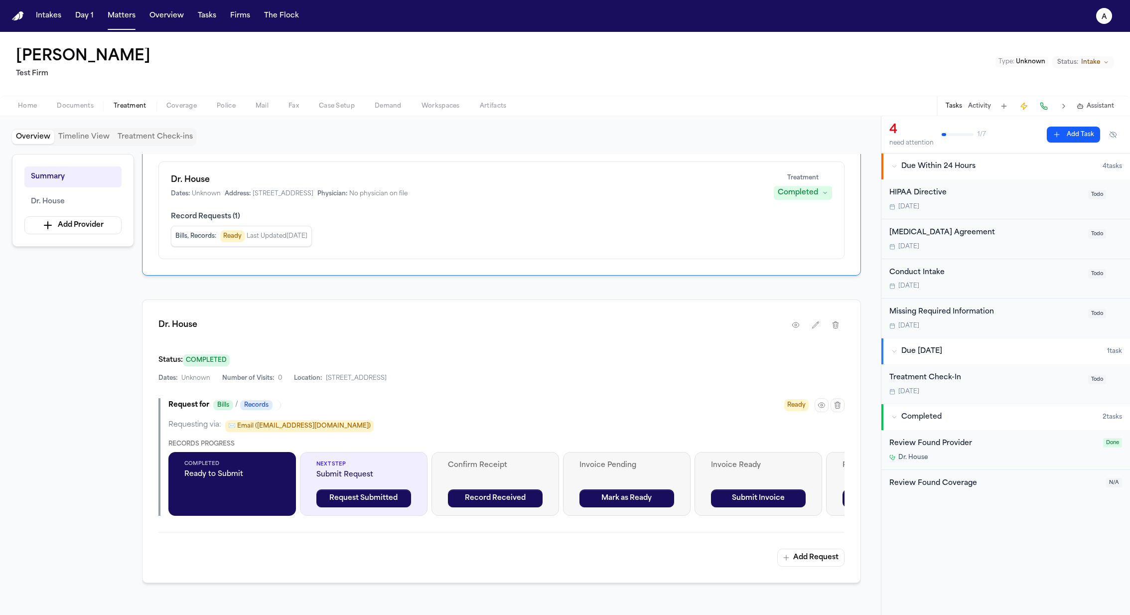
click at [89, 137] on button "Timeline View" at bounding box center [83, 137] width 59 height 14
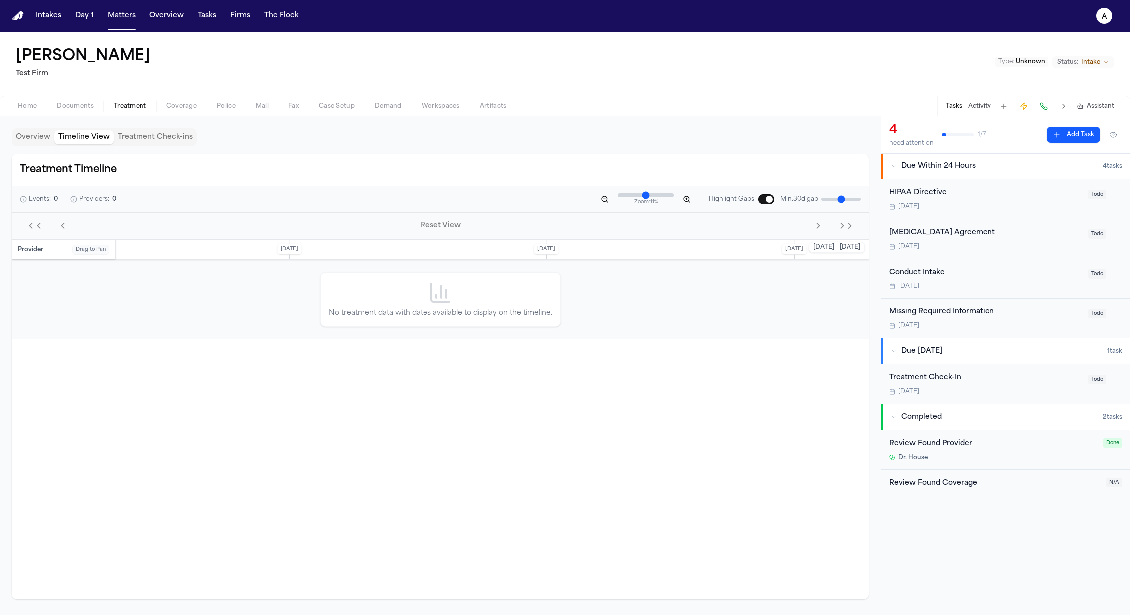
click at [160, 136] on button "Treatment Check-ins" at bounding box center [155, 137] width 83 height 14
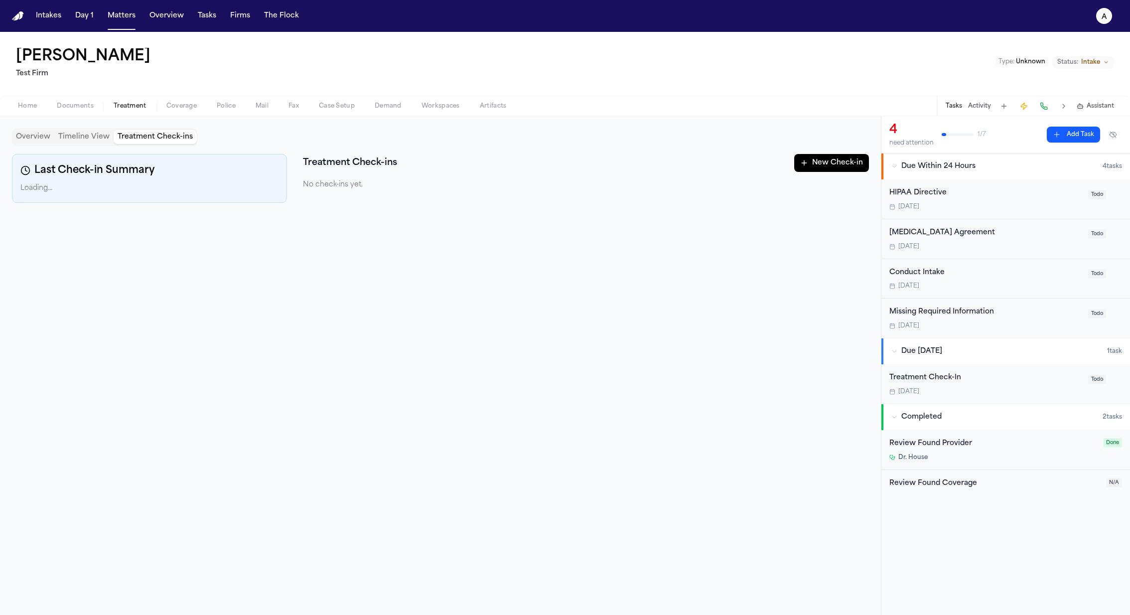
click at [42, 137] on button "Overview" at bounding box center [33, 137] width 42 height 14
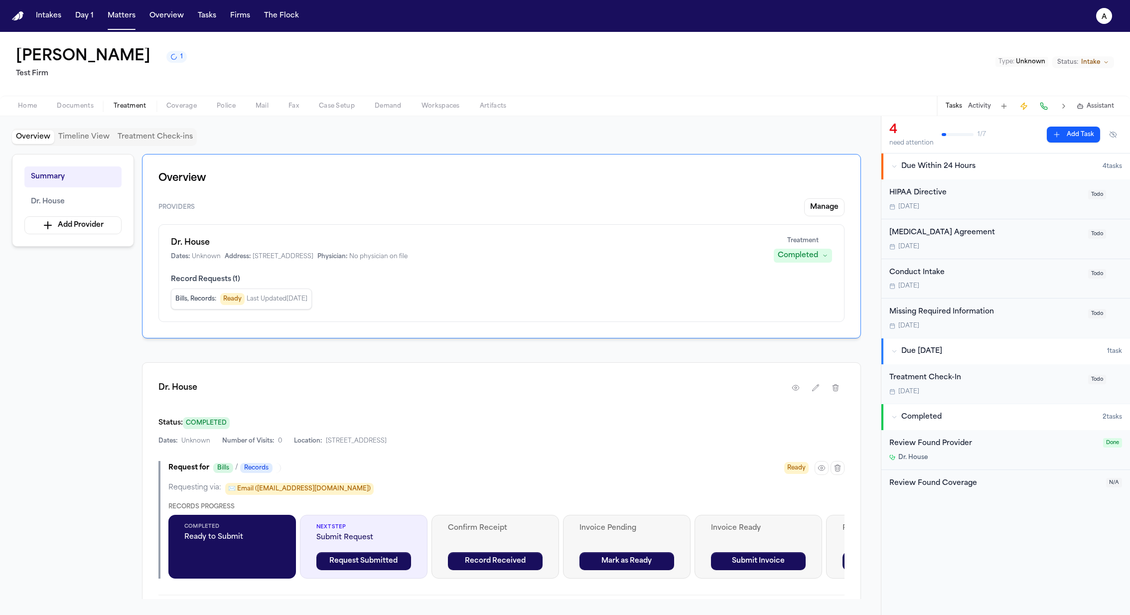
click at [17, 102] on button "Home" at bounding box center [27, 106] width 39 height 12
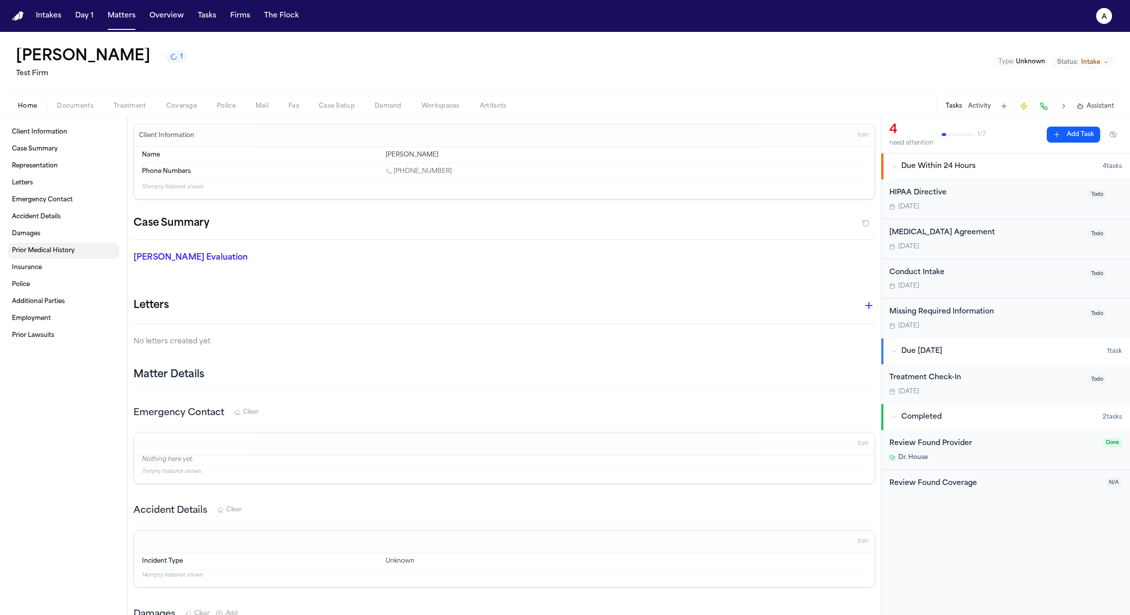
click at [67, 254] on span "Prior Medical History" at bounding box center [43, 251] width 63 height 8
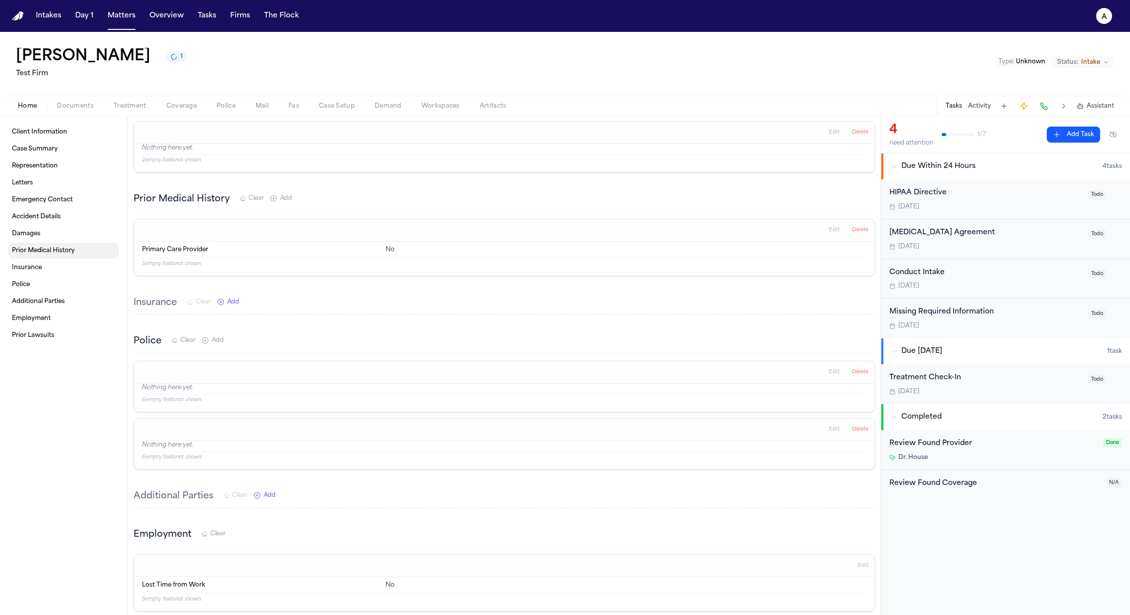
scroll to position [569, 0]
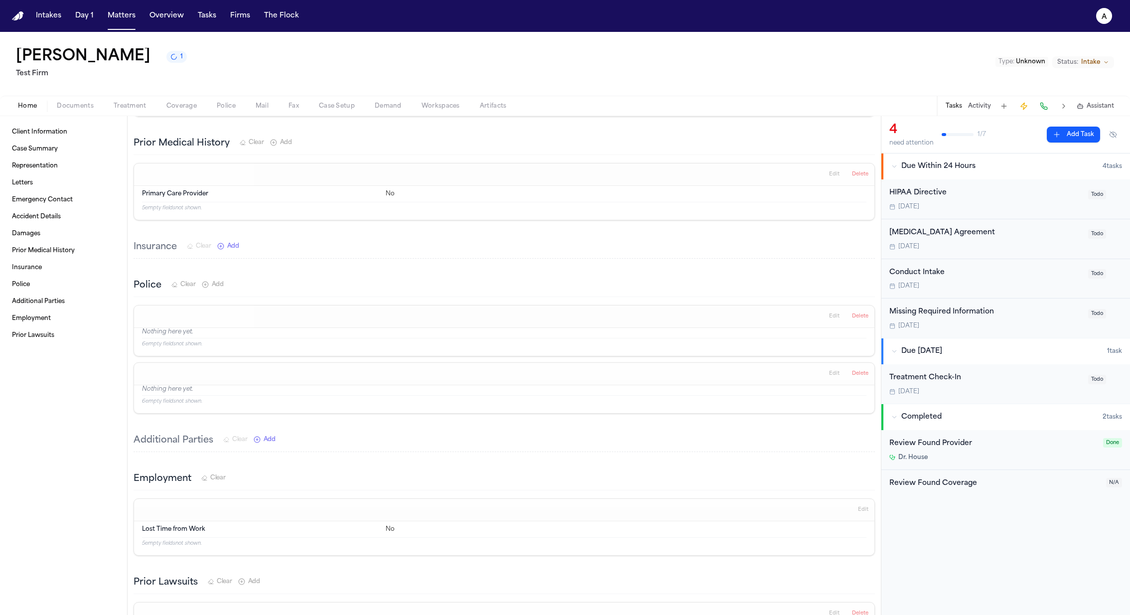
click at [132, 107] on span "Treatment" at bounding box center [130, 106] width 33 height 8
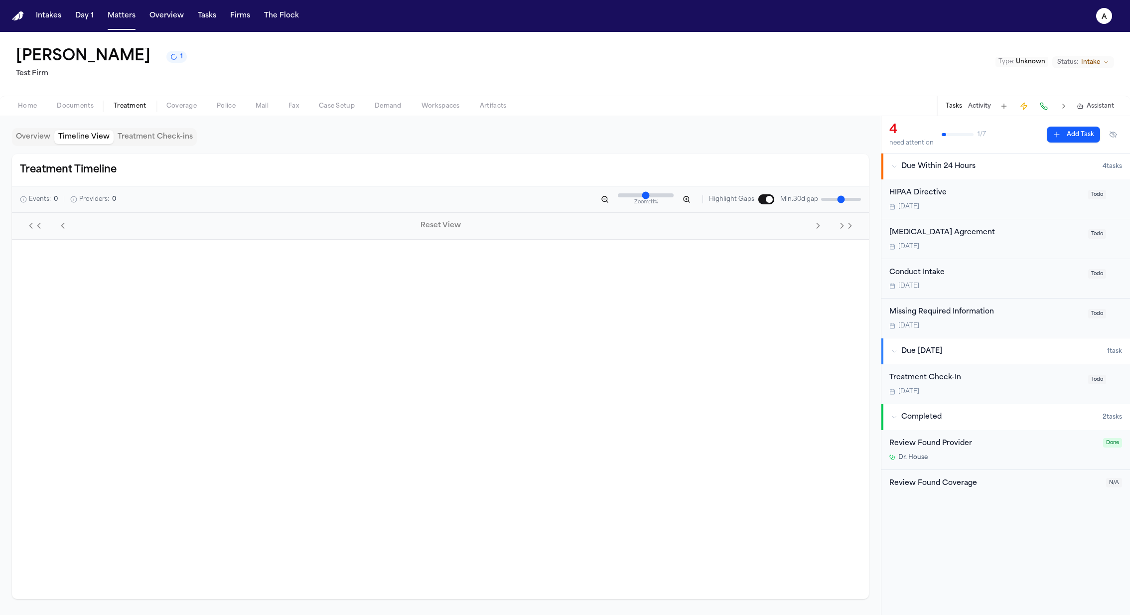
click at [93, 143] on button "Timeline View" at bounding box center [83, 137] width 59 height 14
click at [802, 246] on div "May 2025 Jun 2025 Jul 2025" at bounding box center [493, 249] width 754 height 19
click at [163, 135] on button "Treatment Check-ins" at bounding box center [155, 137] width 83 height 14
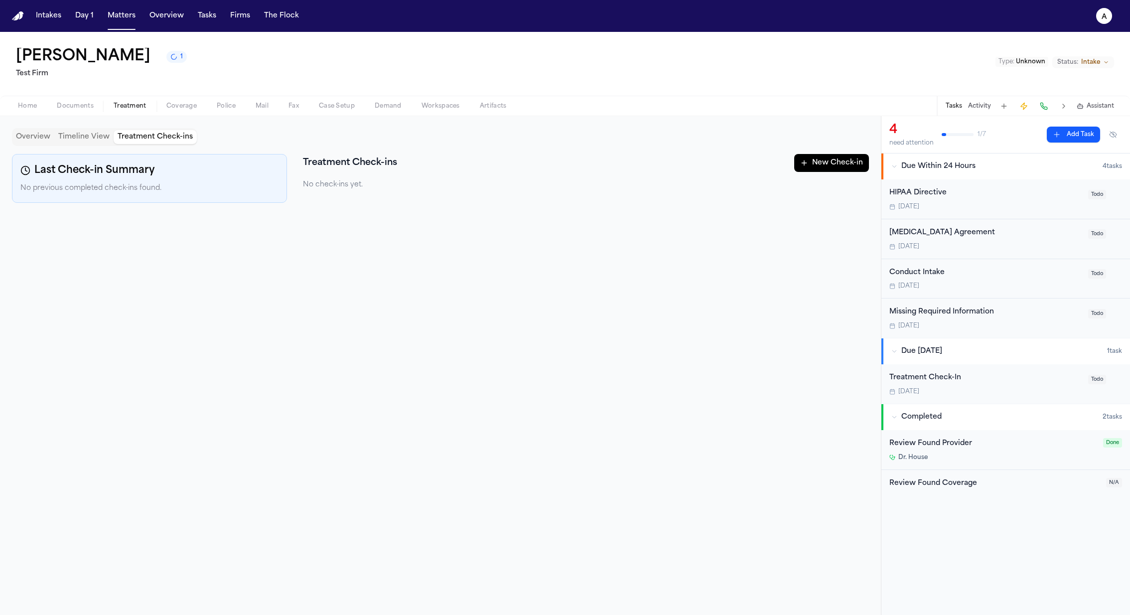
click at [821, 170] on button "New Check-in" at bounding box center [831, 163] width 75 height 18
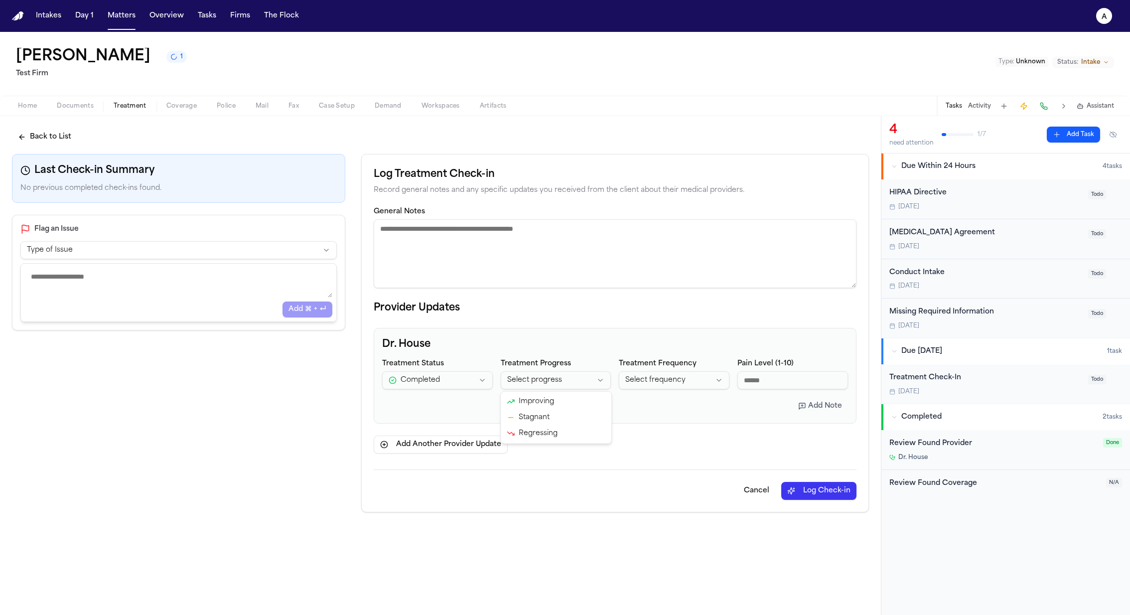
click at [567, 379] on html "**********" at bounding box center [565, 307] width 1130 height 615
click at [721, 390] on html "**********" at bounding box center [565, 307] width 1130 height 615
click at [770, 490] on button "Cancel" at bounding box center [756, 491] width 41 height 18
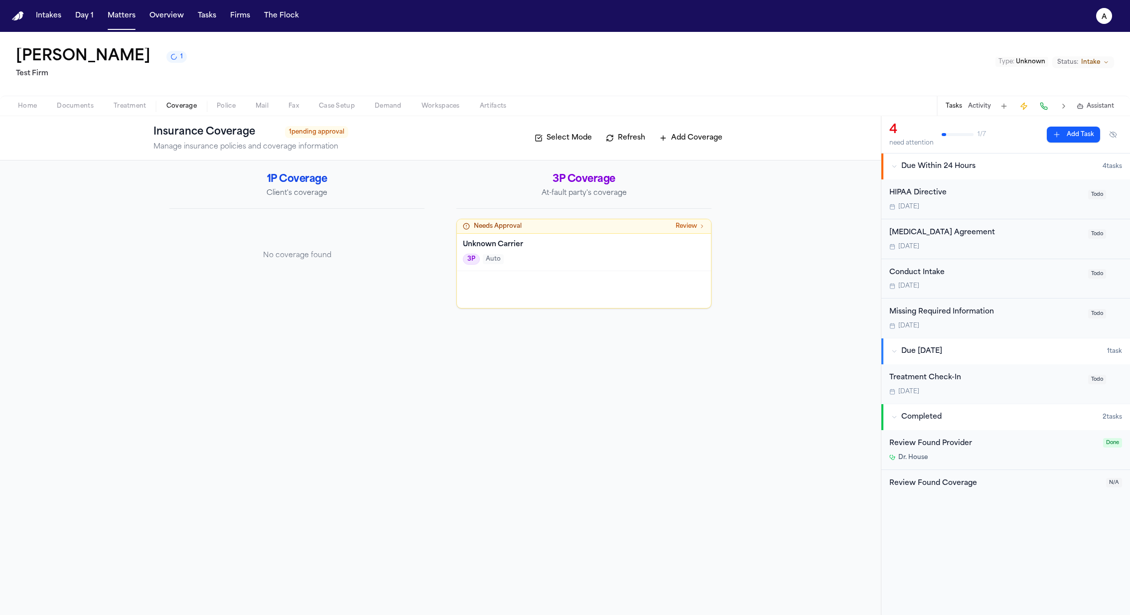
click at [189, 109] on span "Coverage" at bounding box center [181, 106] width 30 height 8
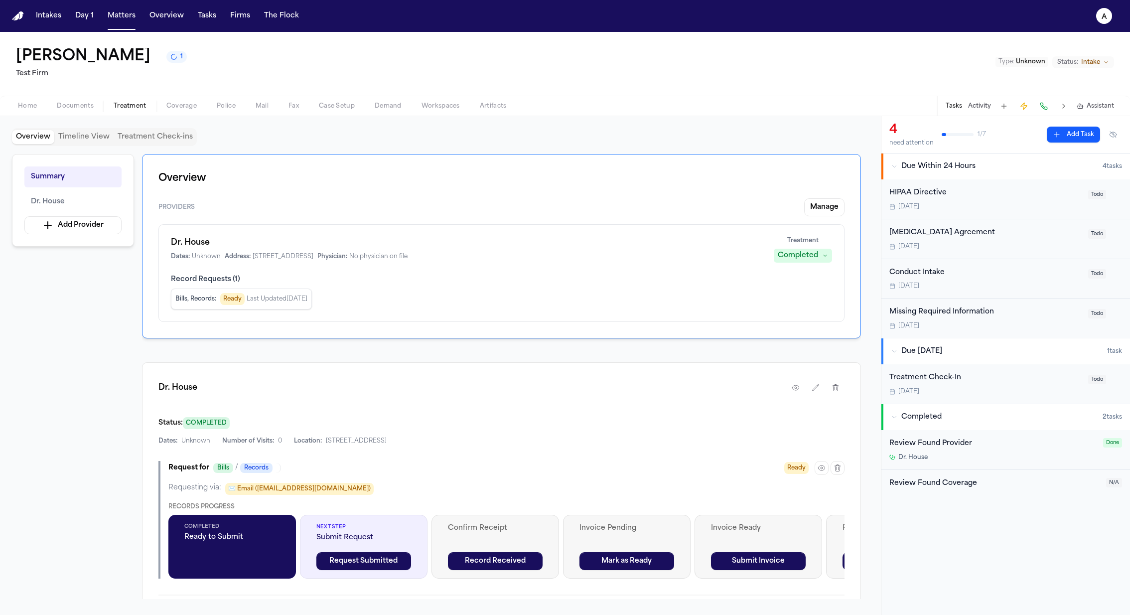
click at [132, 103] on span "Treatment" at bounding box center [130, 106] width 33 height 8
click at [79, 197] on button "Dr. House" at bounding box center [72, 201] width 97 height 21
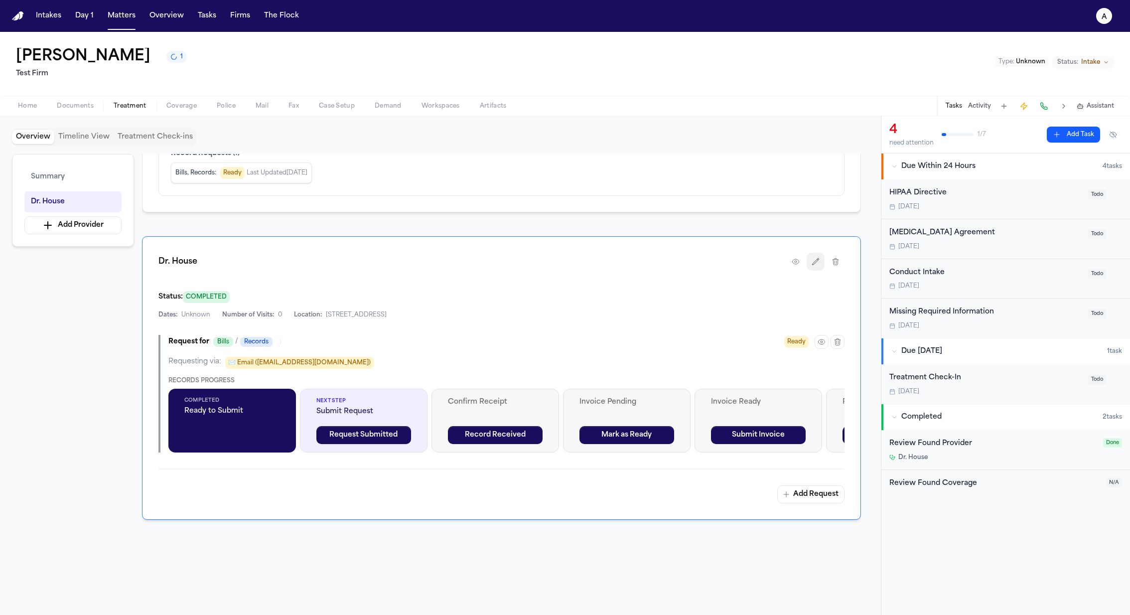
click at [820, 263] on button "button" at bounding box center [816, 262] width 18 height 18
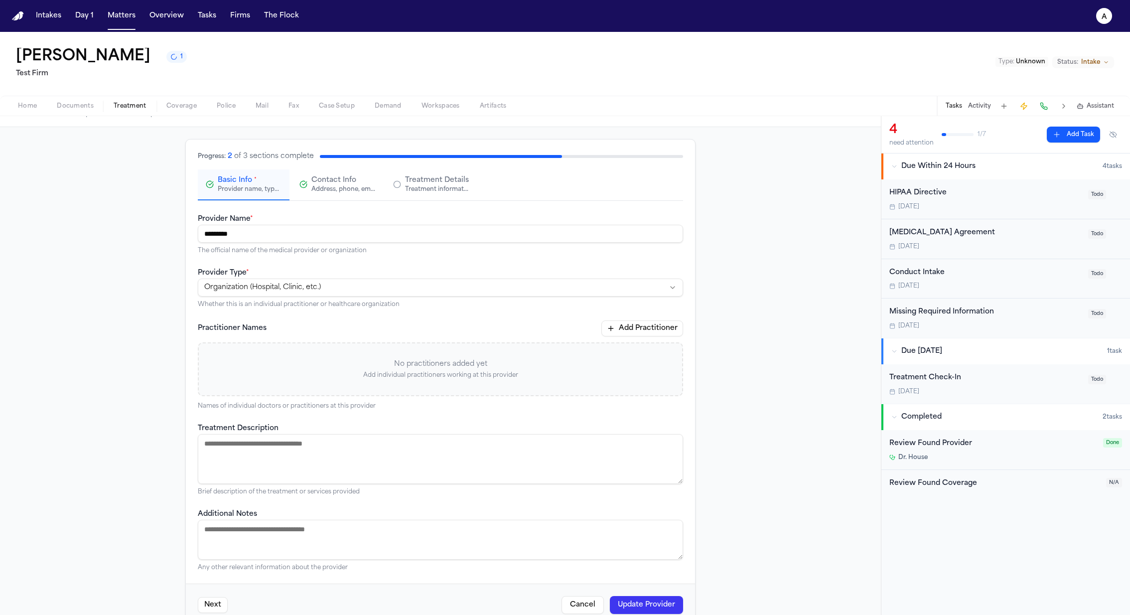
scroll to position [53, 0]
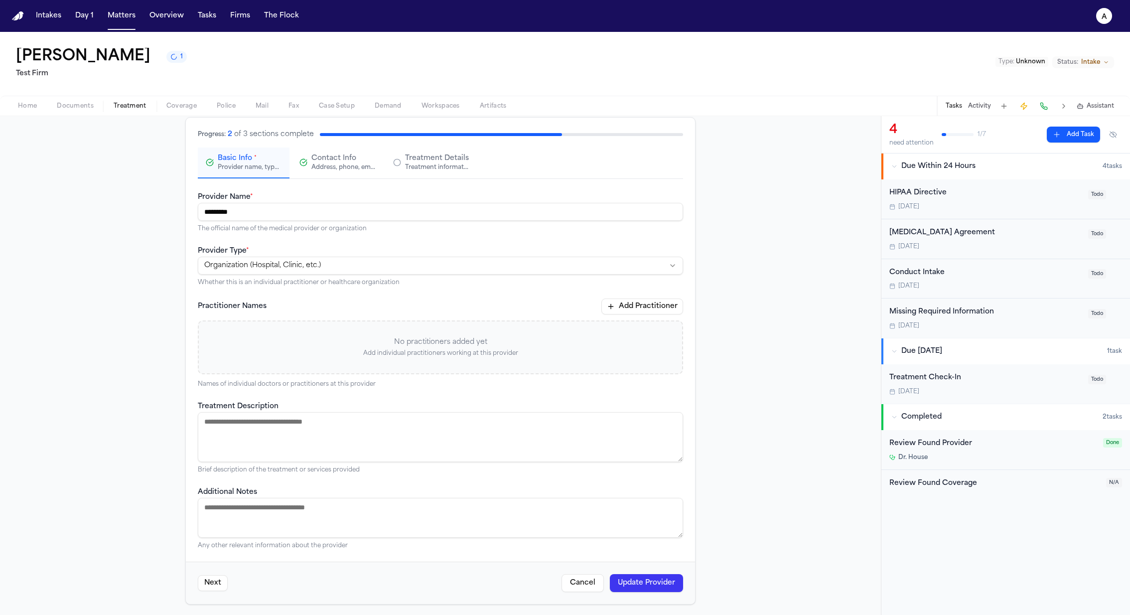
click at [337, 181] on div "**********" at bounding box center [440, 361] width 509 height 486
click at [335, 166] on div "Address, phone, email, and other contact details" at bounding box center [343, 167] width 64 height 8
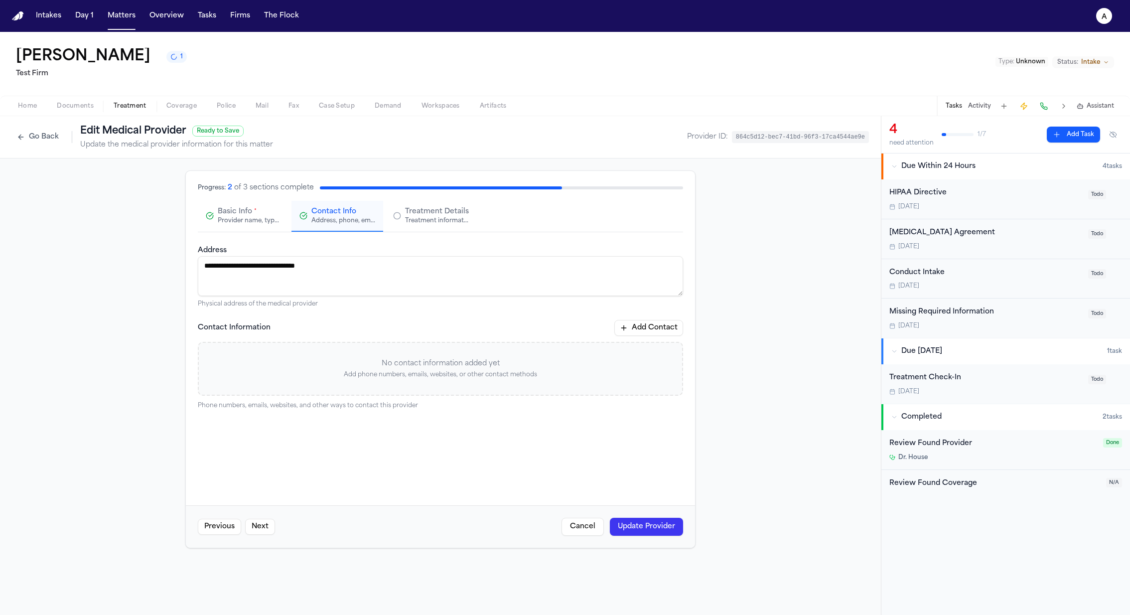
click at [443, 207] on span "Treatment Details" at bounding box center [437, 212] width 64 height 10
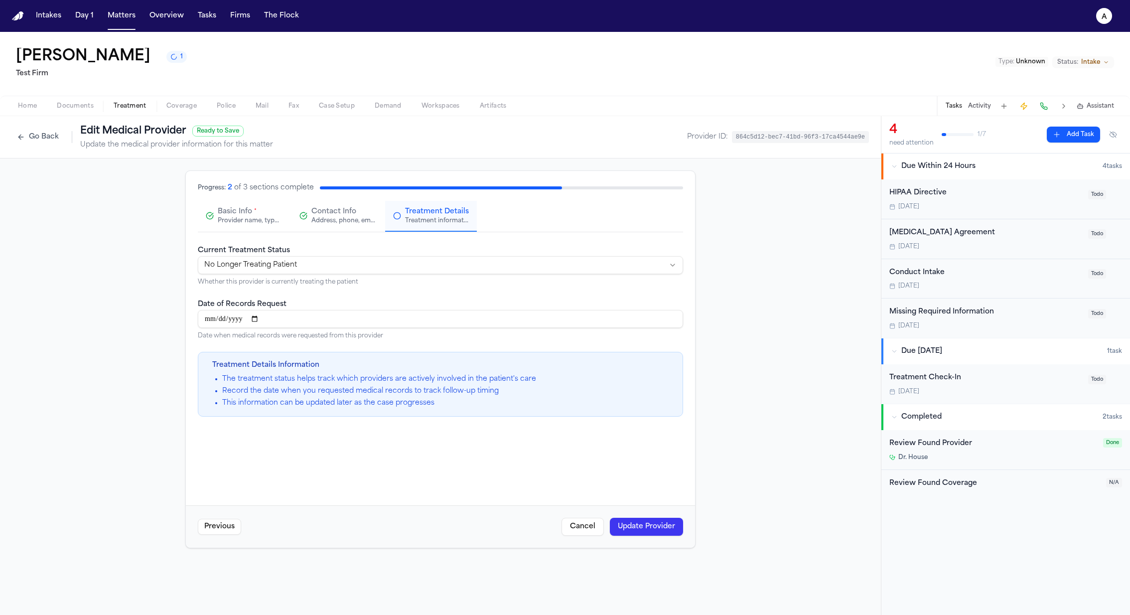
click at [265, 222] on div "Provider name, type, and general information" at bounding box center [250, 221] width 64 height 8
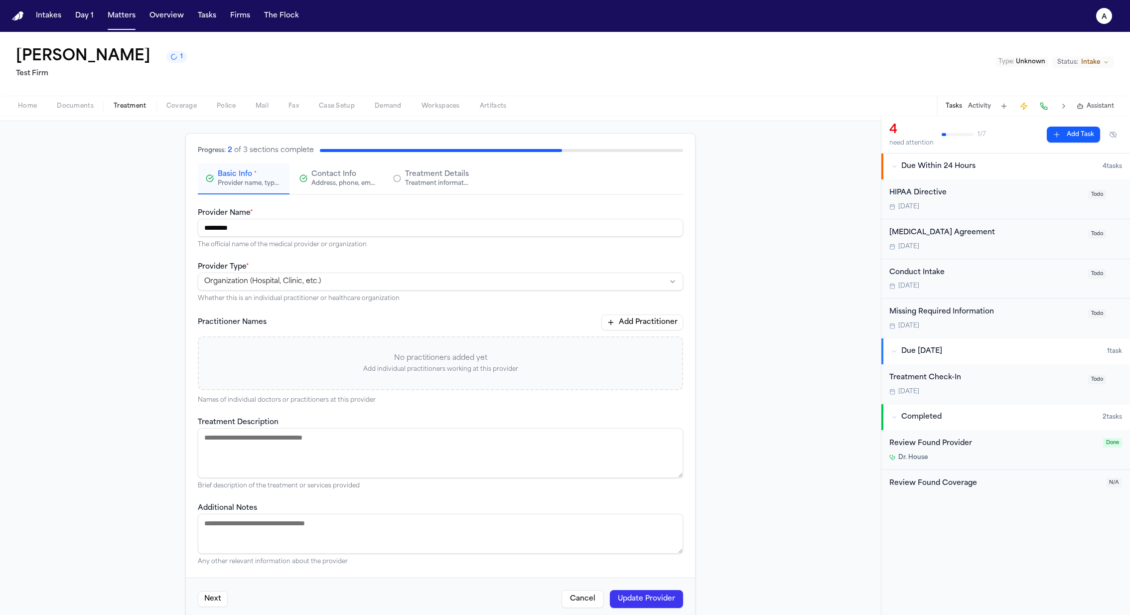
scroll to position [53, 0]
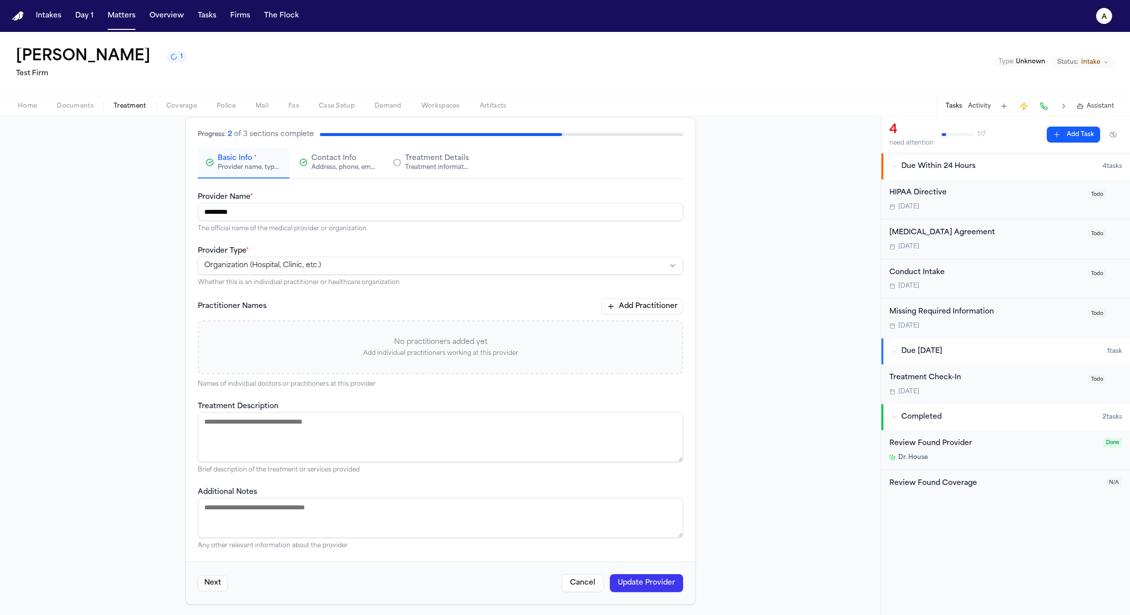
click at [573, 584] on button "Cancel" at bounding box center [583, 583] width 42 height 18
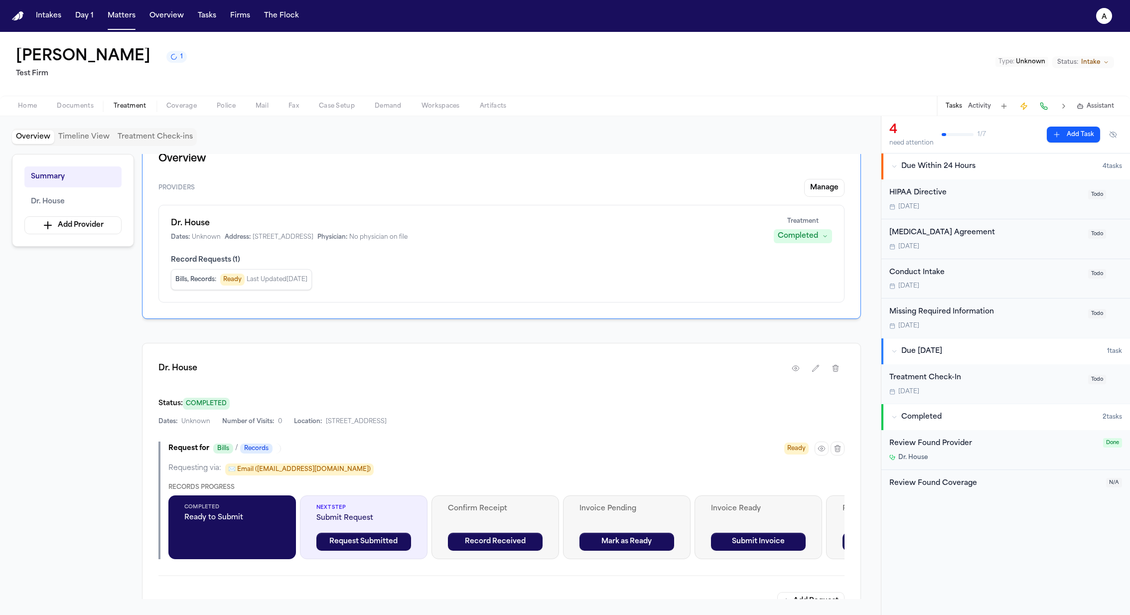
scroll to position [25, 0]
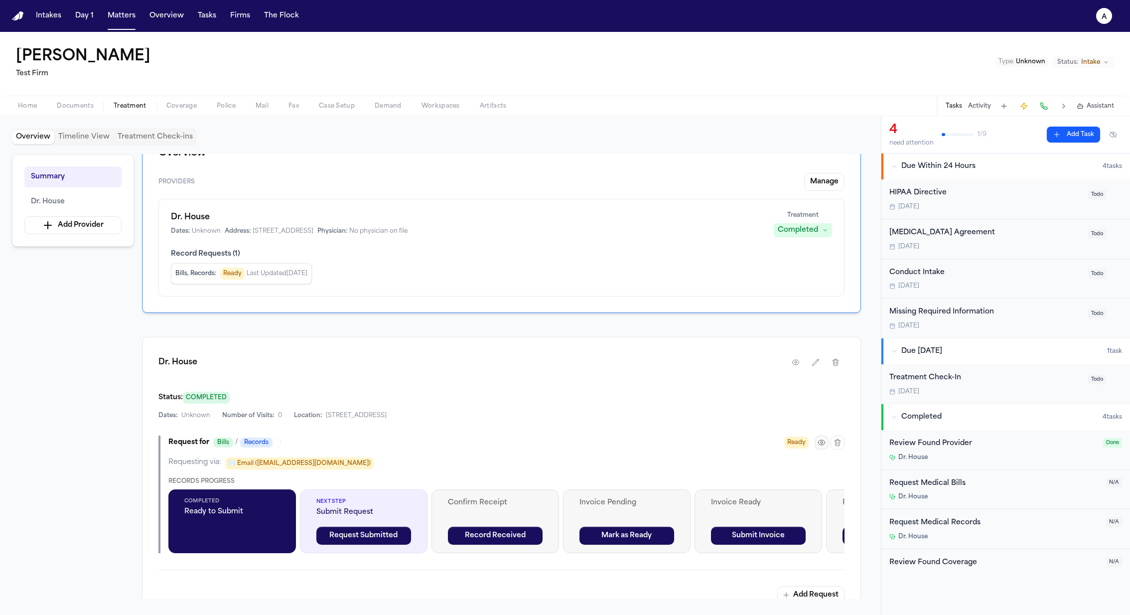
click at [822, 444] on icon "button" at bounding box center [822, 443] width 8 height 8
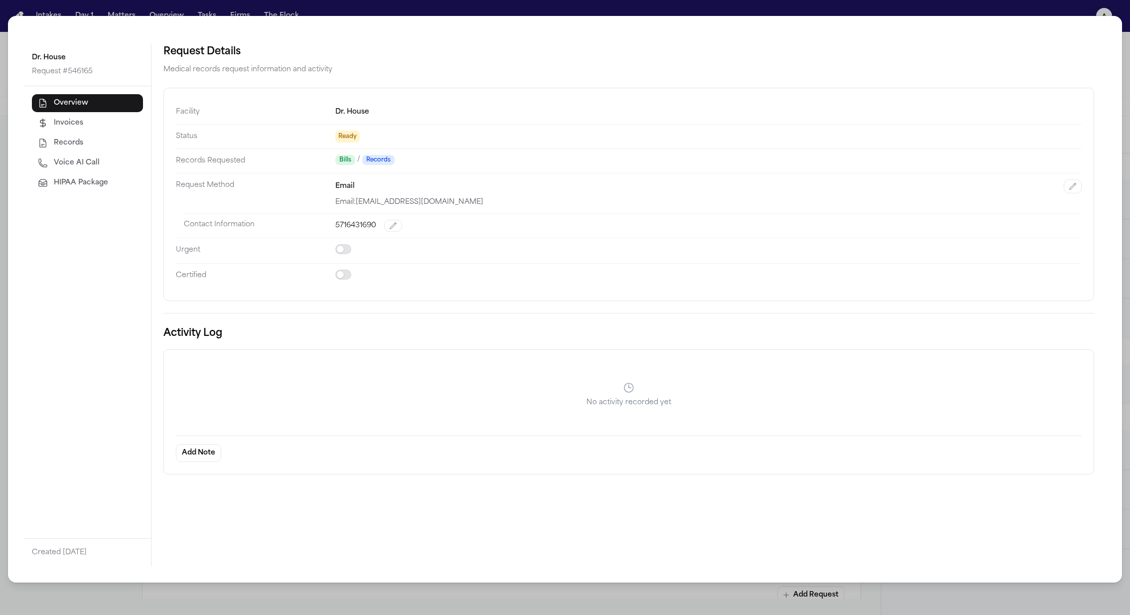
click at [85, 184] on span "HIPAA Package" at bounding box center [81, 183] width 54 height 10
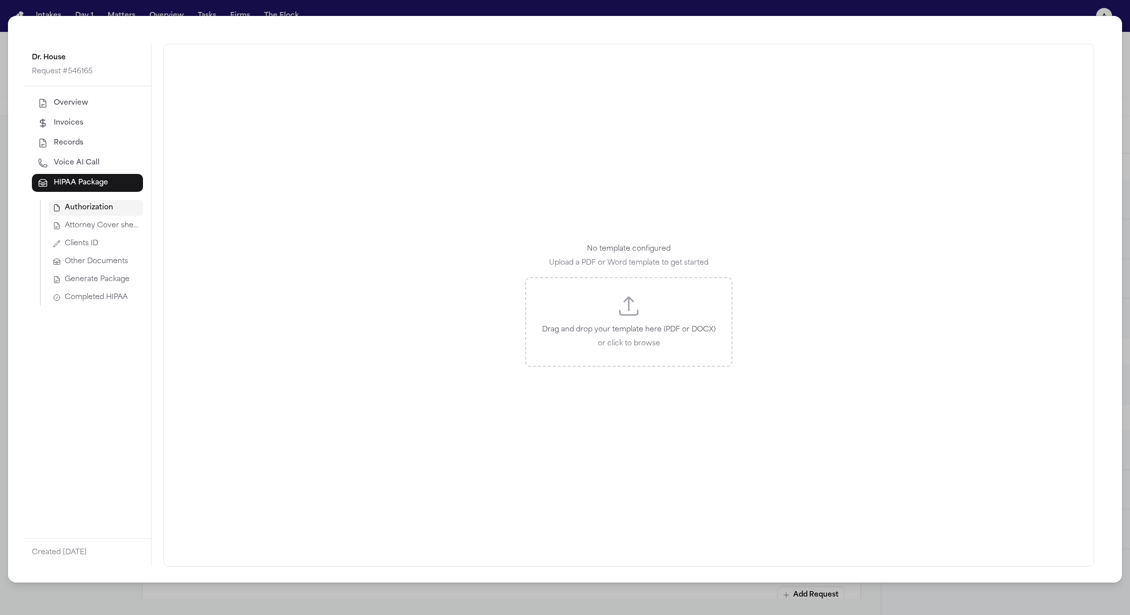
click at [103, 227] on span "Attorney Cover sheet" at bounding box center [102, 226] width 74 height 10
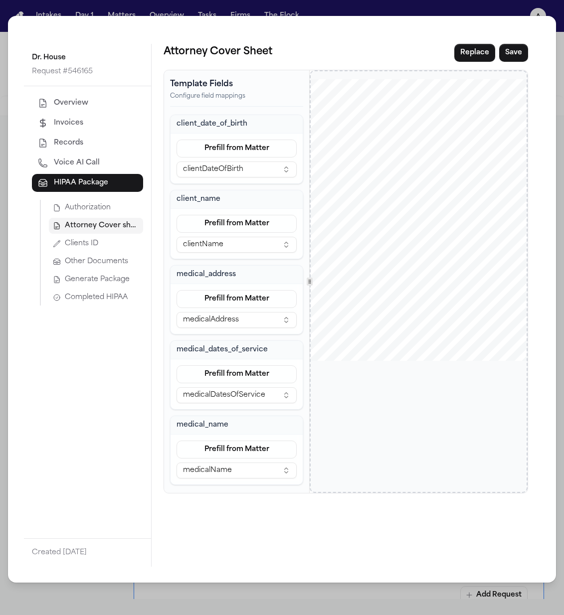
click at [91, 252] on div "Authorization Attorney Cover sheet Clients ID Other Documents Generate Package …" at bounding box center [91, 253] width 103 height 106
click at [91, 243] on span "Clients ID" at bounding box center [81, 244] width 33 height 10
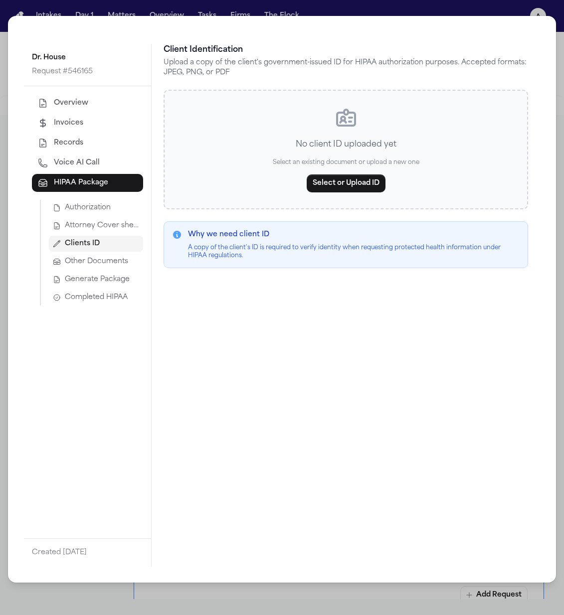
click at [91, 228] on span "Attorney Cover sheet" at bounding box center [102, 226] width 74 height 10
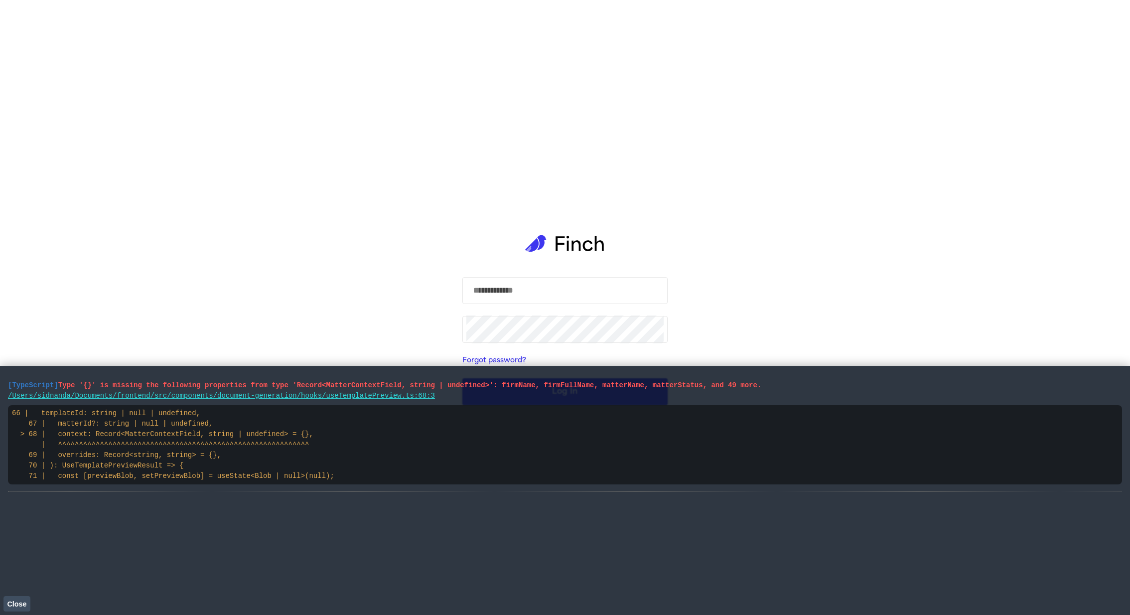
drag, startPoint x: 798, startPoint y: 390, endPoint x: 0, endPoint y: 387, distance: 797.9
click at [0, 387] on main "[TypeScript] Type '{}' is missing the following properties from type 'Record<Ma…" at bounding box center [565, 490] width 1130 height 249
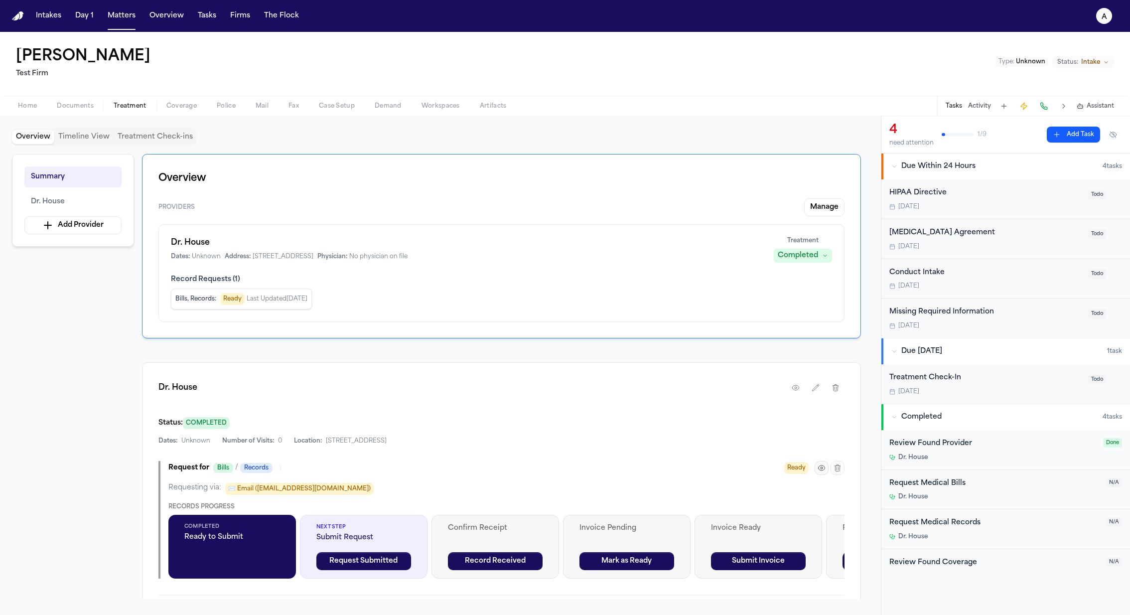
click at [825, 466] on icon "button" at bounding box center [822, 468] width 8 height 8
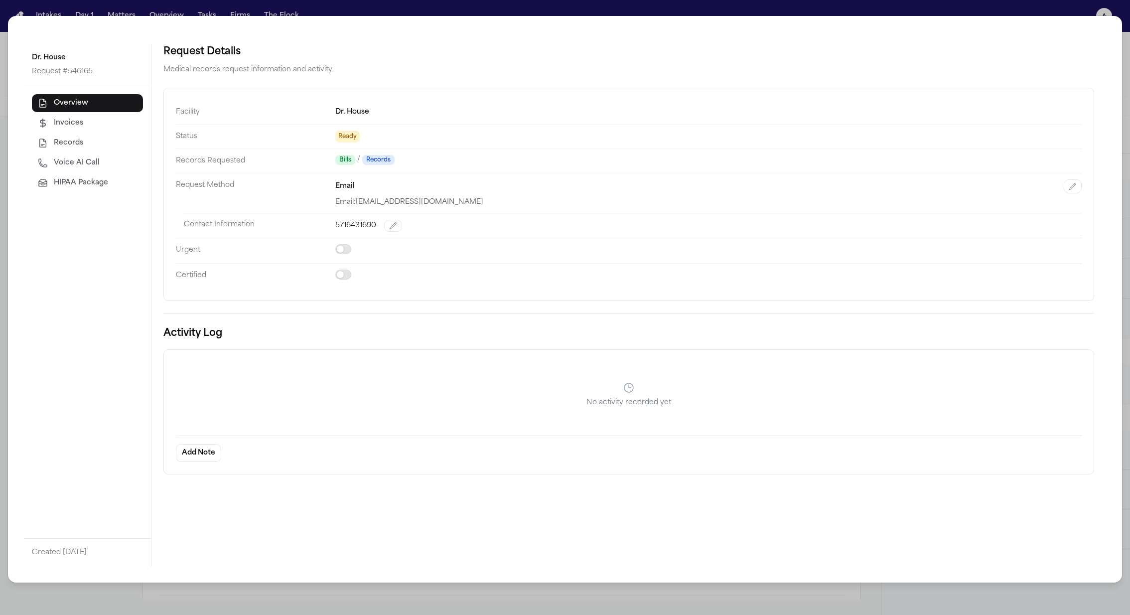
click at [92, 178] on span "HIPAA Package" at bounding box center [81, 183] width 54 height 10
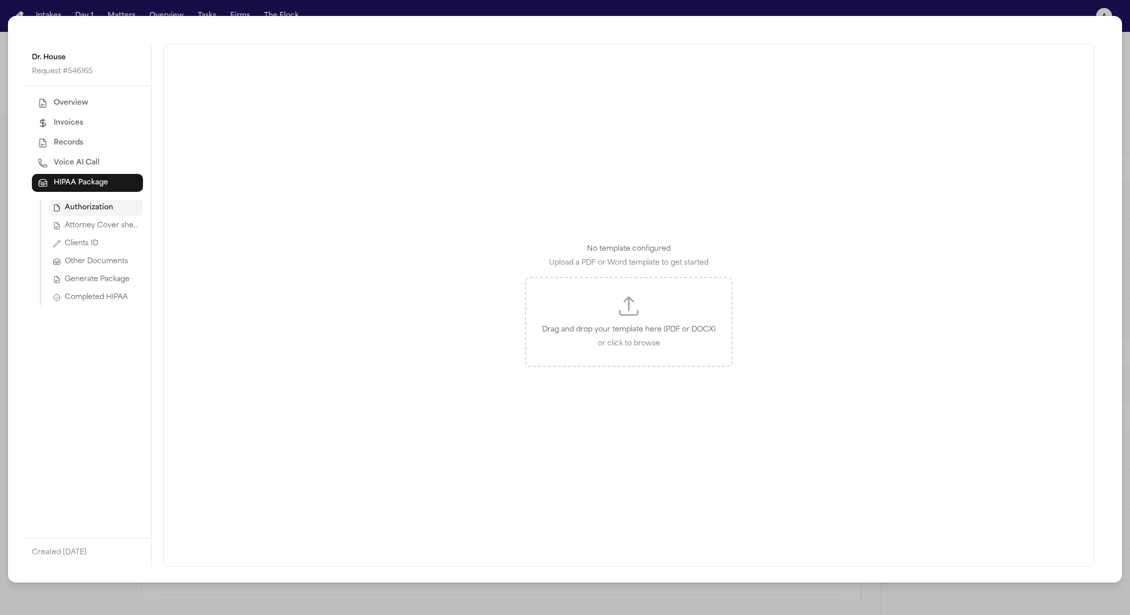
click at [115, 226] on span "Attorney Cover sheet" at bounding box center [102, 226] width 74 height 10
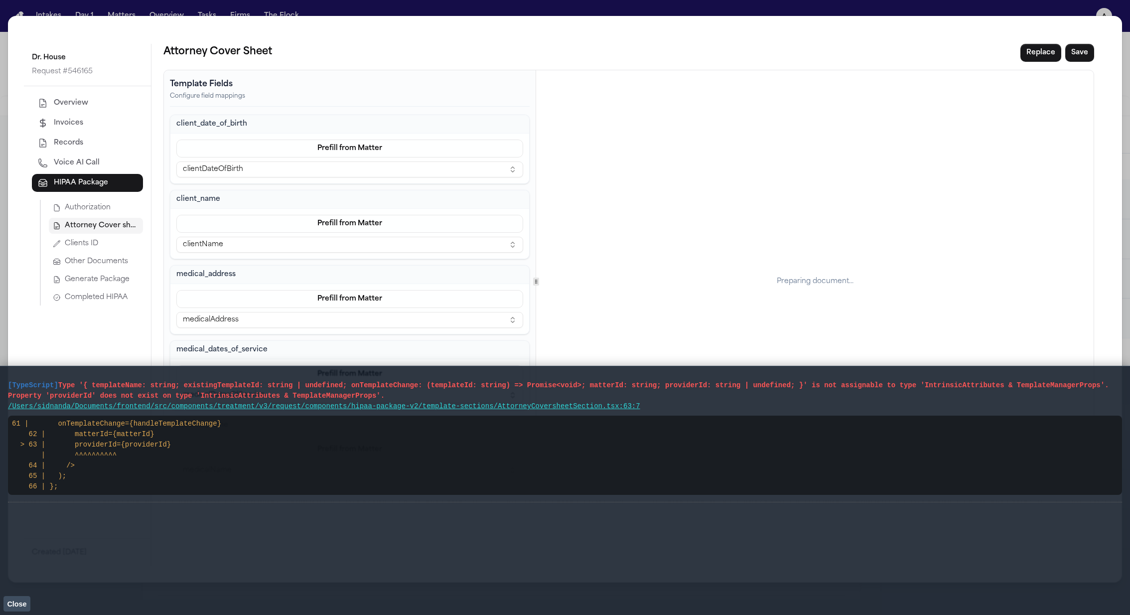
click at [835, 8] on div "Dr. House Request # 546165 Overview Invoices Records Voice AI Call HIPAA Packag…" at bounding box center [565, 307] width 1130 height 615
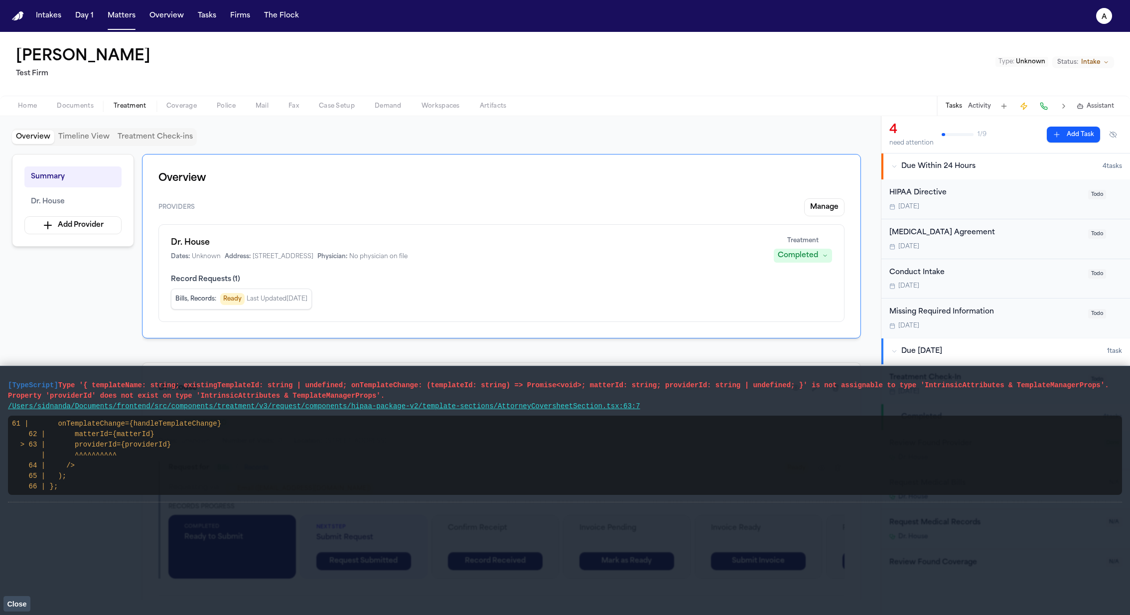
drag, startPoint x: 387, startPoint y: 396, endPoint x: 0, endPoint y: 384, distance: 387.5
click at [0, 384] on main "[TypeScript] Type '{ templateName: string; existingTemplateId: string | undefin…" at bounding box center [565, 490] width 1130 height 249
drag, startPoint x: 388, startPoint y: 397, endPoint x: 0, endPoint y: 384, distance: 388.5
click at [0, 384] on main "[TypeScript] Type '{ editorState: TemplateEditorData; onEditorStateChange: Disp…" at bounding box center [565, 490] width 1130 height 249
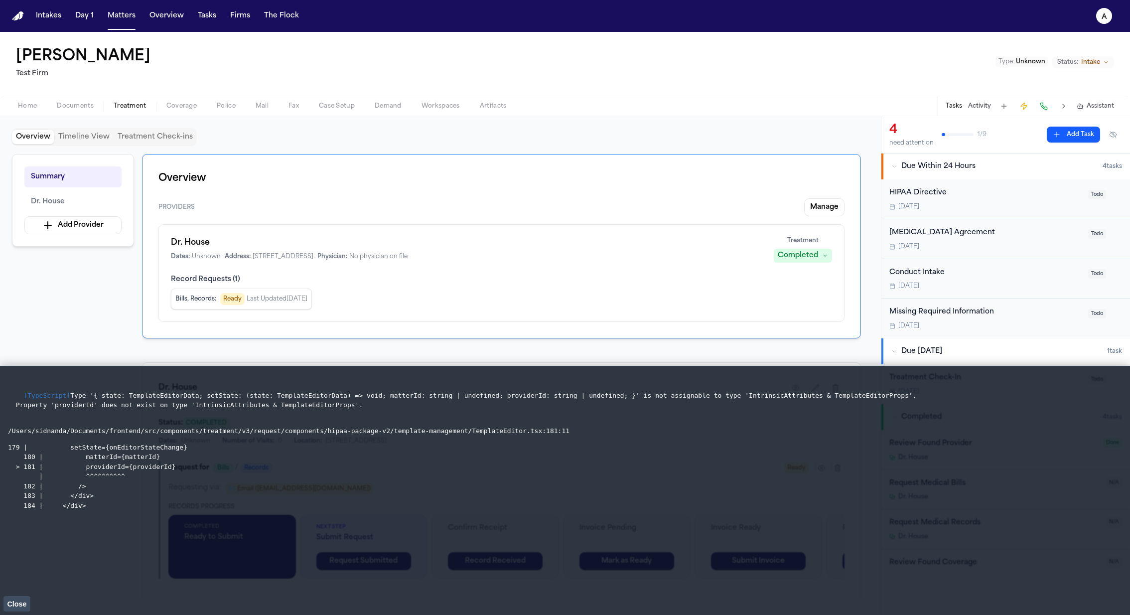
click at [409, 386] on pre "[TypeScript] Type '{ state: TemplateEditorData; setState: (state: TemplateEdito…" at bounding box center [565, 400] width 1114 height 39
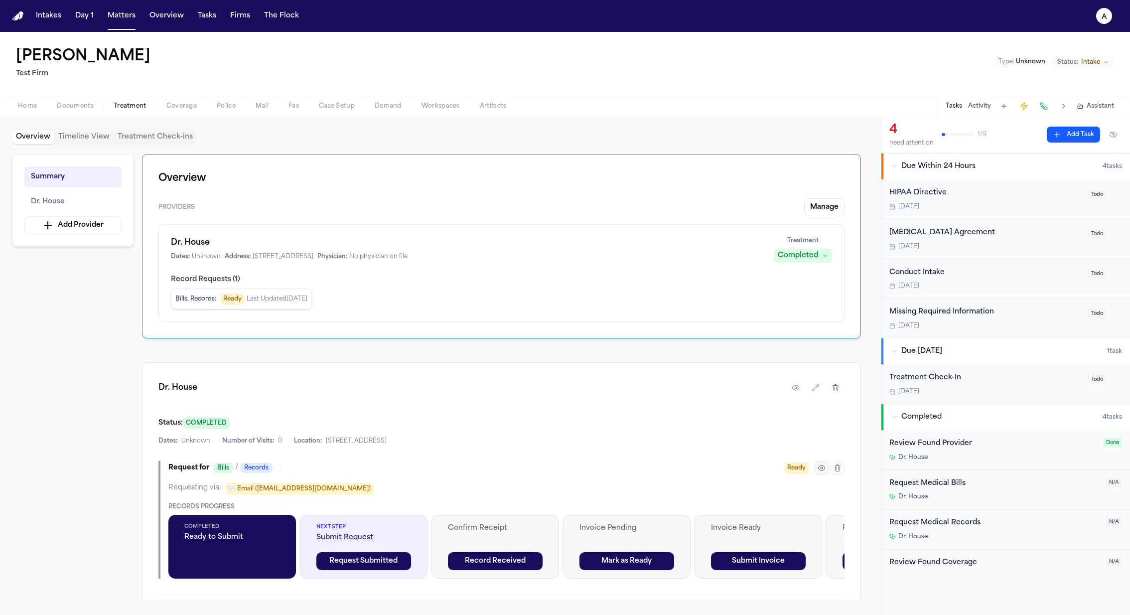
click at [822, 468] on icon "button" at bounding box center [822, 468] width 8 height 8
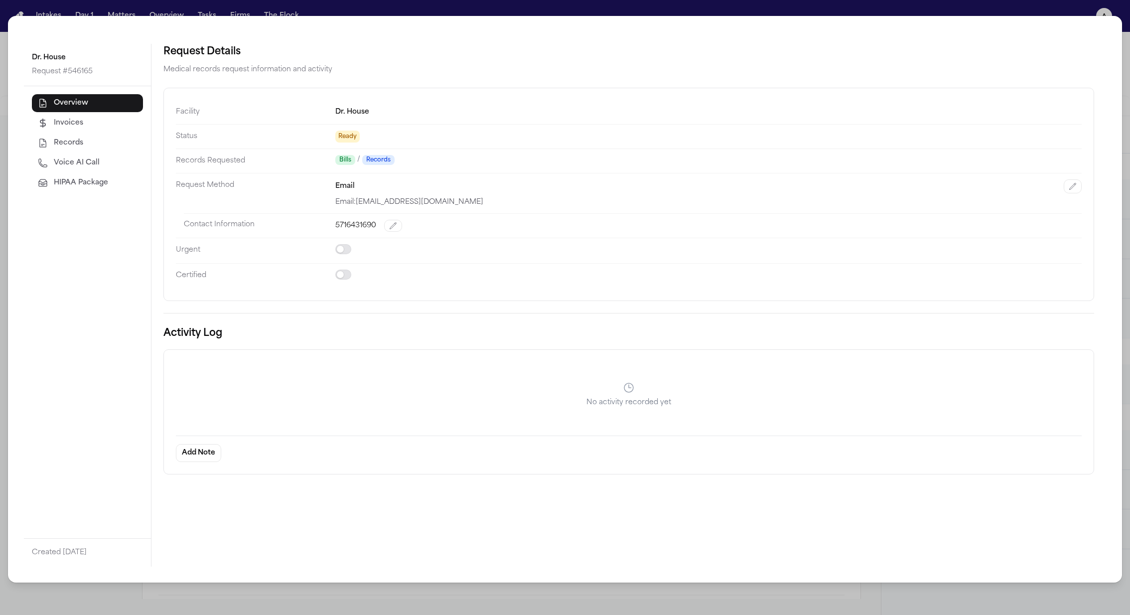
click at [79, 182] on span "HIPAA Package" at bounding box center [81, 183] width 54 height 10
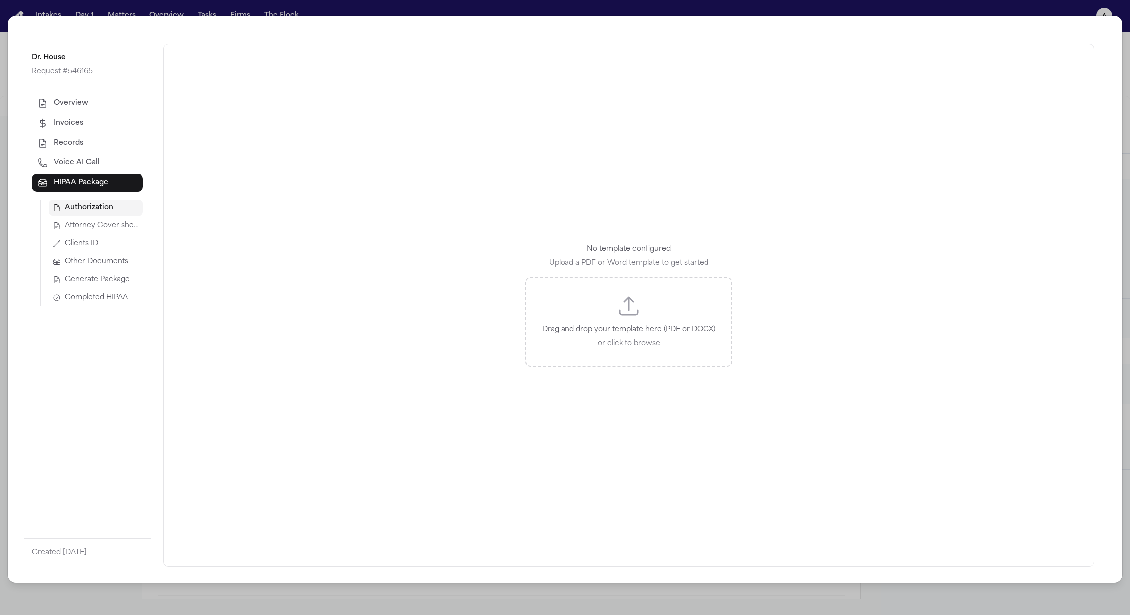
click at [91, 227] on span "Attorney Cover sheet" at bounding box center [102, 226] width 74 height 10
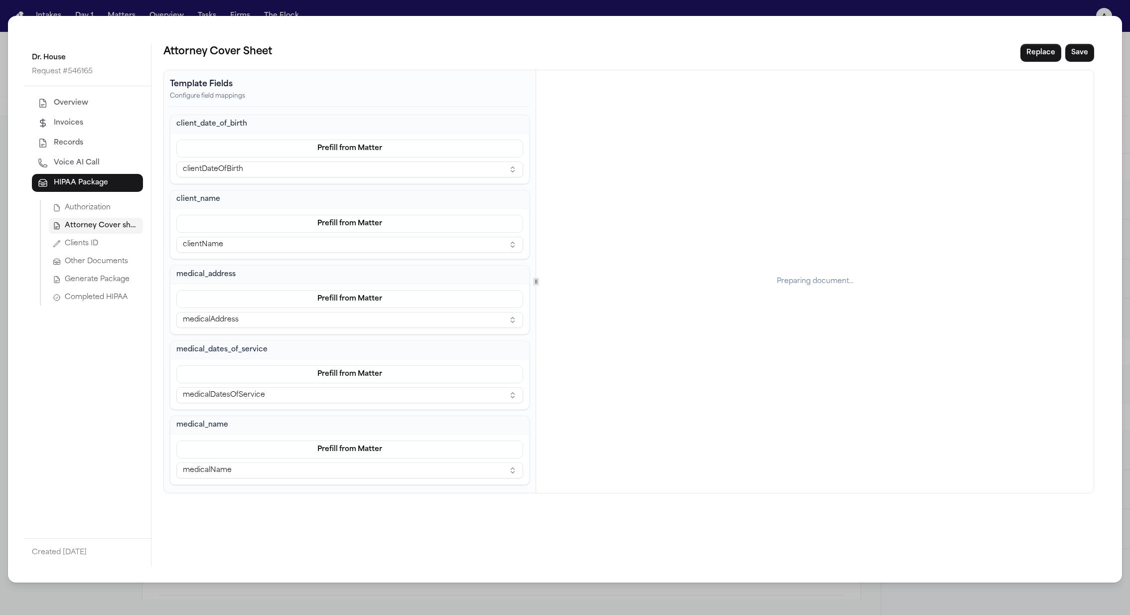
drag, startPoint x: 795, startPoint y: 274, endPoint x: 727, endPoint y: 80, distance: 205.5
click at [917, 7] on div "Dr. House Request # 546165 Overview Invoices Records Voice AI Call HIPAA Packag…" at bounding box center [565, 307] width 1130 height 615
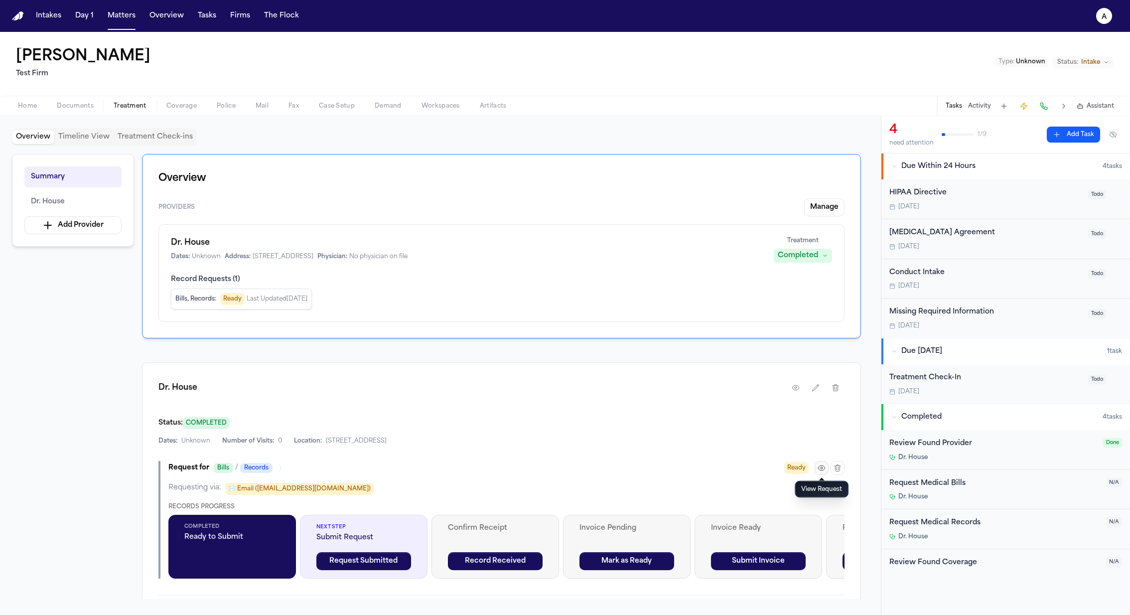
click at [820, 462] on button "button" at bounding box center [822, 468] width 14 height 14
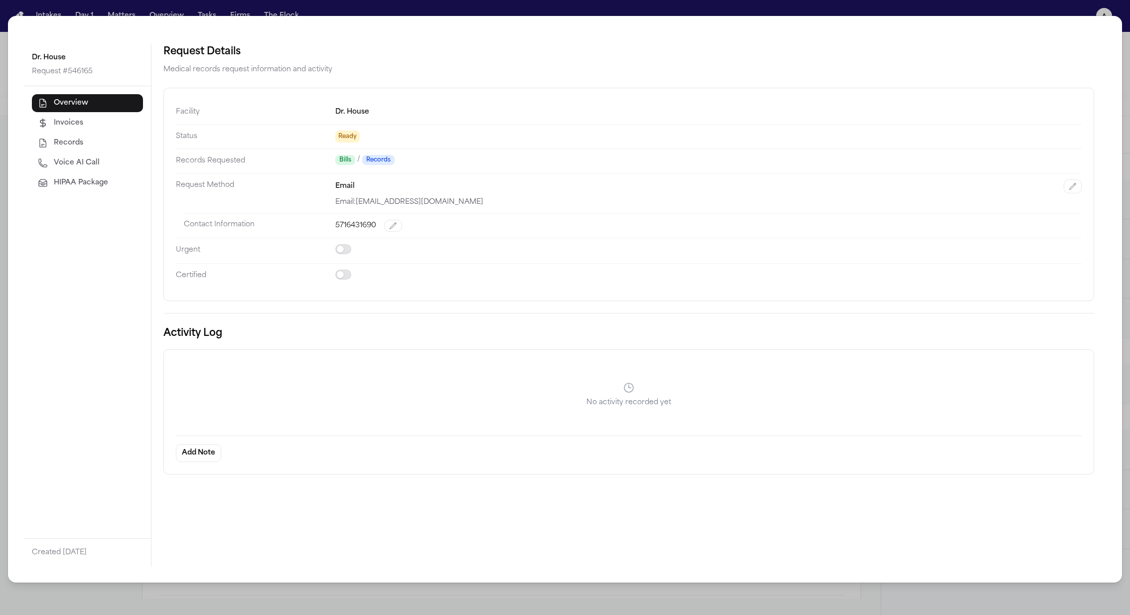
click at [99, 173] on div "Overview Invoices Records Voice AI Call HIPAA Package" at bounding box center [87, 143] width 111 height 98
click at [92, 179] on span "HIPAA Package" at bounding box center [81, 183] width 54 height 10
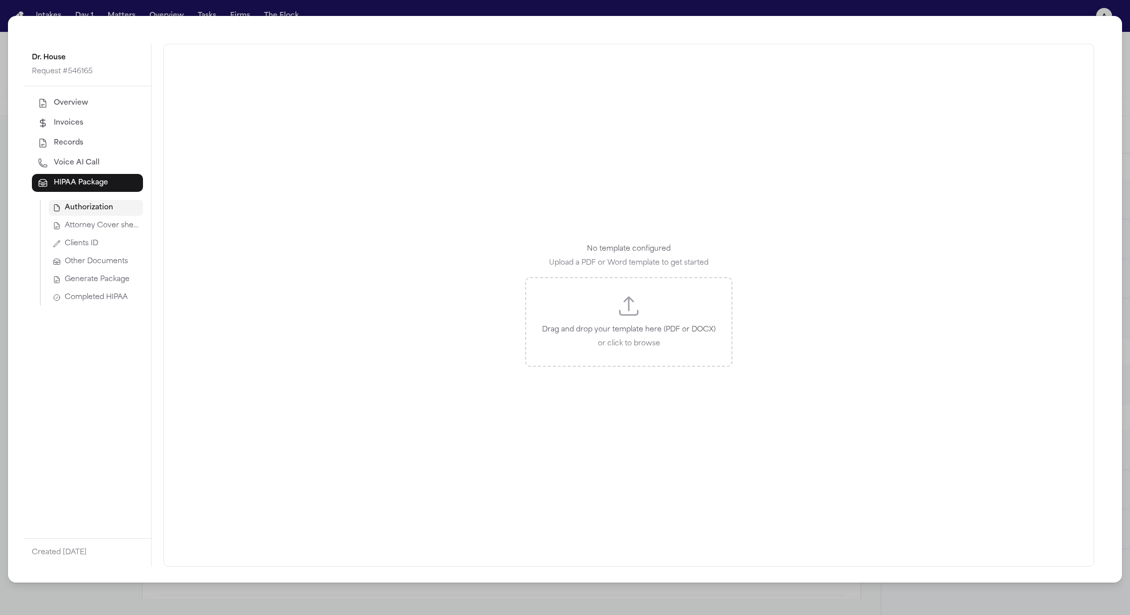
click at [111, 222] on span "Attorney Cover sheet" at bounding box center [102, 226] width 74 height 10
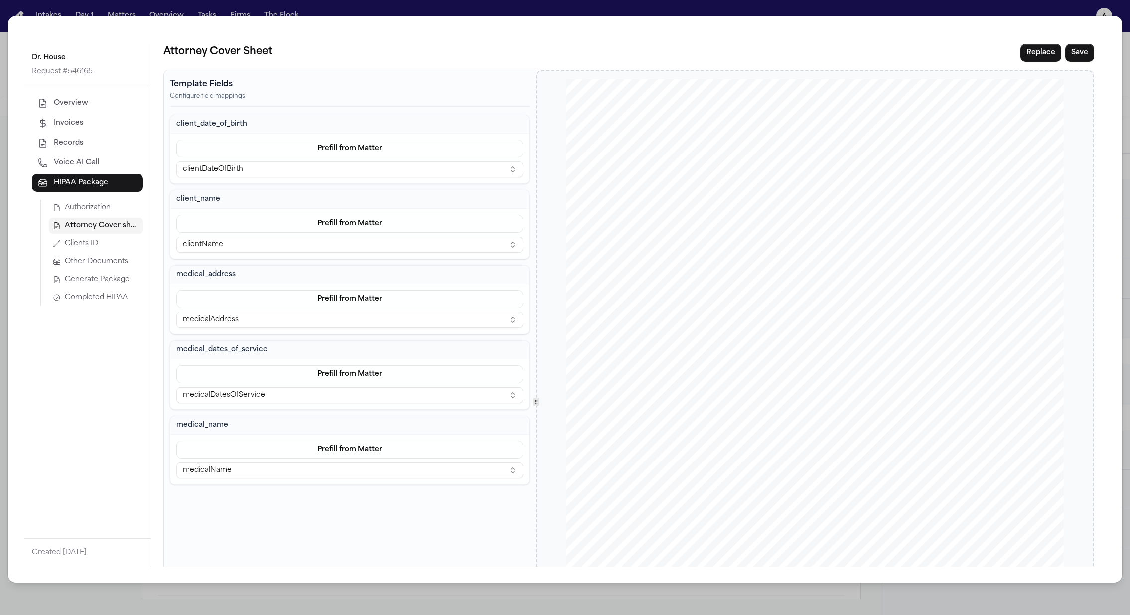
drag, startPoint x: 796, startPoint y: 306, endPoint x: 917, endPoint y: 301, distance: 120.2
click at [940, 309] on div "[DOMAIN_NAME] Of fices [GEOGRAPHIC_DATA] [GEOGRAPHIC_DATA] [DATE] SENT FIRST CL…" at bounding box center [815, 401] width 498 height 645
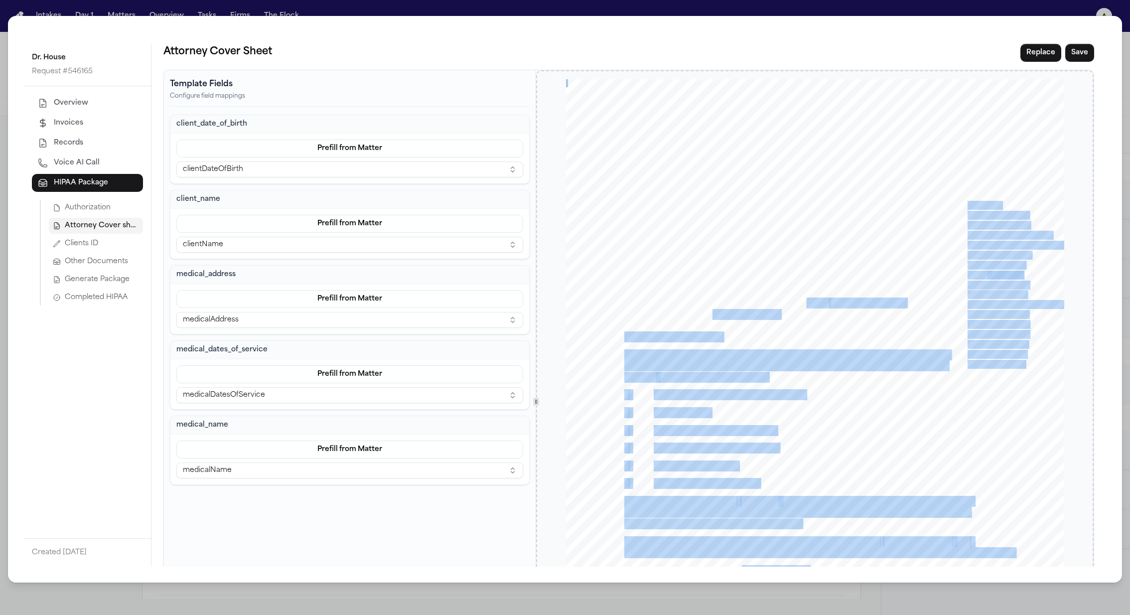
drag, startPoint x: 900, startPoint y: 303, endPoint x: 797, endPoint y: 300, distance: 102.2
click at [797, 300] on div "[DOMAIN_NAME] Of fices [GEOGRAPHIC_DATA] [GEOGRAPHIC_DATA] [DATE] SENT FIRST CL…" at bounding box center [815, 401] width 498 height 645
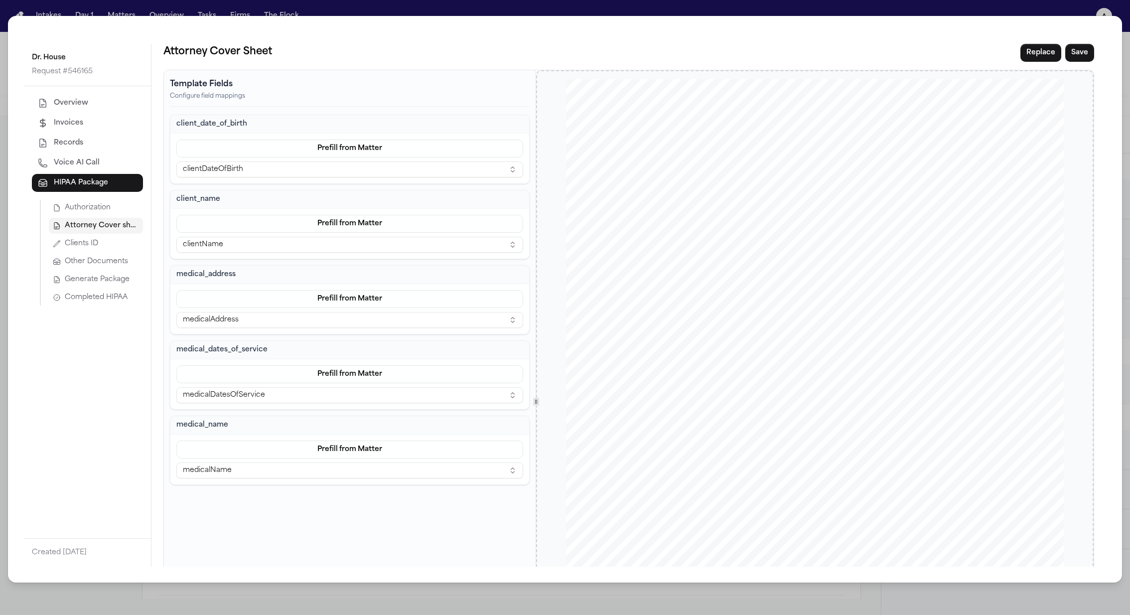
click at [803, 301] on span "{{ clie" at bounding box center [816, 304] width 26 height 10
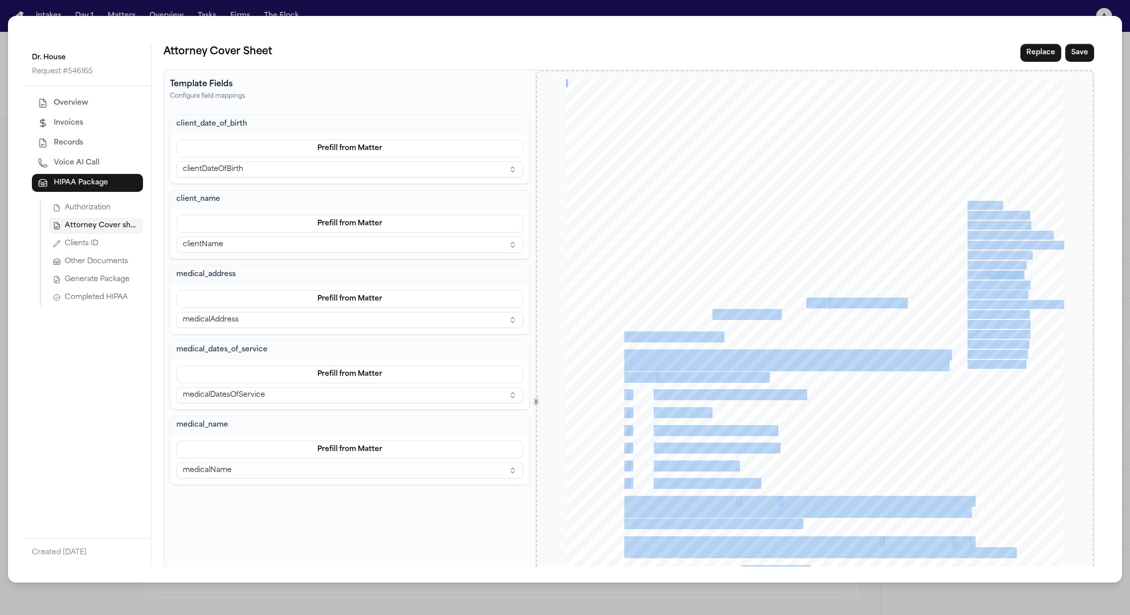
drag, startPoint x: 798, startPoint y: 304, endPoint x: 898, endPoint y: 304, distance: 99.7
click at [898, 304] on div "[DOMAIN_NAME] Of fices [GEOGRAPHIC_DATA] [GEOGRAPHIC_DATA] [DATE] SENT FIRST CL…" at bounding box center [815, 401] width 498 height 645
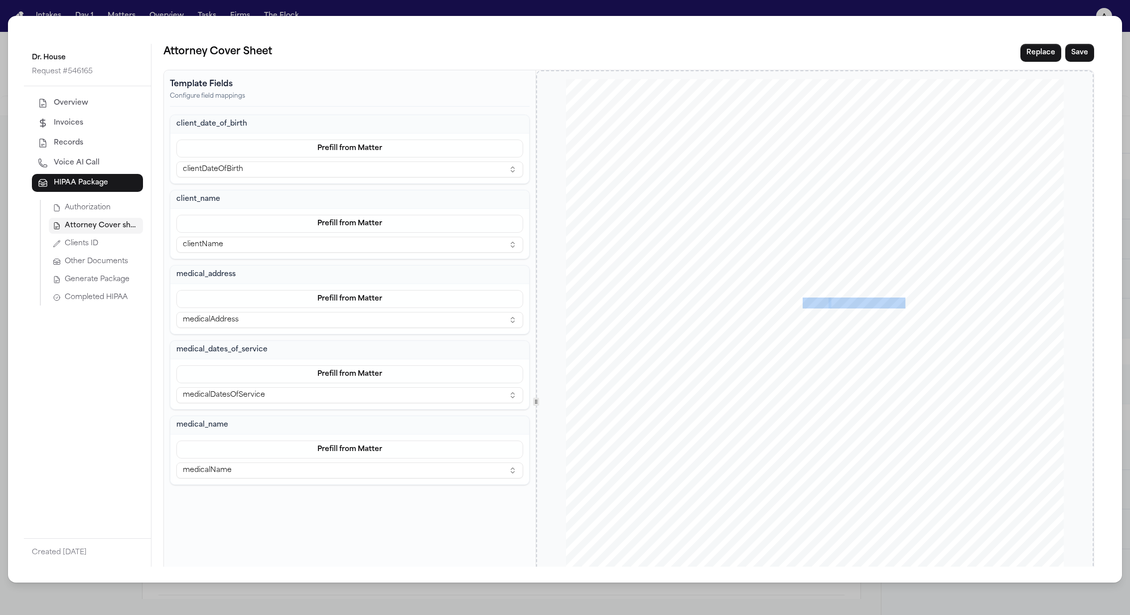
drag, startPoint x: 896, startPoint y: 303, endPoint x: 795, endPoint y: 308, distance: 101.3
click at [795, 308] on div "[DOMAIN_NAME] Of fices [GEOGRAPHIC_DATA] [GEOGRAPHIC_DATA] [DATE] SENT FIRST CL…" at bounding box center [815, 401] width 498 height 645
copy div "{{ clie nt_date_of_birth }}"
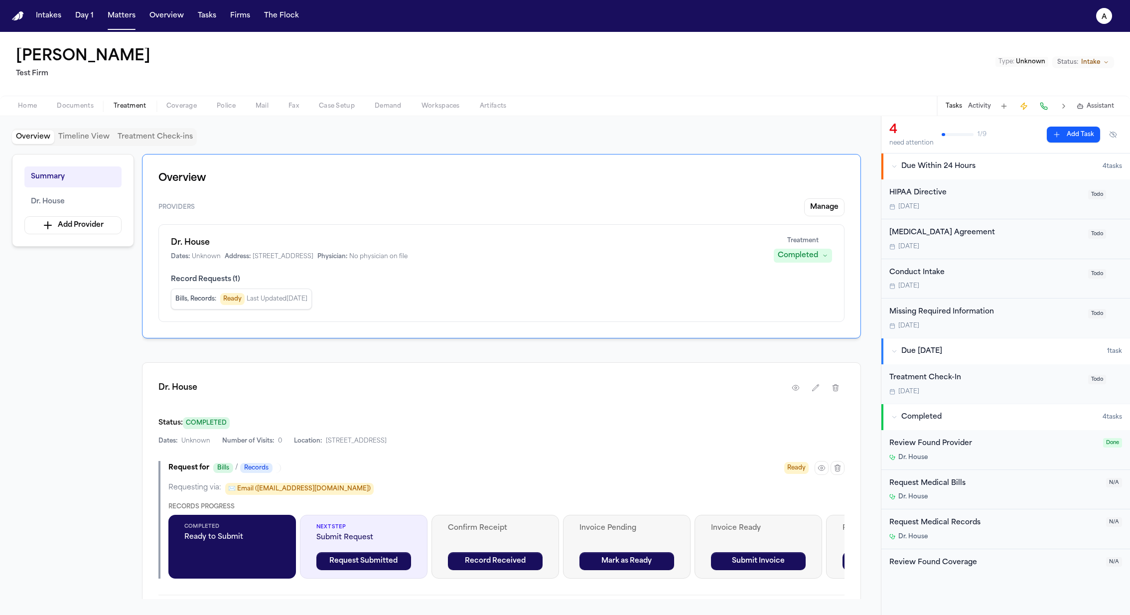
click at [36, 113] on div "Home Documents Treatment Coverage Police Mail Fax Case Setup Demand Workspaces …" at bounding box center [565, 106] width 1130 height 20
click at [34, 110] on span "Home" at bounding box center [27, 106] width 19 height 8
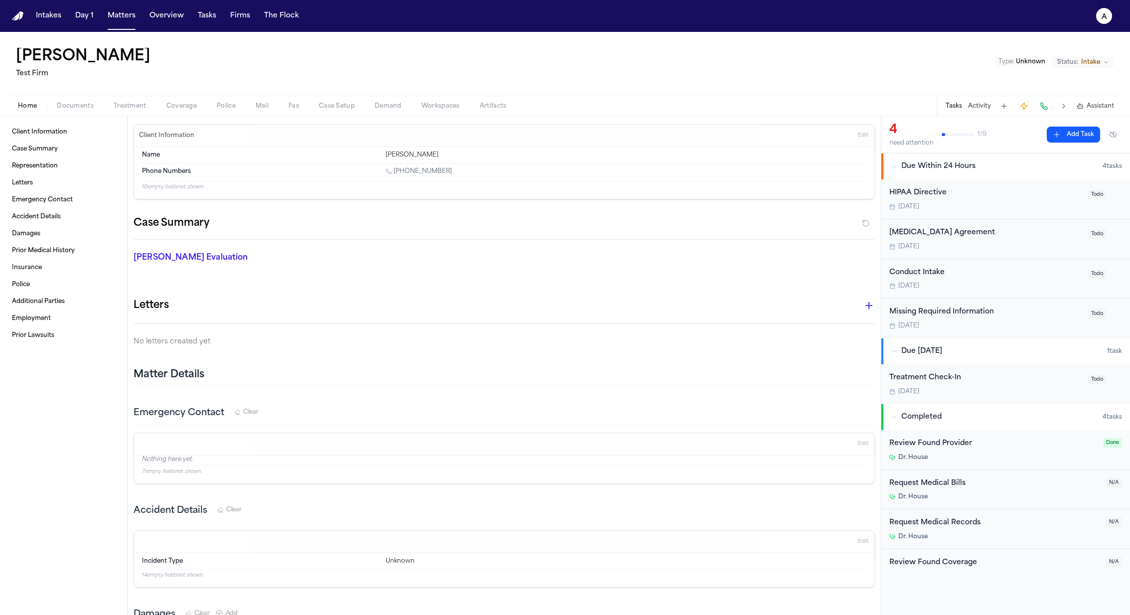
click at [855, 140] on button "Edit" at bounding box center [863, 136] width 16 height 16
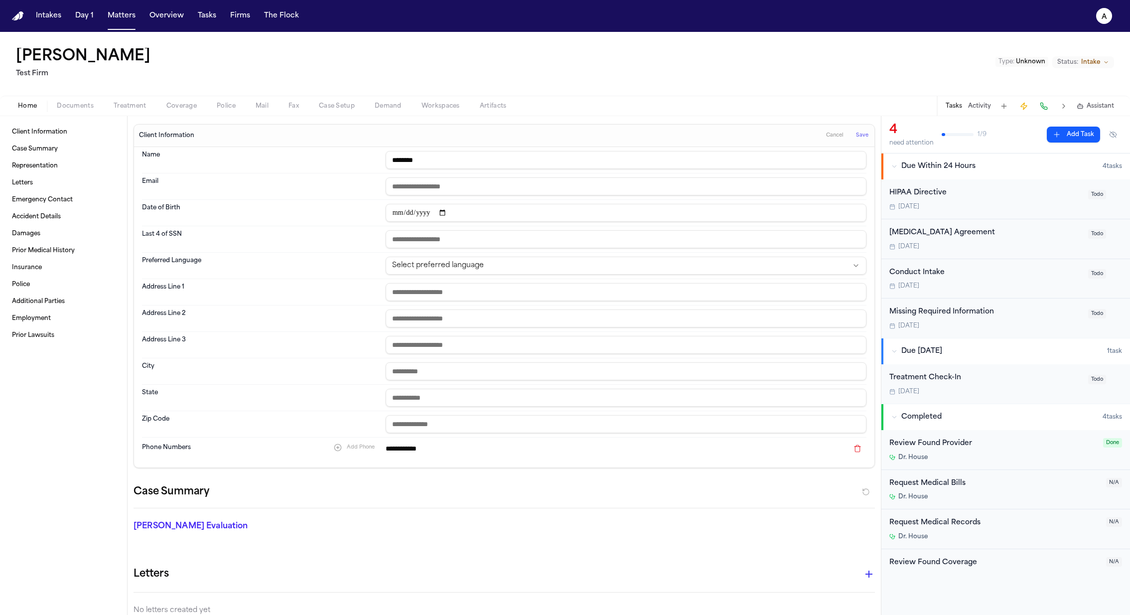
click at [404, 215] on input "date" at bounding box center [626, 213] width 481 height 18
click at [393, 215] on input "date" at bounding box center [626, 213] width 481 height 18
type input "**********"
click at [857, 139] on button "Save" at bounding box center [862, 136] width 18 height 16
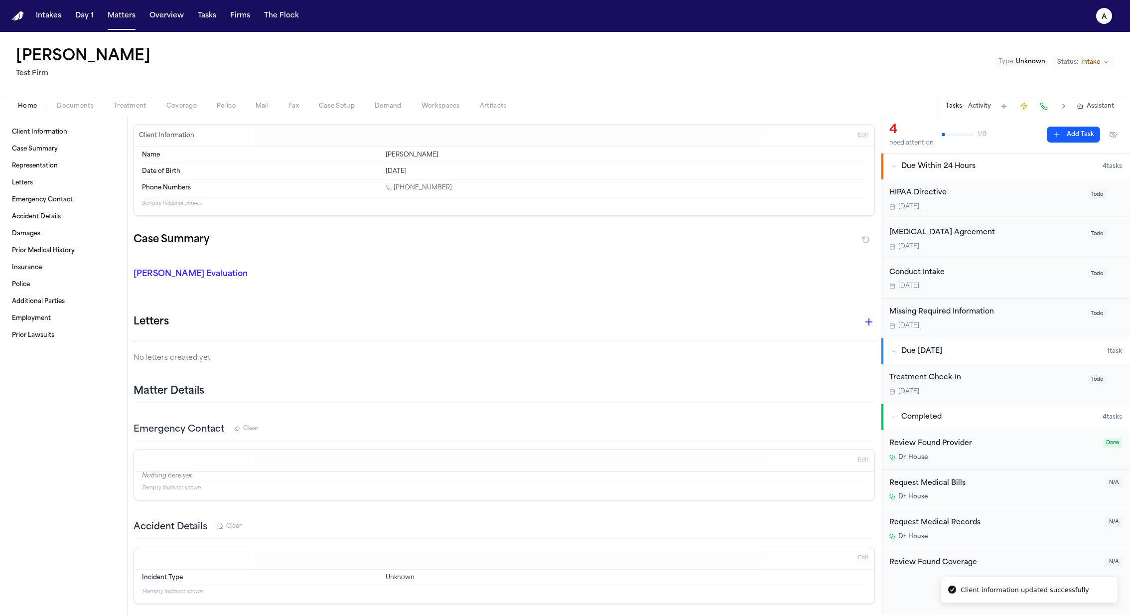
drag, startPoint x: 164, startPoint y: 101, endPoint x: 168, endPoint y: 109, distance: 9.4
click at [164, 101] on button "Coverage" at bounding box center [181, 106] width 50 height 12
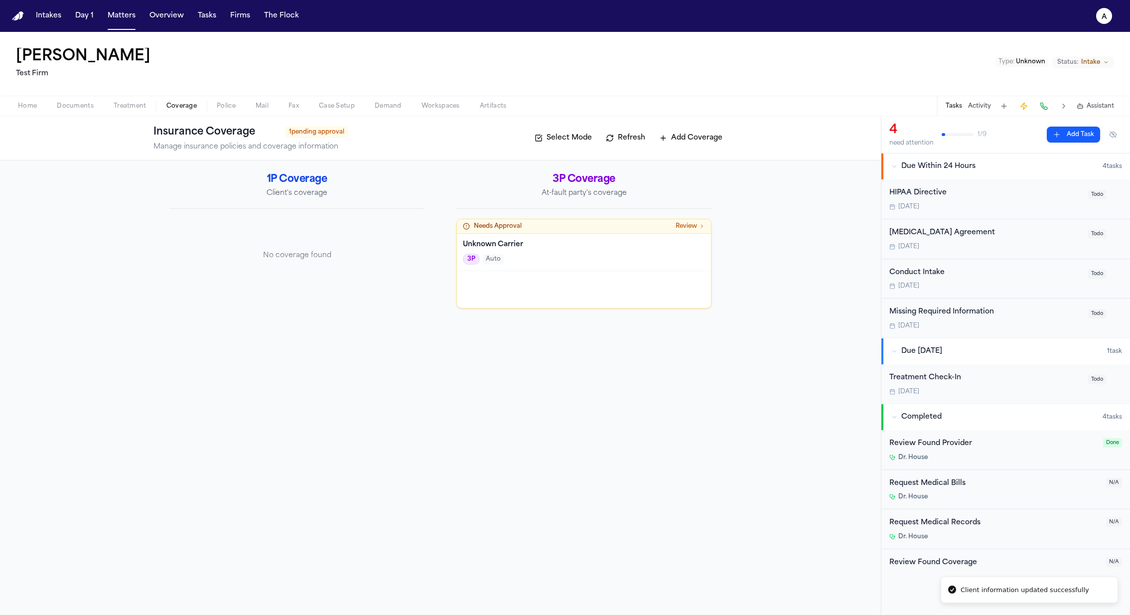
click at [141, 105] on span "Treatment" at bounding box center [130, 106] width 33 height 8
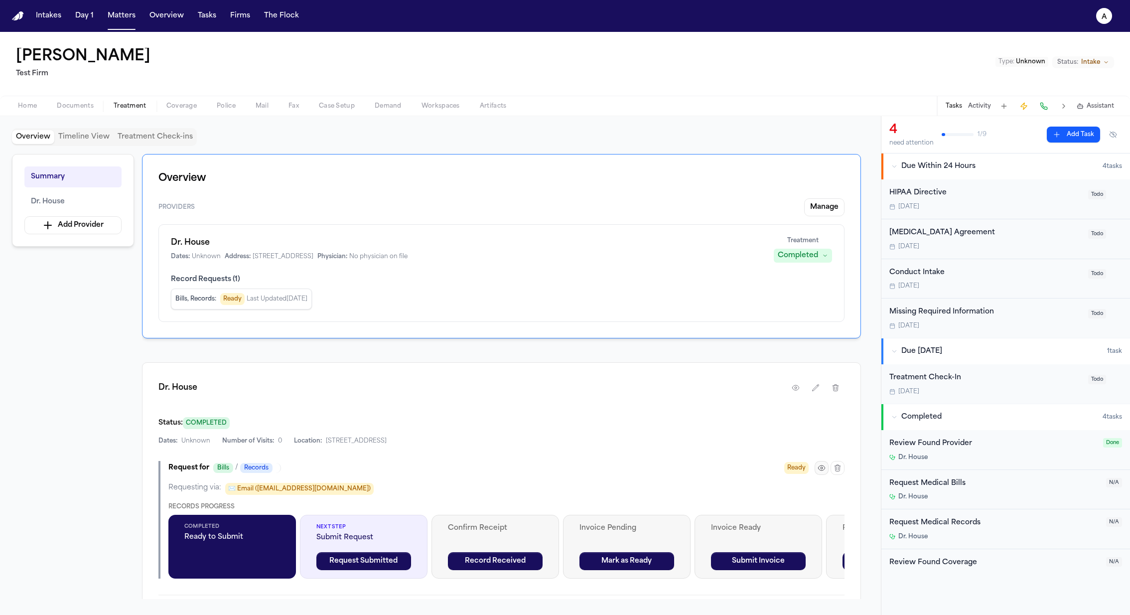
click at [822, 461] on button "button" at bounding box center [822, 468] width 14 height 14
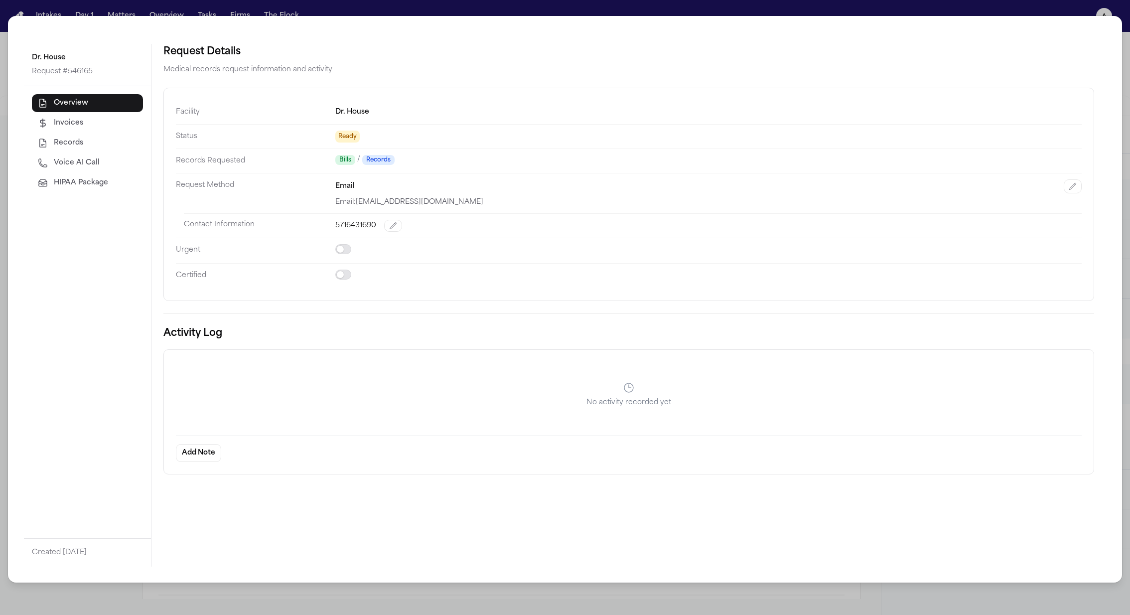
click at [92, 178] on span "HIPAA Package" at bounding box center [81, 183] width 54 height 10
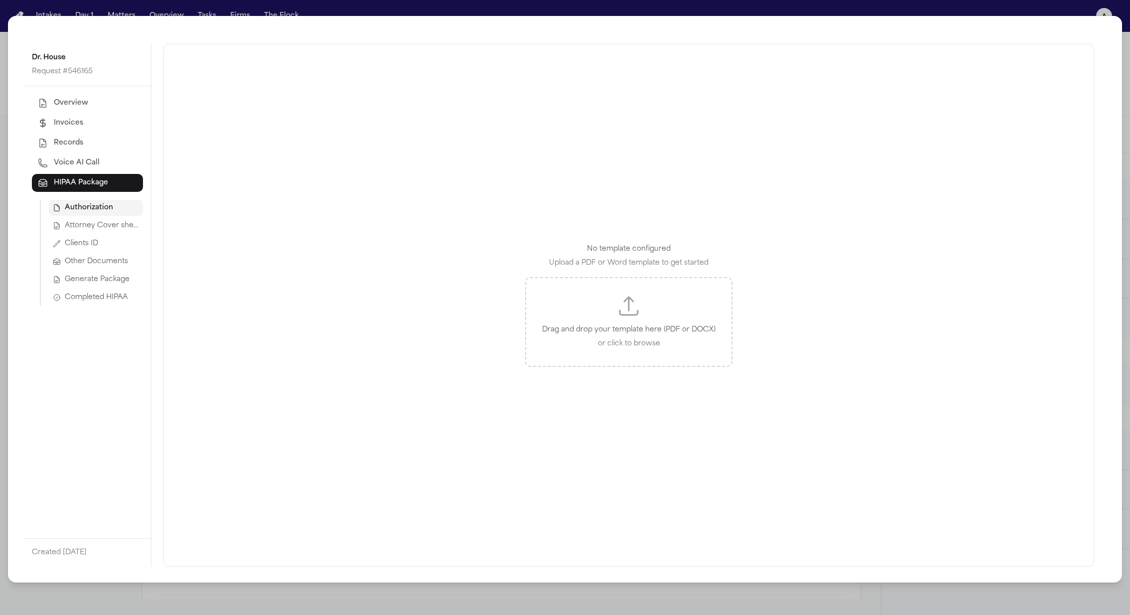
click at [121, 232] on button "Attorney Cover sheet" at bounding box center [96, 226] width 94 height 16
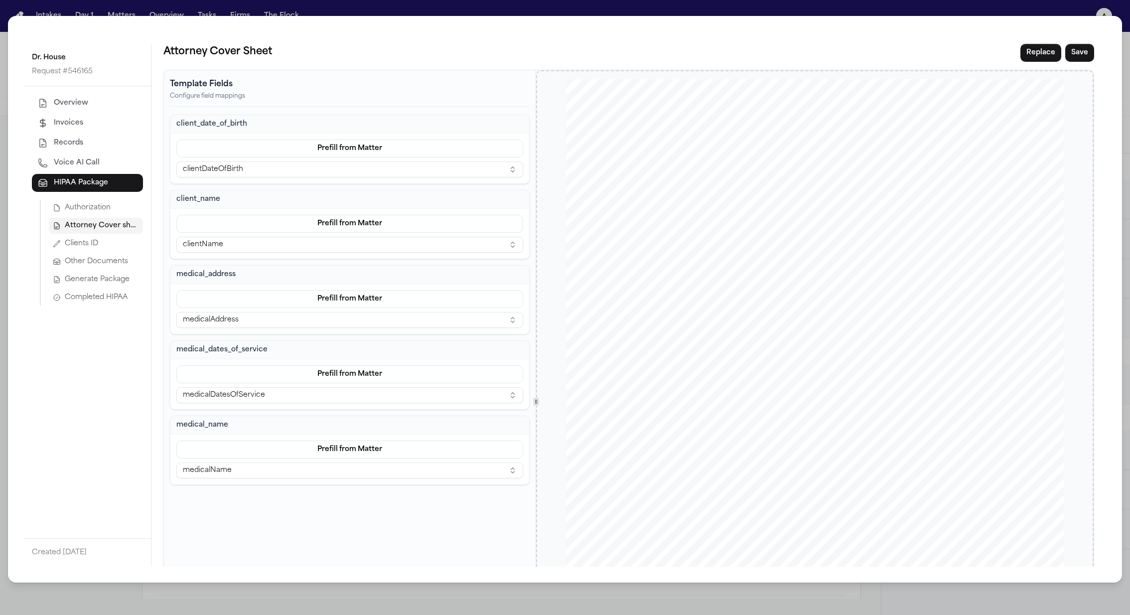
click at [855, 306] on span "nt_date_of_birth }}" at bounding box center [867, 304] width 77 height 10
click at [857, 305] on span "nt_date_of_birth }}" at bounding box center [867, 304] width 77 height 10
drag, startPoint x: 886, startPoint y: 305, endPoint x: 806, endPoint y: 302, distance: 79.3
click at [806, 302] on div "[DOMAIN_NAME] Of fices [GEOGRAPHIC_DATA] [GEOGRAPHIC_DATA] [DATE] SENT FIRST CL…" at bounding box center [815, 401] width 498 height 645
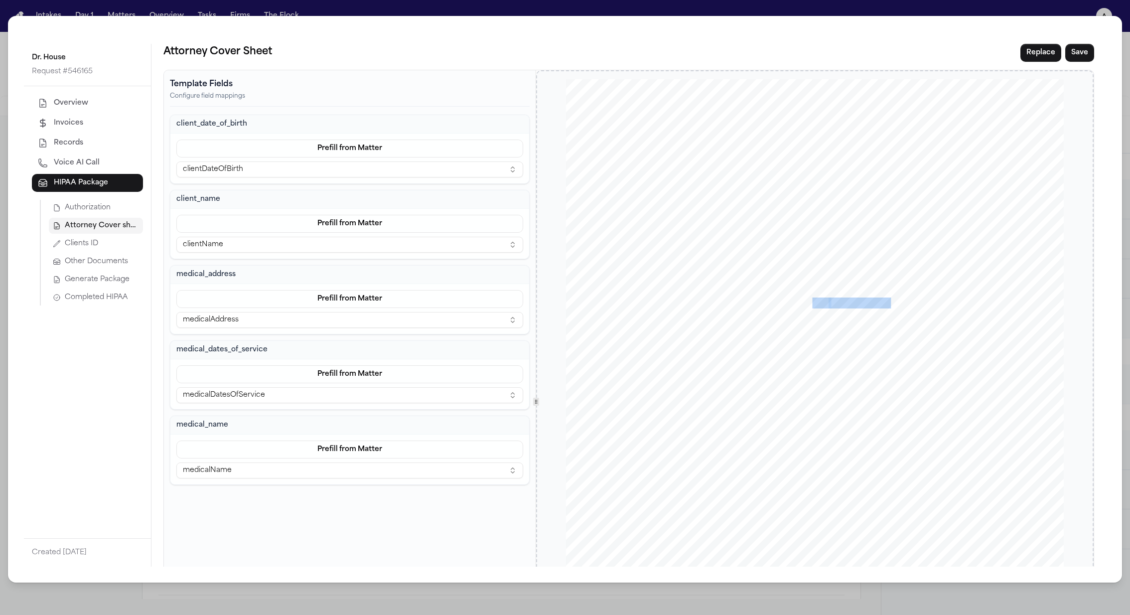
copy div "clie nt_date_of_birt"
click at [772, 13] on div "Dr. House Request # 546165 Overview Invoices Records Voice AI Call HIPAA Packag…" at bounding box center [565, 307] width 1130 height 615
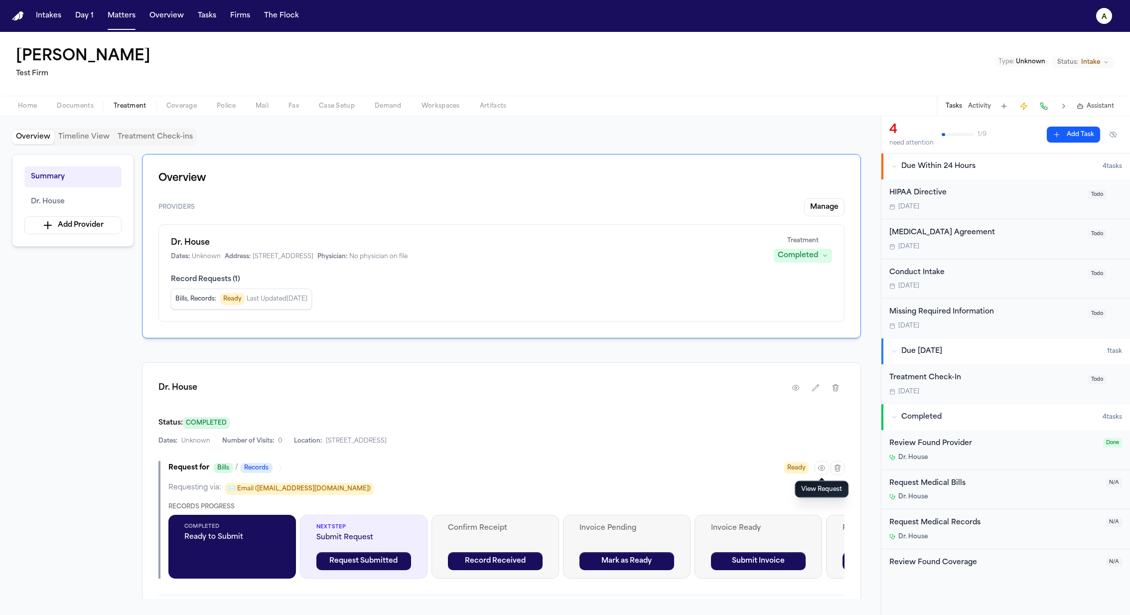
click at [25, 111] on span "button" at bounding box center [27, 111] width 31 height 1
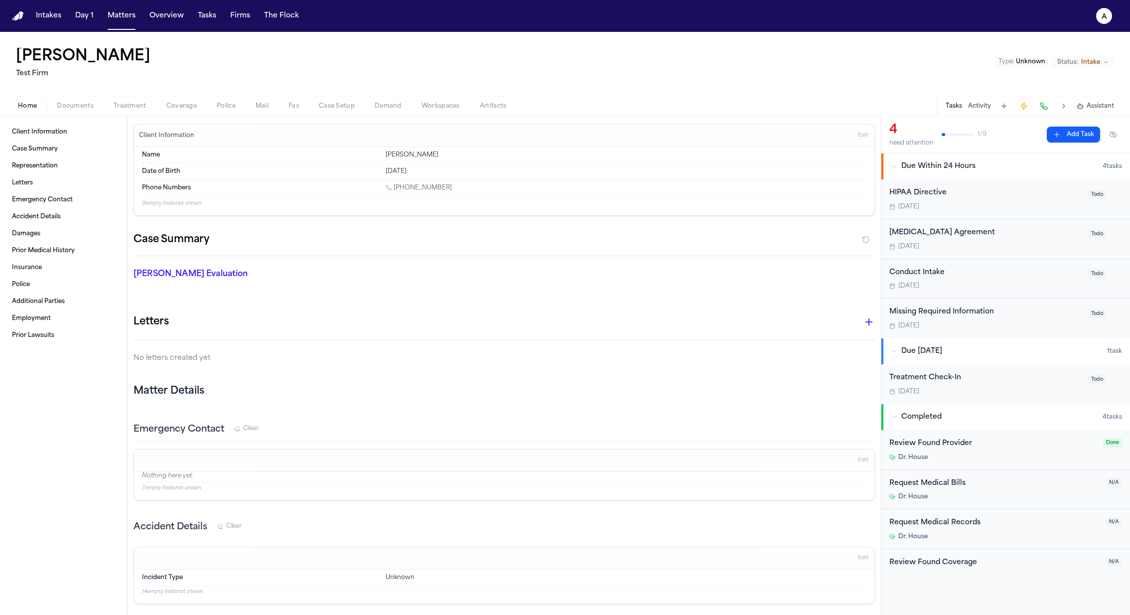
click at [179, 103] on span "Coverage" at bounding box center [181, 106] width 30 height 8
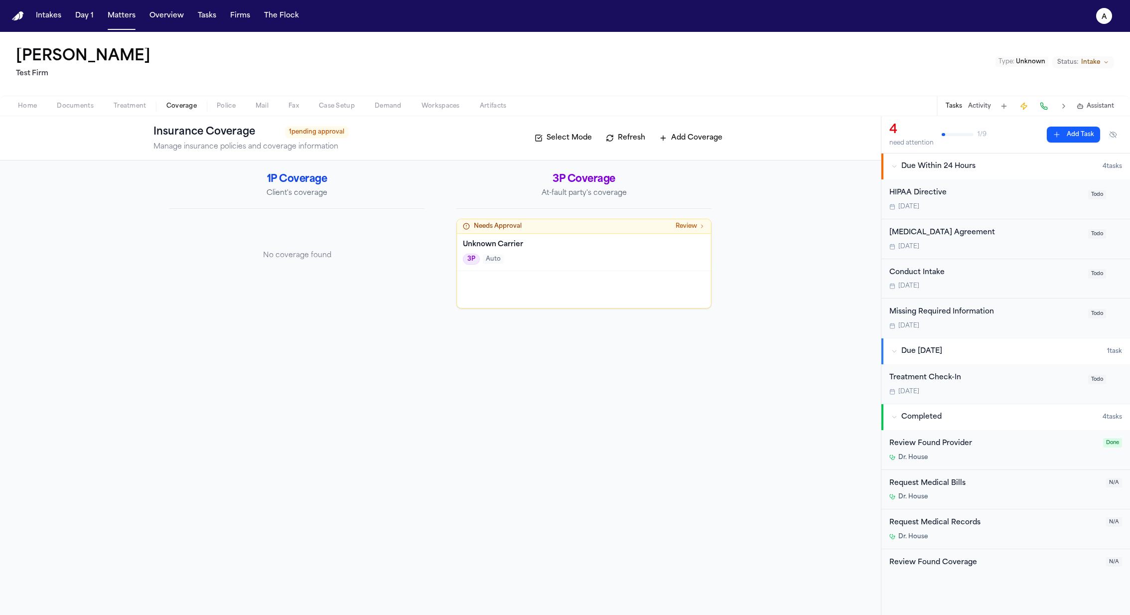
click at [134, 103] on span "Treatment" at bounding box center [130, 106] width 33 height 8
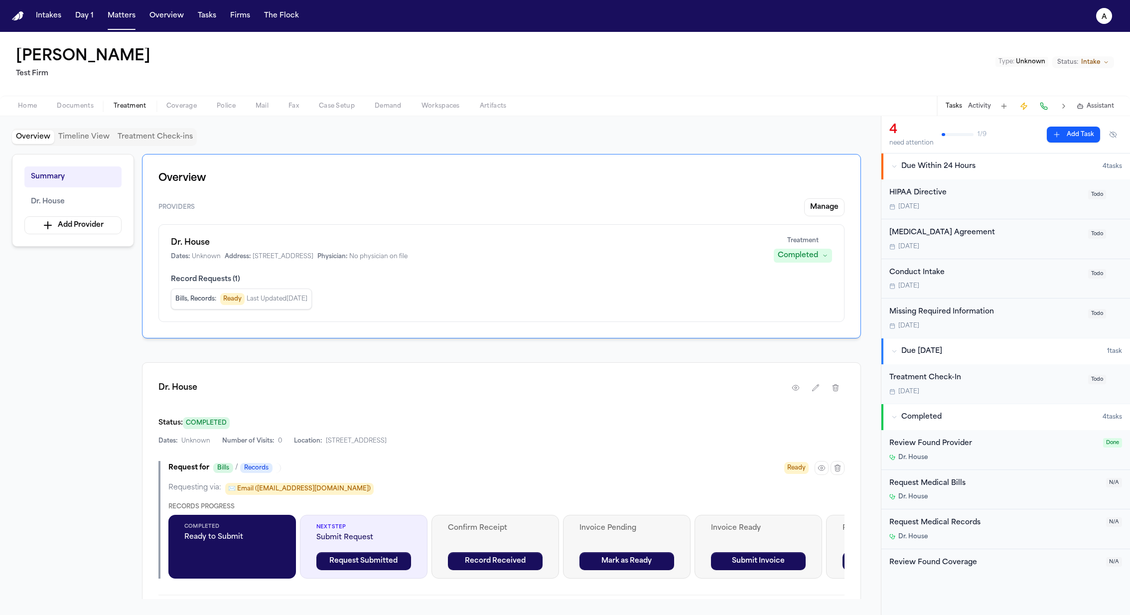
click at [818, 466] on icon "button" at bounding box center [822, 468] width 8 height 8
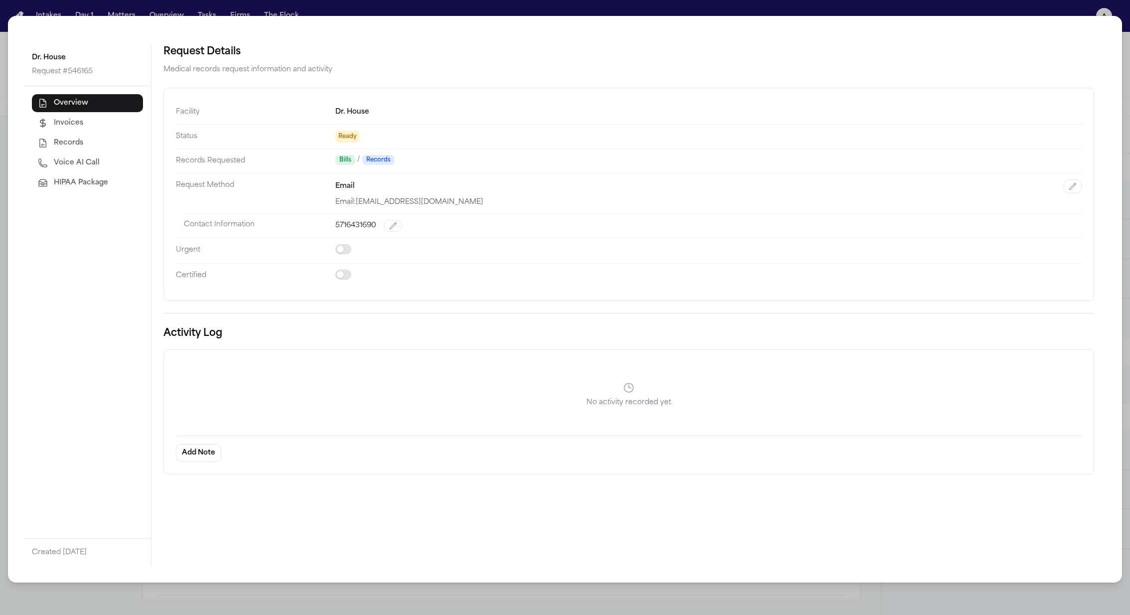
click at [95, 182] on span "HIPAA Package" at bounding box center [81, 183] width 54 height 10
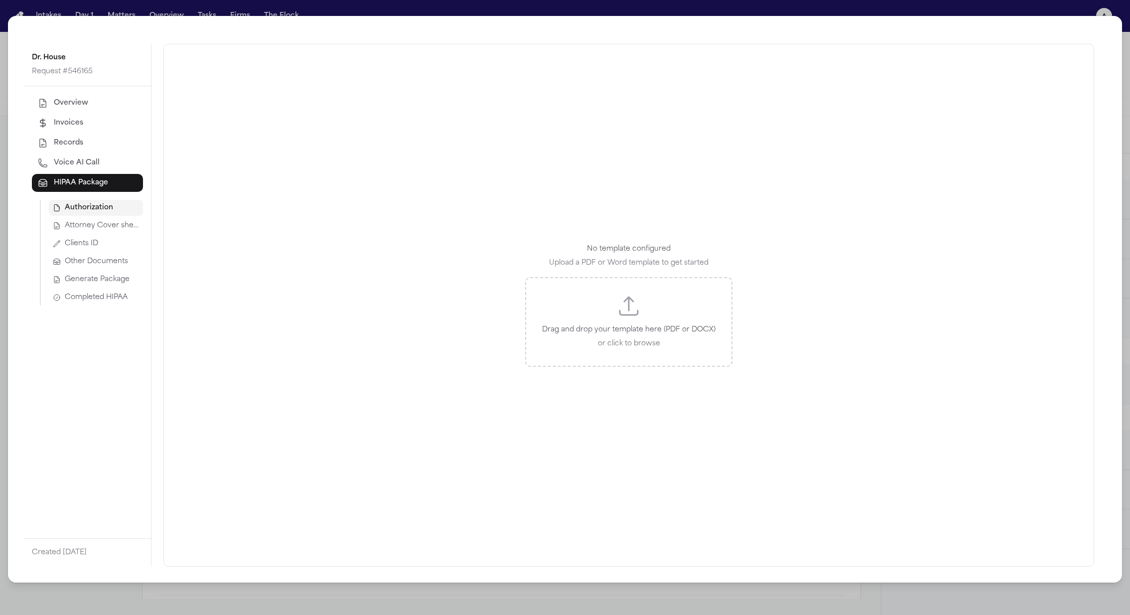
click at [117, 227] on span "Attorney Cover sheet" at bounding box center [102, 226] width 74 height 10
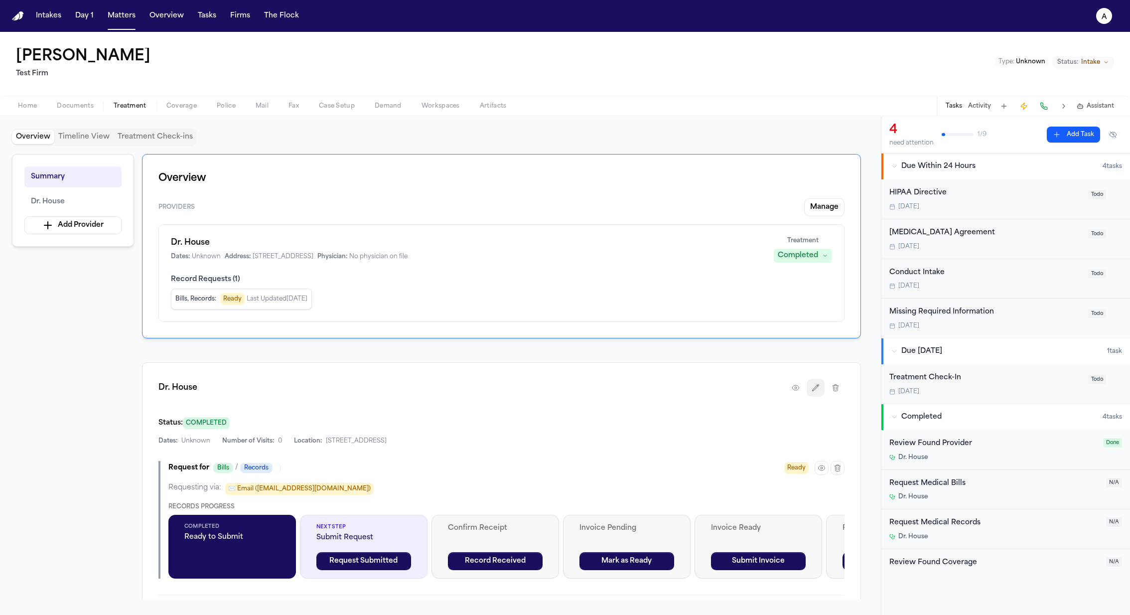
click at [813, 390] on button "button" at bounding box center [816, 388] width 18 height 18
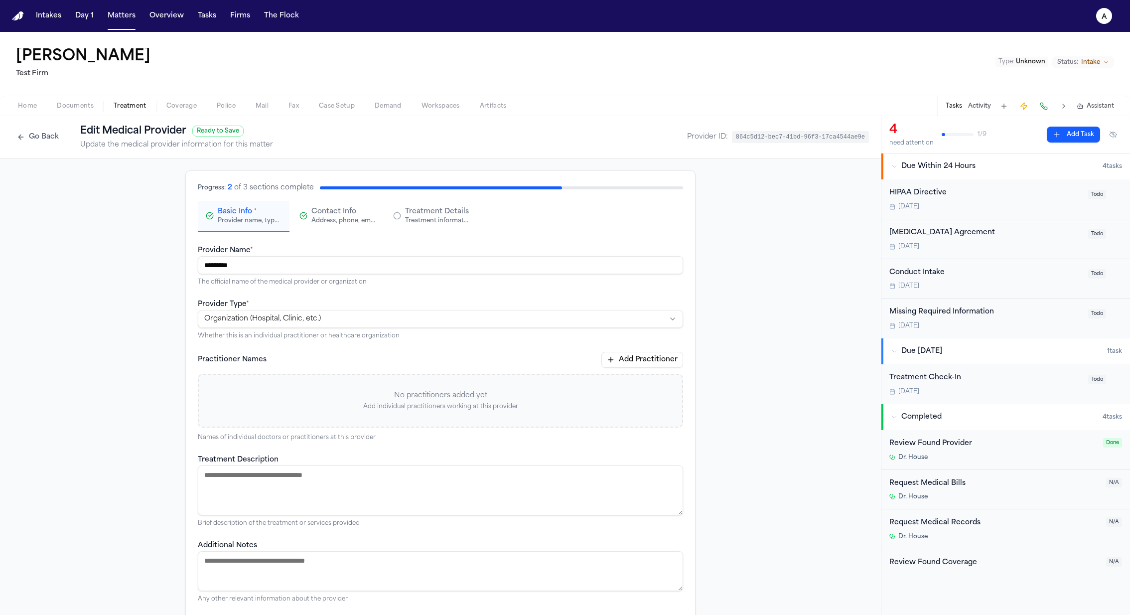
click at [428, 217] on div "Treatment information, practitioners, and dates" at bounding box center [437, 221] width 64 height 8
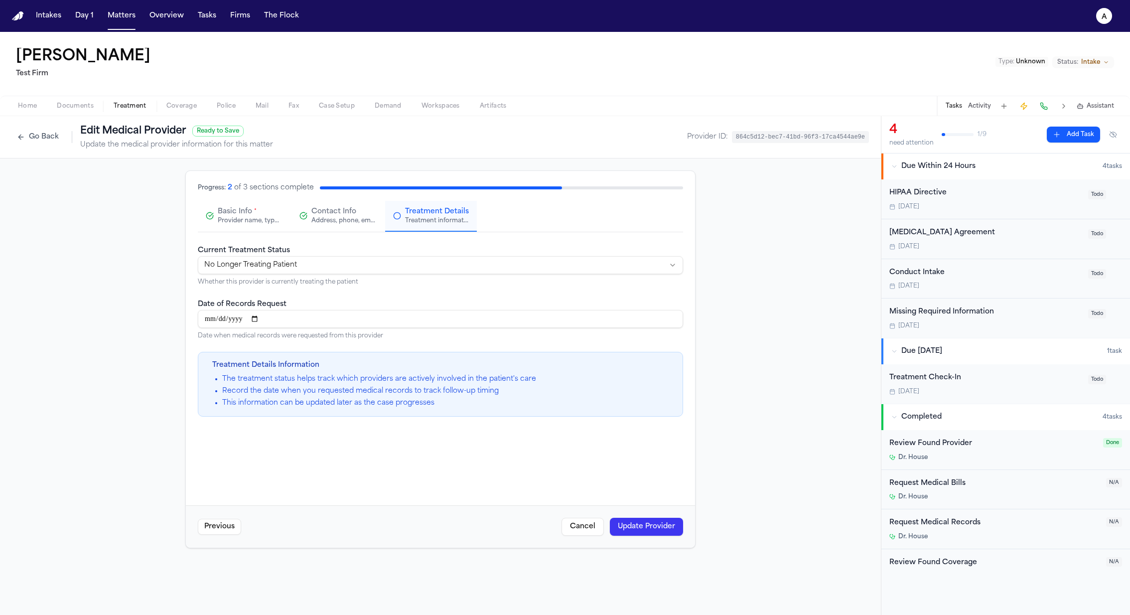
click at [342, 206] on button "Contact Info Address, phone, email, and other contact details" at bounding box center [338, 216] width 92 height 31
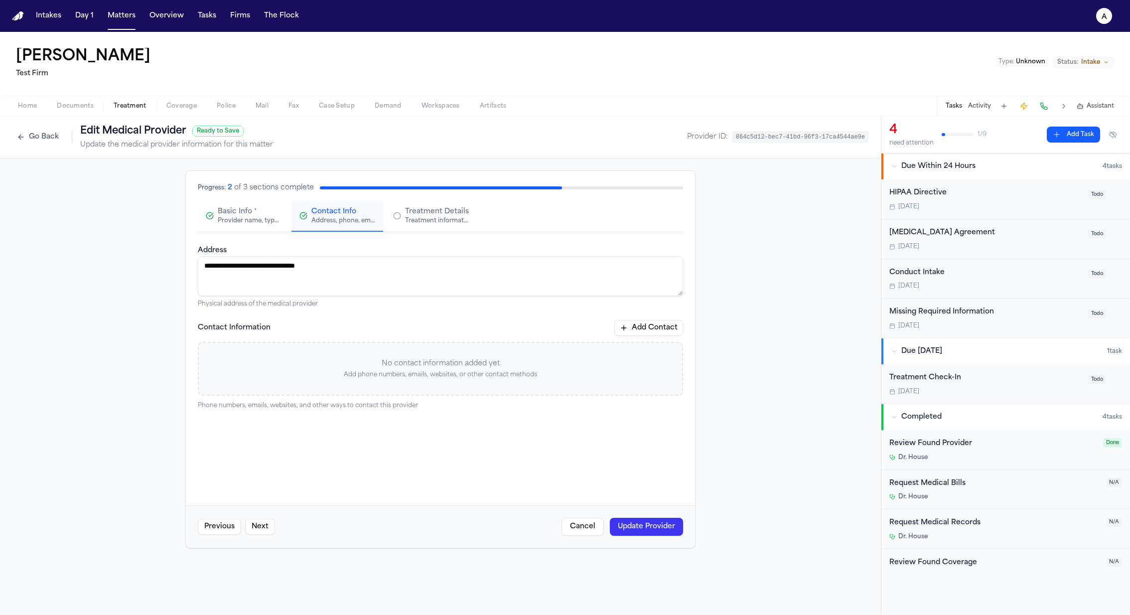
click at [258, 215] on div "Basic Info * Provider name, type, and general information" at bounding box center [250, 216] width 64 height 18
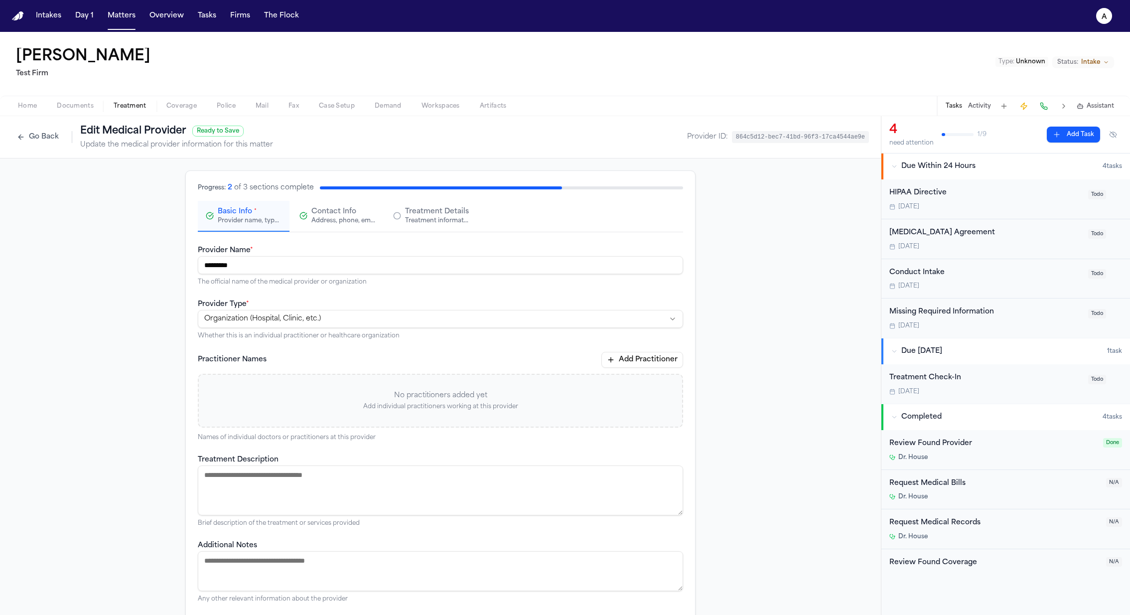
scroll to position [52, 0]
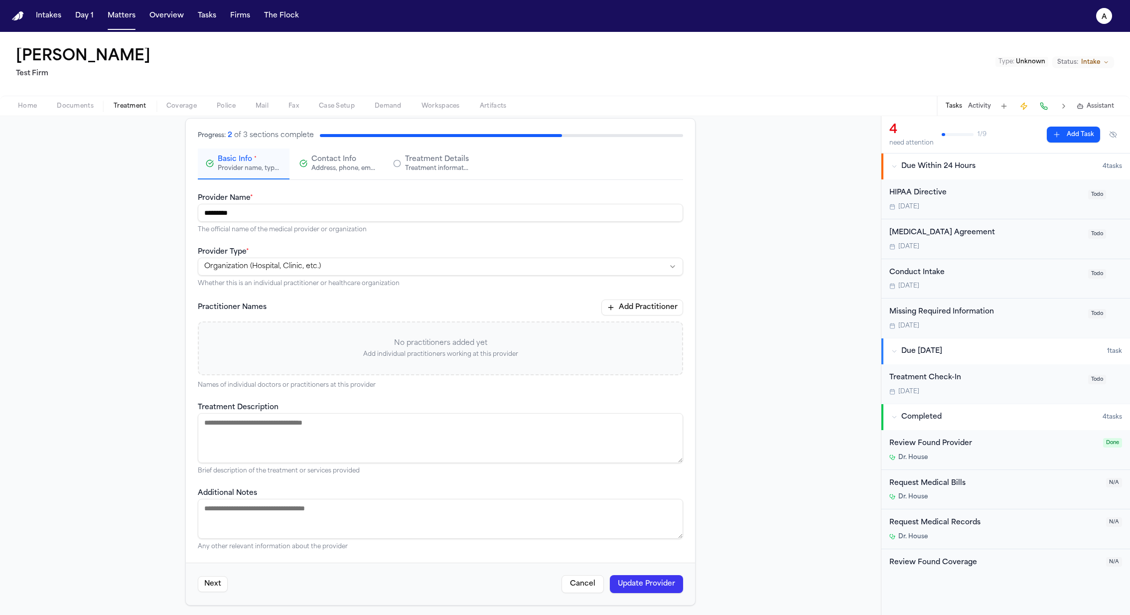
click at [588, 584] on button "Cancel" at bounding box center [583, 584] width 42 height 18
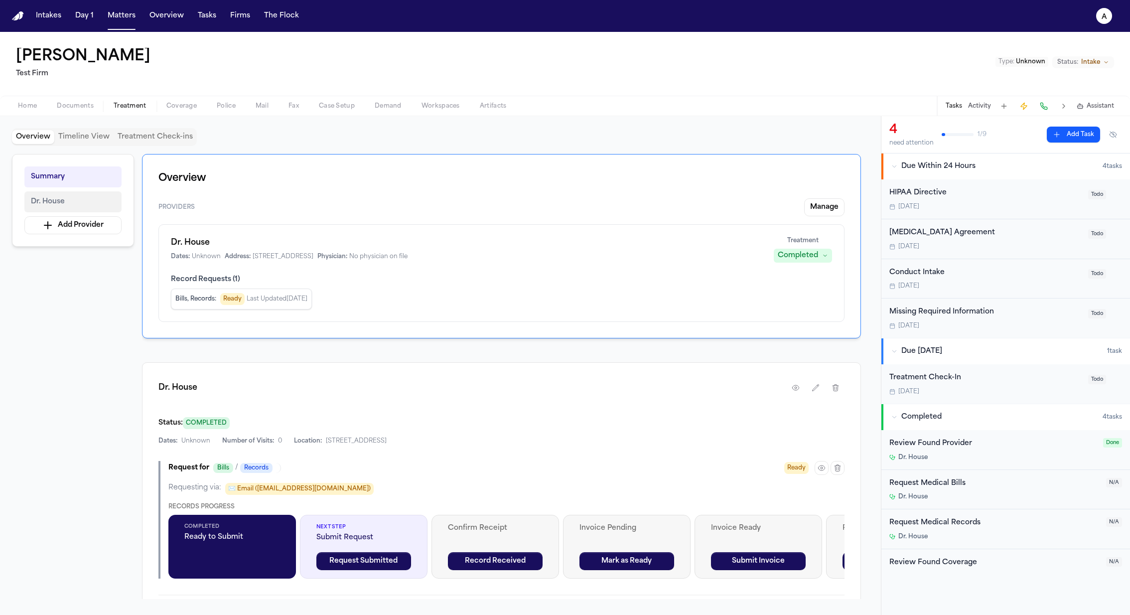
click at [95, 205] on button "Dr. House" at bounding box center [72, 201] width 97 height 21
click at [820, 250] on button "Completed" at bounding box center [803, 256] width 58 height 14
click at [231, 228] on div "Dr. House Dates: Unknown Address: [STREET_ADDRESS] Physician: No physician on f…" at bounding box center [501, 273] width 686 height 98
click at [197, 230] on div "Dr. House Dates: Unknown Address: [STREET_ADDRESS] Physician: No physician on f…" at bounding box center [501, 273] width 686 height 98
click at [197, 233] on div "Dr. House Dates: Unknown Address: [STREET_ADDRESS] Physician: No physician on f…" at bounding box center [501, 273] width 686 height 98
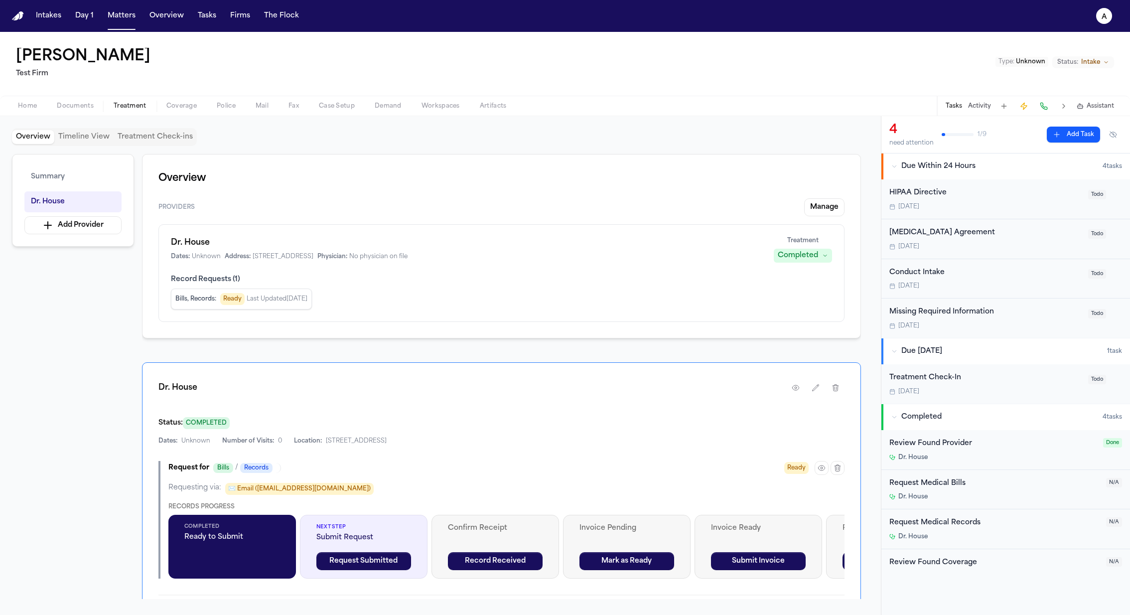
click at [817, 211] on button "Manage" at bounding box center [824, 207] width 40 height 18
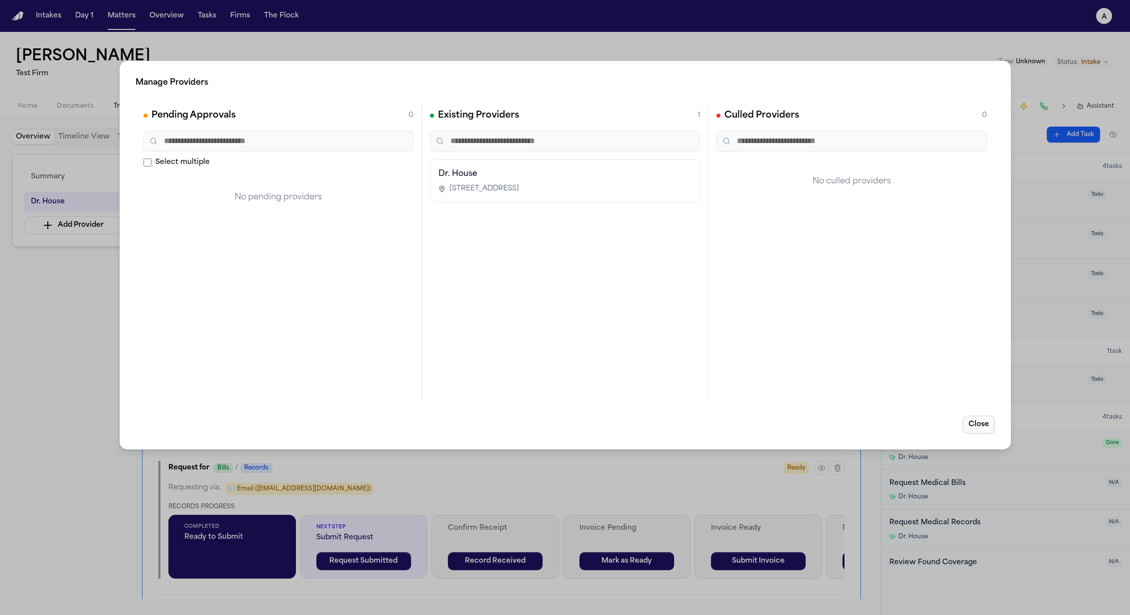
click at [982, 431] on button "Close" at bounding box center [978, 425] width 32 height 18
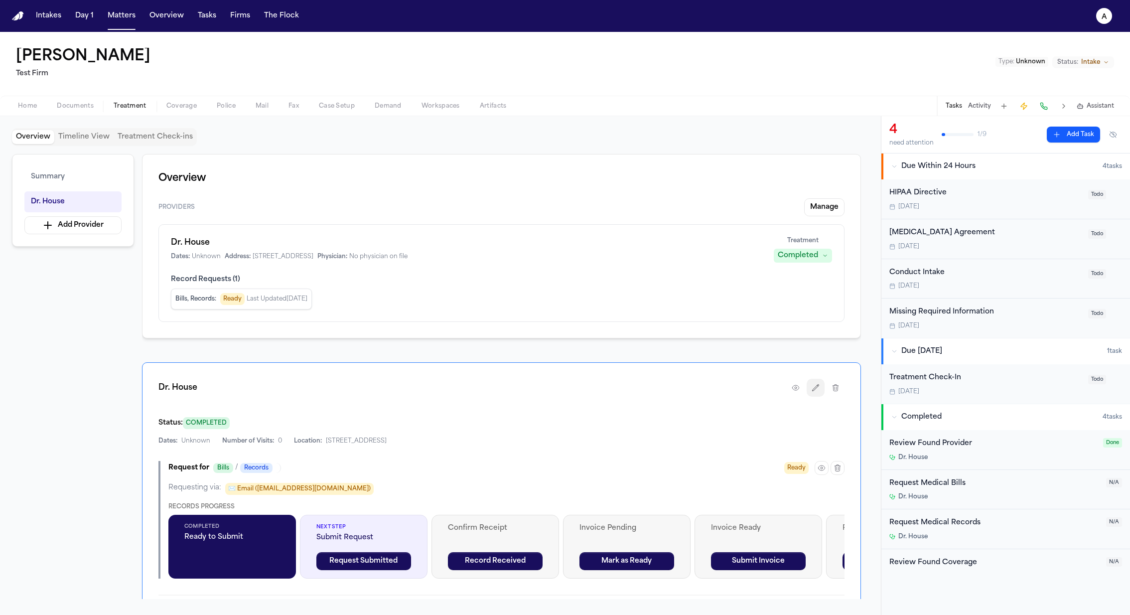
click at [819, 391] on button "button" at bounding box center [816, 388] width 18 height 18
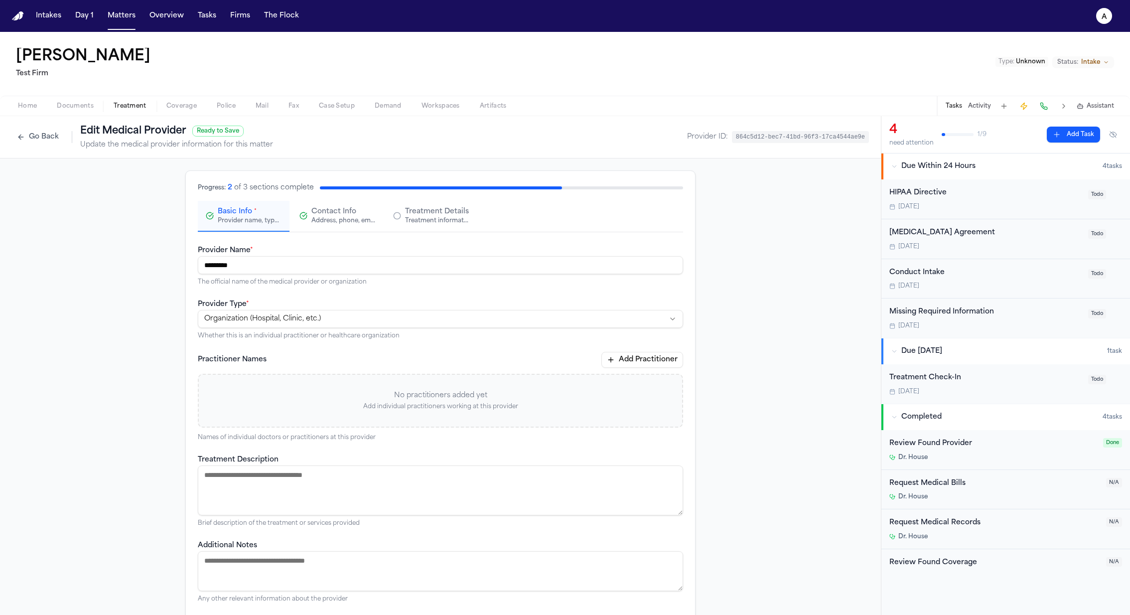
click at [439, 222] on div "Treatment information, practitioners, and dates" at bounding box center [437, 221] width 64 height 8
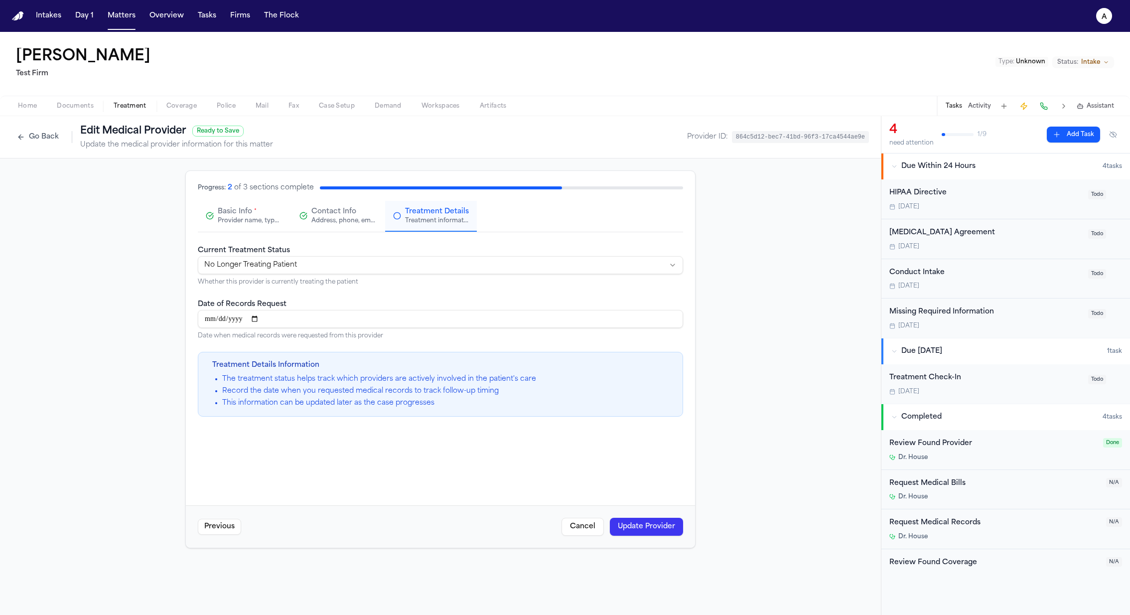
click at [426, 269] on html "**********" at bounding box center [565, 307] width 1130 height 615
select select "********"
click at [368, 322] on input "Date of Records Request" at bounding box center [440, 319] width 485 height 18
click at [657, 526] on button "Update Provider" at bounding box center [646, 527] width 73 height 18
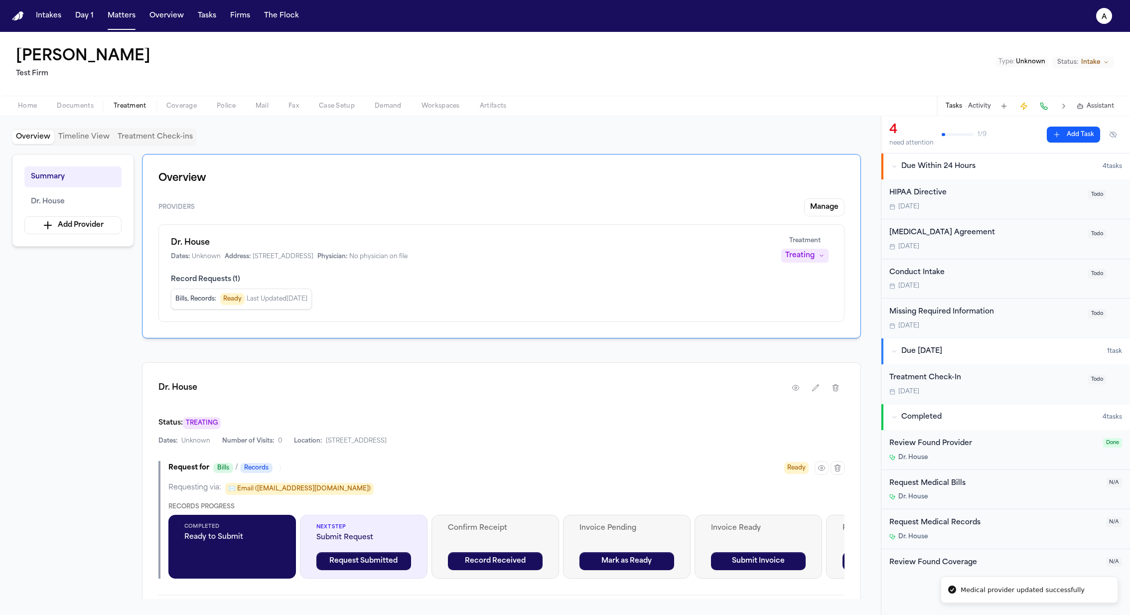
click at [148, 135] on button "Treatment Check-ins" at bounding box center [155, 137] width 83 height 14
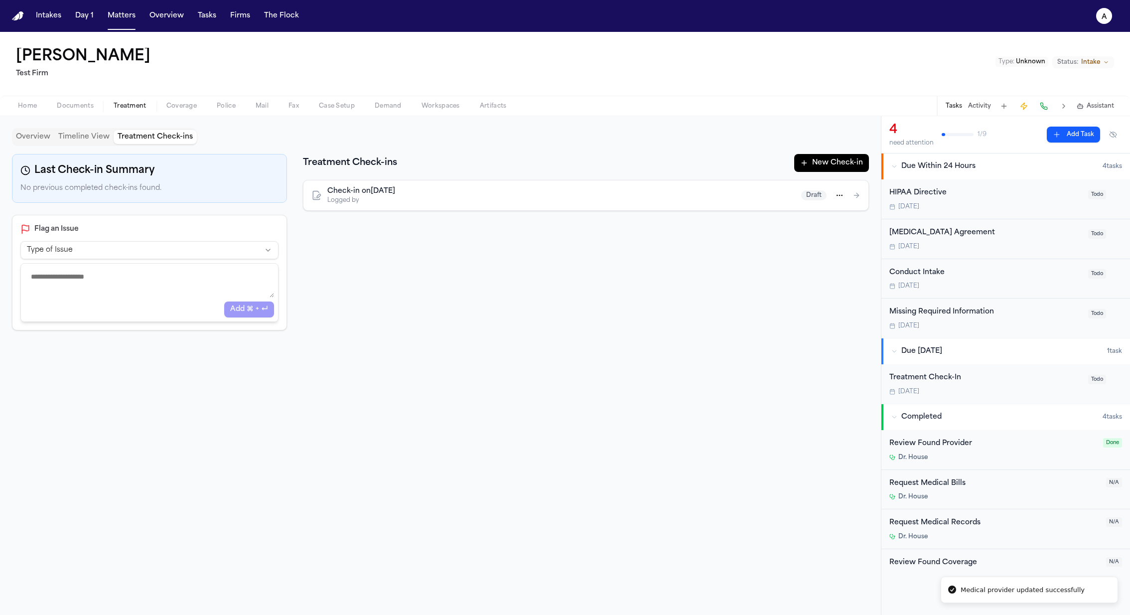
click at [79, 133] on button "Timeline View" at bounding box center [83, 137] width 59 height 14
click at [152, 138] on button "Treatment Check-ins" at bounding box center [155, 137] width 83 height 14
click at [854, 149] on div "Overview Timeline View Treatment Check-ins Last Check-in Summary No previous co…" at bounding box center [440, 365] width 857 height 475
click at [840, 164] on button "New Check-in" at bounding box center [831, 163] width 75 height 18
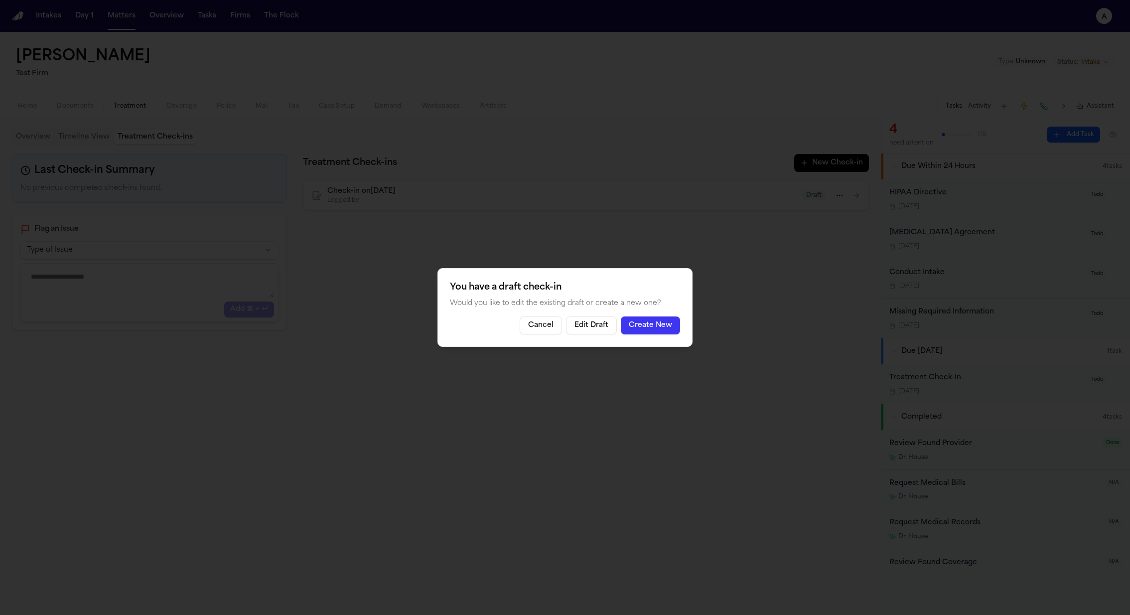
click at [644, 327] on button "Create New" at bounding box center [650, 325] width 59 height 18
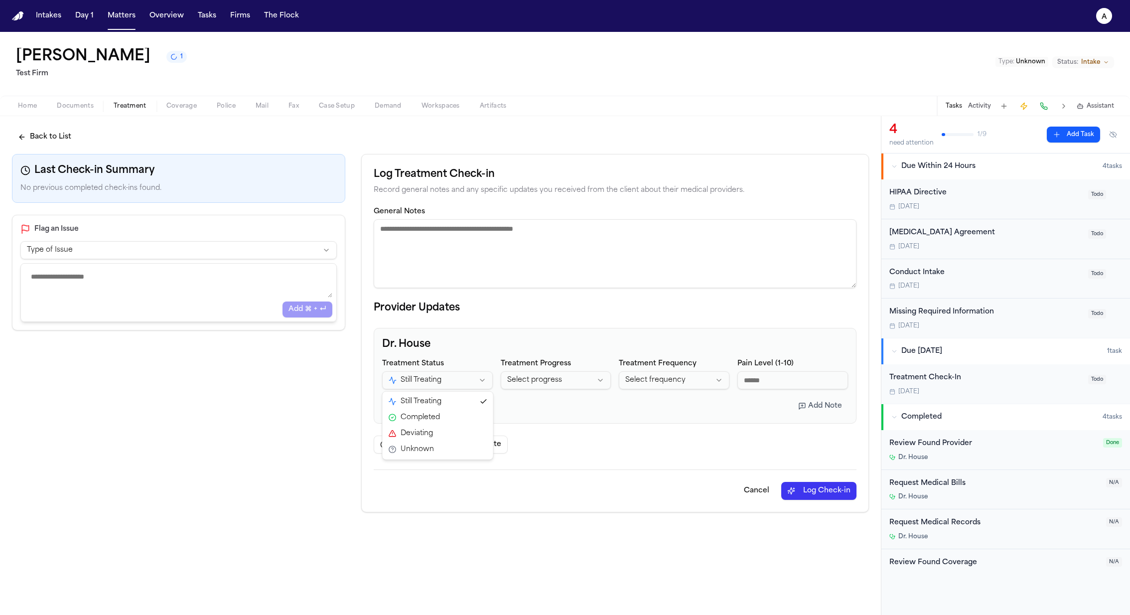
click at [457, 379] on html "**********" at bounding box center [565, 307] width 1130 height 615
click at [540, 385] on html "**********" at bounding box center [565, 307] width 1130 height 615
click at [830, 480] on div "Cancel Log Check-in" at bounding box center [615, 484] width 483 height 30
click at [819, 488] on button "Log Check-in" at bounding box center [818, 491] width 75 height 18
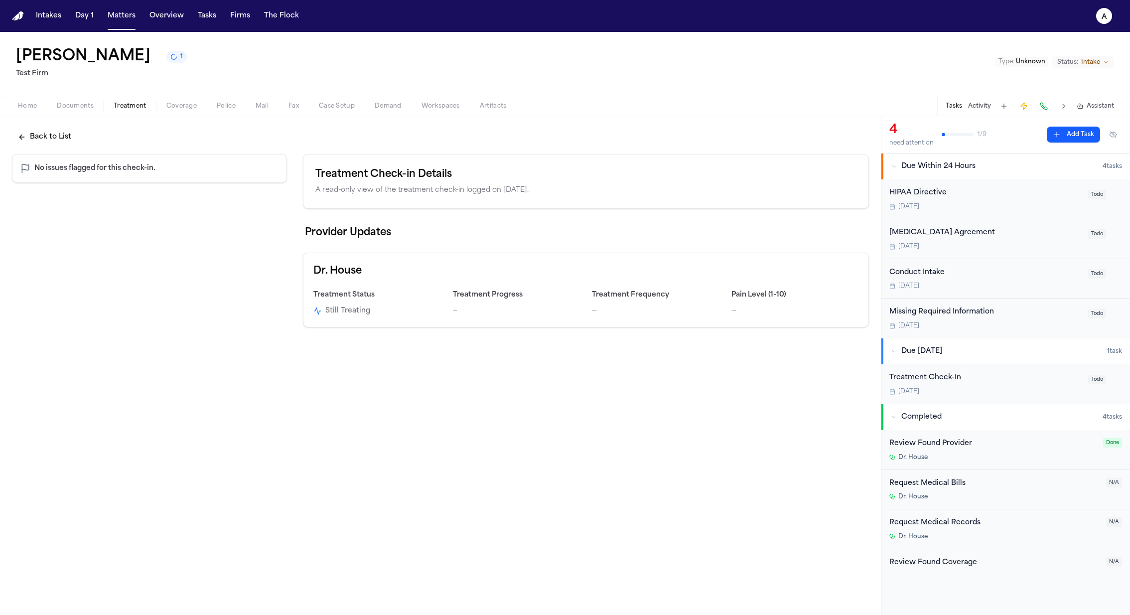
click at [26, 134] on button "Back to List" at bounding box center [44, 137] width 65 height 18
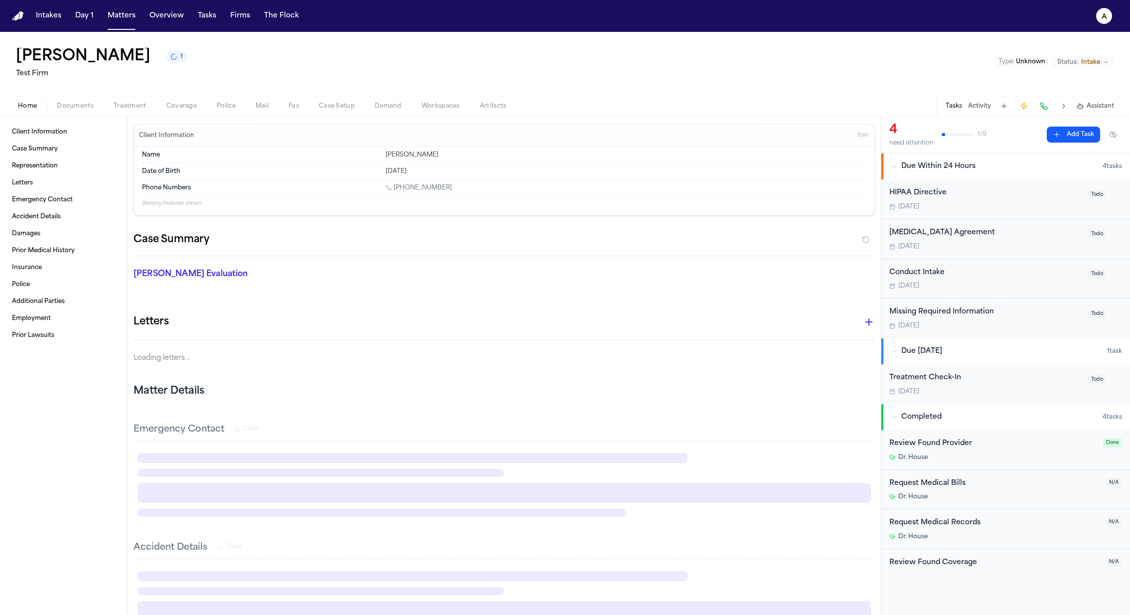
click at [27, 107] on span "Home" at bounding box center [27, 106] width 19 height 8
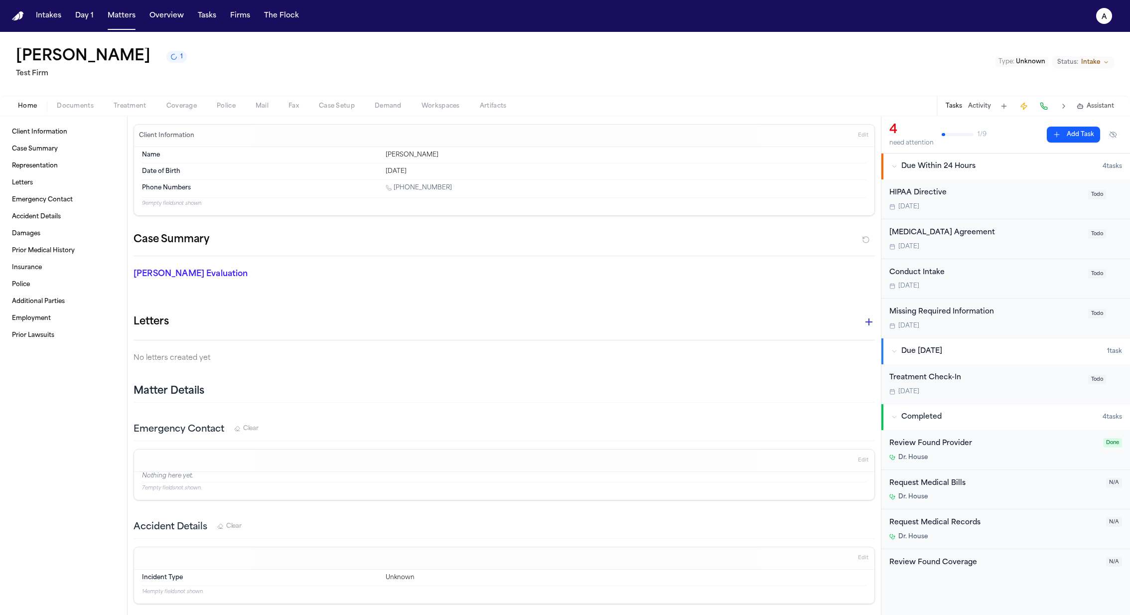
click at [121, 106] on span "Treatment" at bounding box center [130, 106] width 33 height 8
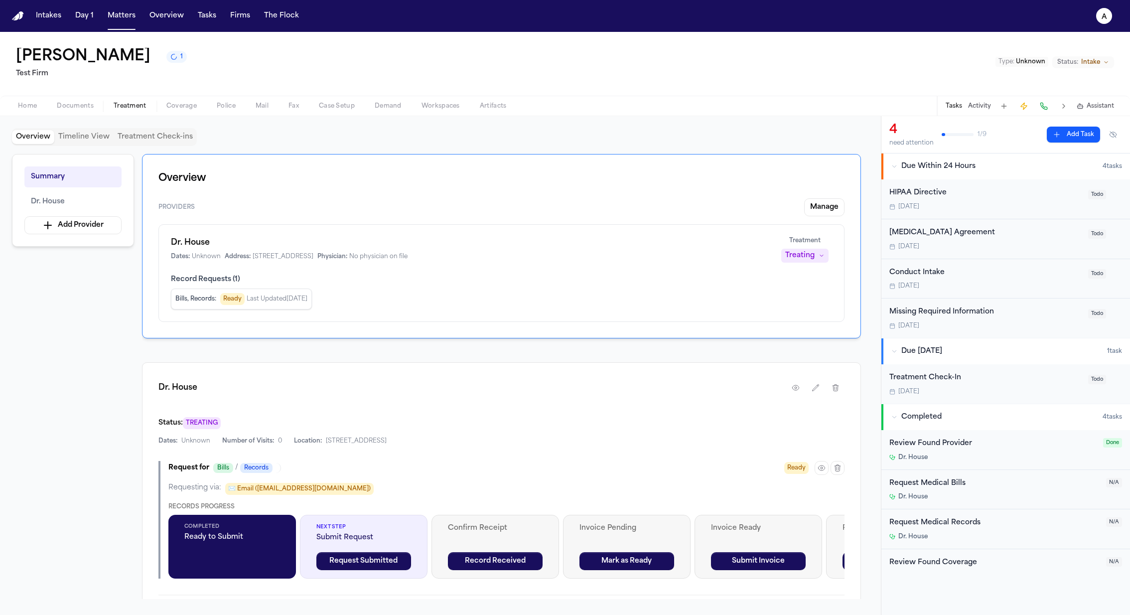
click at [78, 136] on button "Timeline View" at bounding box center [83, 137] width 59 height 14
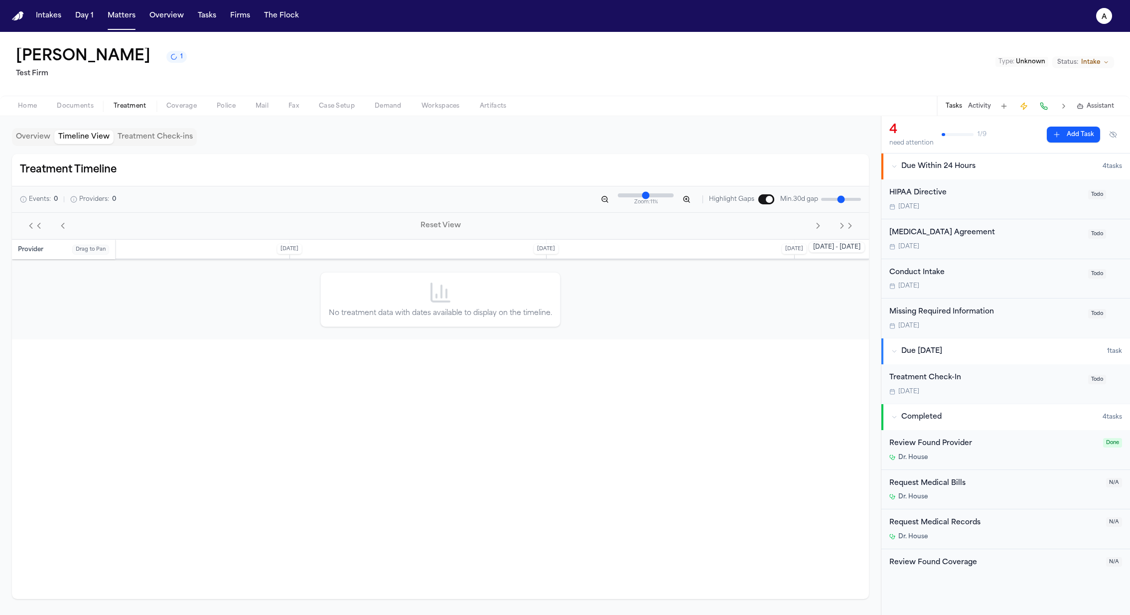
click at [42, 136] on button "Overview" at bounding box center [33, 137] width 42 height 14
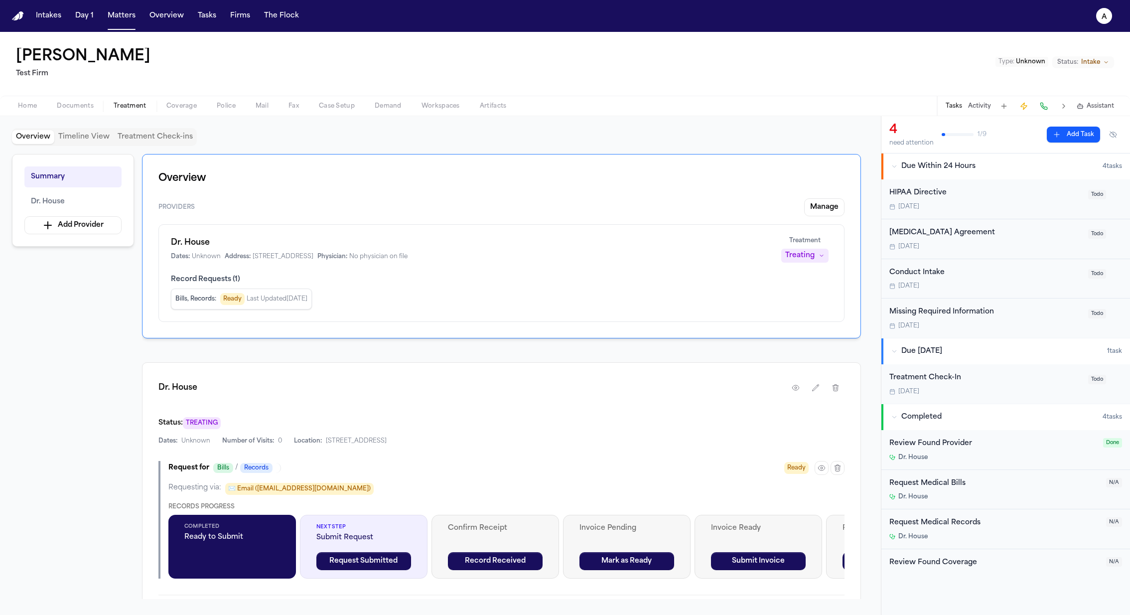
click at [832, 474] on div "Request for Bills / Records Ready Requesting via: ✉️ Email ([EMAIL_ADDRESS][DOM…" at bounding box center [501, 520] width 686 height 118
click at [821, 469] on icon "button" at bounding box center [822, 468] width 8 height 8
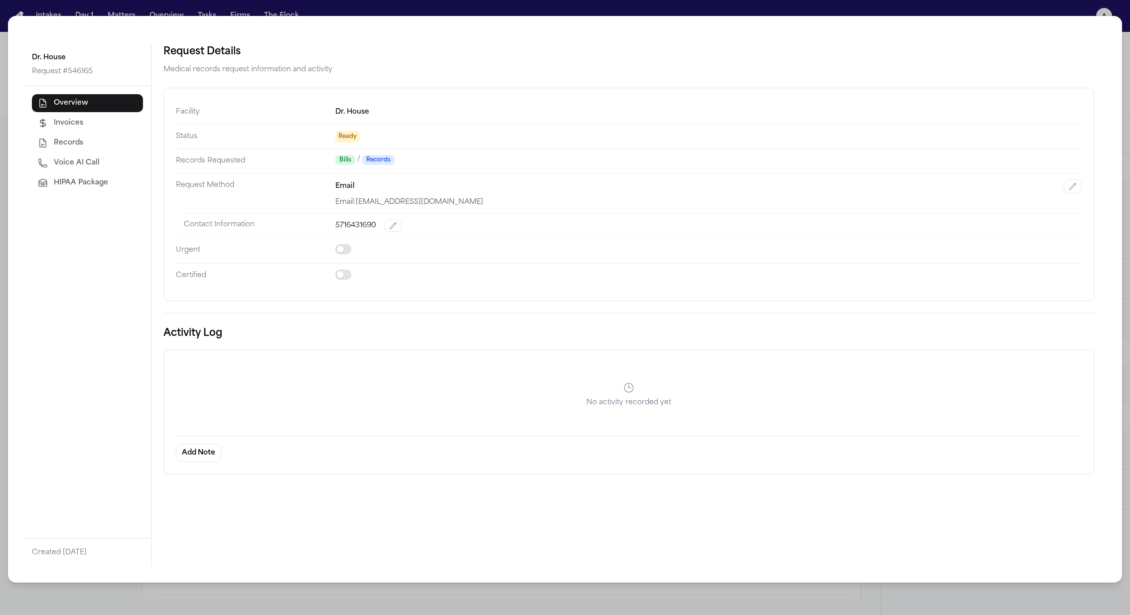
click at [98, 184] on span "HIPAA Package" at bounding box center [81, 183] width 54 height 10
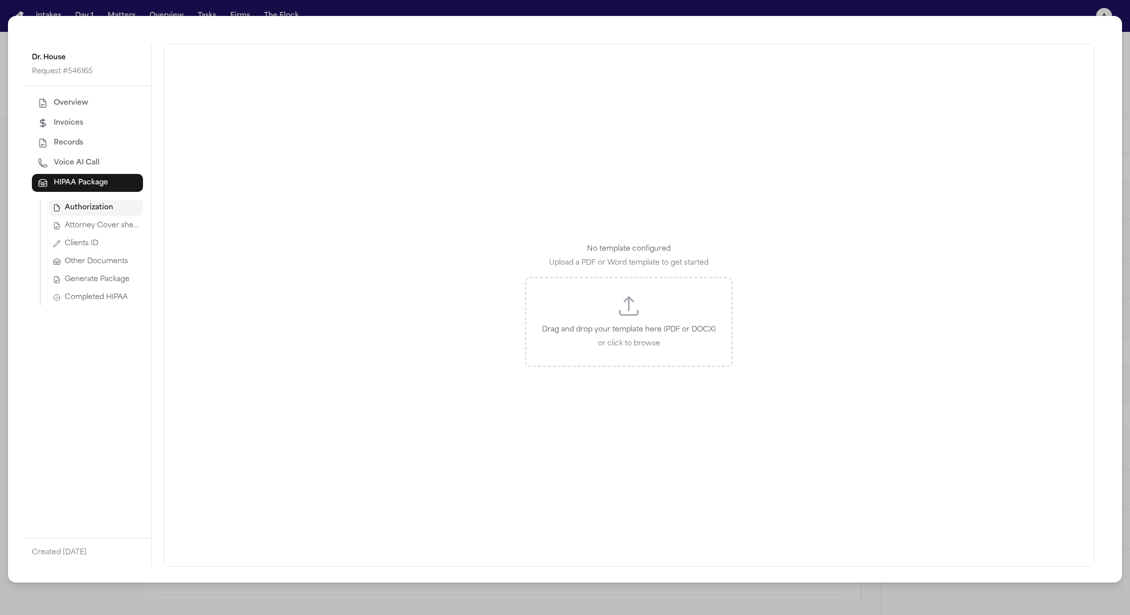
click at [95, 230] on span "Attorney Cover sheet" at bounding box center [102, 226] width 74 height 10
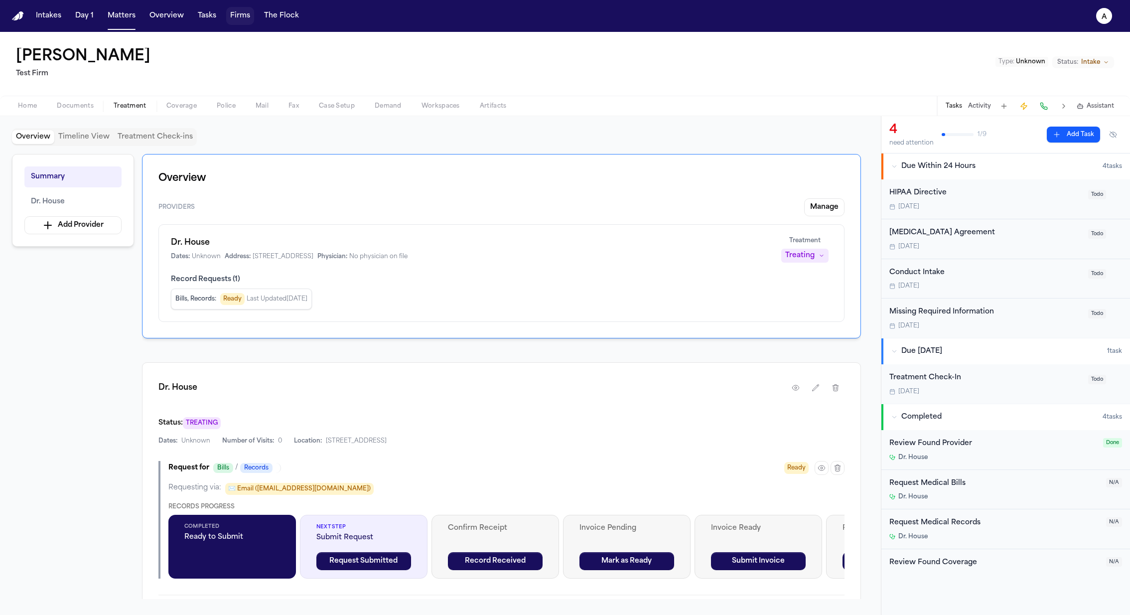
click at [226, 18] on button "Firms" at bounding box center [240, 16] width 28 height 18
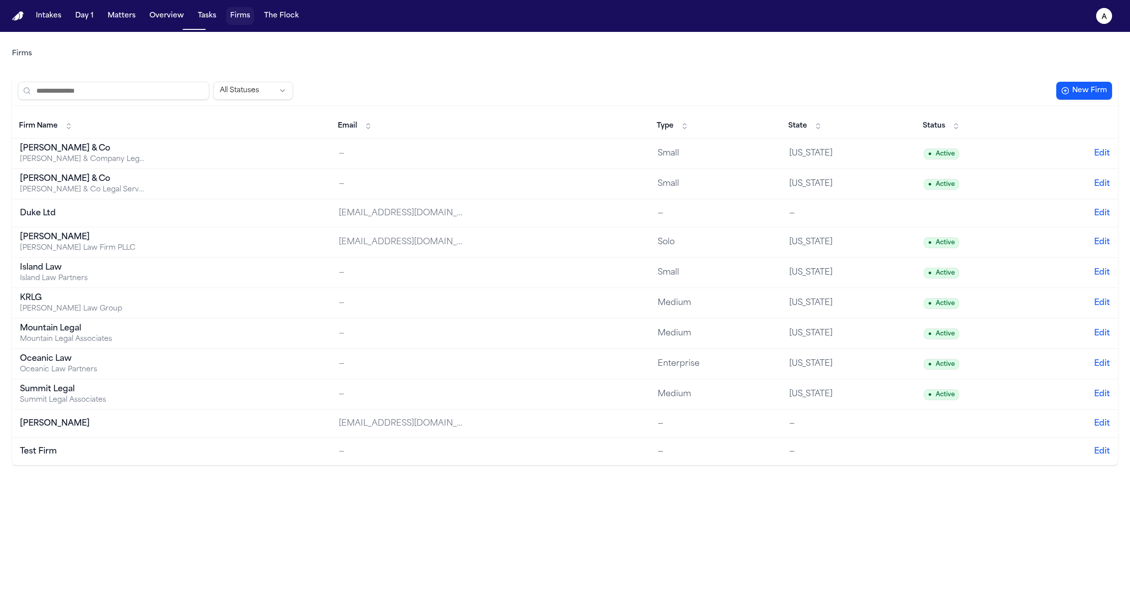
click at [235, 17] on button "Firms" at bounding box center [240, 16] width 28 height 18
click at [41, 457] on td "Test Firm" at bounding box center [171, 452] width 319 height 28
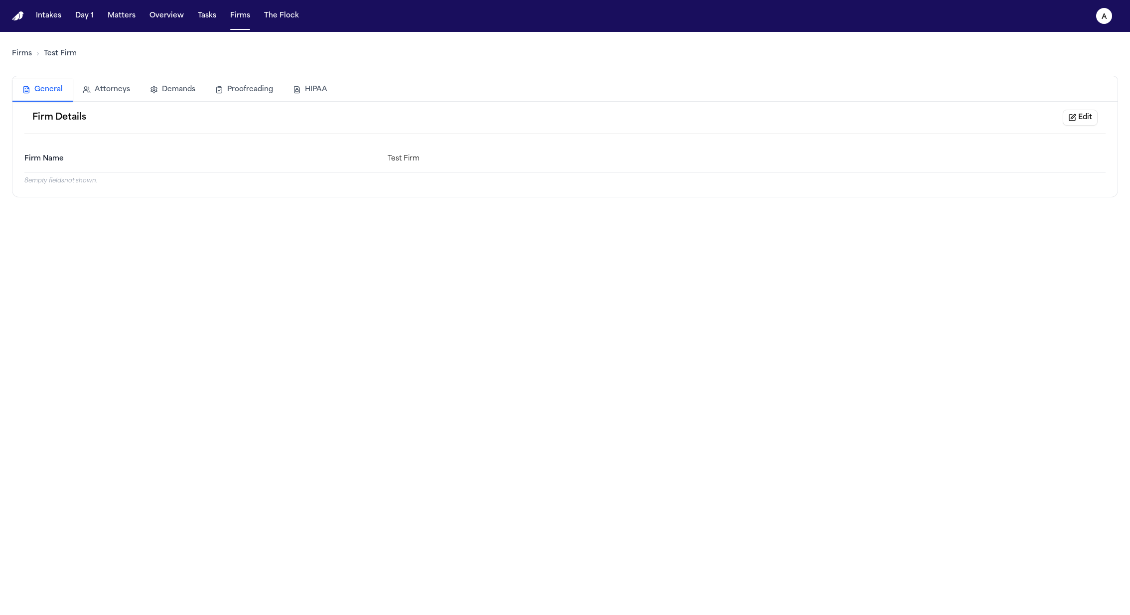
click at [298, 87] on button "HIPAA" at bounding box center [310, 90] width 54 height 22
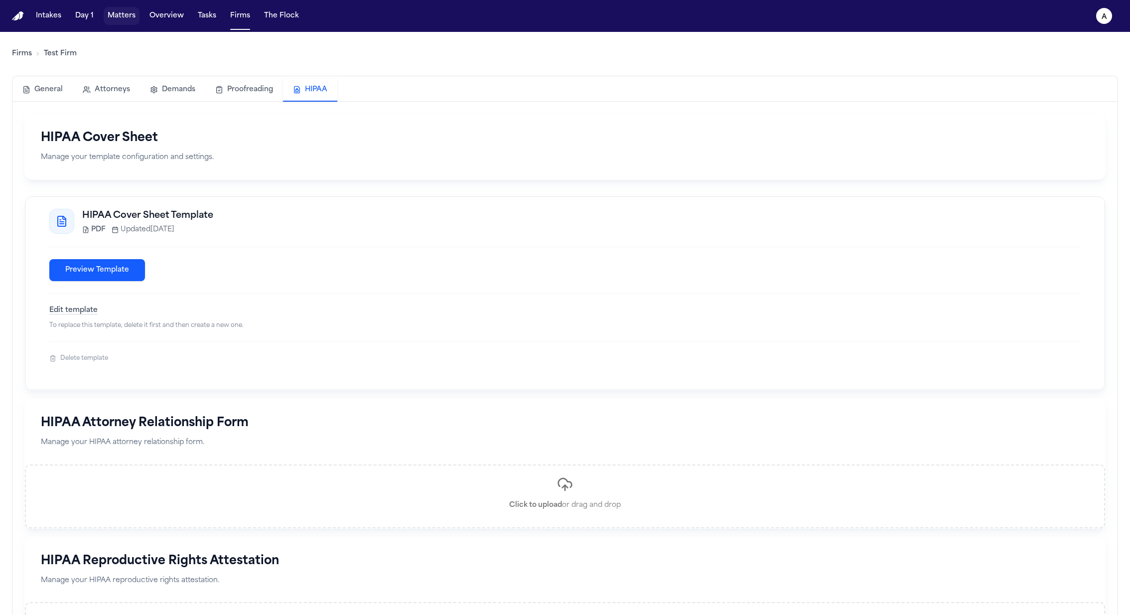
click at [127, 13] on button "Matters" at bounding box center [122, 16] width 36 height 18
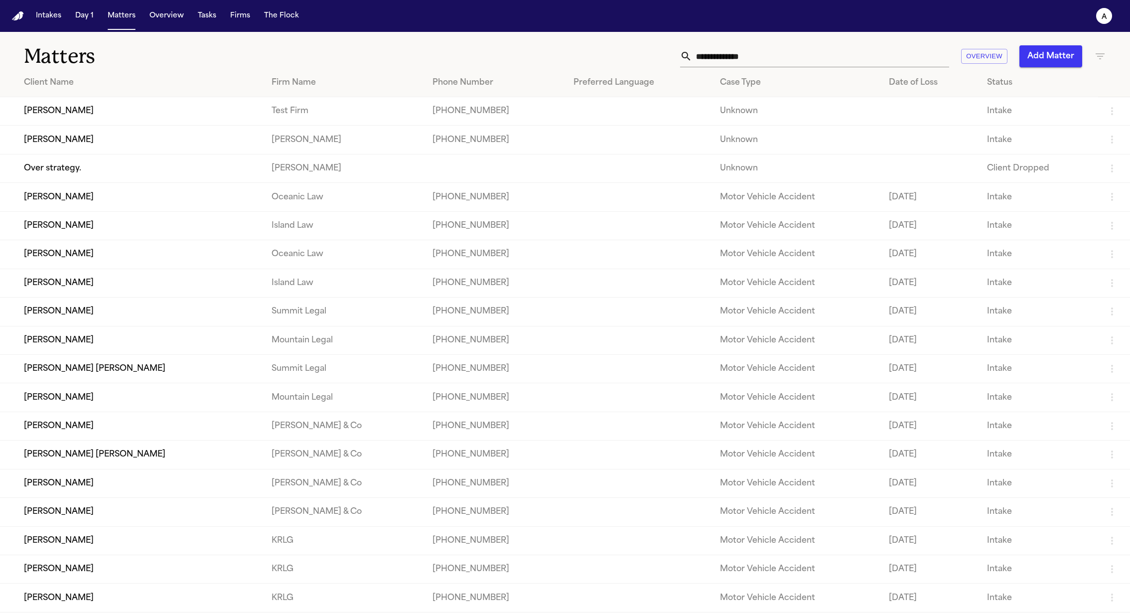
click at [67, 121] on td "[PERSON_NAME]" at bounding box center [132, 111] width 264 height 28
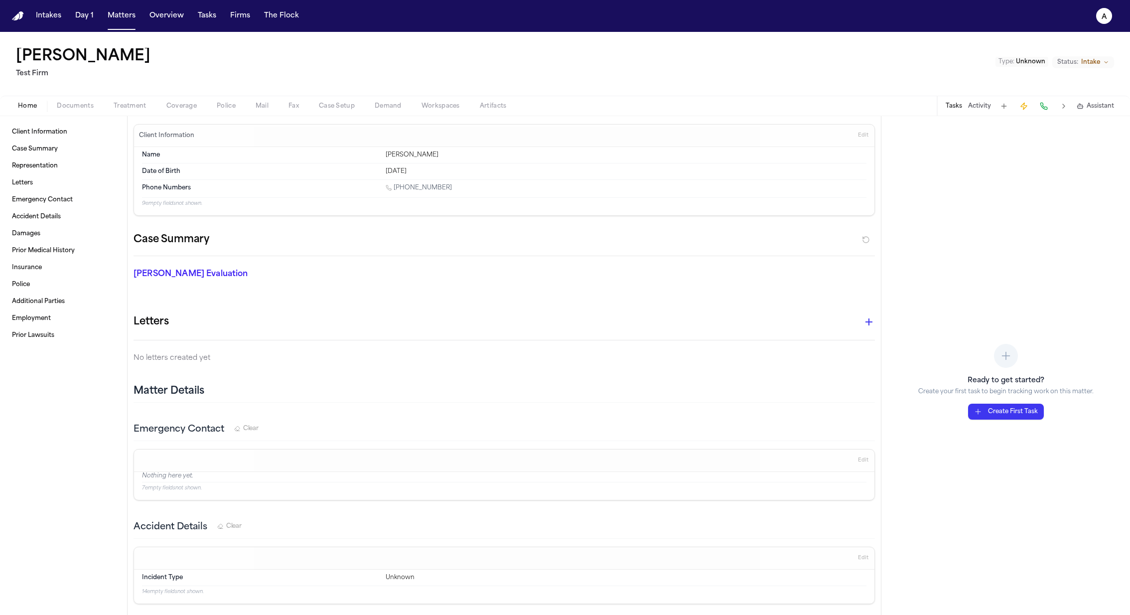
click at [109, 113] on div "Home Documents Treatment Coverage Police Mail Fax Case Setup Demand Workspaces …" at bounding box center [565, 106] width 1130 height 20
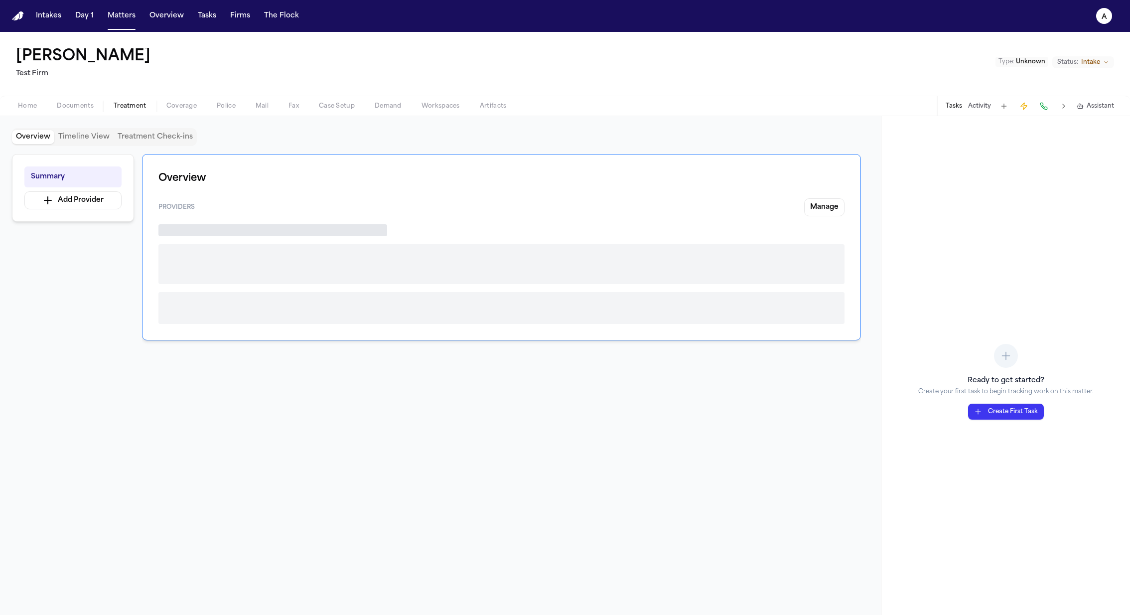
click at [113, 111] on span "button" at bounding box center [130, 111] width 45 height 1
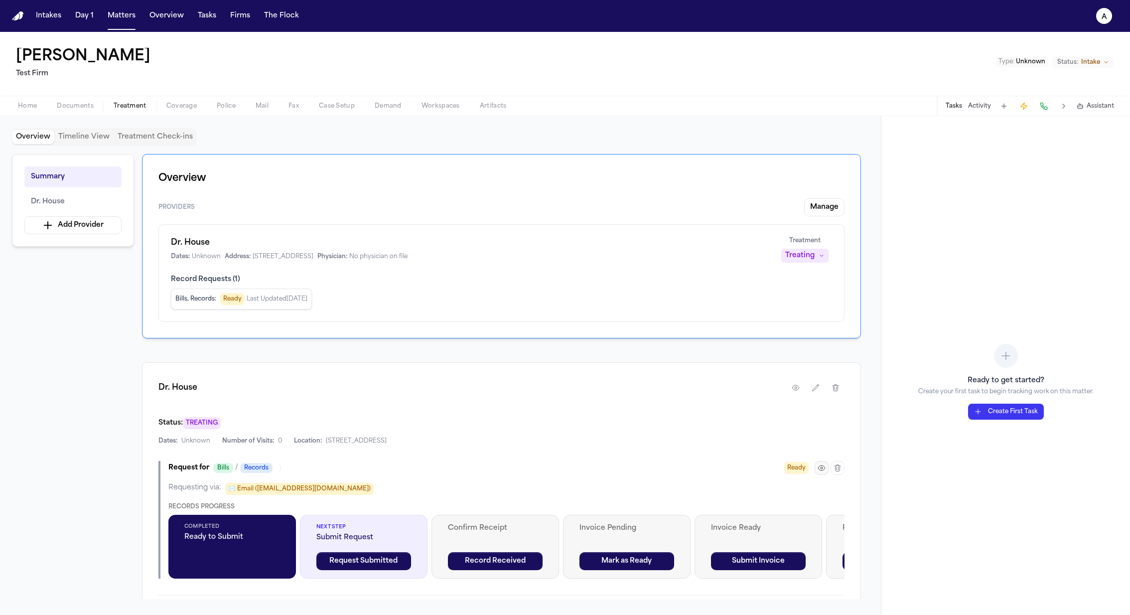
click at [818, 466] on icon "button" at bounding box center [821, 468] width 6 height 5
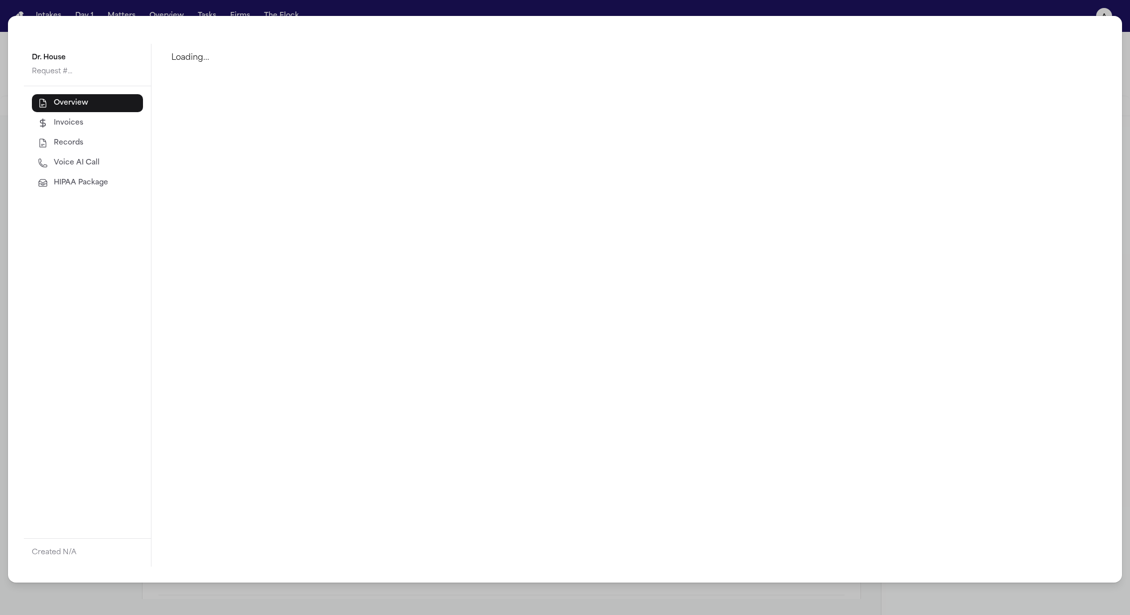
click at [112, 183] on button "HIPAA Package" at bounding box center [87, 183] width 111 height 18
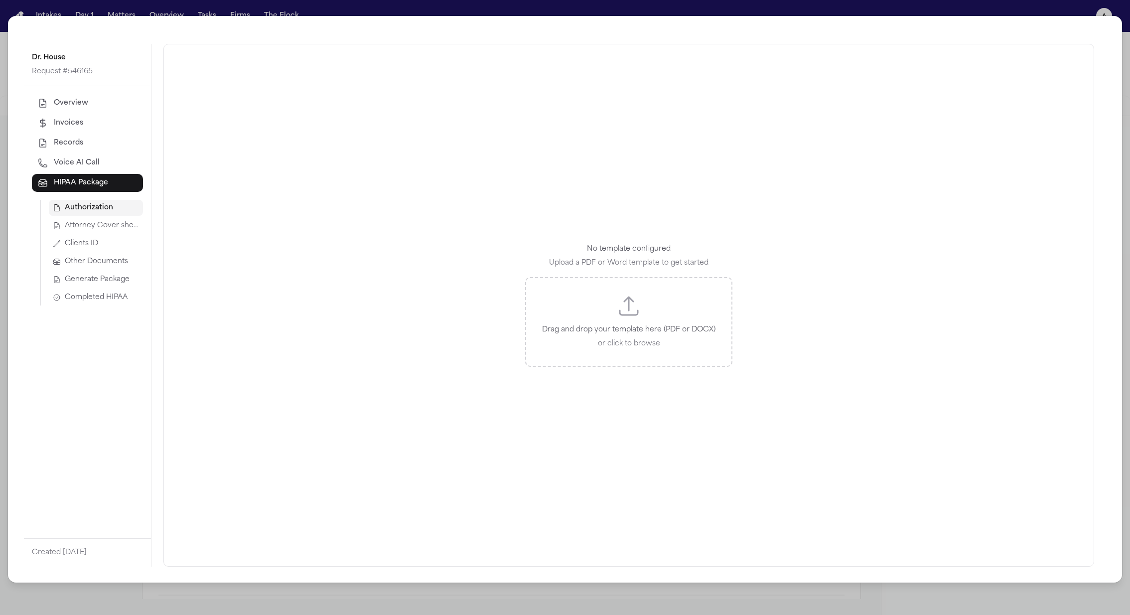
click at [107, 233] on button "Attorney Cover sheet" at bounding box center [96, 226] width 94 height 16
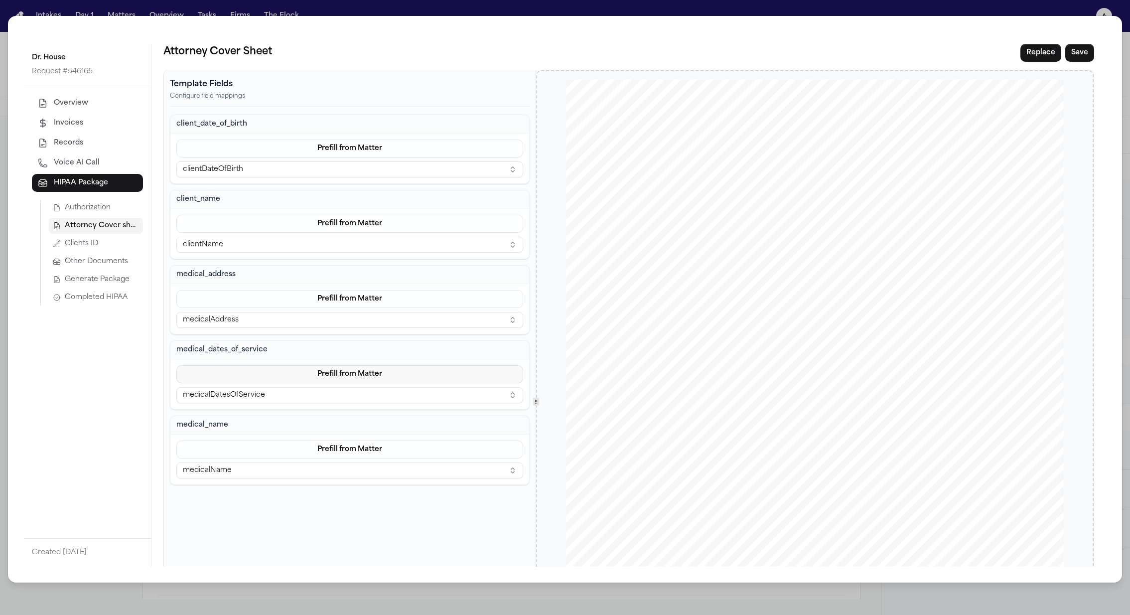
click at [381, 377] on button "Prefill from Matter" at bounding box center [349, 374] width 347 height 18
click at [364, 414] on button "Custom" at bounding box center [347, 413] width 91 height 18
click at [358, 376] on button "Custom" at bounding box center [349, 374] width 347 height 18
click at [407, 359] on div "Custom" at bounding box center [349, 374] width 359 height 30
drag, startPoint x: 781, startPoint y: 310, endPoint x: 858, endPoint y: 317, distance: 77.1
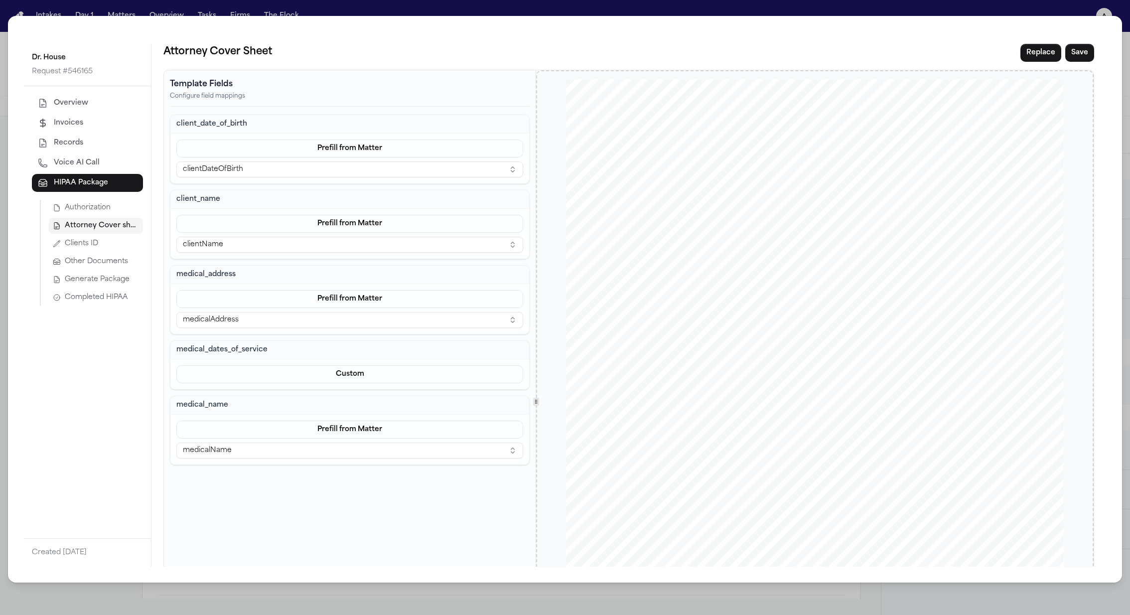
click at [858, 317] on div "[DOMAIN_NAME] Of fices [GEOGRAPHIC_DATA] [GEOGRAPHIC_DATA] [DATE] SENT FIRST CL…" at bounding box center [815, 401] width 498 height 645
drag, startPoint x: 866, startPoint y: 317, endPoint x: 782, endPoint y: 309, distance: 84.2
click at [782, 309] on div "[DOMAIN_NAME] Of fices [GEOGRAPHIC_DATA] [GEOGRAPHIC_DATA] [DATE] SENT FIRST CL…" at bounding box center [815, 401] width 498 height 645
drag, startPoint x: 782, startPoint y: 309, endPoint x: 861, endPoint y: 333, distance: 82.1
click at [860, 333] on div "[DOMAIN_NAME] Of fices [GEOGRAPHIC_DATA] [GEOGRAPHIC_DATA] [DATE] SENT FIRST CL…" at bounding box center [815, 401] width 498 height 645
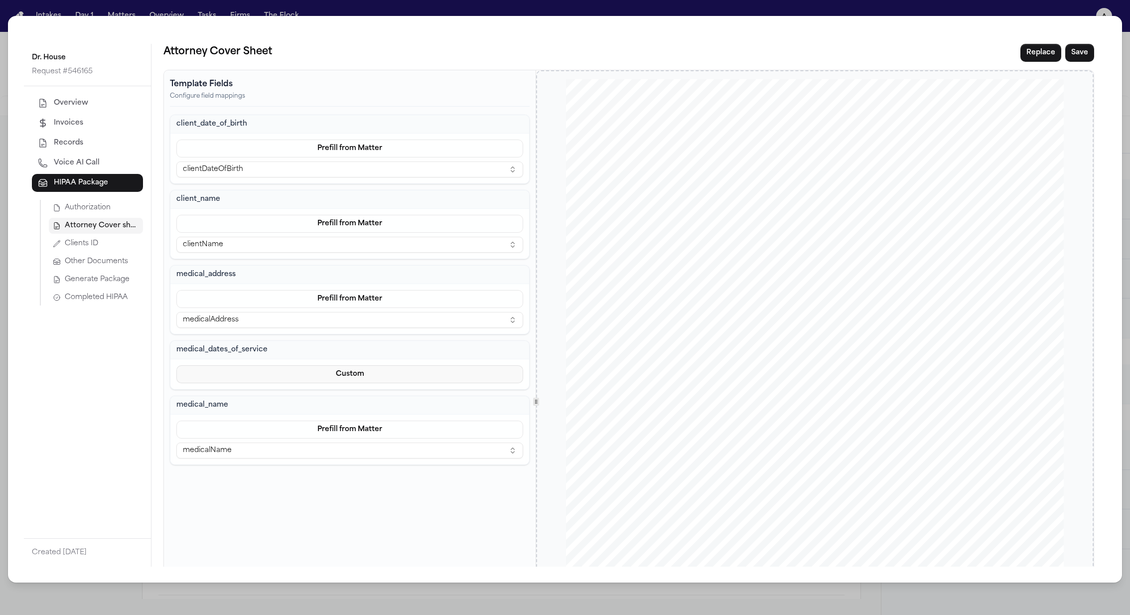
click at [364, 369] on button "Custom" at bounding box center [349, 374] width 347 height 18
click at [345, 400] on button "Prefill from Matter" at bounding box center [347, 395] width 91 height 18
